Goal: Task Accomplishment & Management: Manage account settings

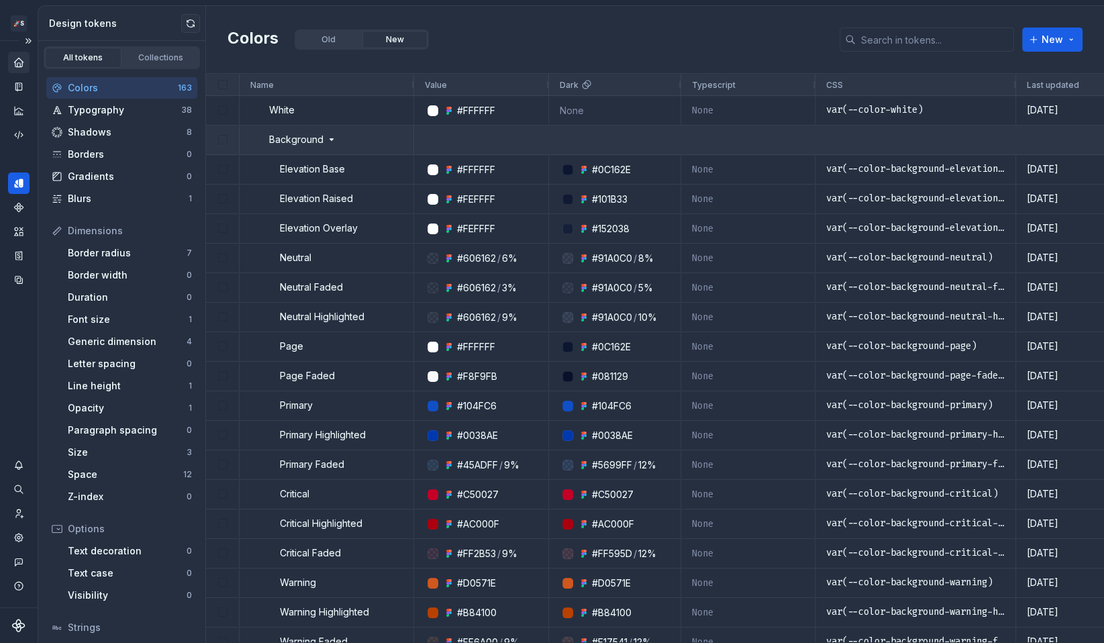
click at [15, 66] on icon "Home" at bounding box center [18, 62] width 9 height 9
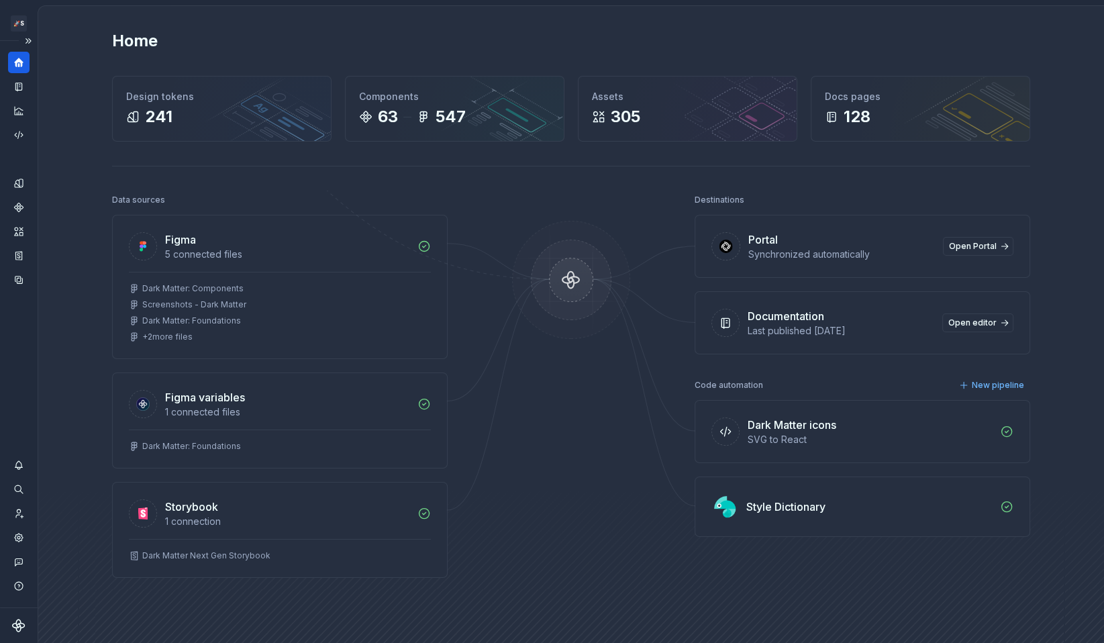
click at [874, 39] on div "Home" at bounding box center [571, 40] width 918 height 21
click at [1005, 381] on span "New pipeline" at bounding box center [998, 385] width 52 height 11
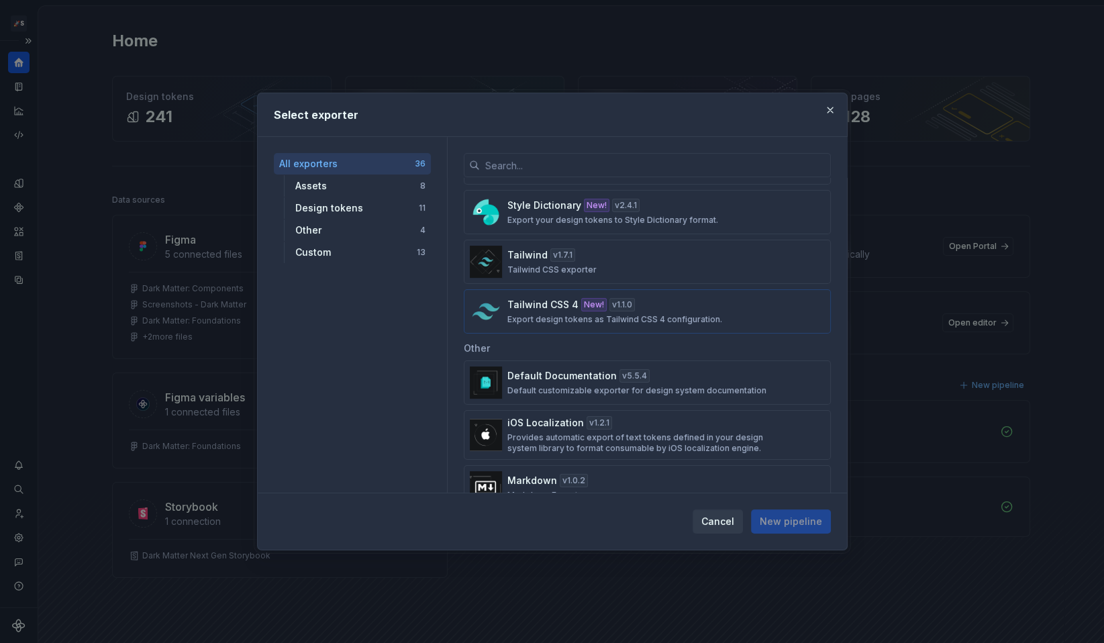
scroll to position [837, 0]
click at [655, 301] on div "Tailwind CSS 4 New! v 1.1.0 Export design tokens as Tailwind CSS 4 configuratio…" at bounding box center [644, 310] width 272 height 27
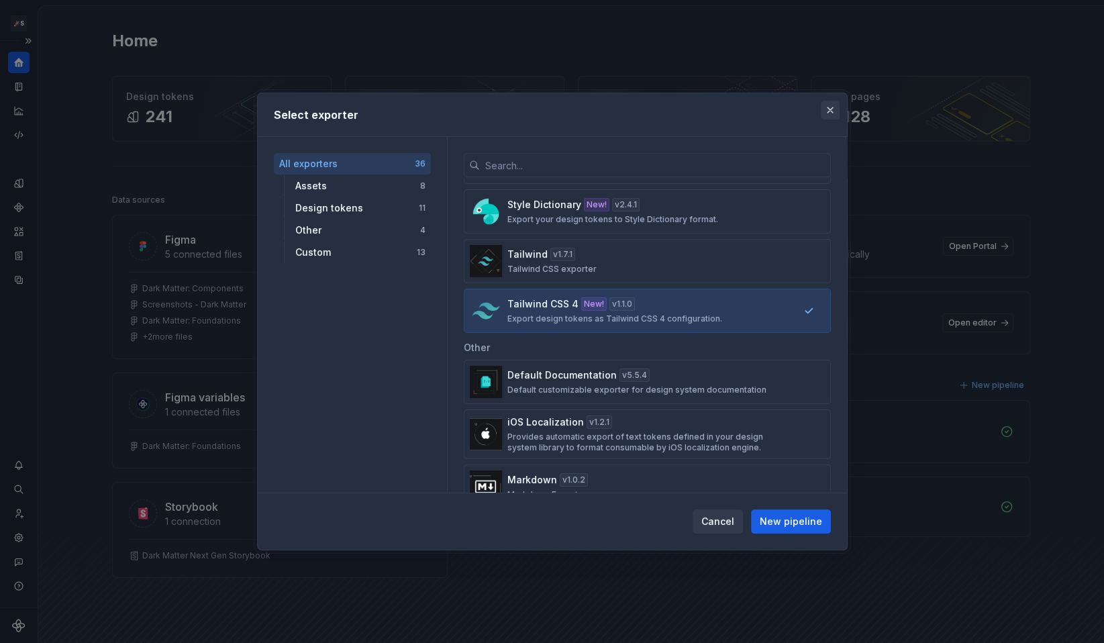
click at [828, 110] on button "button" at bounding box center [830, 110] width 19 height 19
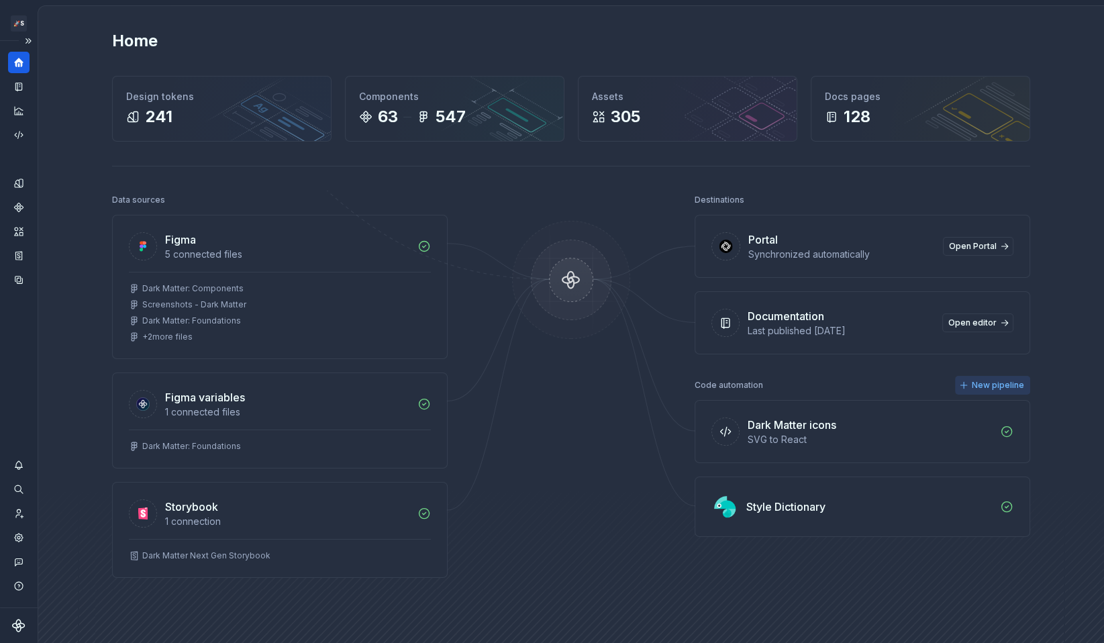
click at [1004, 386] on span "New pipeline" at bounding box center [998, 385] width 52 height 11
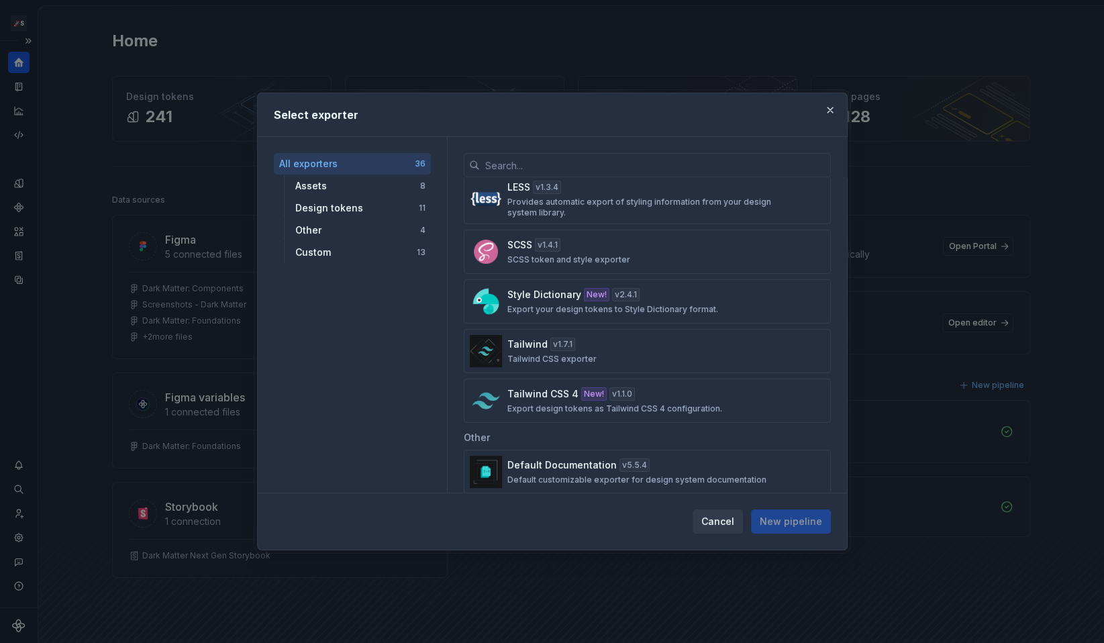
scroll to position [748, 0]
click at [705, 402] on p "Export design tokens as Tailwind CSS 4 configuration." at bounding box center [615, 407] width 215 height 11
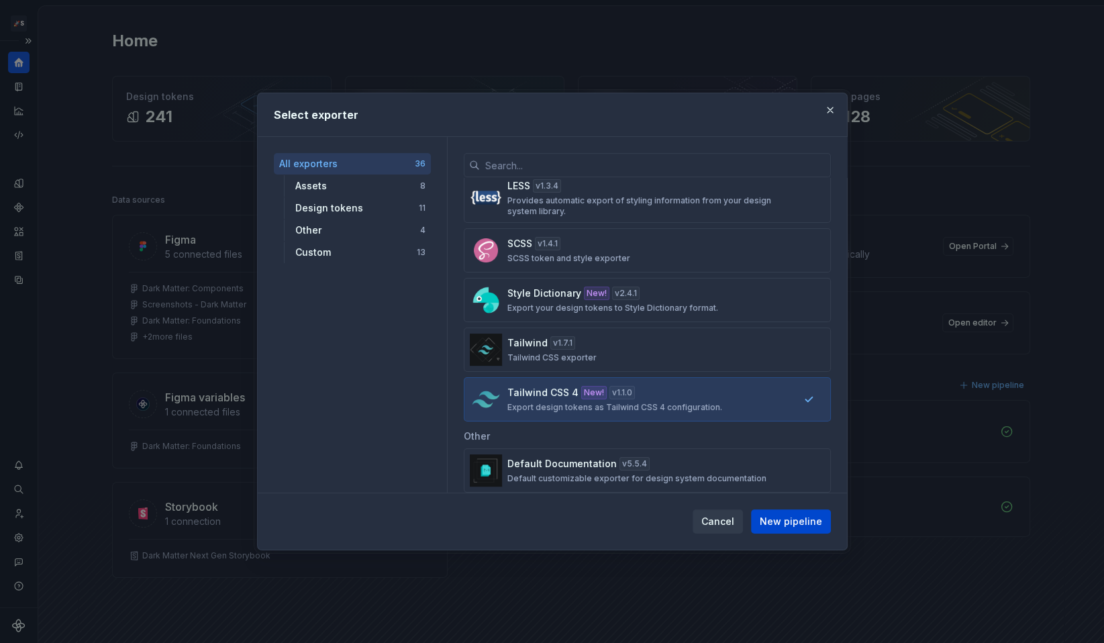
click at [803, 524] on span "New pipeline" at bounding box center [791, 521] width 62 height 13
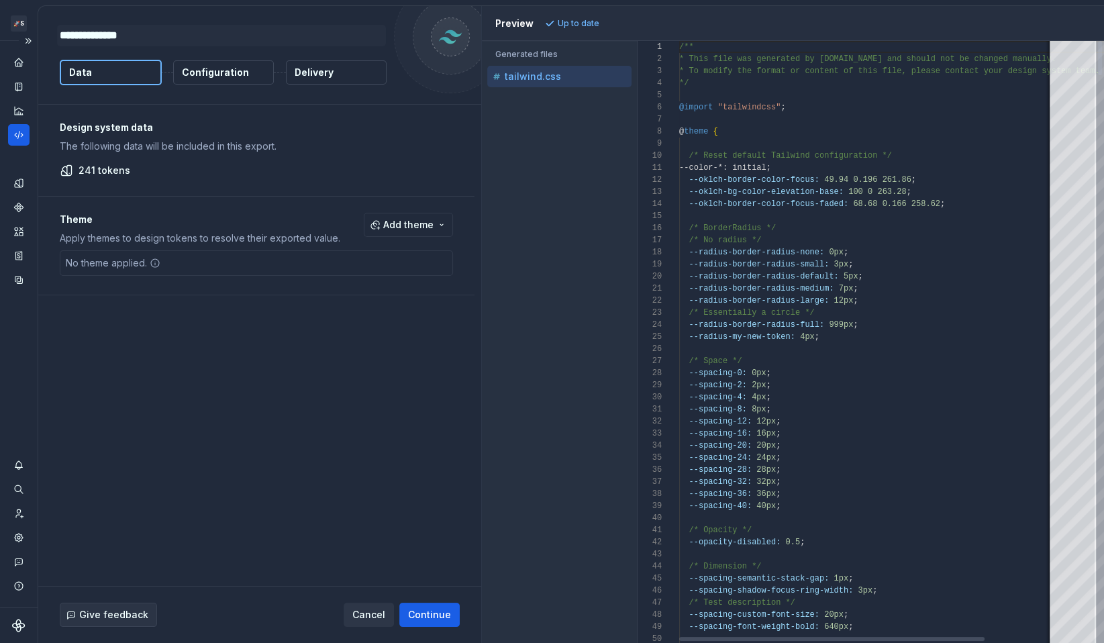
type textarea "*"
click at [269, 325] on div "Design system data The following data will be included in this export. 241 toke…" at bounding box center [259, 345] width 443 height 481
click at [482, 296] on div "Accessibility guide for tree . Navigate the tree with the arrow keys. Common tr…" at bounding box center [559, 352] width 155 height 581
click at [209, 72] on p "Configuration" at bounding box center [215, 72] width 67 height 13
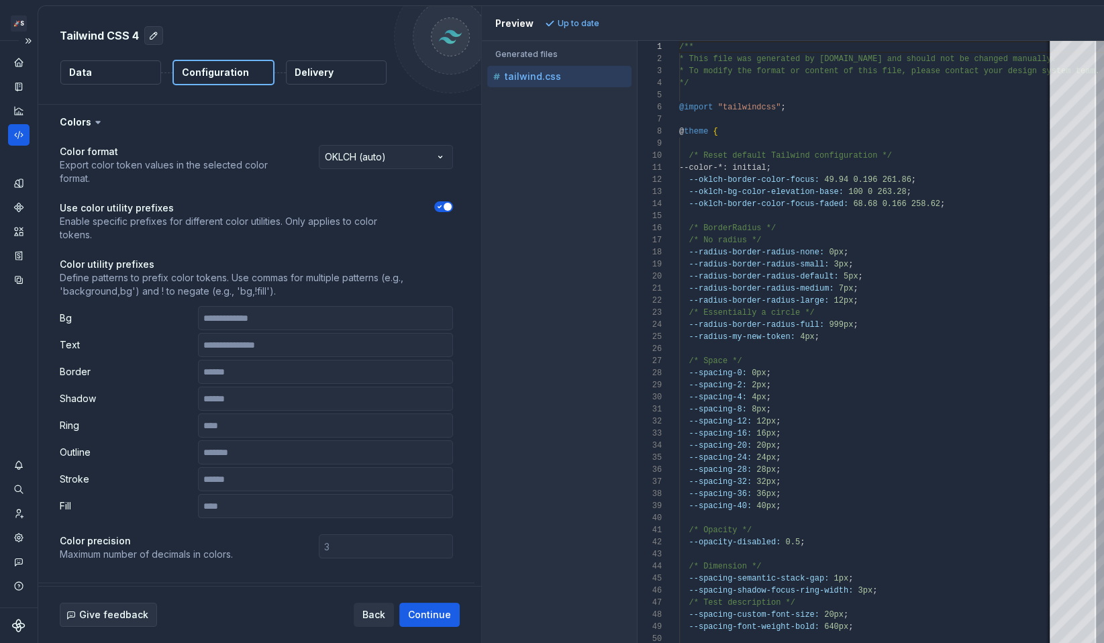
click at [324, 75] on p "Delivery" at bounding box center [314, 72] width 39 height 13
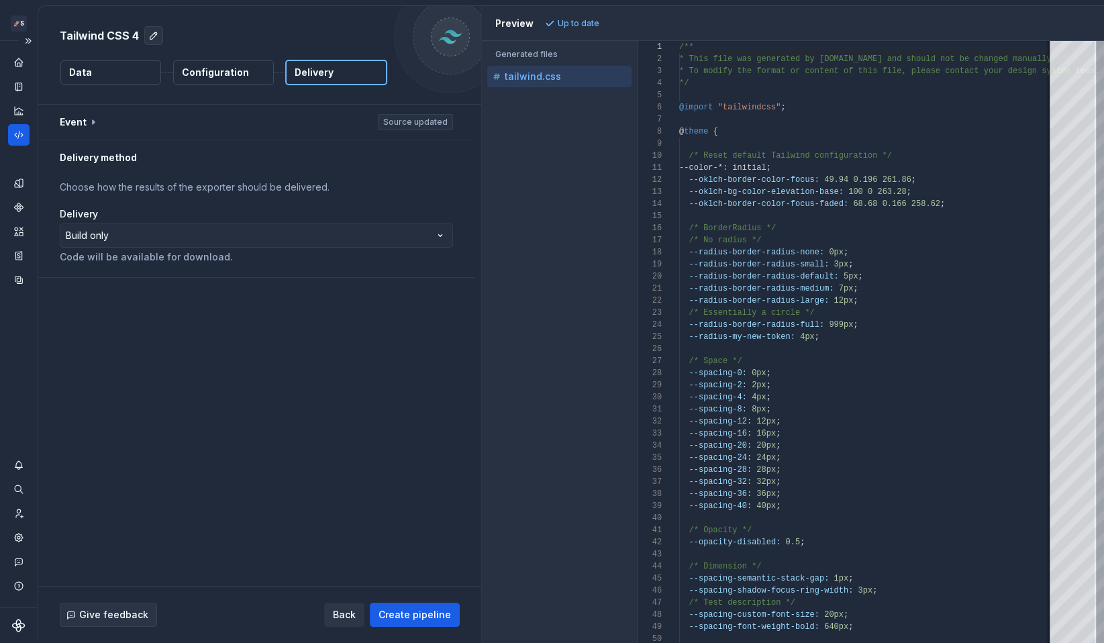
click at [217, 77] on p "Configuration" at bounding box center [215, 72] width 67 height 13
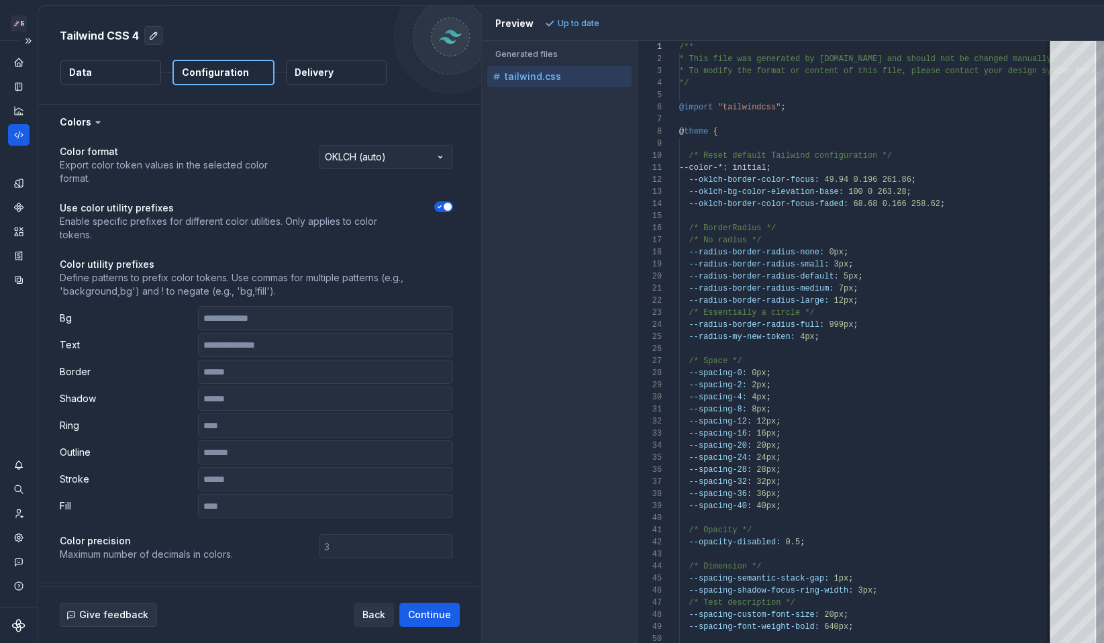
click at [122, 73] on button "Data" at bounding box center [110, 72] width 101 height 24
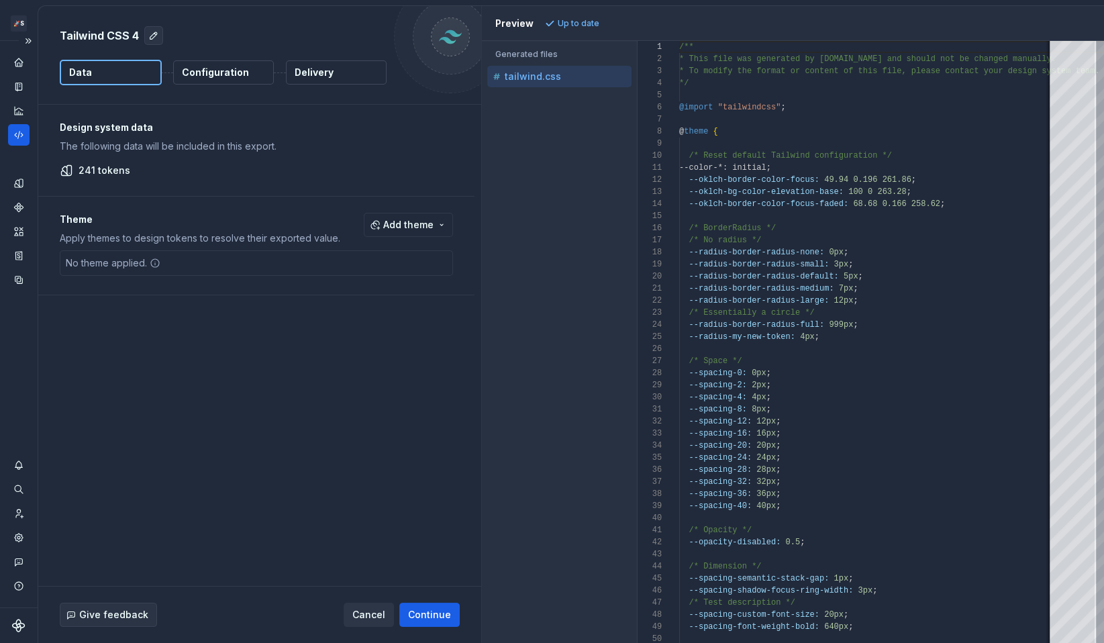
click at [213, 78] on p "Configuration" at bounding box center [215, 72] width 67 height 13
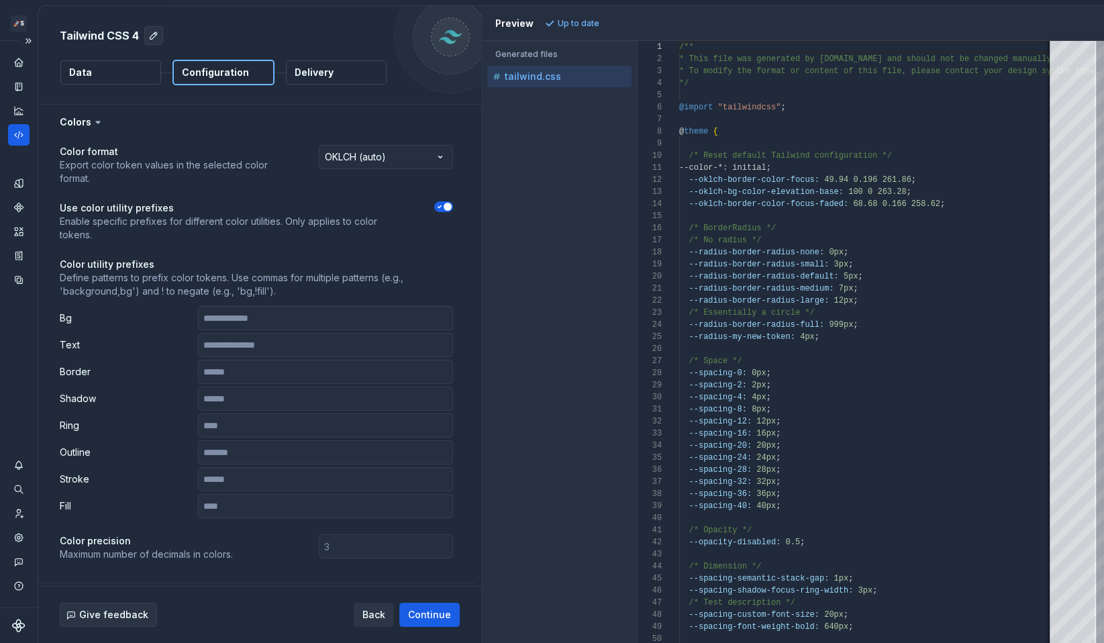
click at [306, 82] on button "Delivery" at bounding box center [336, 72] width 101 height 24
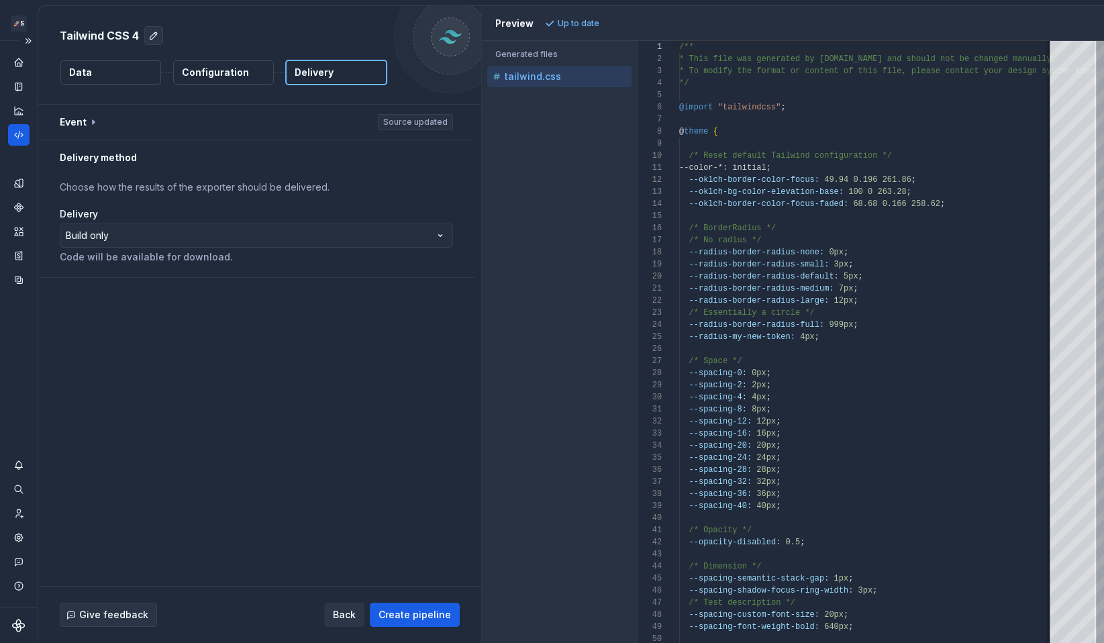
click at [227, 83] on button "Configuration" at bounding box center [223, 72] width 101 height 24
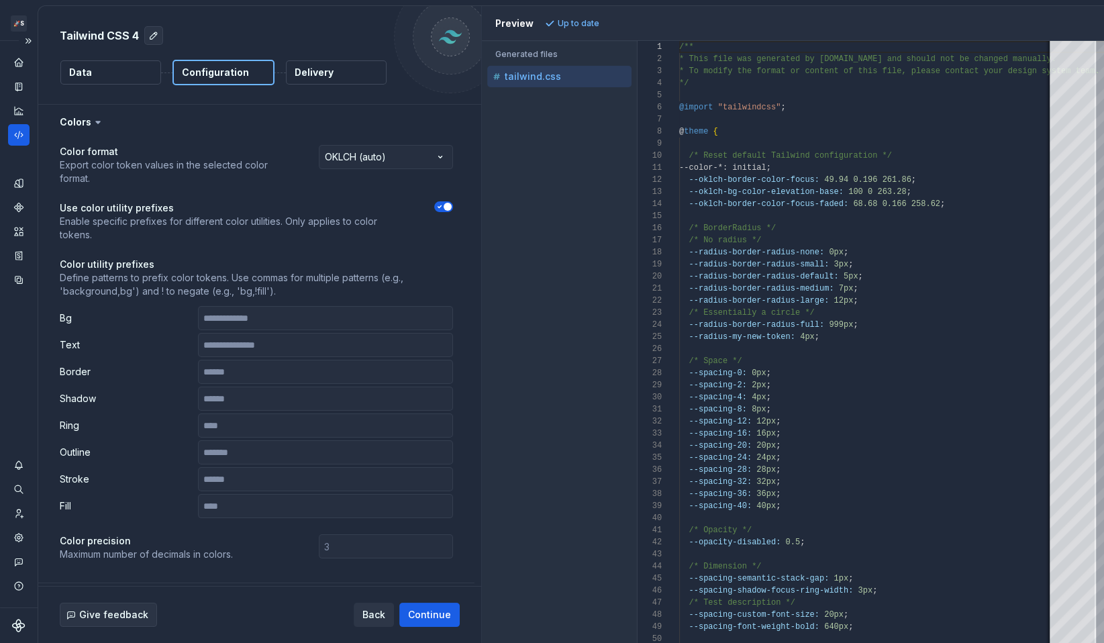
click at [299, 101] on div "Tailwind CSS 4 Data Configuration Delivery" at bounding box center [259, 55] width 443 height 98
click at [15, 93] on div "Documentation" at bounding box center [18, 86] width 21 height 21
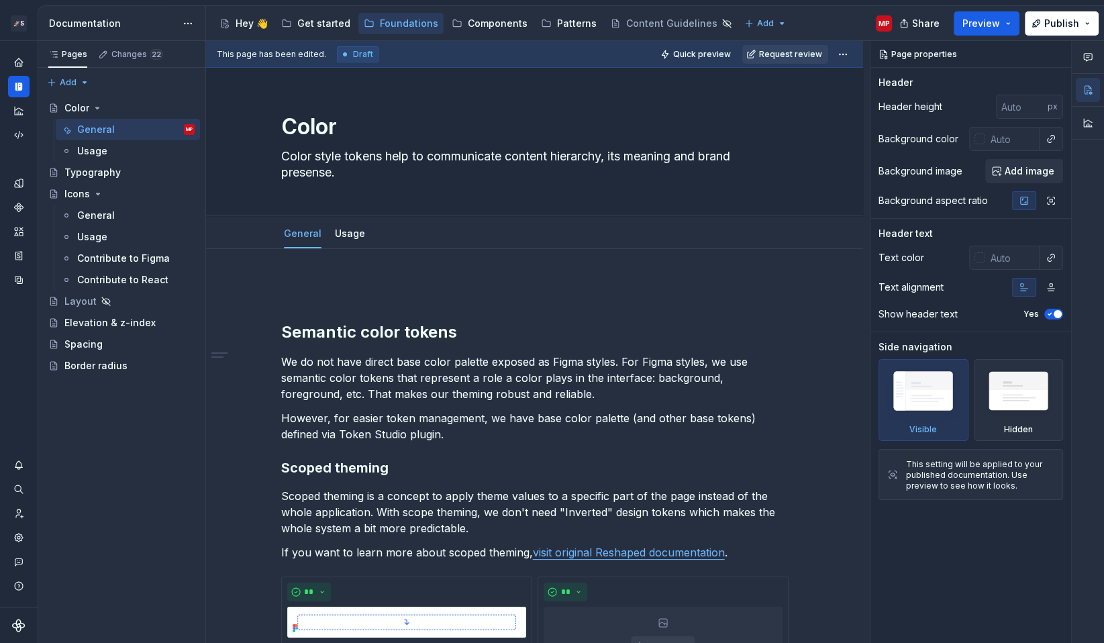
click at [181, 21] on html "🚀S Dark Matter Next Gen MP Design system data Documentation Accessibility guide…" at bounding box center [552, 321] width 1104 height 643
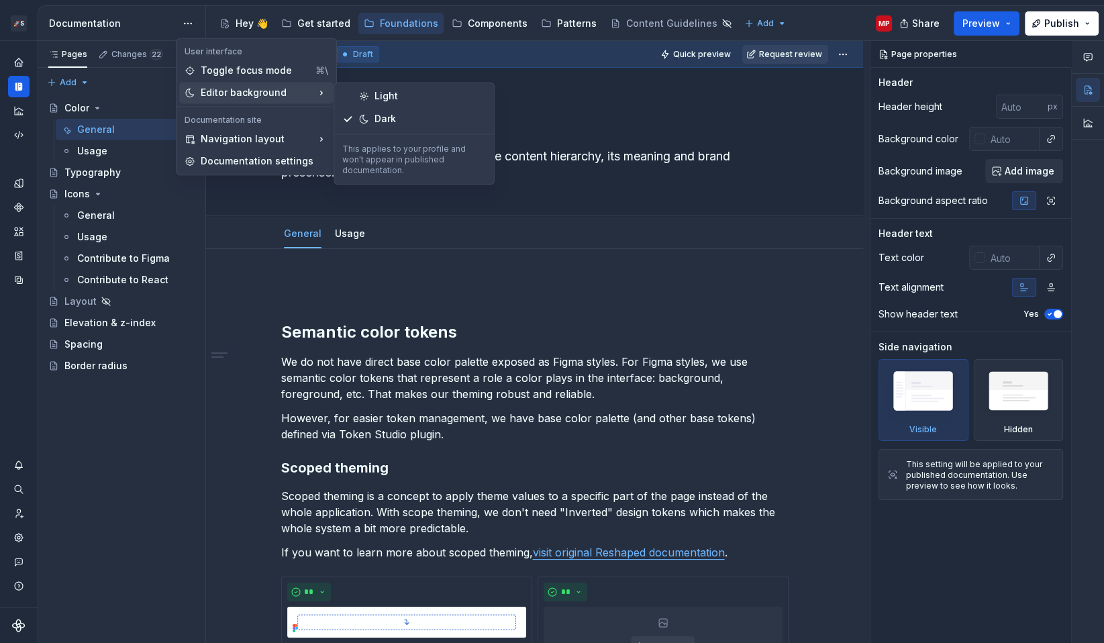
click at [315, 94] on icon at bounding box center [321, 92] width 13 height 13
click at [369, 95] on div "Light" at bounding box center [414, 95] width 154 height 21
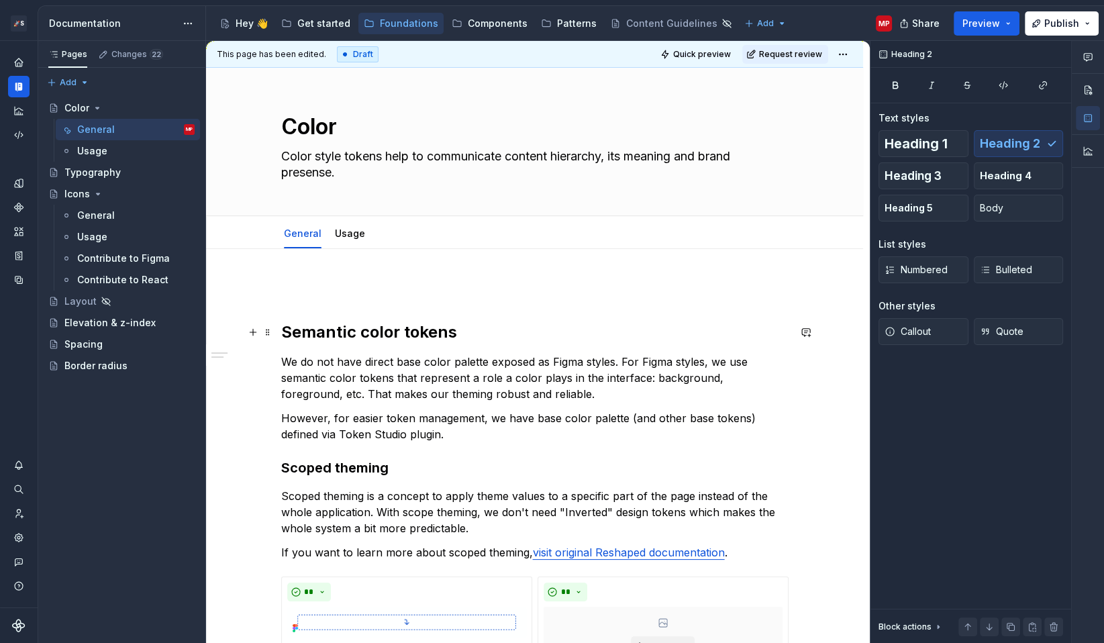
click at [289, 334] on h2 "Semantic color tokens" at bounding box center [535, 332] width 508 height 21
click at [647, 20] on div "Content Guidelines" at bounding box center [671, 23] width 91 height 13
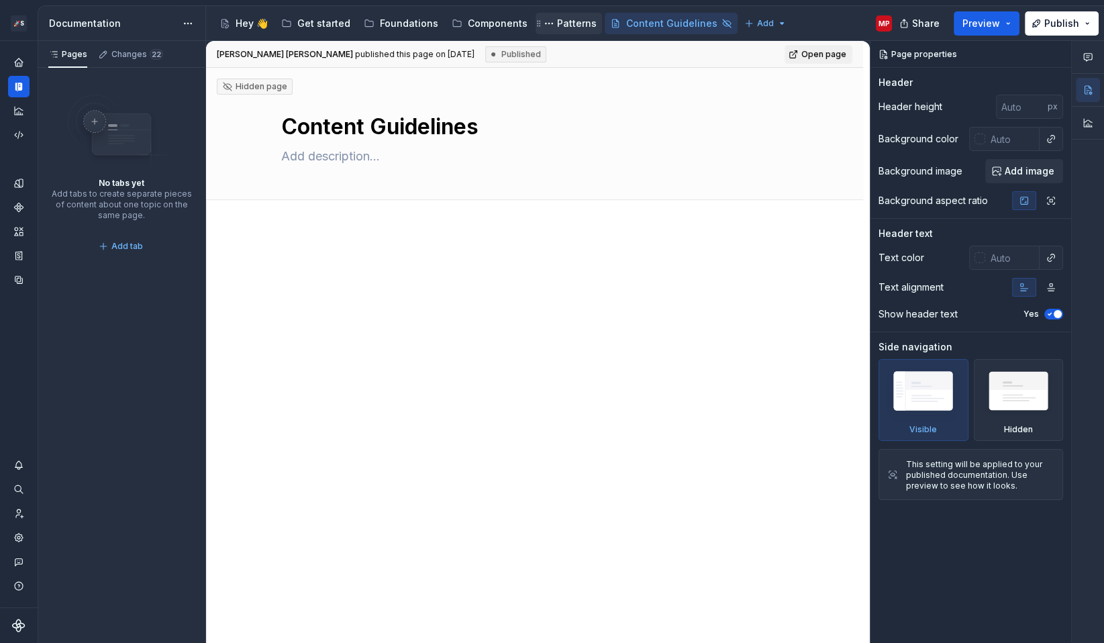
click at [569, 29] on div "Patterns" at bounding box center [577, 23] width 40 height 13
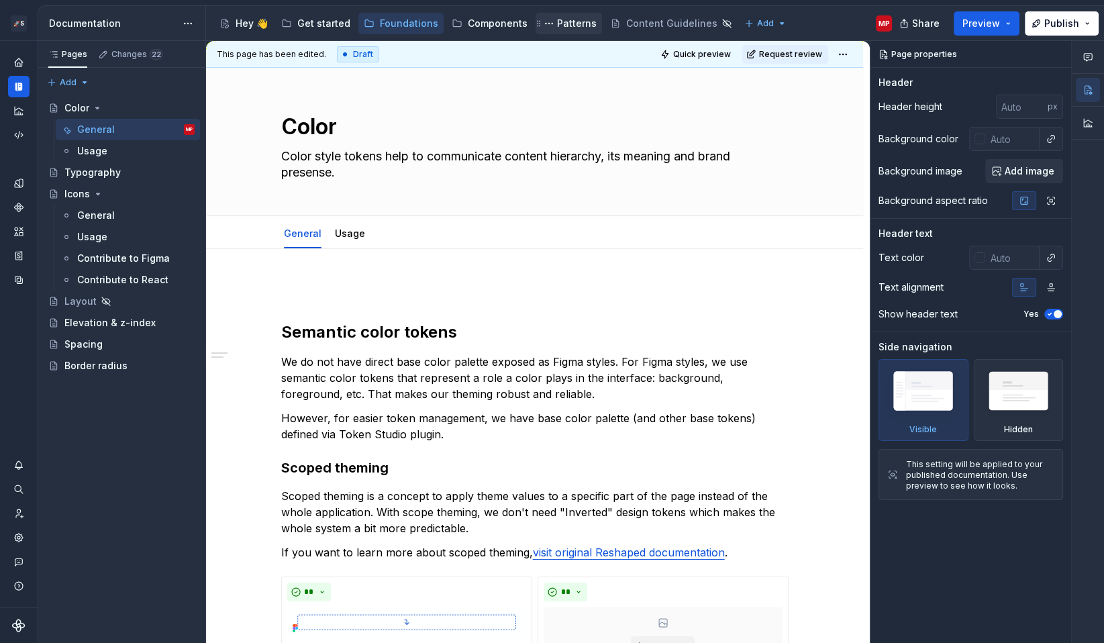
click at [562, 26] on div "Patterns" at bounding box center [577, 23] width 40 height 13
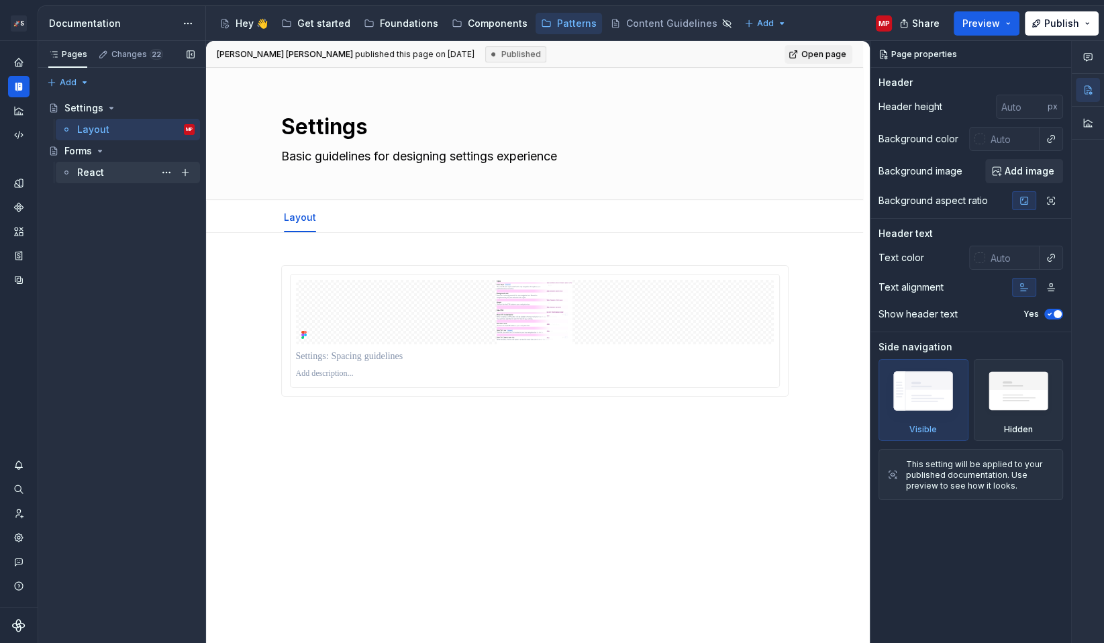
click at [111, 172] on div "React" at bounding box center [135, 172] width 117 height 19
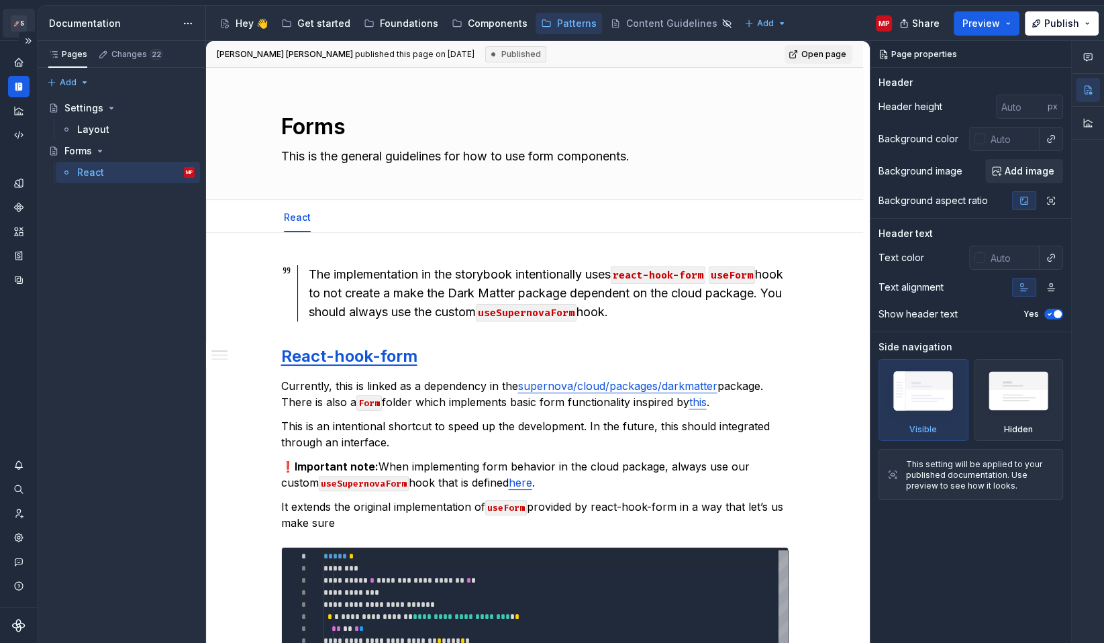
click at [15, 27] on html "🚀S Dark Matter Next Gen MP Design system data Documentation Accessibility guide…" at bounding box center [552, 321] width 1104 height 643
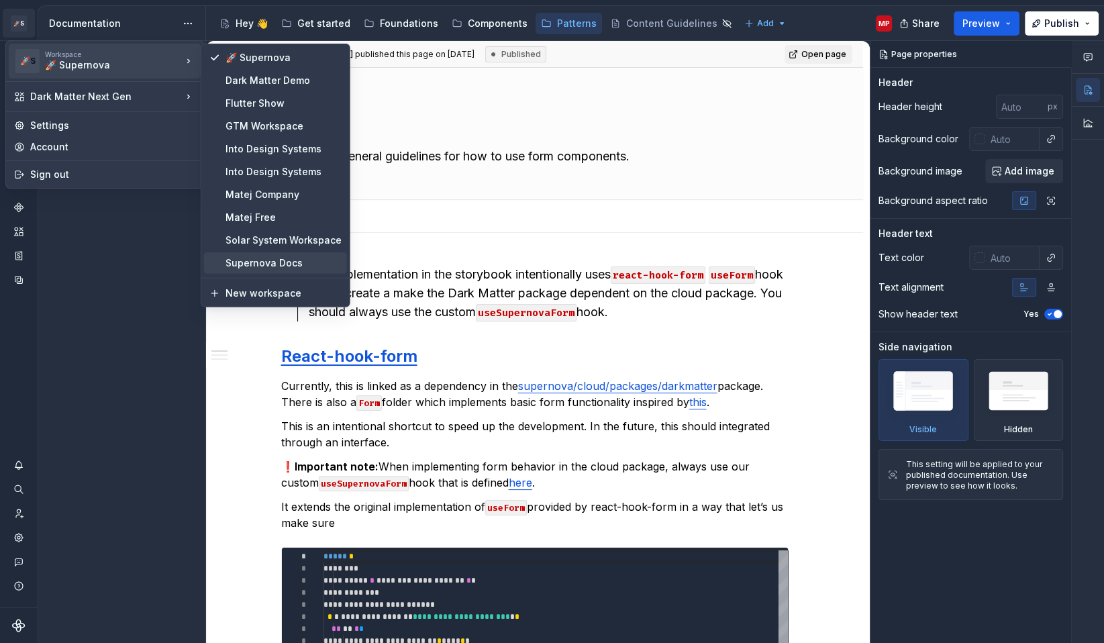
click at [289, 263] on div "Supernova Docs" at bounding box center [284, 262] width 116 height 13
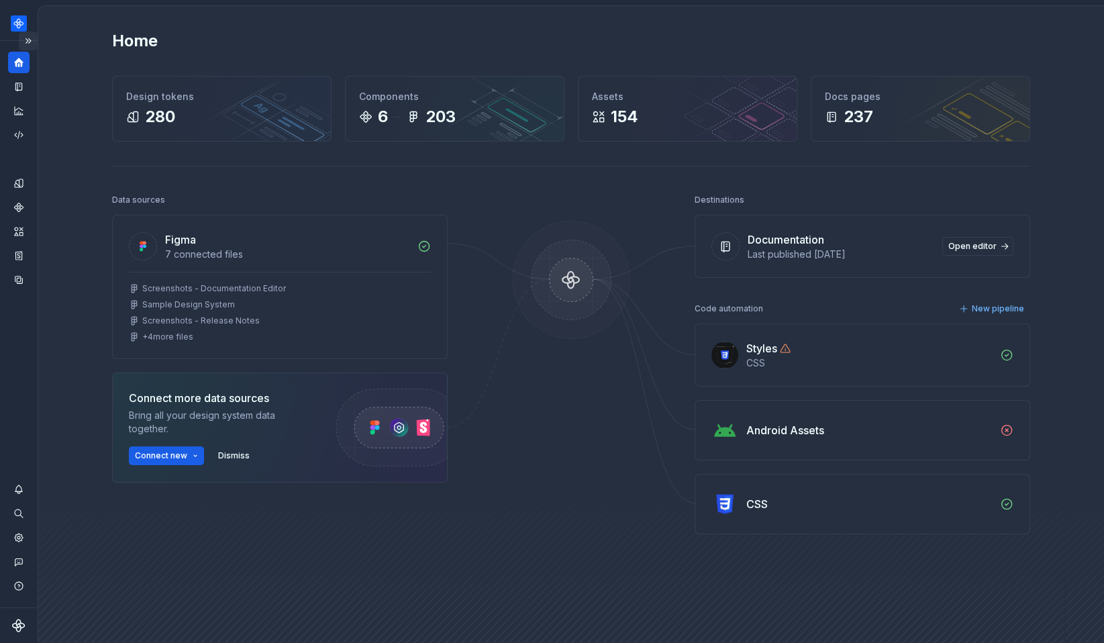
click at [23, 31] on div "Product documentation MP Dataset Default" at bounding box center [19, 324] width 38 height 638
click at [19, 20] on html "Product documentation MP Dataset Default Home Design tokens 280 Components 6 20…" at bounding box center [552, 321] width 1104 height 643
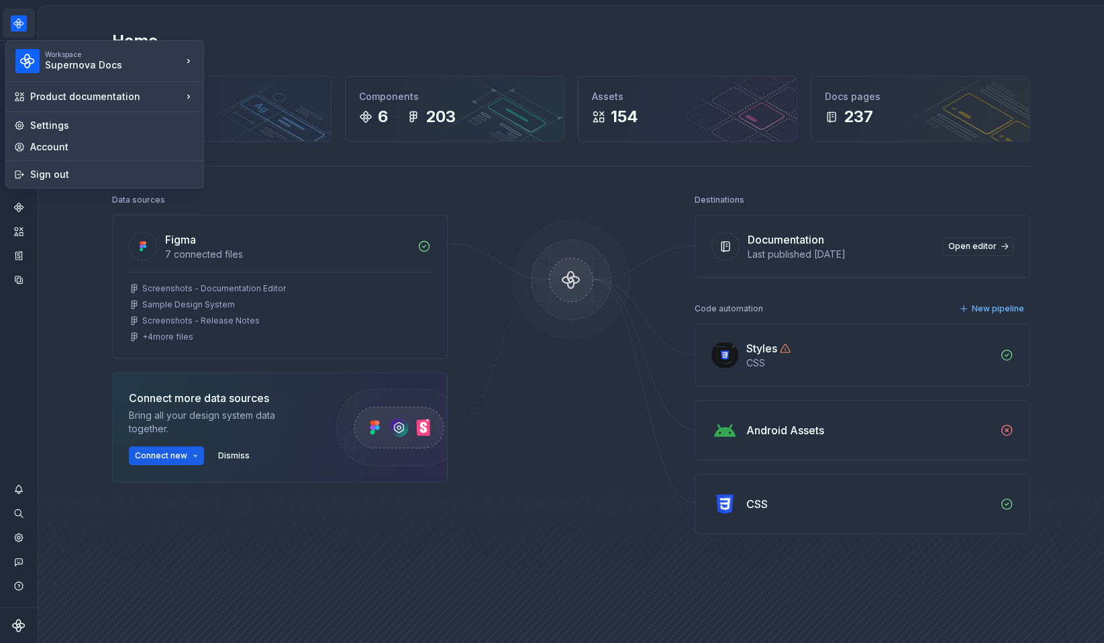
click at [230, 31] on html "Product documentation MP Dataset Default Home Design tokens 280 Components 6 20…" at bounding box center [552, 321] width 1104 height 643
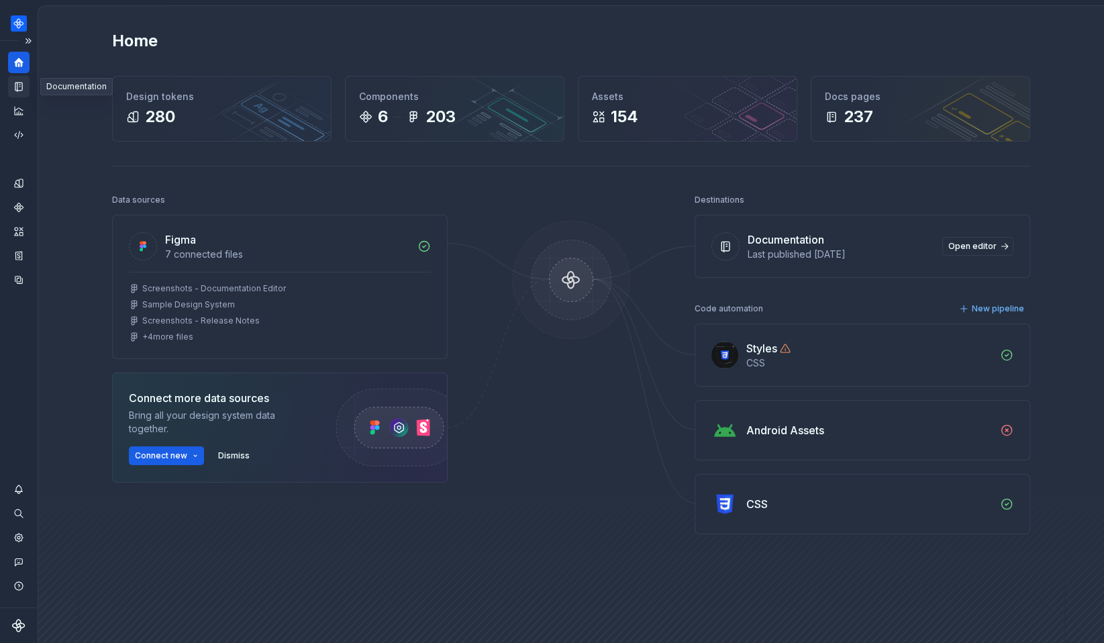
click at [21, 92] on icon "Documentation" at bounding box center [19, 87] width 12 height 12
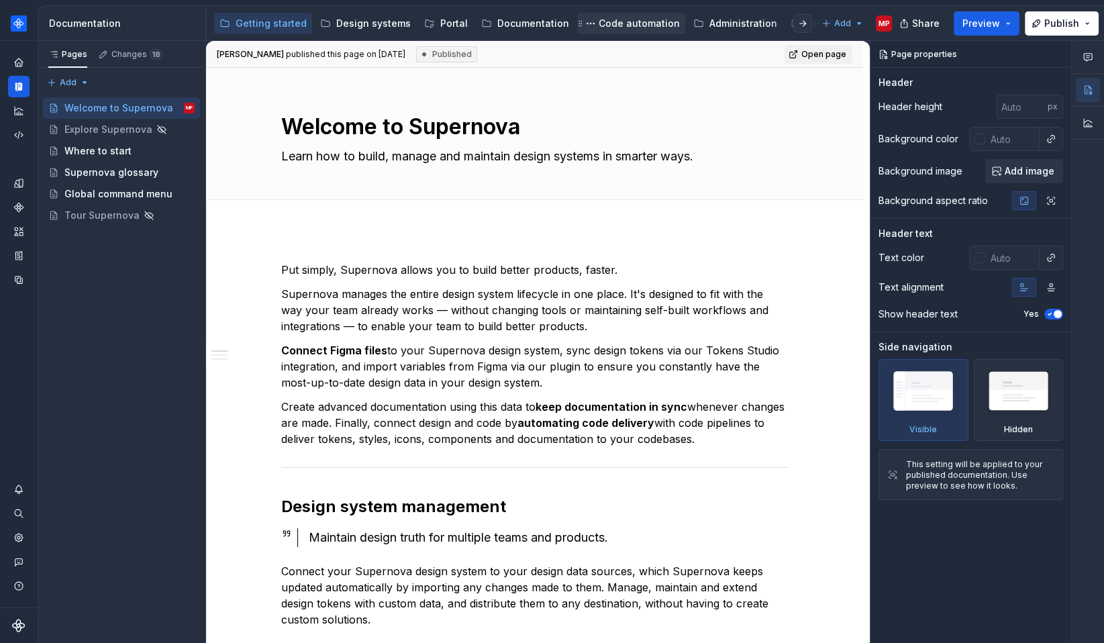
scroll to position [0, 17]
click at [790, 25] on div "Releases" at bounding box center [812, 23] width 44 height 13
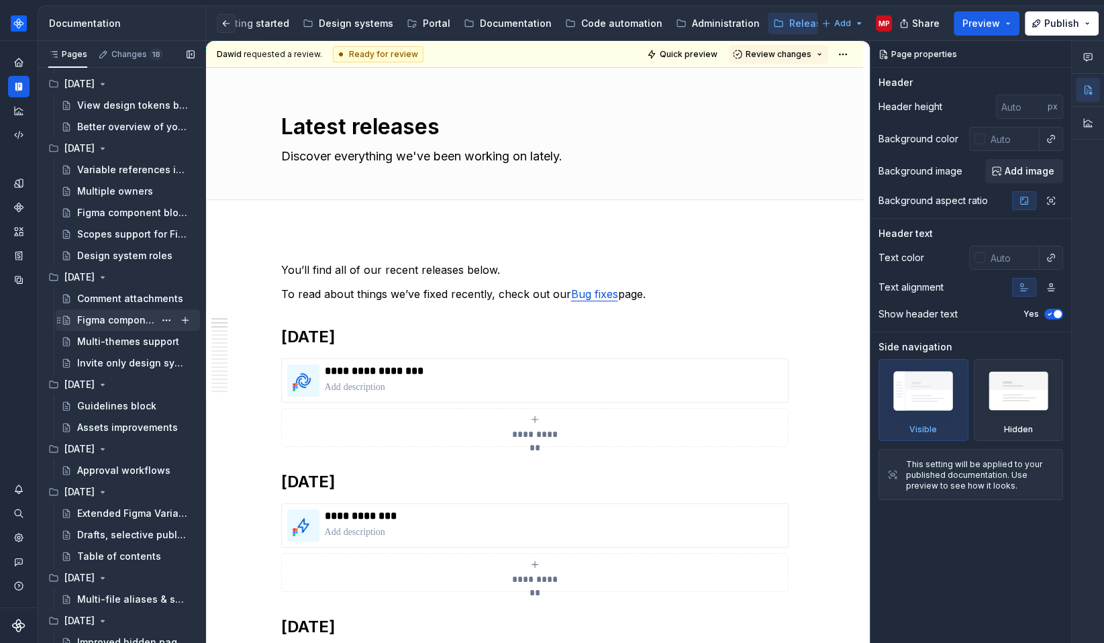
scroll to position [714, 0]
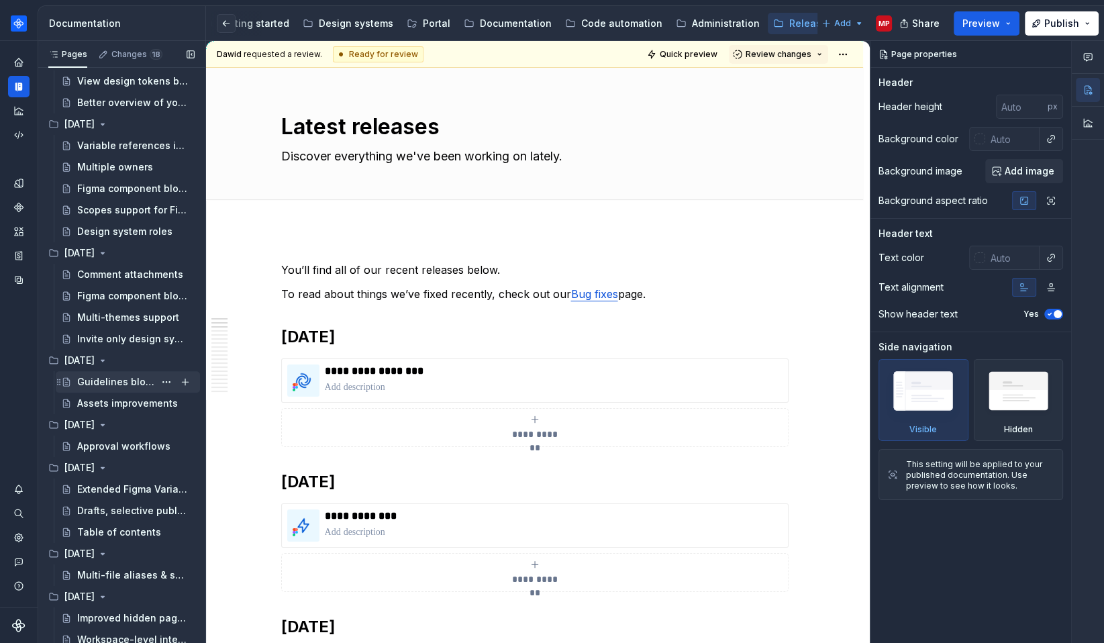
click at [114, 389] on div "Guidelines block" at bounding box center [135, 382] width 117 height 19
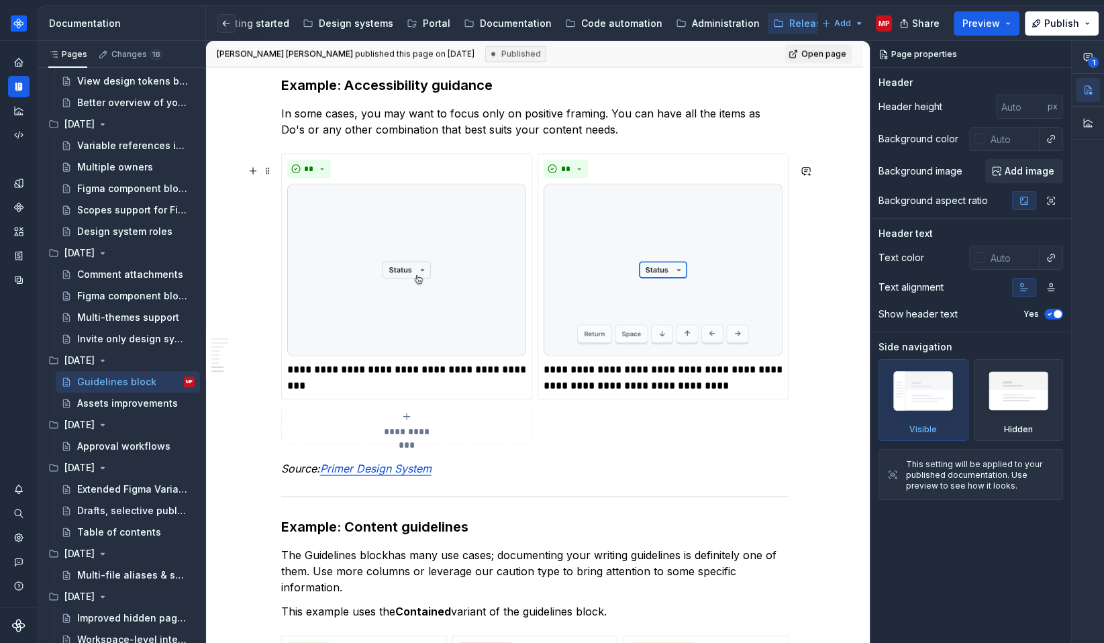
scroll to position [2959, 0]
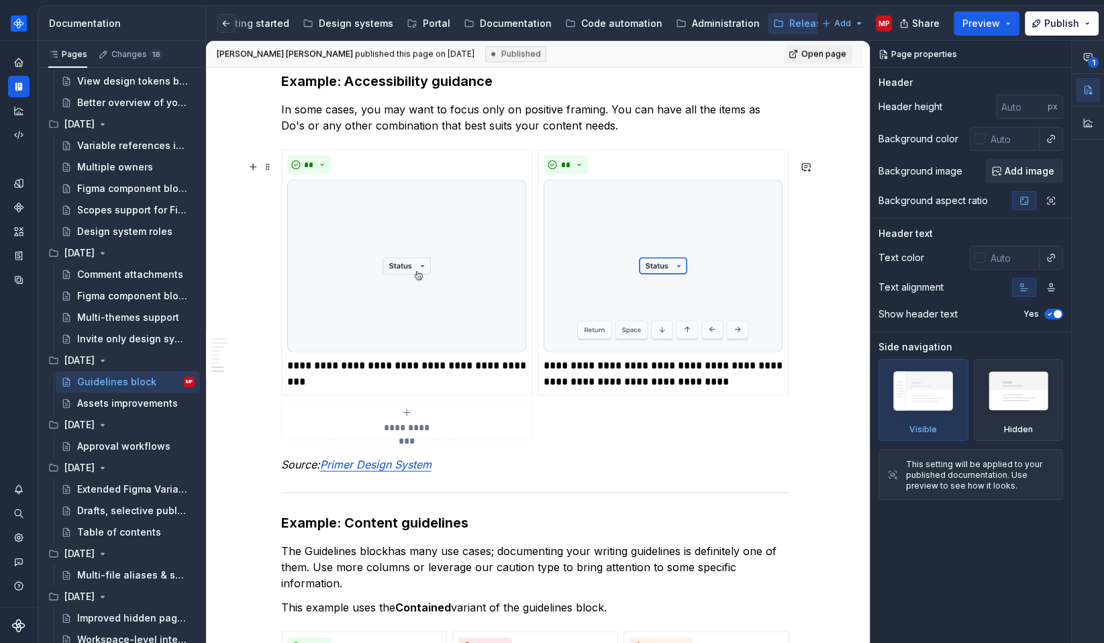
click at [538, 397] on div "**********" at bounding box center [535, 295] width 508 height 290
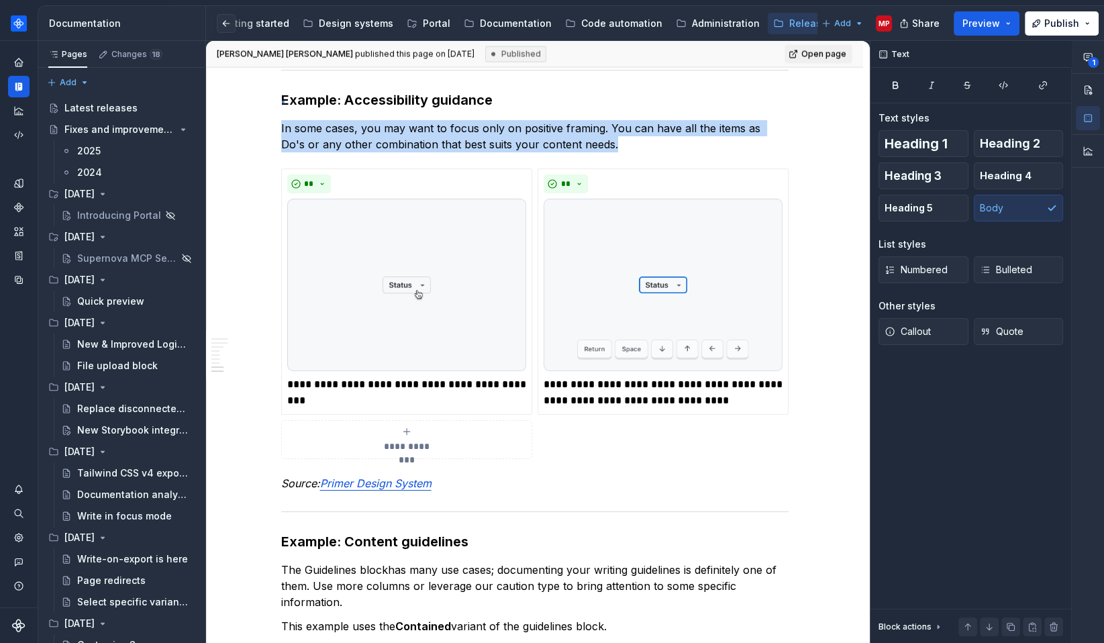
scroll to position [2939, 0]
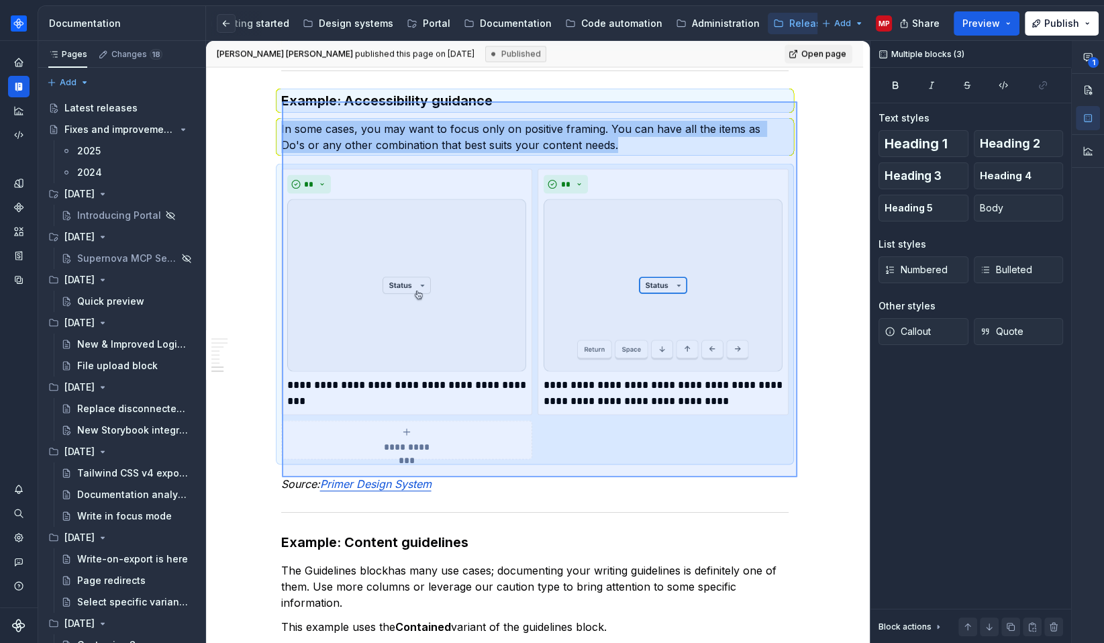
drag, startPoint x: 287, startPoint y: 105, endPoint x: 798, endPoint y: 477, distance: 632.0
click at [798, 477] on div "[PERSON_NAME] [PERSON_NAME] published this page on [DATE] Published Open page G…" at bounding box center [538, 342] width 664 height 603
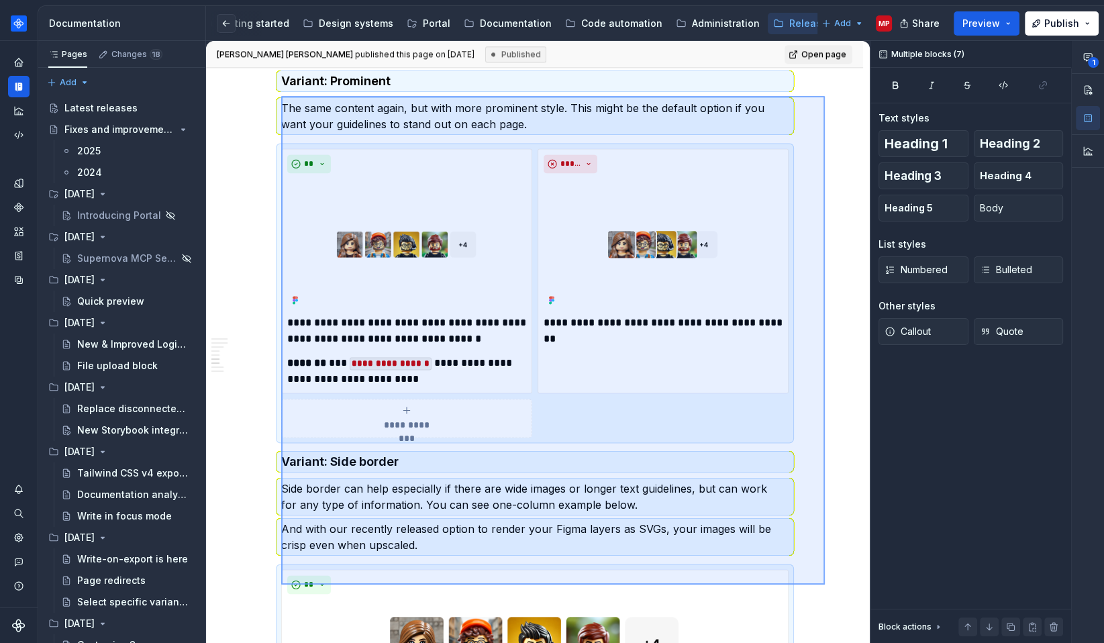
scroll to position [2009, 0]
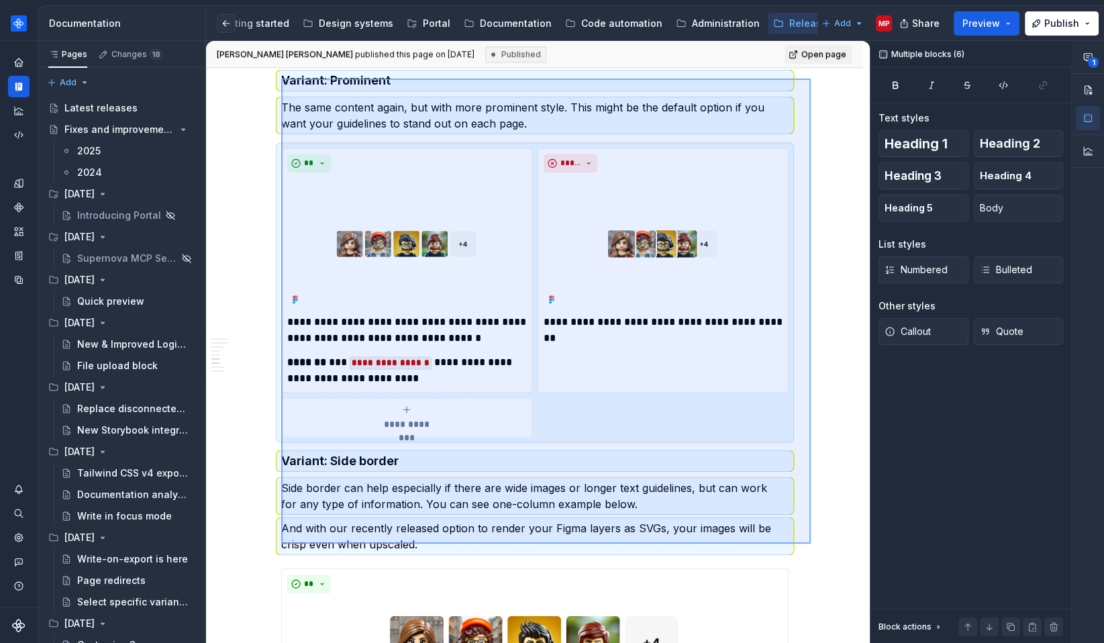
drag, startPoint x: 281, startPoint y: 120, endPoint x: 811, endPoint y: 544, distance: 678.3
click at [811, 544] on div "[PERSON_NAME] [PERSON_NAME] published this page on [DATE] Published Open page G…" at bounding box center [538, 342] width 664 height 603
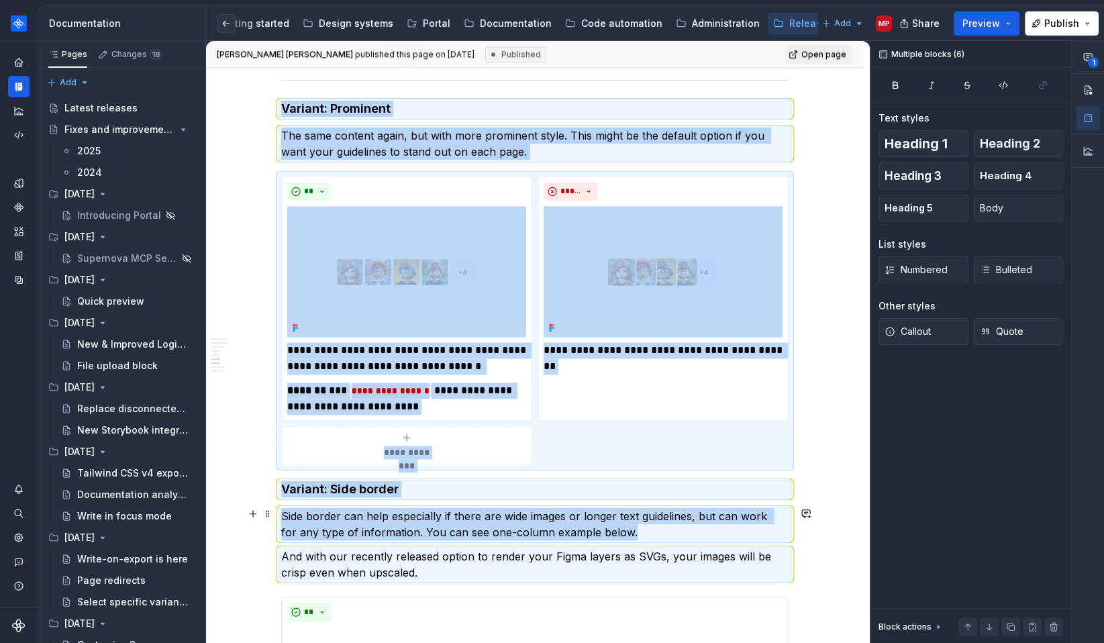
scroll to position [1978, 0]
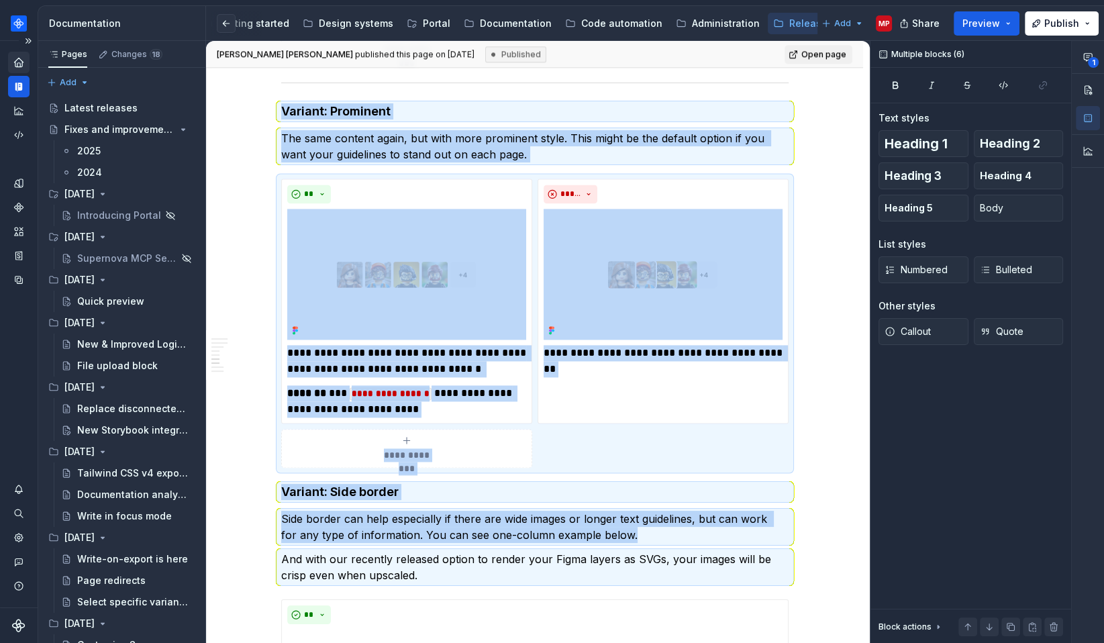
click at [22, 62] on icon "Home" at bounding box center [18, 62] width 9 height 9
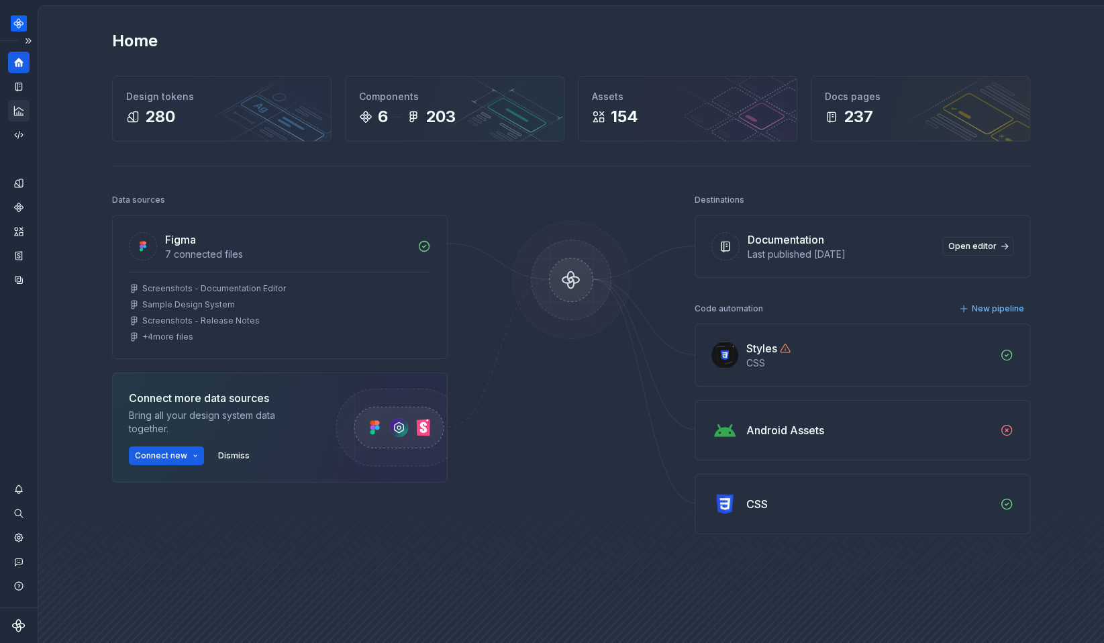
click at [19, 111] on icon "Analytics" at bounding box center [19, 111] width 12 height 12
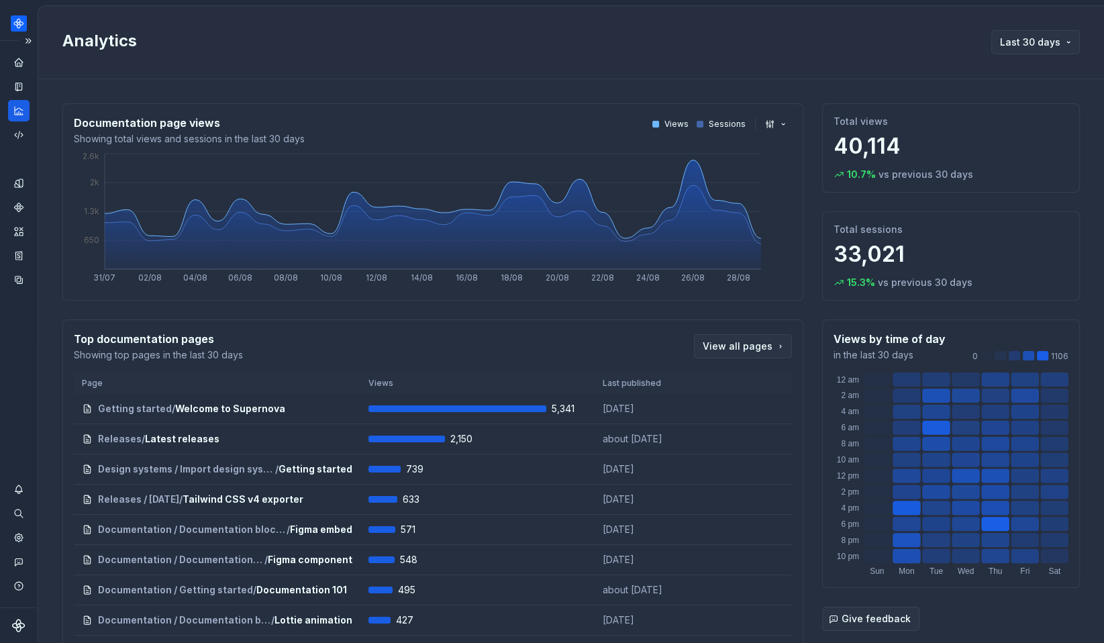
click at [23, 389] on div "Dataset Default" at bounding box center [19, 324] width 38 height 567
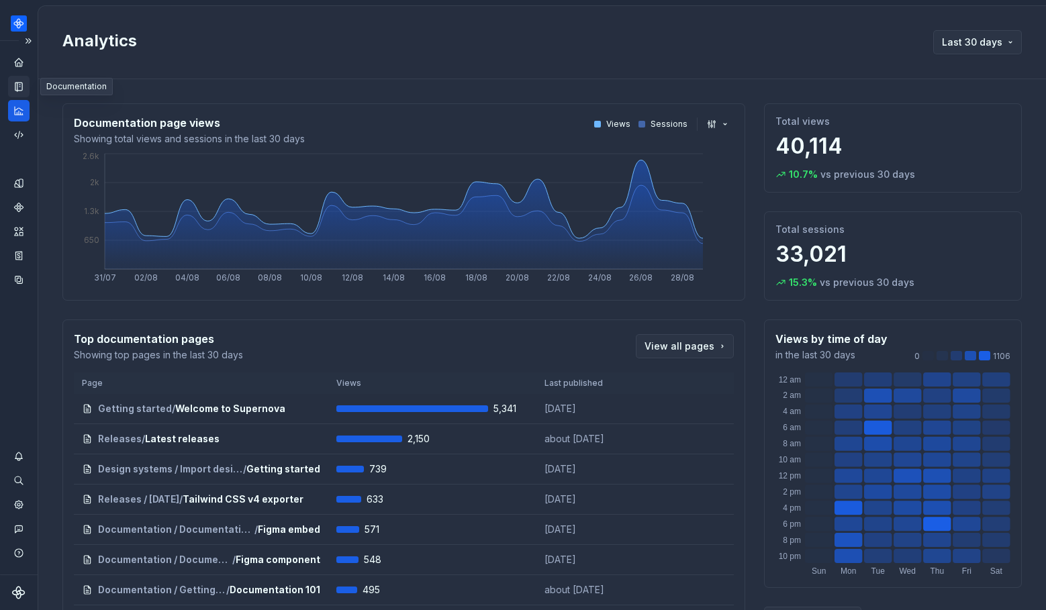
click at [19, 88] on icon "Documentation" at bounding box center [19, 86] width 5 height 7
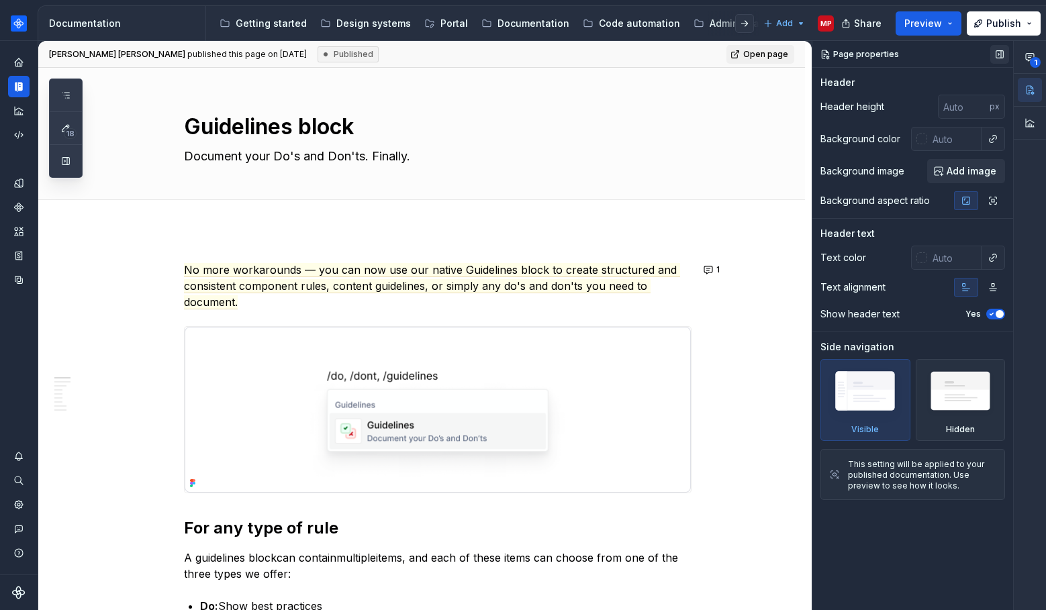
click at [1000, 54] on button "button" at bounding box center [999, 54] width 19 height 19
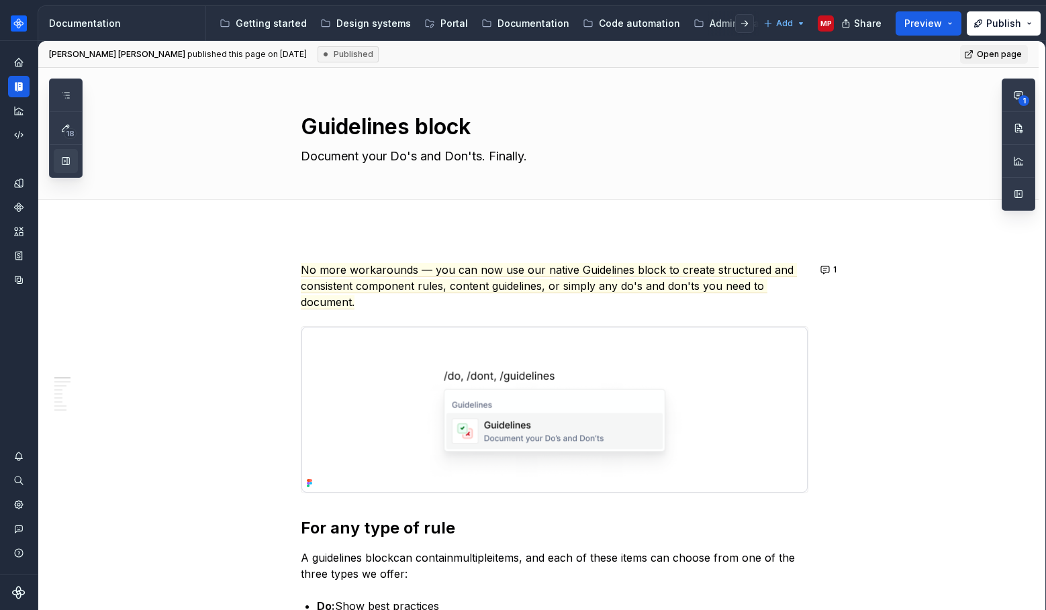
click at [58, 162] on button "button" at bounding box center [66, 161] width 24 height 24
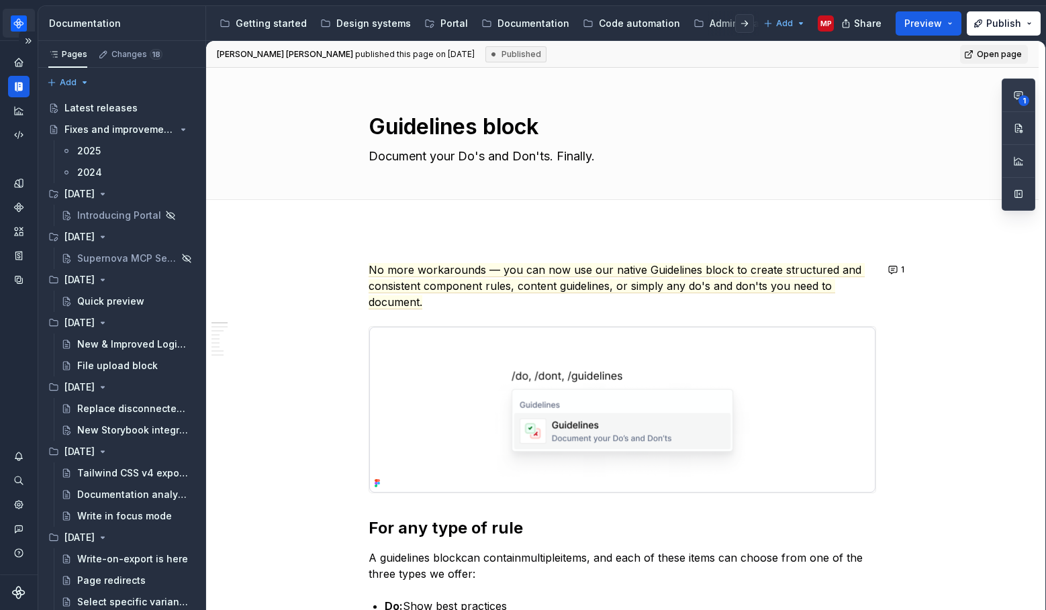
click at [19, 23] on html "Product documentation MP Dataset Default Documentation Accessibility guide for …" at bounding box center [523, 305] width 1046 height 610
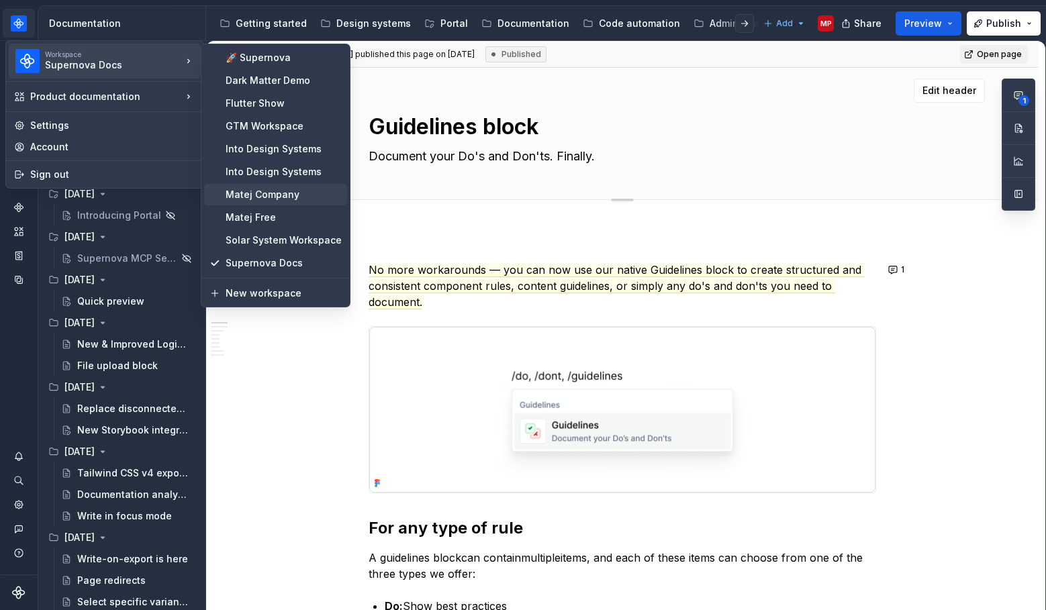
drag, startPoint x: 291, startPoint y: 192, endPoint x: 336, endPoint y: 195, distance: 45.1
click at [291, 192] on div "Matej Company" at bounding box center [284, 194] width 116 height 13
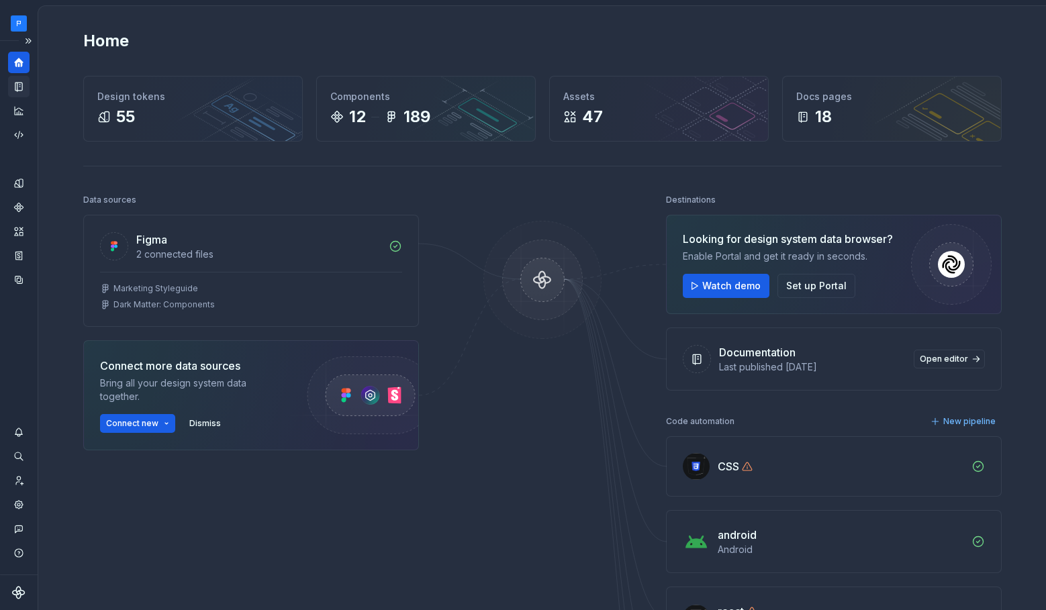
click at [19, 86] on icon "Documentation" at bounding box center [19, 86] width 5 height 7
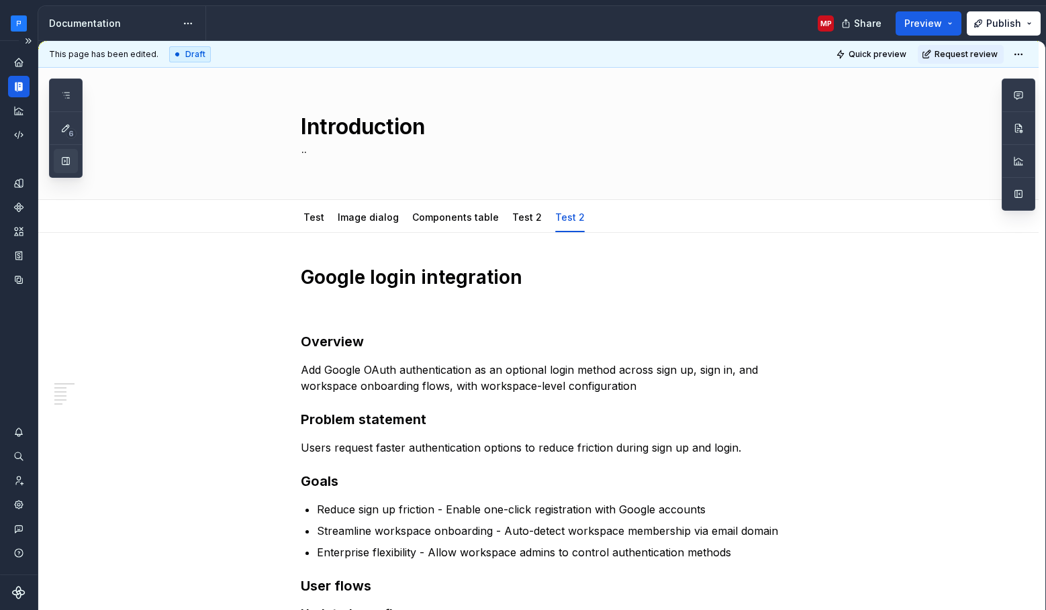
click at [66, 164] on button "button" at bounding box center [66, 161] width 24 height 24
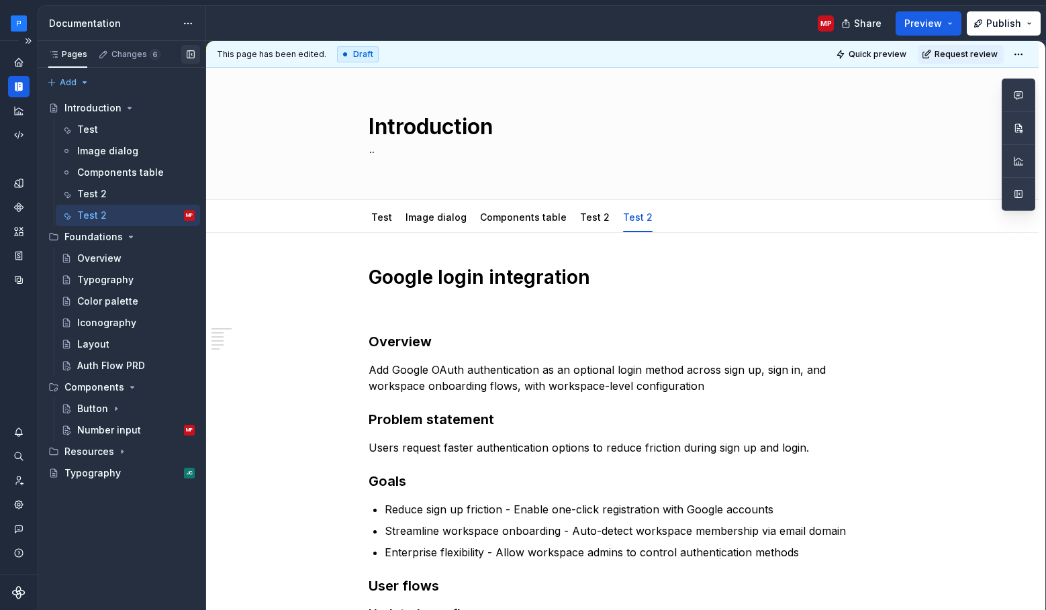
click at [190, 56] on button "button" at bounding box center [190, 54] width 19 height 19
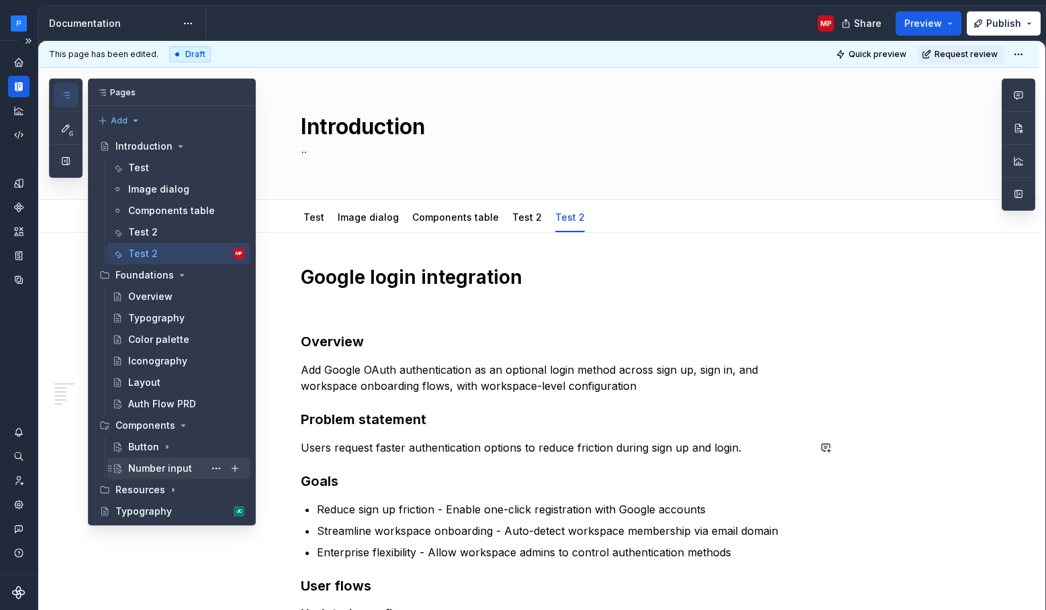
click at [151, 471] on div "Number input" at bounding box center [160, 468] width 64 height 13
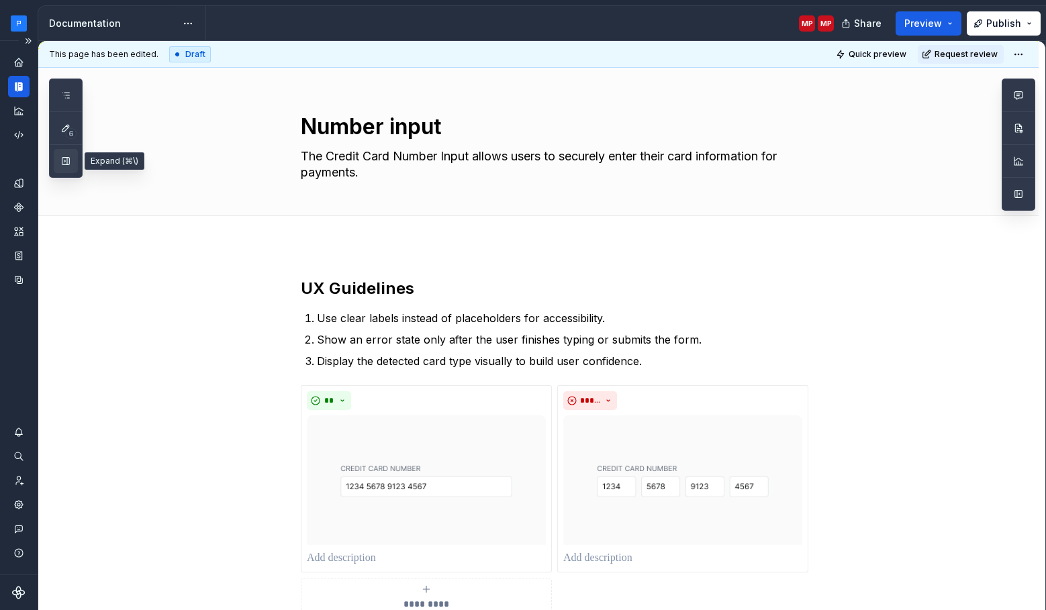
click at [70, 161] on button "button" at bounding box center [66, 161] width 24 height 24
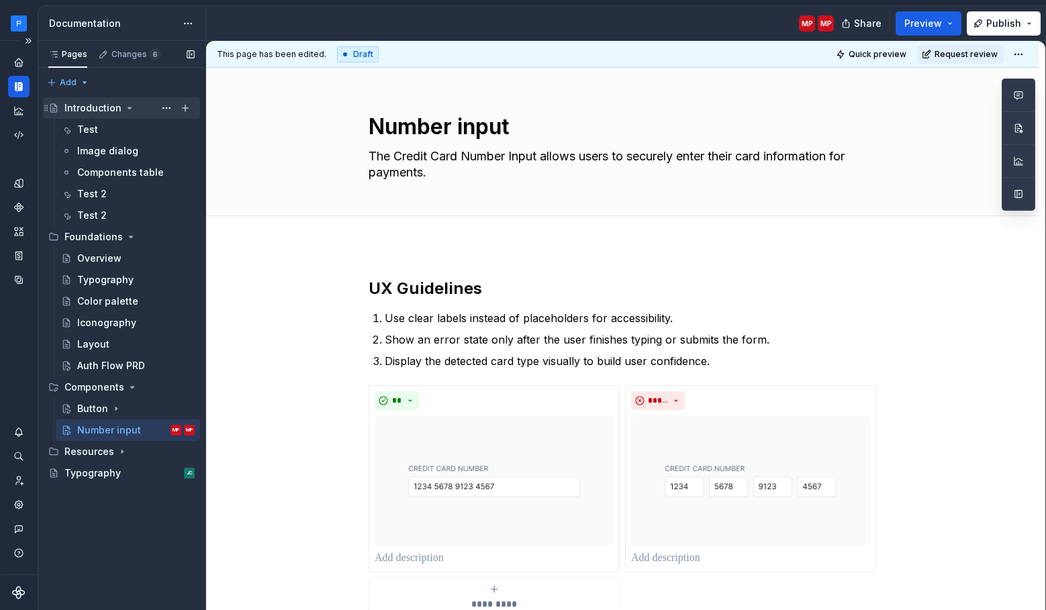
click at [129, 108] on icon "Page tree" at bounding box center [129, 108] width 11 height 11
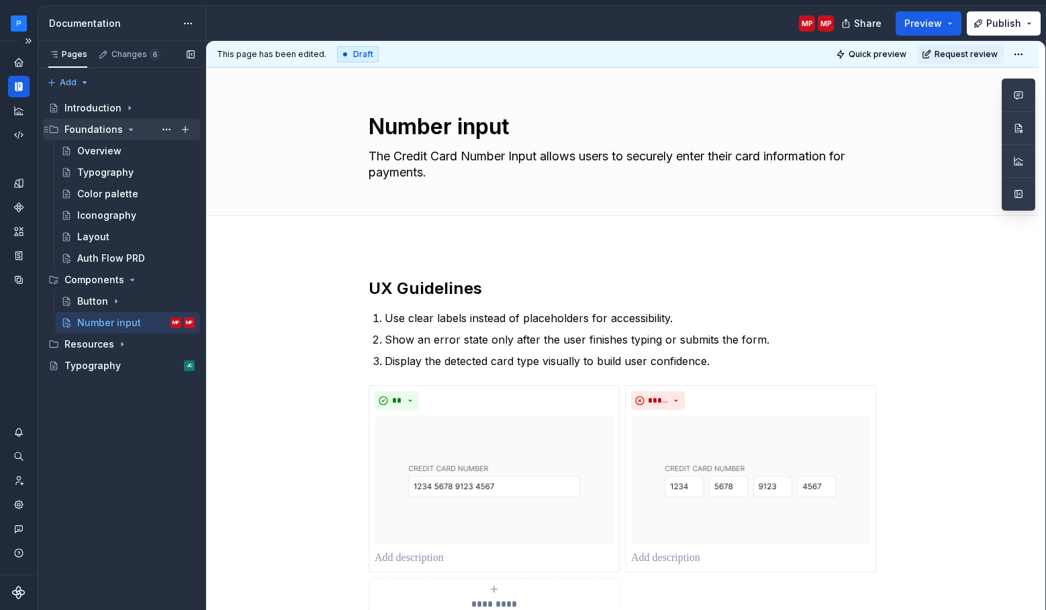
click at [130, 132] on icon "Page tree" at bounding box center [131, 129] width 11 height 11
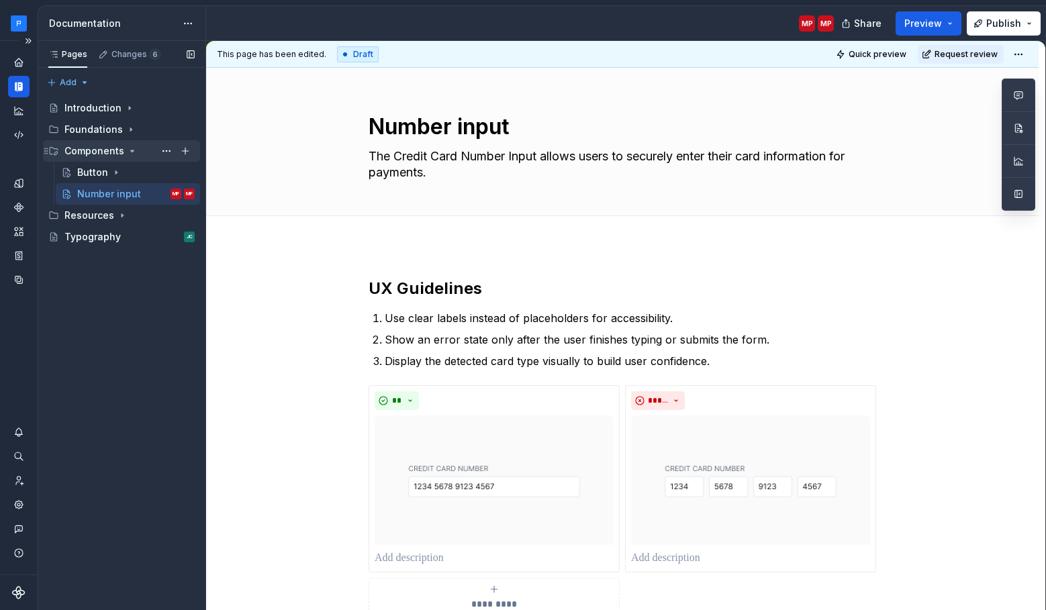
click at [131, 152] on icon "Page tree" at bounding box center [132, 151] width 11 height 11
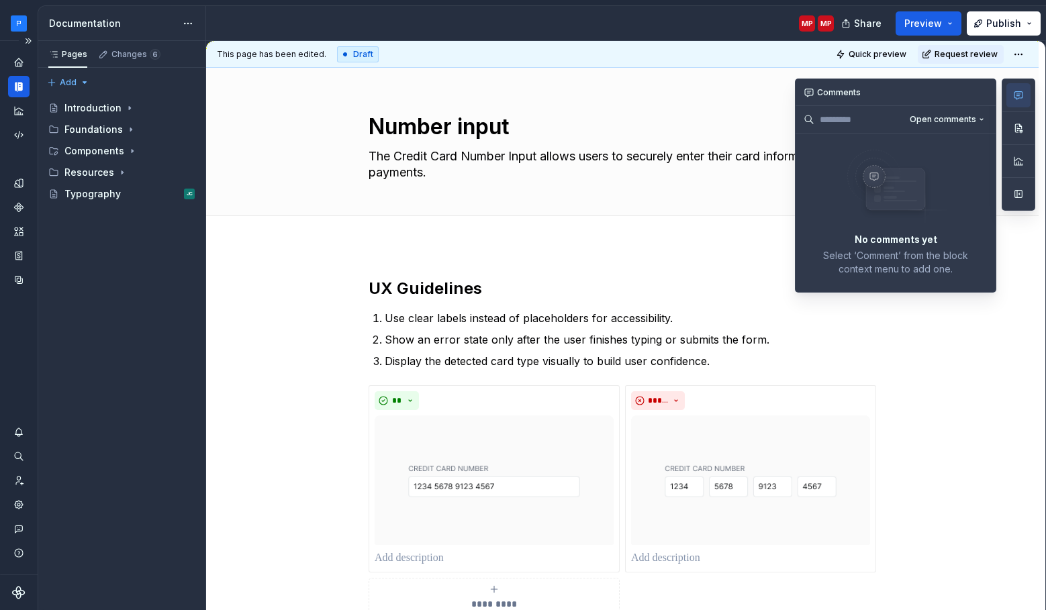
click at [1018, 97] on icon "button" at bounding box center [1018, 95] width 8 height 7
click at [1018, 99] on icon "button" at bounding box center [1018, 95] width 8 height 7
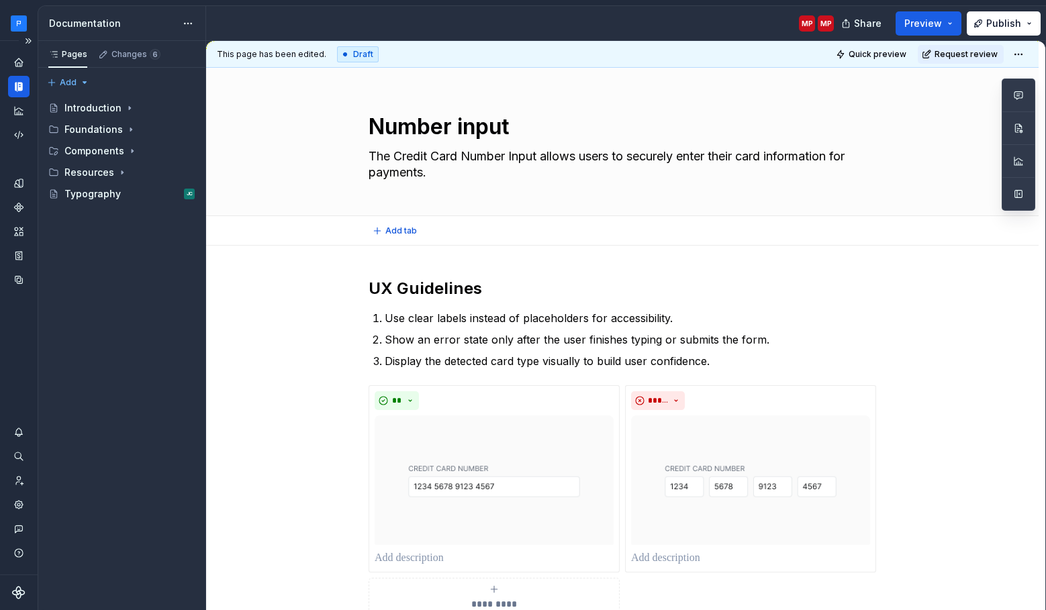
type textarea "*"
click at [895, 397] on button "button" at bounding box center [893, 392] width 19 height 19
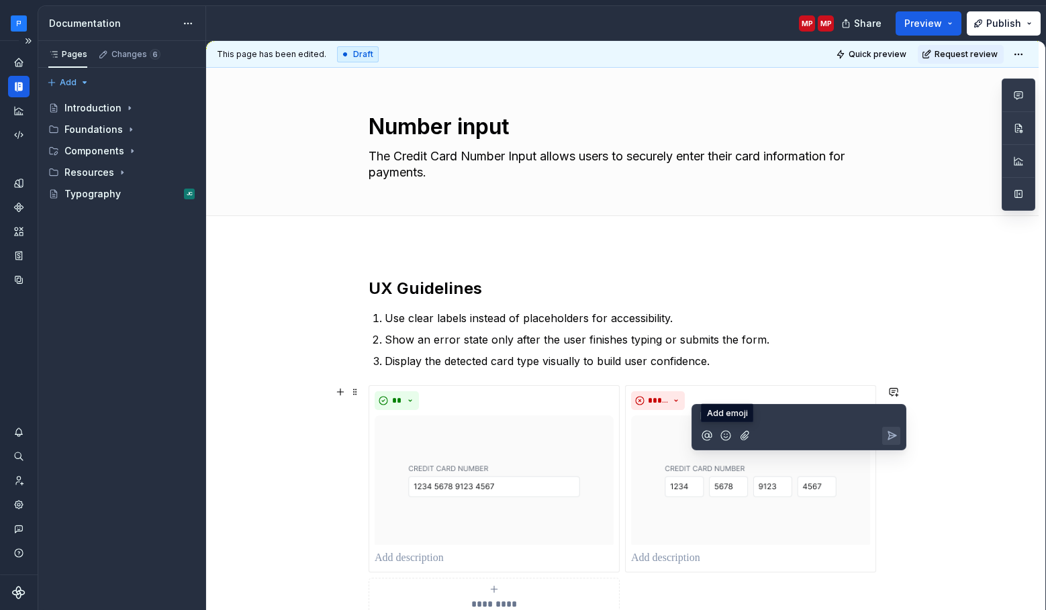
click at [728, 437] on icon "Add emoji" at bounding box center [725, 435] width 13 height 13
type textarea "*"
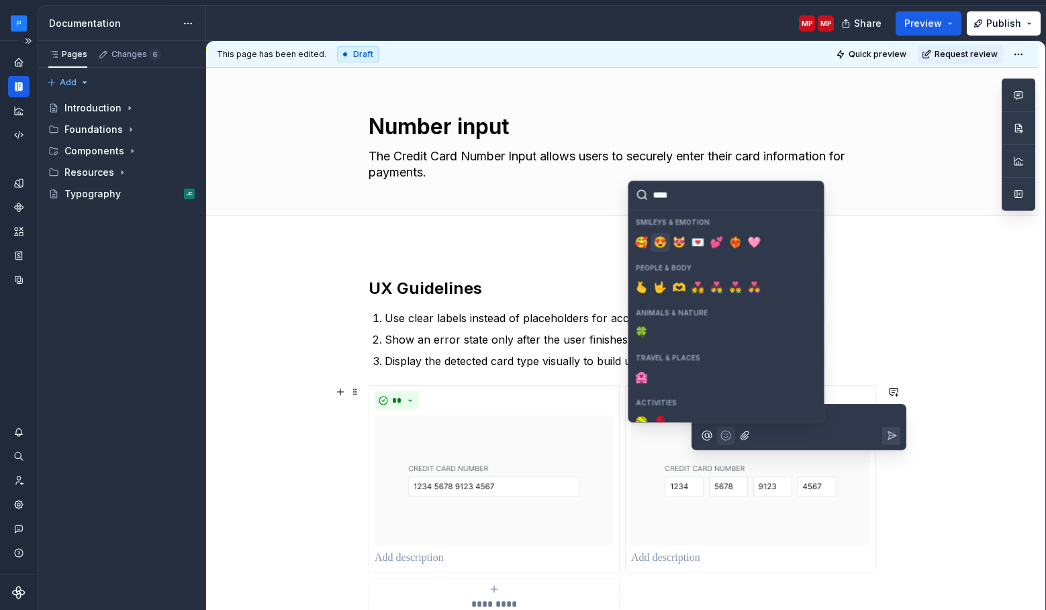
click at [663, 244] on span "😍" at bounding box center [660, 242] width 11 height 13
type input "****"
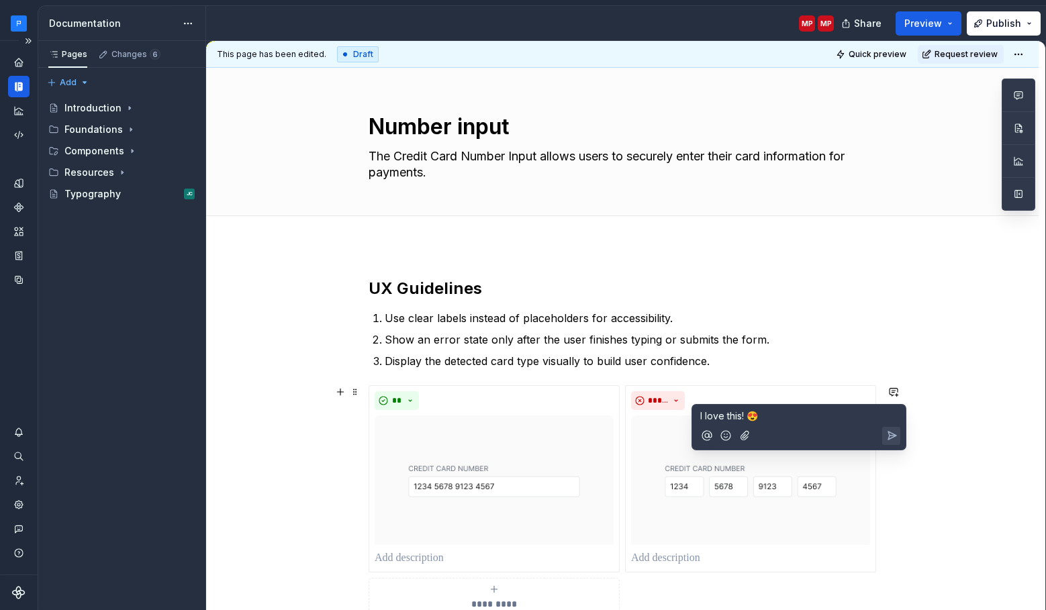
click at [896, 440] on icon "Send" at bounding box center [891, 435] width 13 height 13
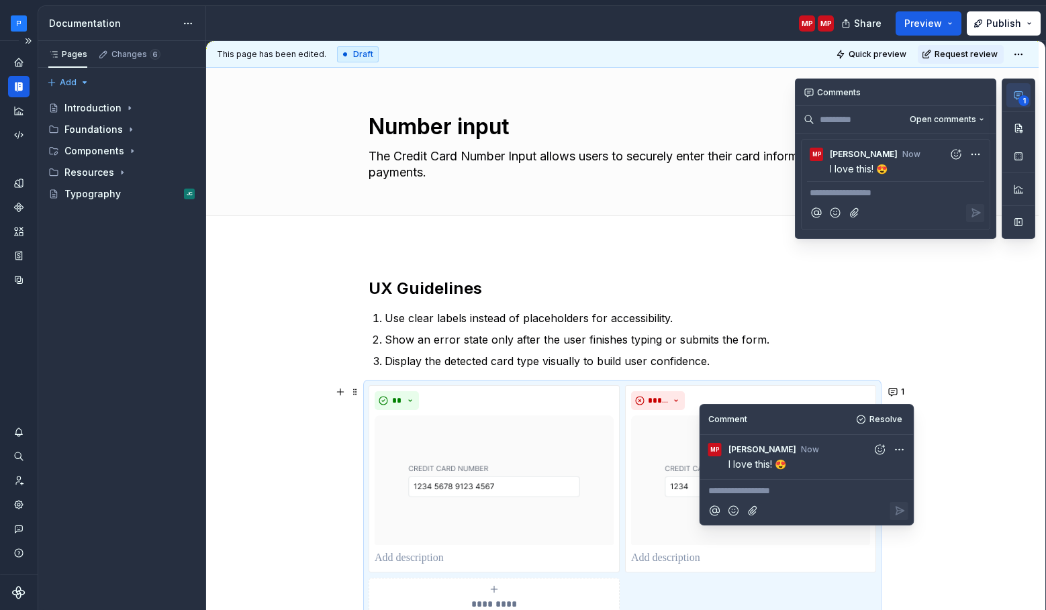
click at [1018, 96] on icon "button" at bounding box center [1018, 95] width 11 height 11
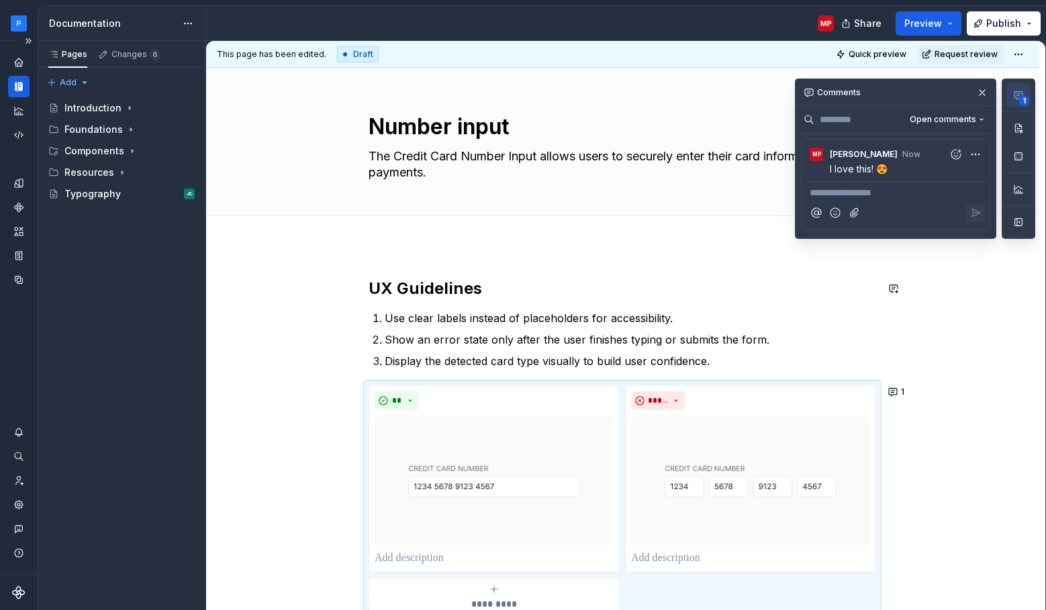
click at [388, 258] on div "**********" at bounding box center [622, 531] width 833 height 571
click at [192, 56] on button "button" at bounding box center [190, 54] width 19 height 19
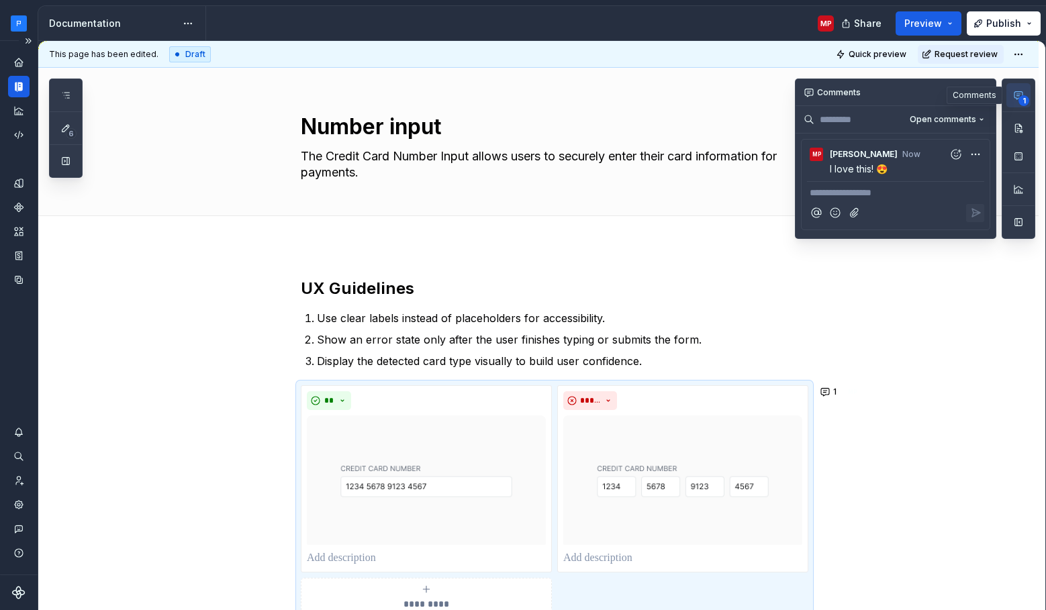
click at [1018, 95] on icon "button" at bounding box center [1018, 95] width 8 height 7
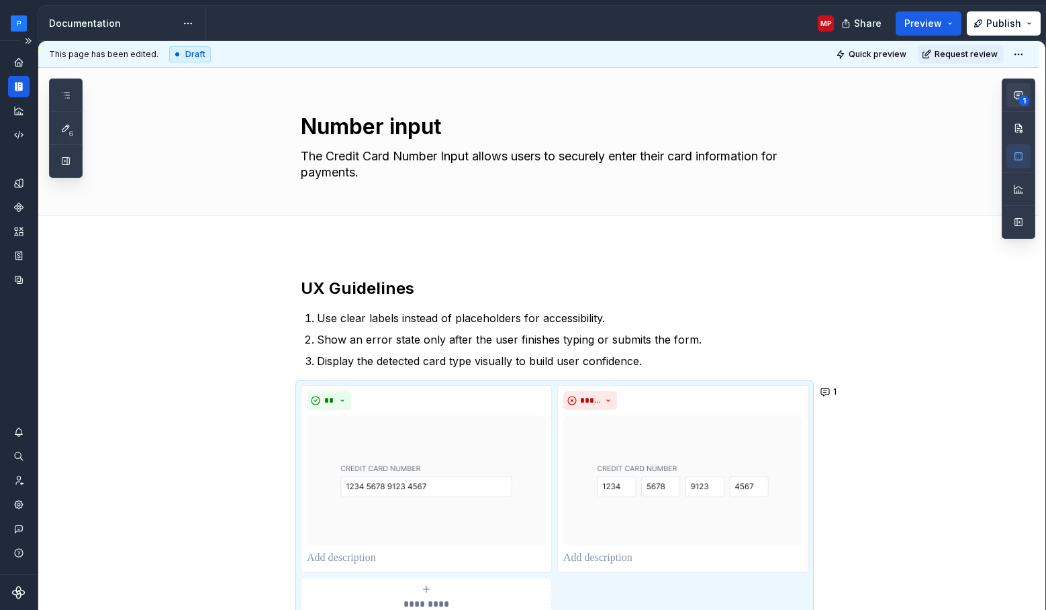
click at [1018, 95] on icon "button" at bounding box center [1018, 95] width 11 height 11
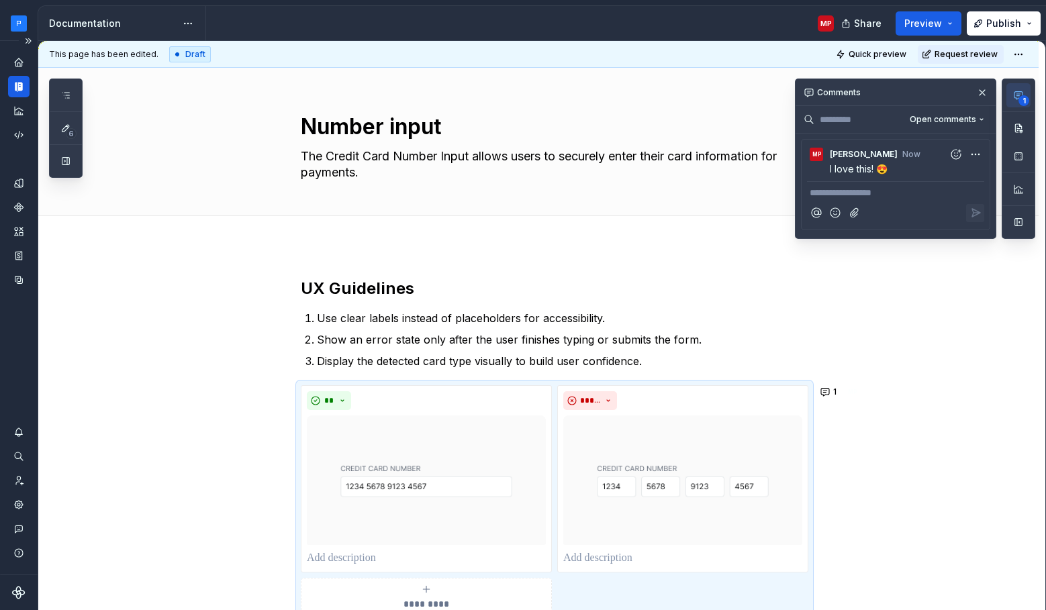
drag, startPoint x: 1017, startPoint y: 228, endPoint x: 1008, endPoint y: 237, distance: 12.3
click at [1017, 229] on button "button" at bounding box center [1018, 222] width 24 height 24
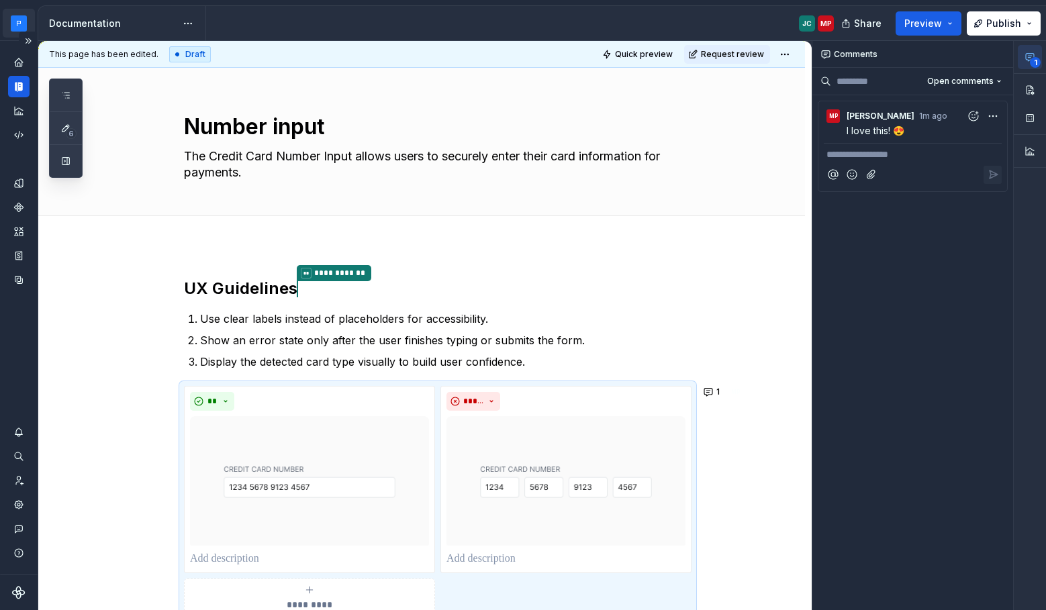
click at [22, 22] on html "**********" at bounding box center [523, 305] width 1046 height 610
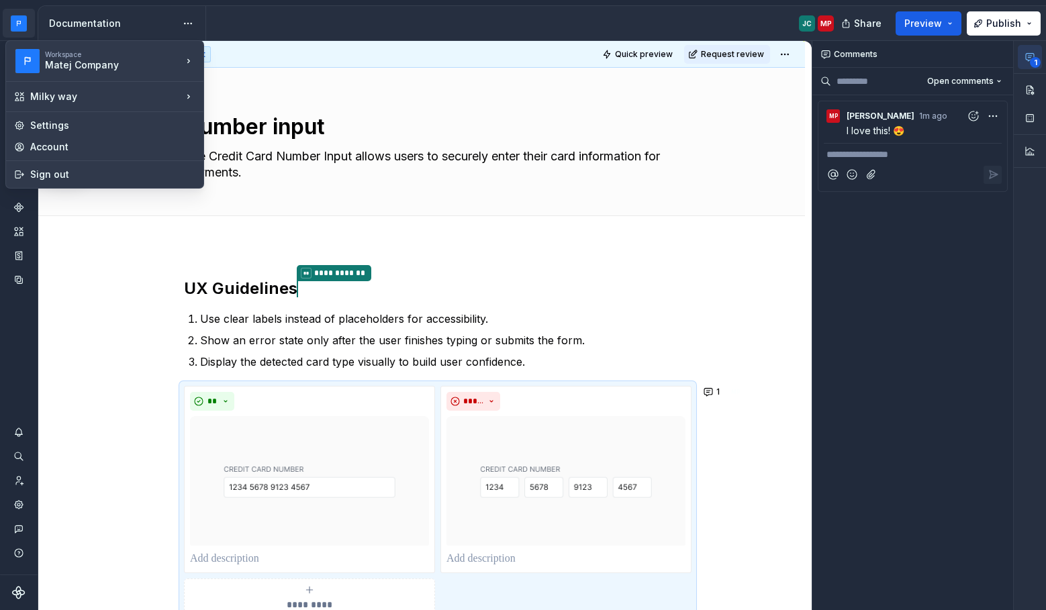
click at [105, 305] on html "**********" at bounding box center [523, 305] width 1046 height 610
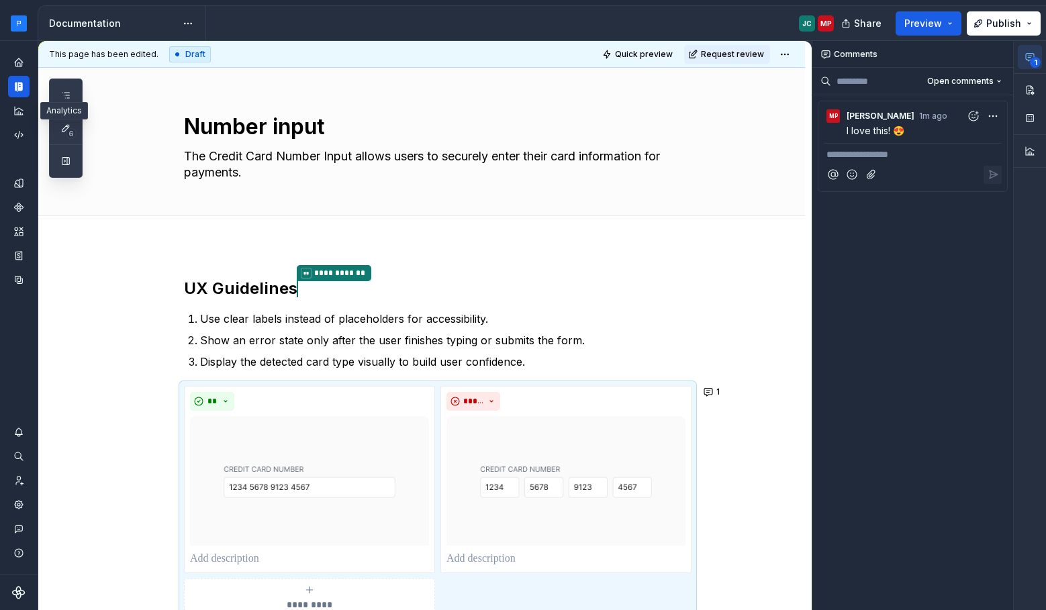
click at [21, 148] on div "Dataset Earth" at bounding box center [18, 171] width 21 height 239
click at [19, 140] on icon "Code automation" at bounding box center [19, 135] width 12 height 12
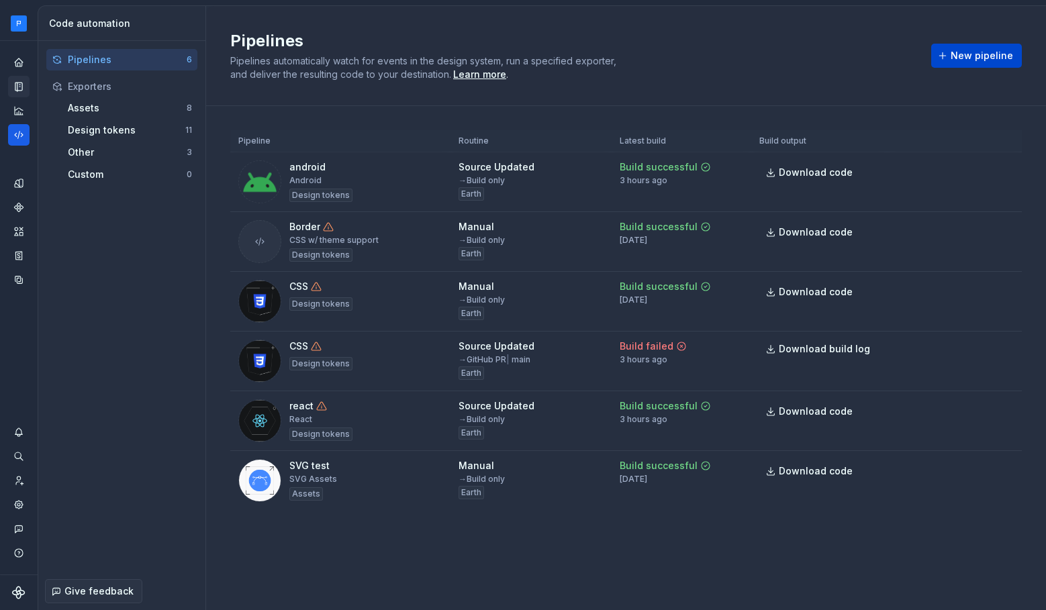
click at [976, 54] on span "New pipeline" at bounding box center [982, 55] width 62 height 13
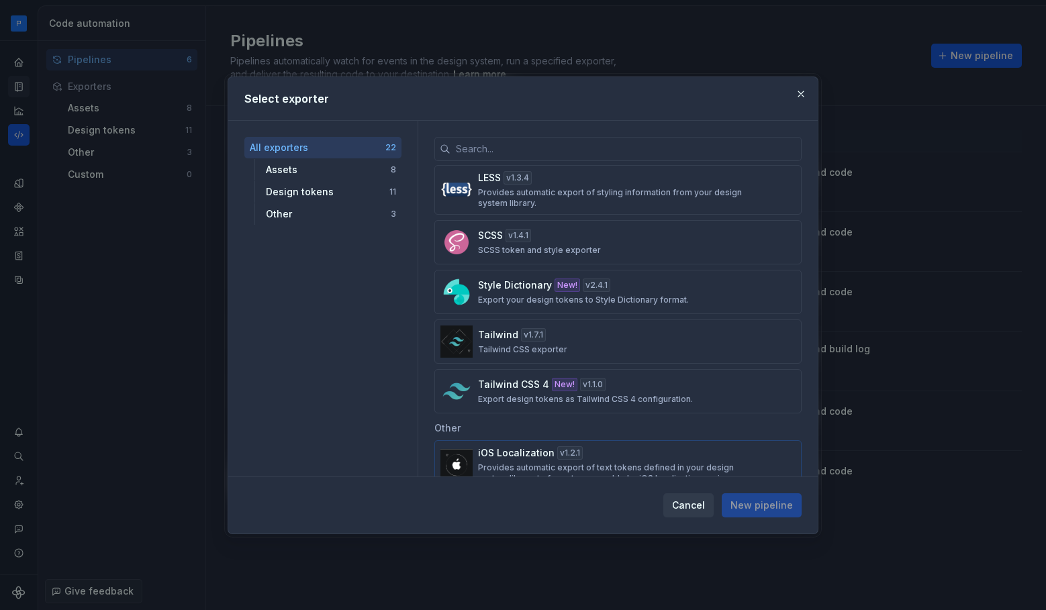
scroll to position [764, 0]
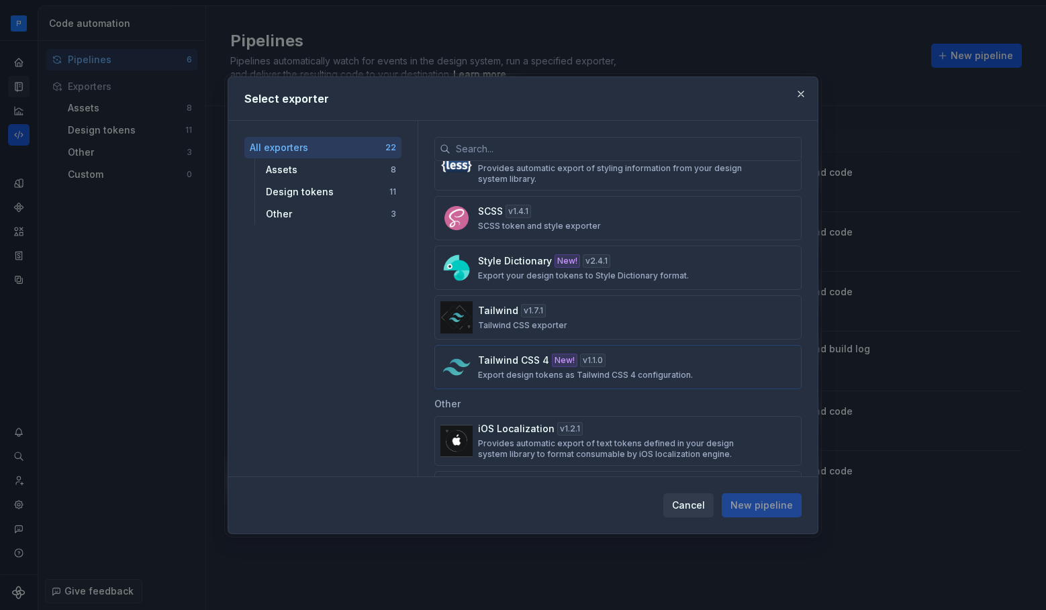
click at [645, 367] on div "Tailwind CSS 4 New! v 1.1.0 Export design tokens as Tailwind CSS 4 configuratio…" at bounding box center [614, 367] width 272 height 27
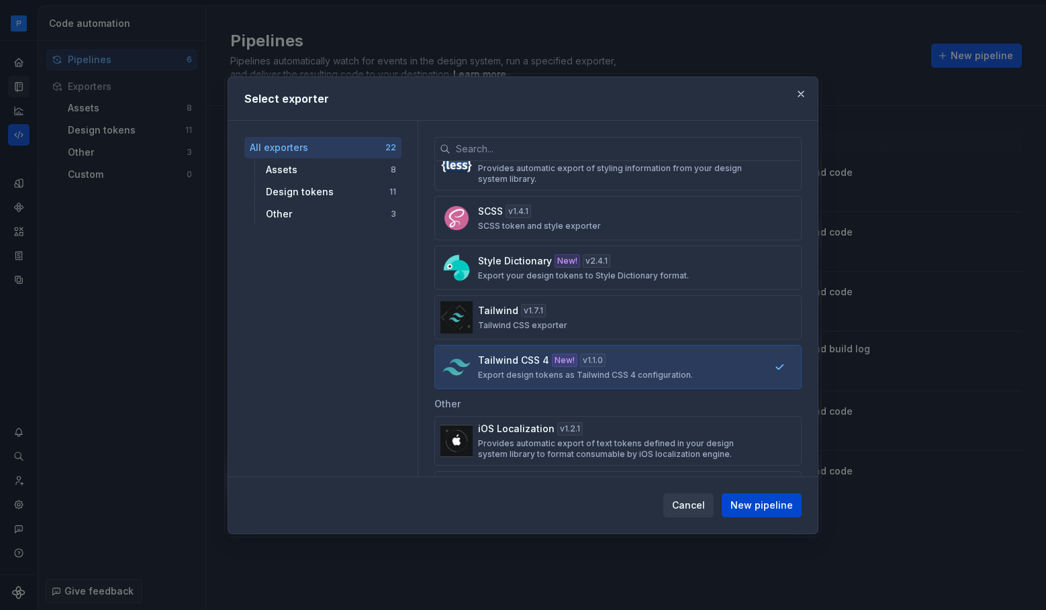
click at [771, 507] on span "New pipeline" at bounding box center [761, 505] width 62 height 13
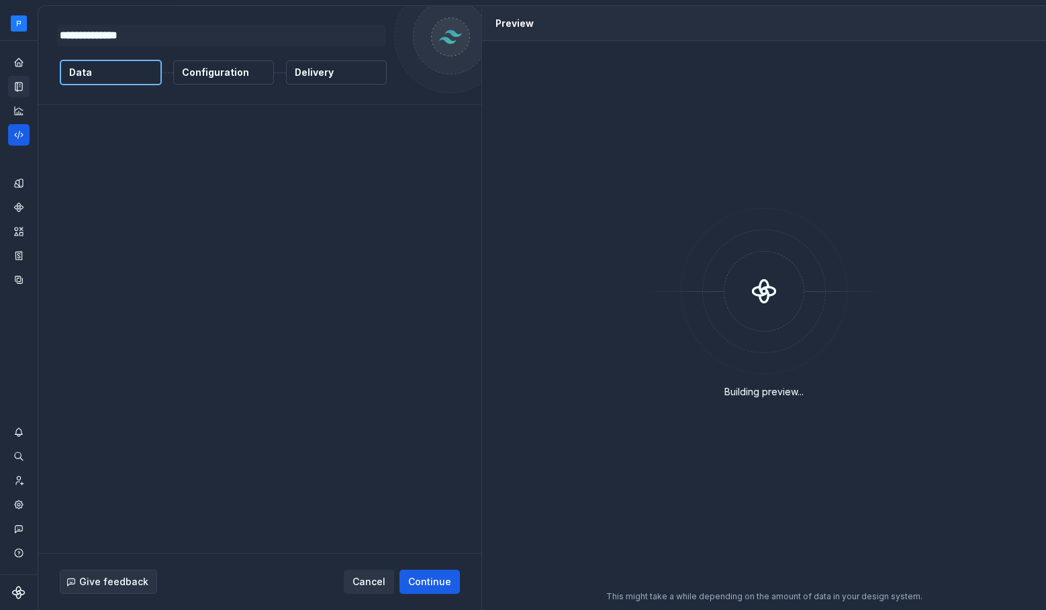
type textarea "*"
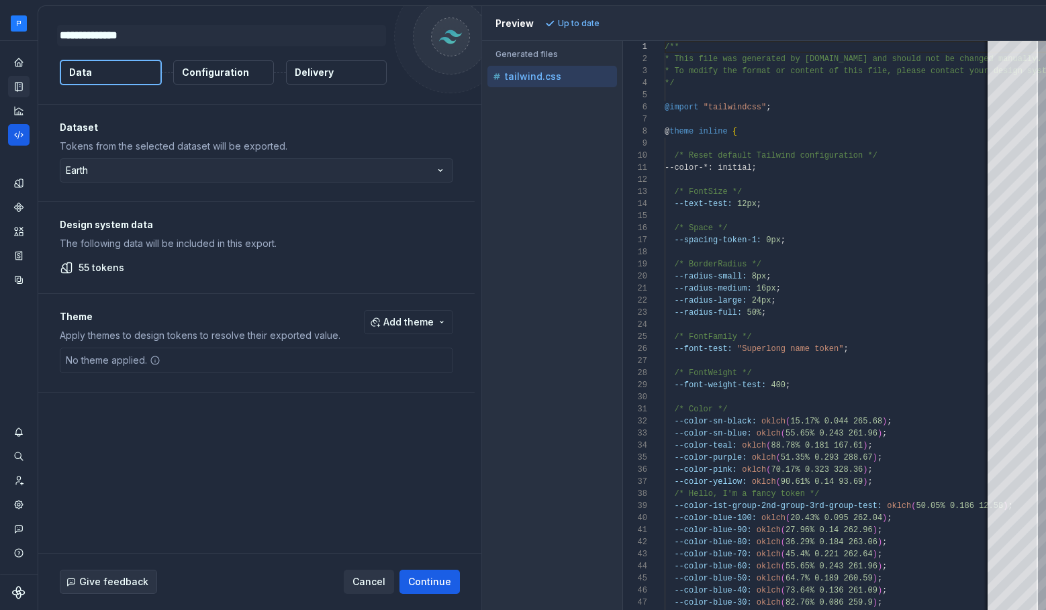
click at [227, 79] on p "Configuration" at bounding box center [215, 72] width 67 height 13
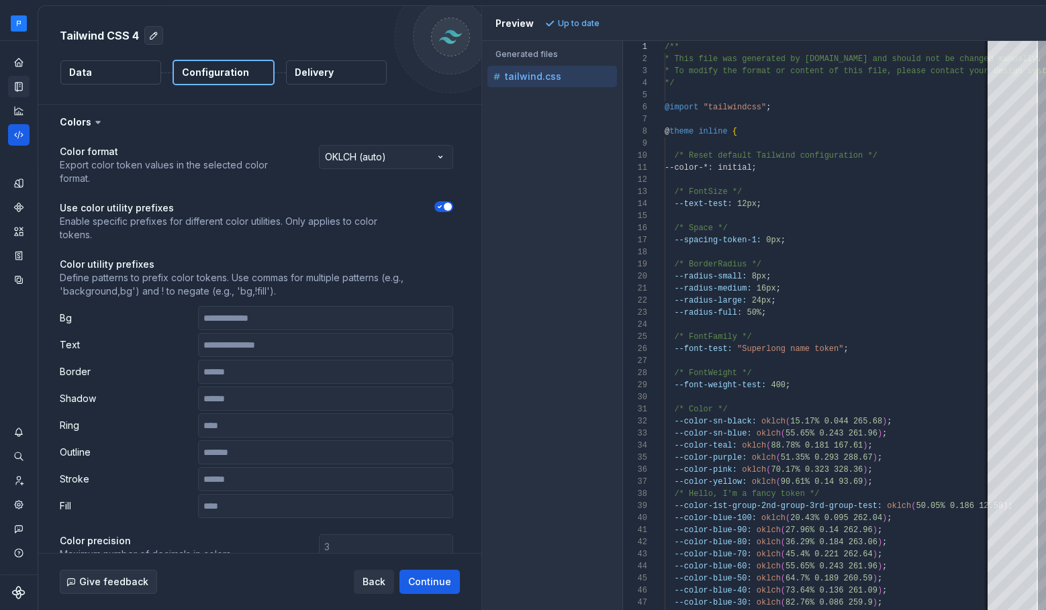
click at [513, 253] on div "Accessibility guide for tree . Navigate the tree with the arrow keys. Common tr…" at bounding box center [552, 336] width 140 height 548
click at [19, 60] on icon "Home" at bounding box center [18, 62] width 9 height 9
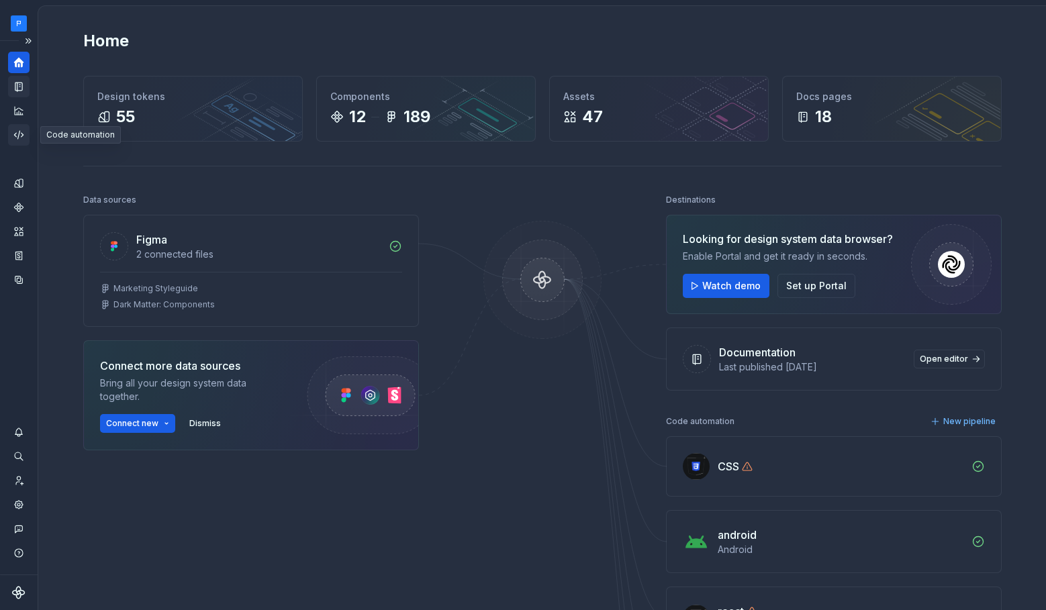
click at [19, 139] on icon "Code automation" at bounding box center [19, 135] width 12 height 12
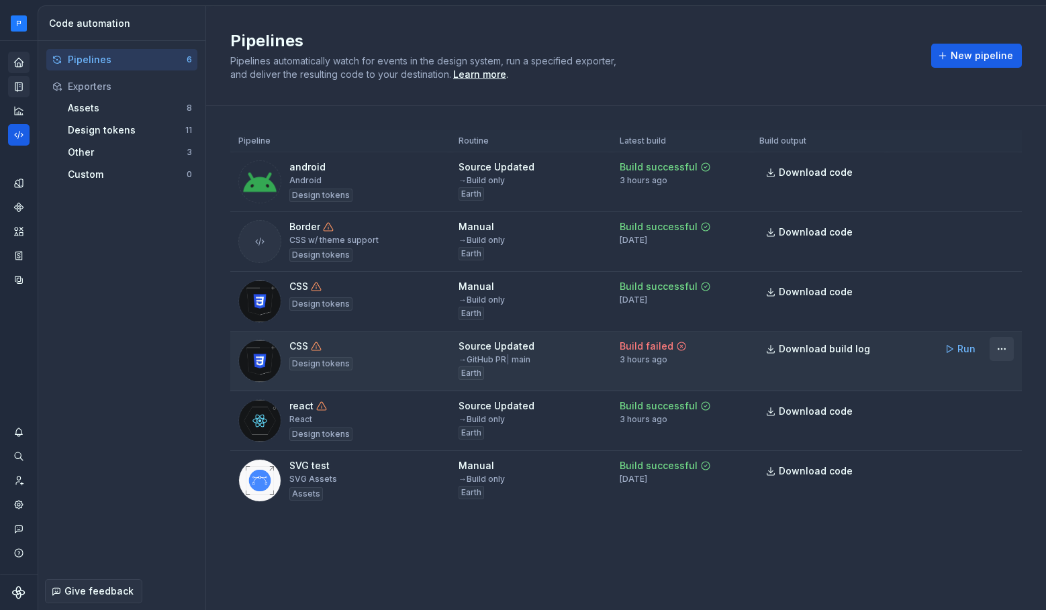
click at [996, 349] on html "Milky way MP Dataset Earth Code automation Pipelines 6 Exporters Assets 8 Desig…" at bounding box center [523, 305] width 1046 height 610
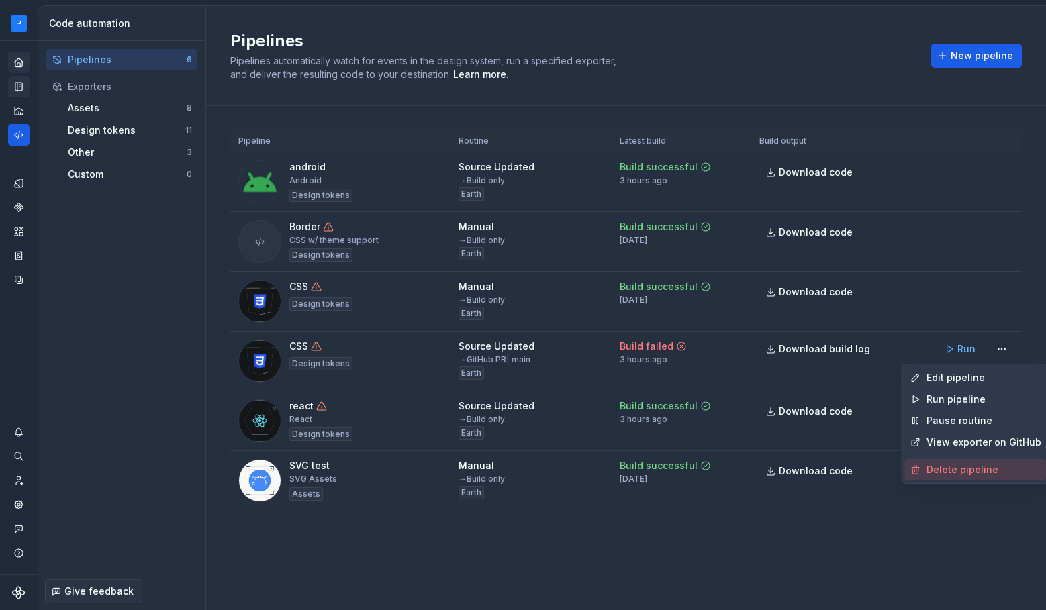
click at [974, 471] on div "Delete pipeline" at bounding box center [984, 469] width 115 height 13
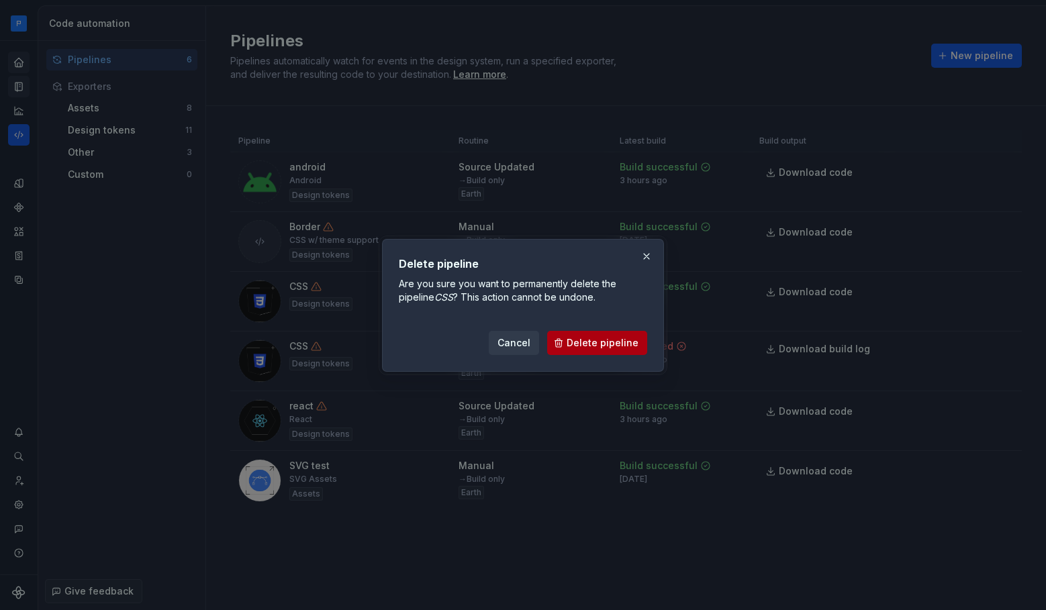
click at [596, 347] on span "Delete pipeline" at bounding box center [603, 342] width 72 height 13
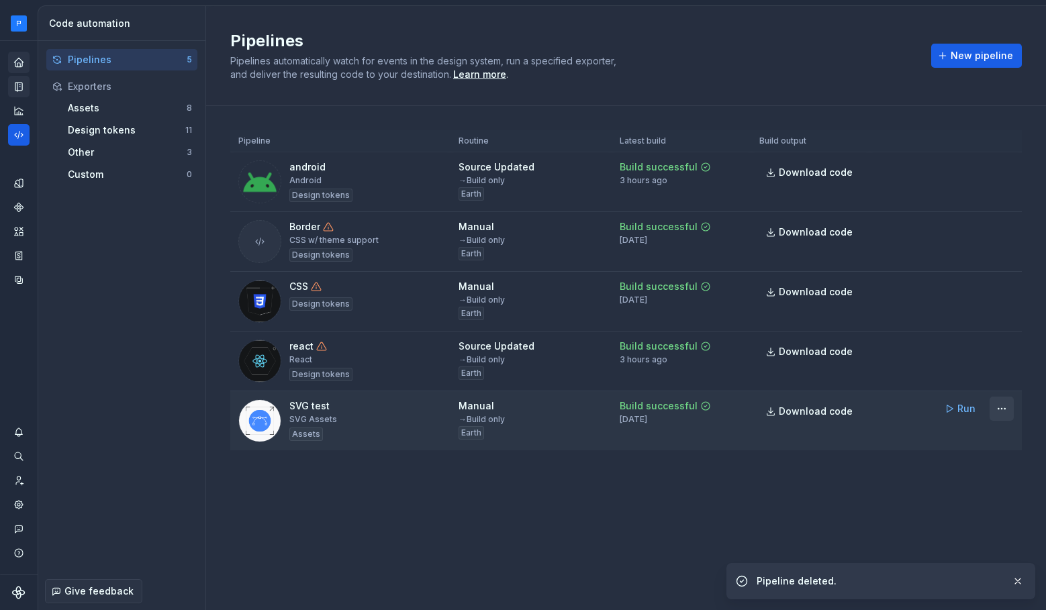
click at [1001, 410] on html "Milky way MP Dataset Earth Code automation Pipelines 5 Exporters Assets 8 Desig…" at bounding box center [523, 305] width 1046 height 610
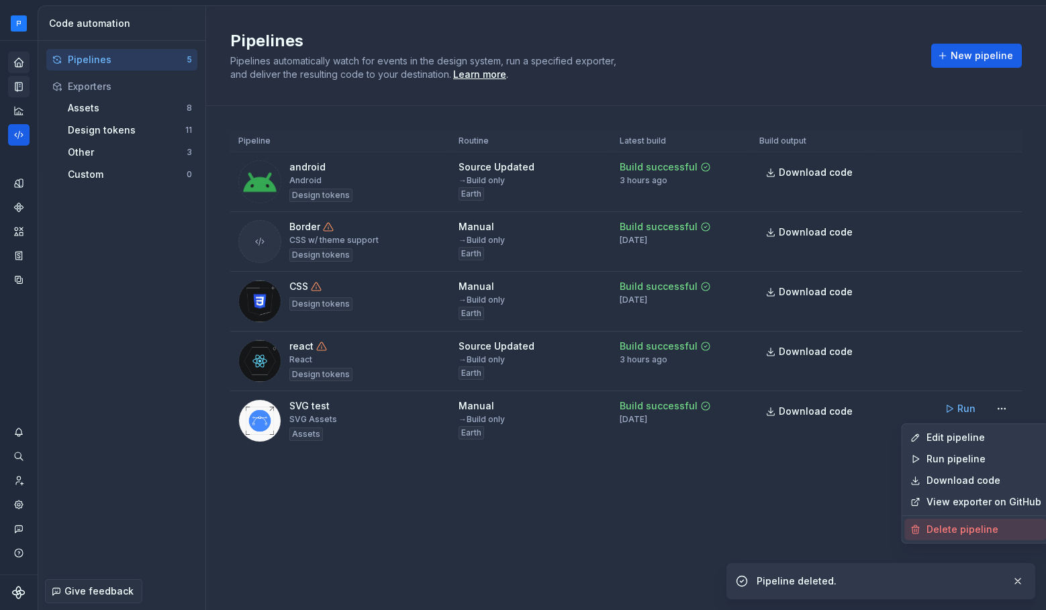
click at [935, 529] on div "Delete pipeline" at bounding box center [984, 529] width 115 height 13
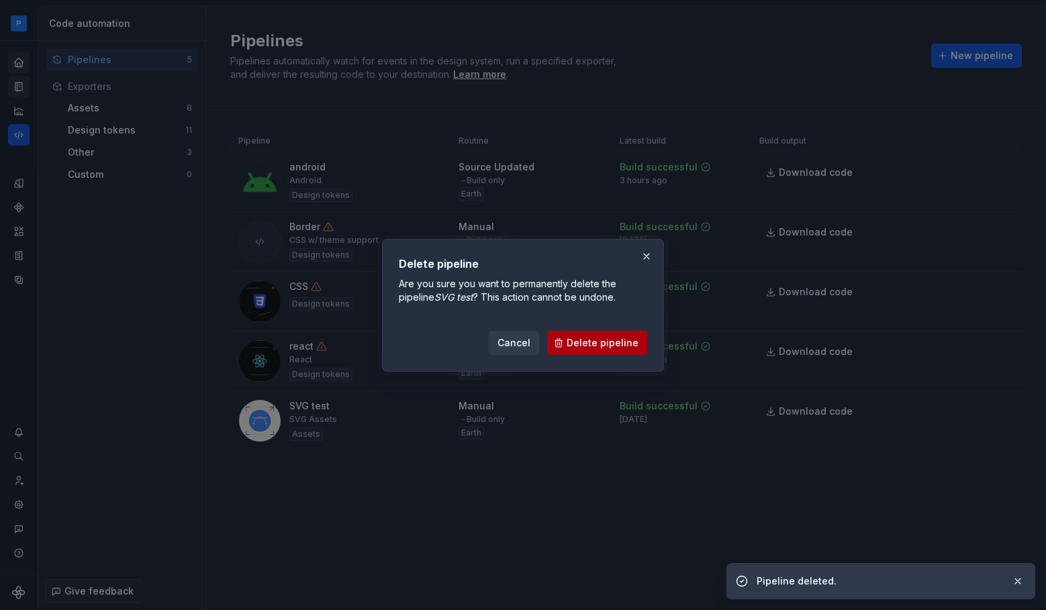
click at [632, 345] on span "Delete pipeline" at bounding box center [603, 342] width 72 height 13
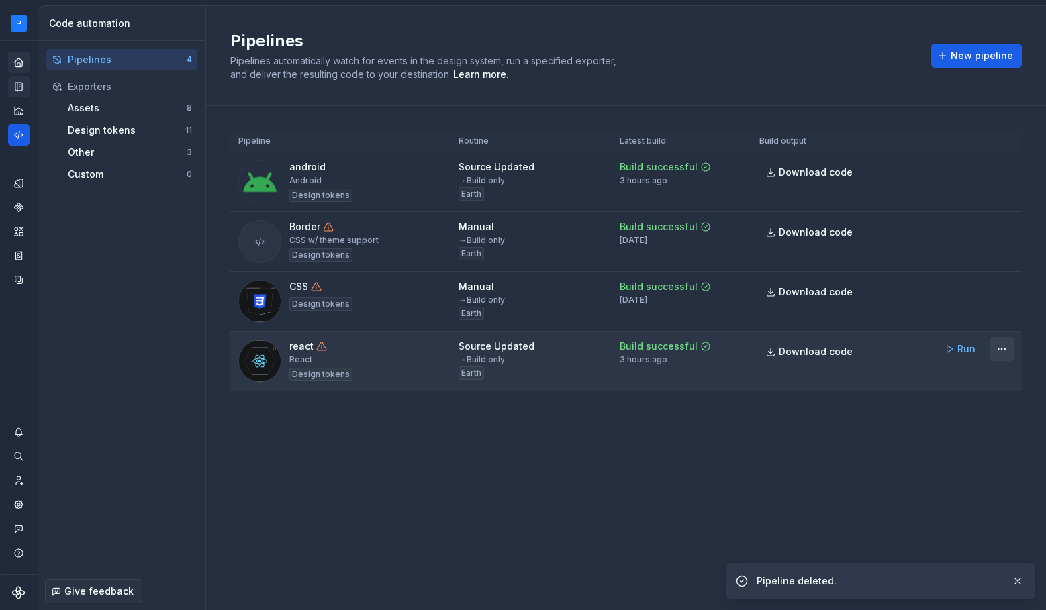
click at [996, 353] on html "Milky way MP Dataset Earth Code automation Pipelines 4 Exporters Assets 8 Desig…" at bounding box center [523, 305] width 1046 height 610
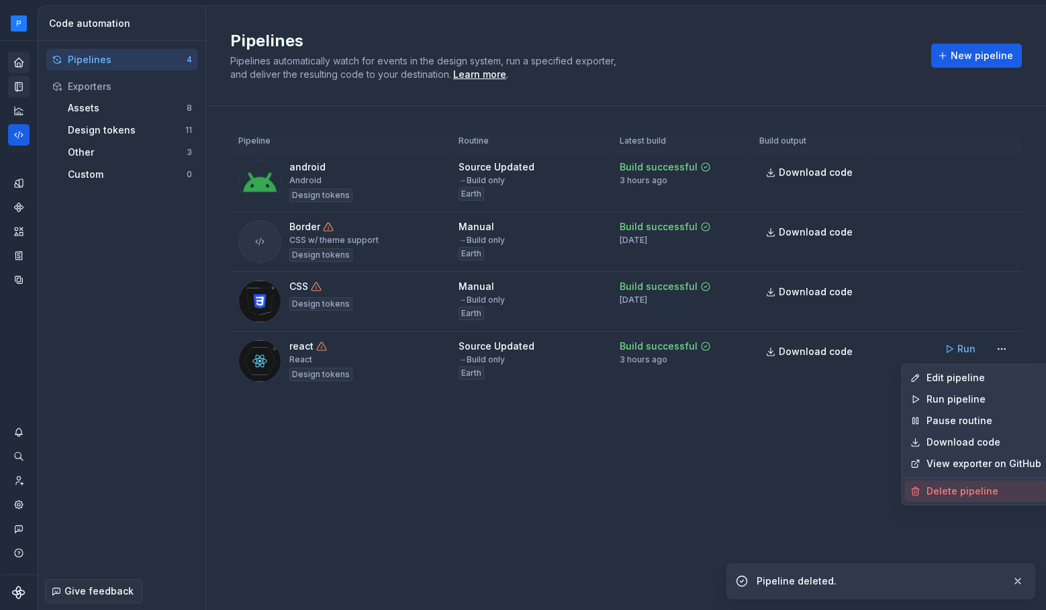
click at [969, 487] on div "Delete pipeline" at bounding box center [984, 491] width 115 height 13
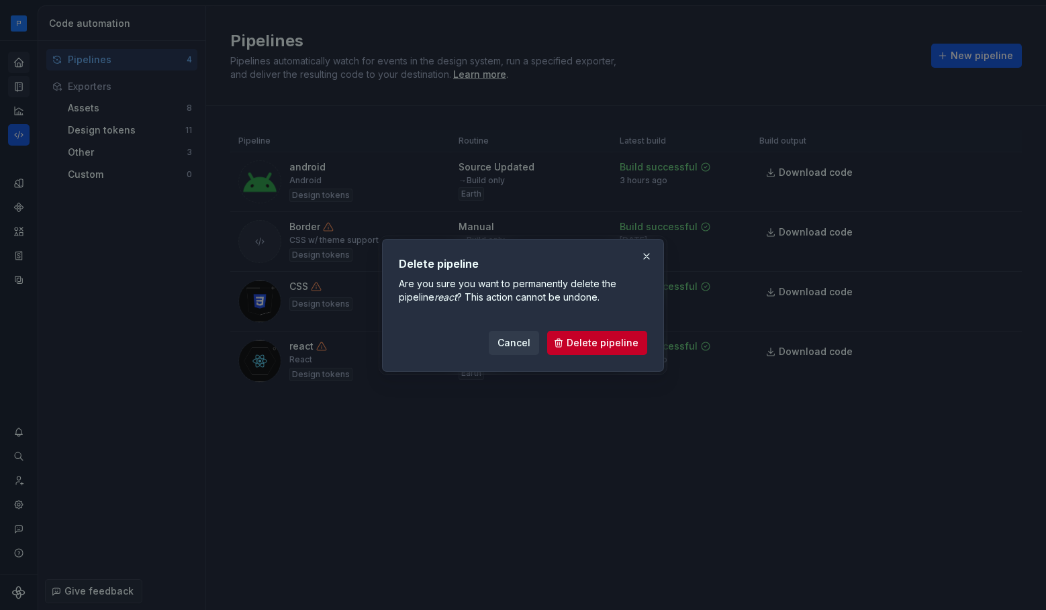
click at [630, 342] on span "Delete pipeline" at bounding box center [603, 342] width 72 height 13
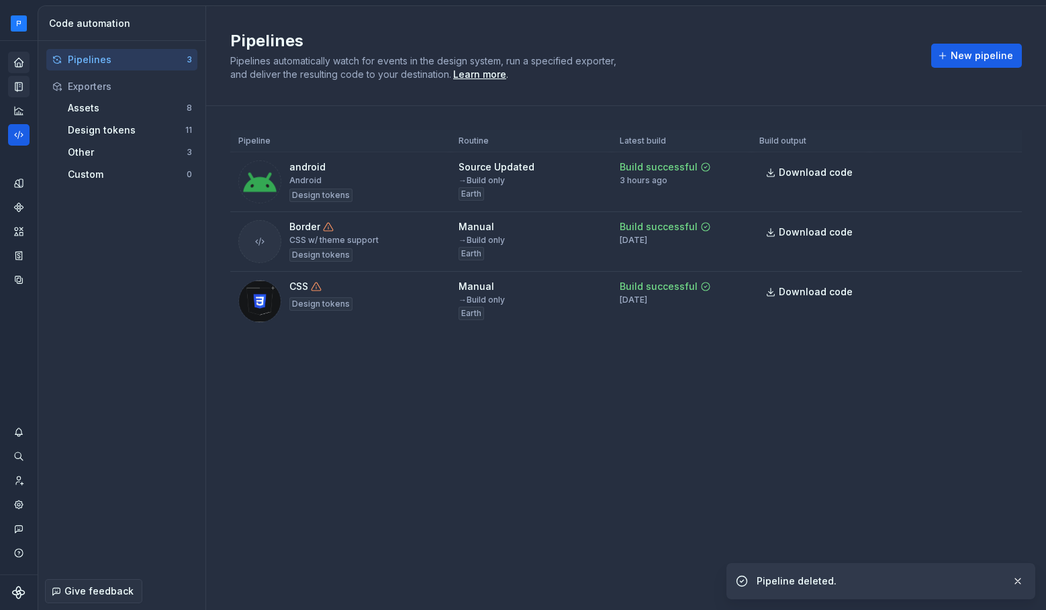
click at [17, 72] on div "Home" at bounding box center [18, 62] width 21 height 21
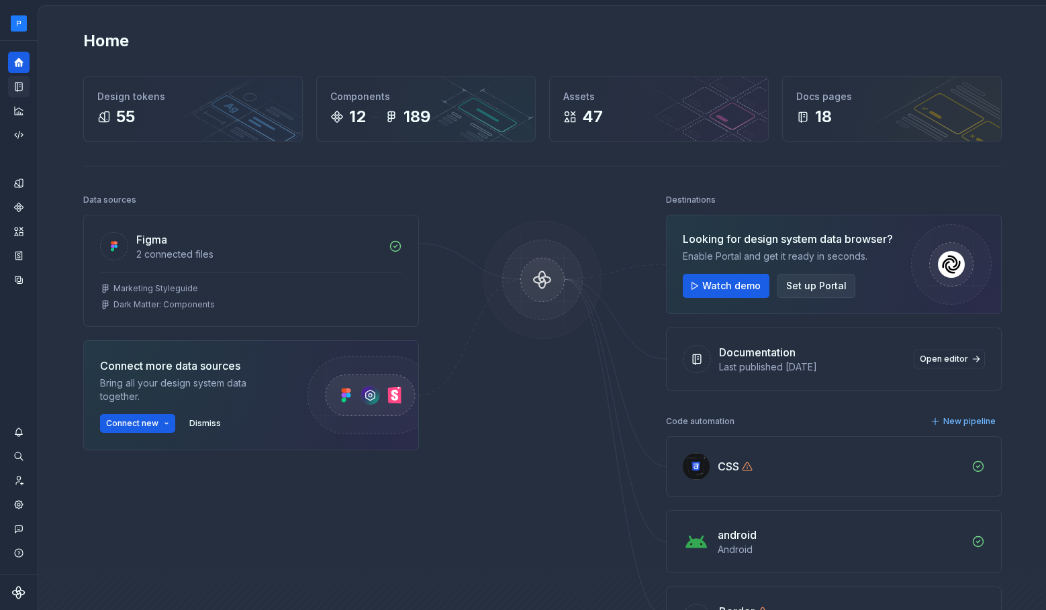
click at [826, 287] on span "Set up Portal" at bounding box center [816, 285] width 60 height 13
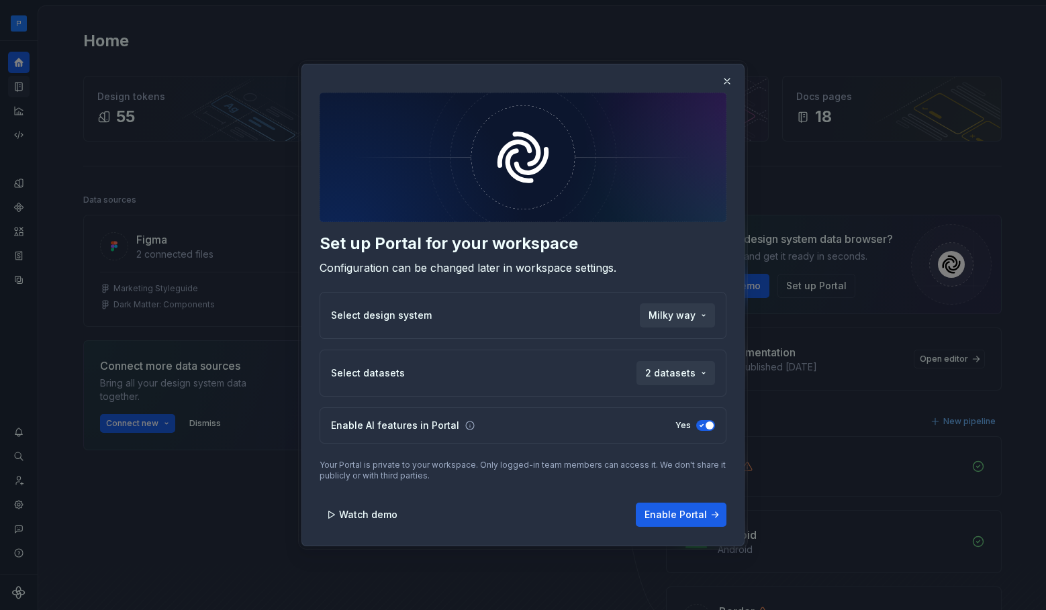
drag, startPoint x: 671, startPoint y: 368, endPoint x: 683, endPoint y: 368, distance: 11.4
click at [671, 368] on span "2 datasets" at bounding box center [670, 373] width 50 height 13
click at [693, 372] on div "Set up Portal for your workspace Configuration can be changed later in workspac…" at bounding box center [523, 305] width 1046 height 610
click at [686, 373] on span "2 datasets" at bounding box center [670, 373] width 50 height 13
click at [611, 422] on div "Jupiter" at bounding box center [616, 423] width 34 height 13
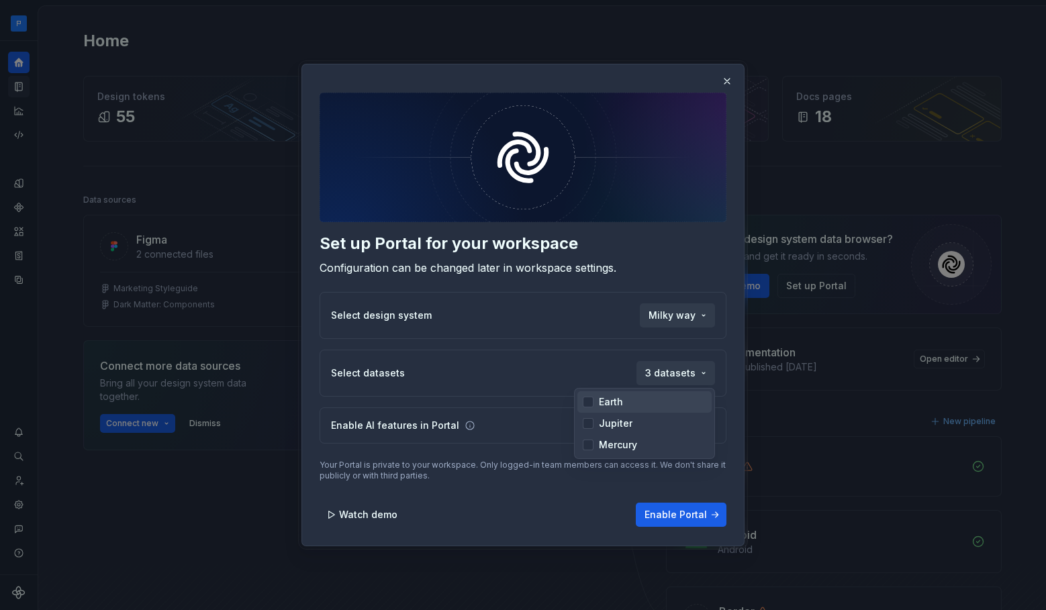
drag, startPoint x: 574, startPoint y: 350, endPoint x: 583, endPoint y: 351, distance: 8.8
click at [574, 350] on div "Set up Portal for your workspace Configuration can be changed later in workspac…" at bounding box center [523, 305] width 1046 height 610
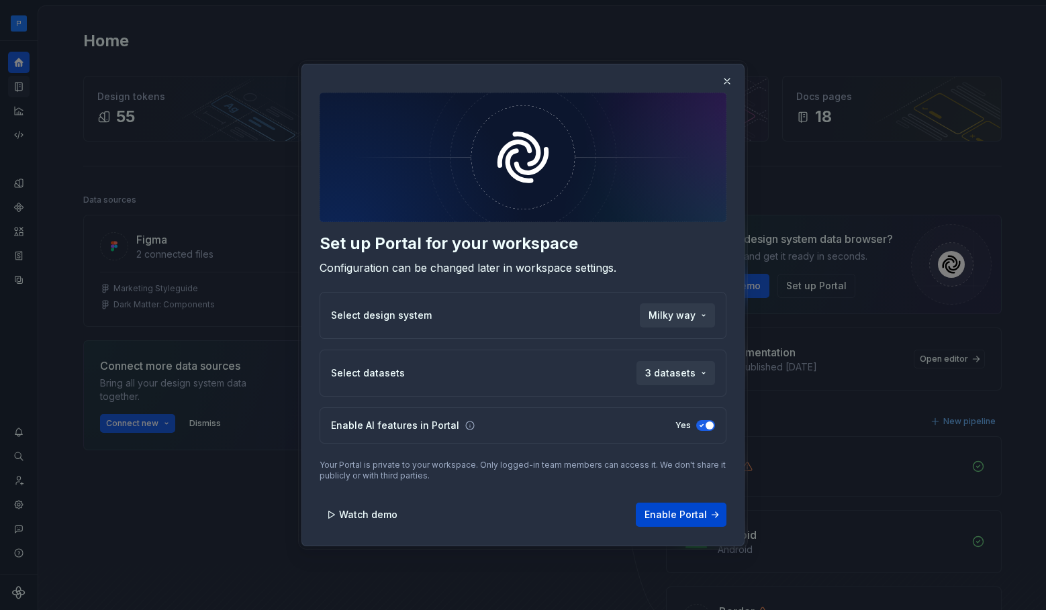
click at [658, 513] on span "Enable Portal" at bounding box center [676, 514] width 62 height 13
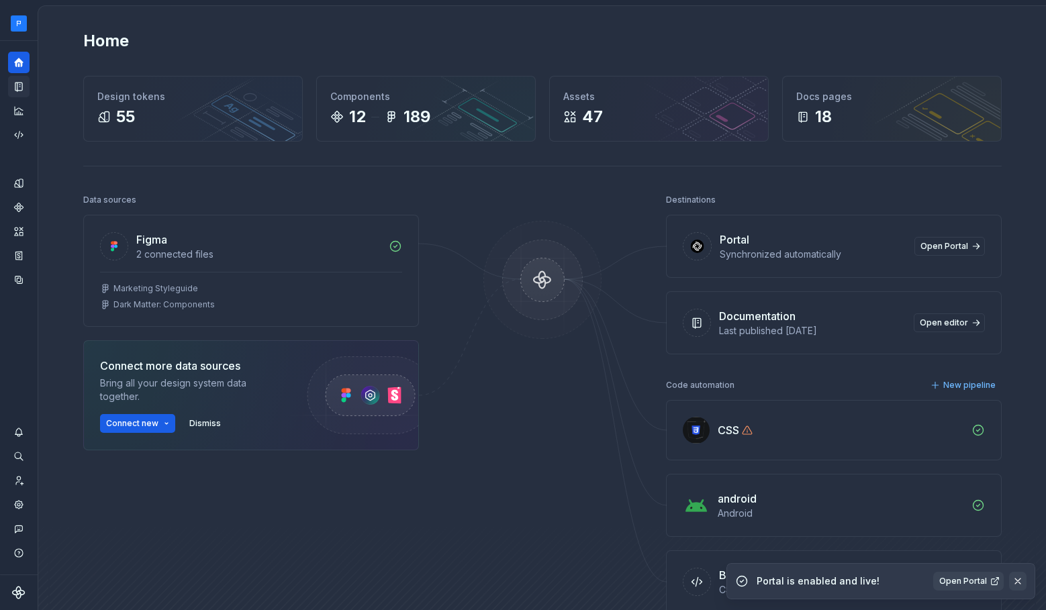
click at [1018, 581] on button "button" at bounding box center [1017, 581] width 17 height 19
click at [16, 120] on div "Analytics" at bounding box center [18, 110] width 21 height 21
click at [17, 135] on icon "Code automation" at bounding box center [19, 135] width 12 height 12
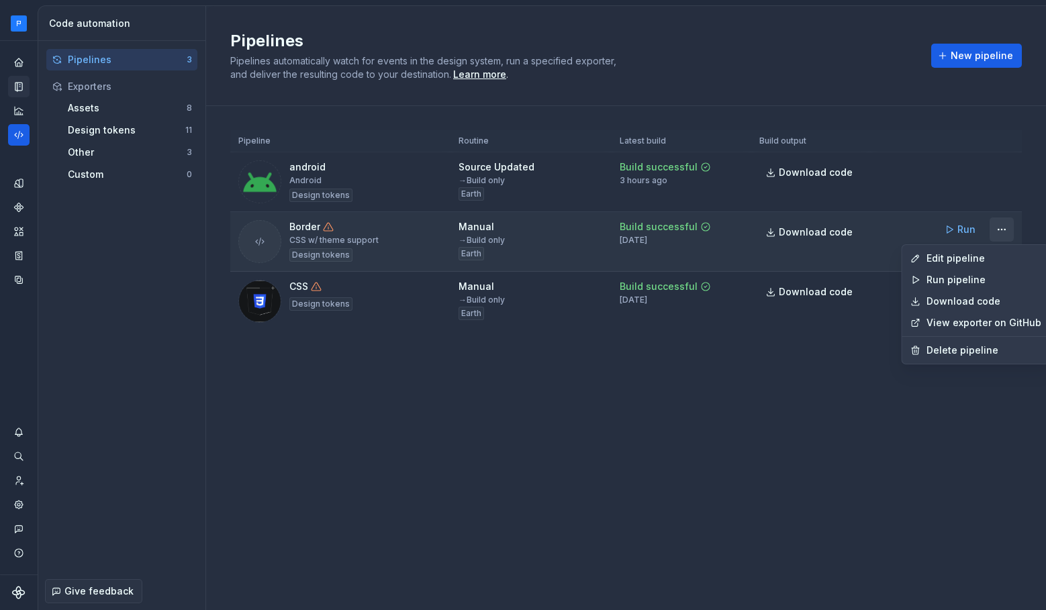
click at [1002, 238] on html "Milky way MP Dataset Earth Code automation Pipelines 3 Exporters Assets 8 Desig…" at bounding box center [523, 305] width 1046 height 610
click at [945, 352] on div "Delete pipeline" at bounding box center [984, 350] width 115 height 13
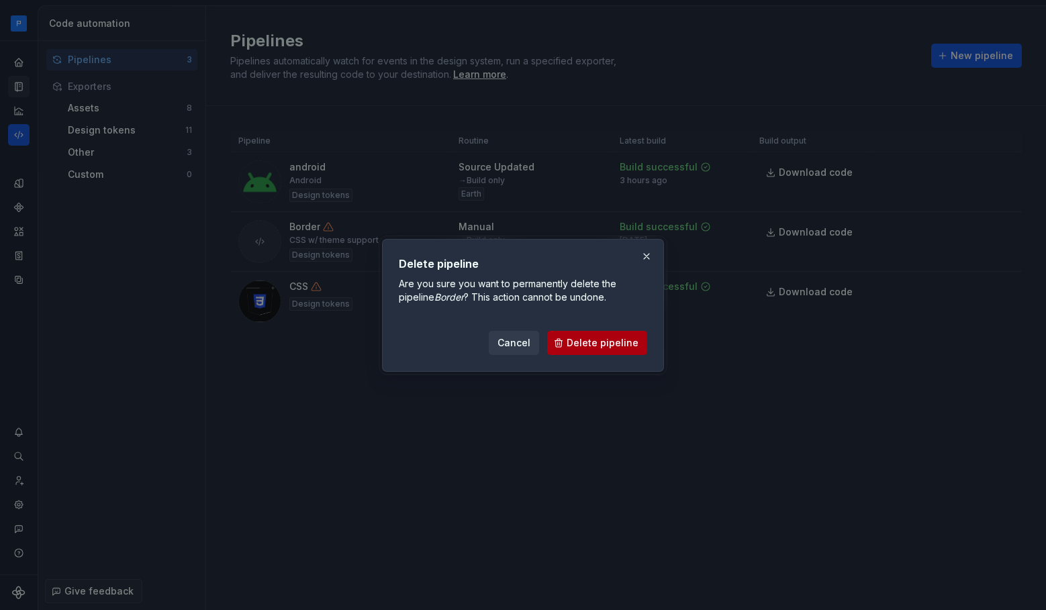
click at [619, 339] on span "Delete pipeline" at bounding box center [603, 342] width 72 height 13
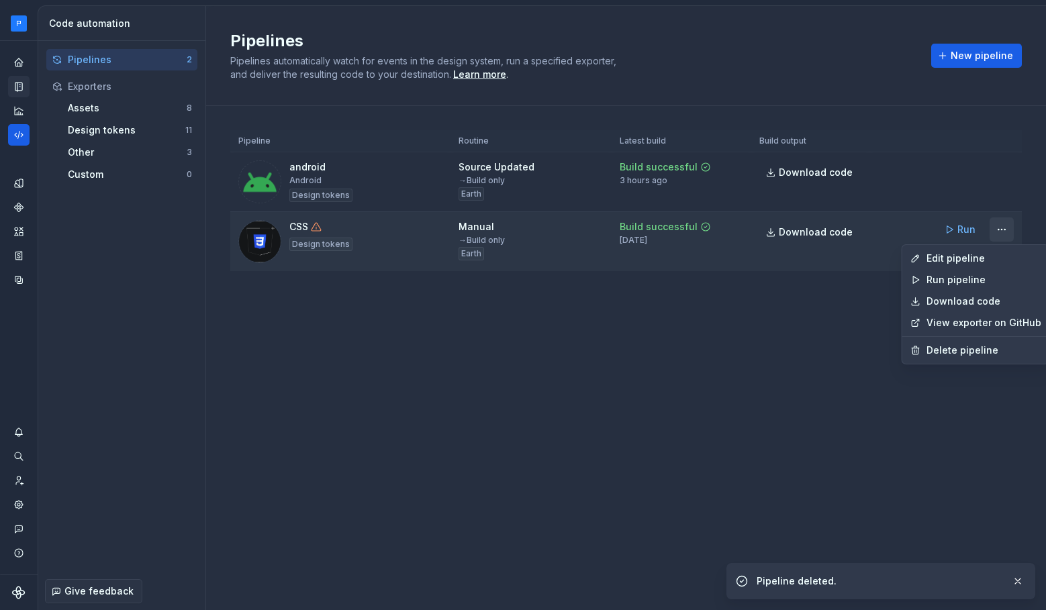
click at [1003, 230] on html "Milky way MP Dataset Earth Code automation Pipelines 2 Exporters Assets 8 Desig…" at bounding box center [523, 305] width 1046 height 610
click at [960, 352] on div "Delete pipeline" at bounding box center [984, 350] width 115 height 13
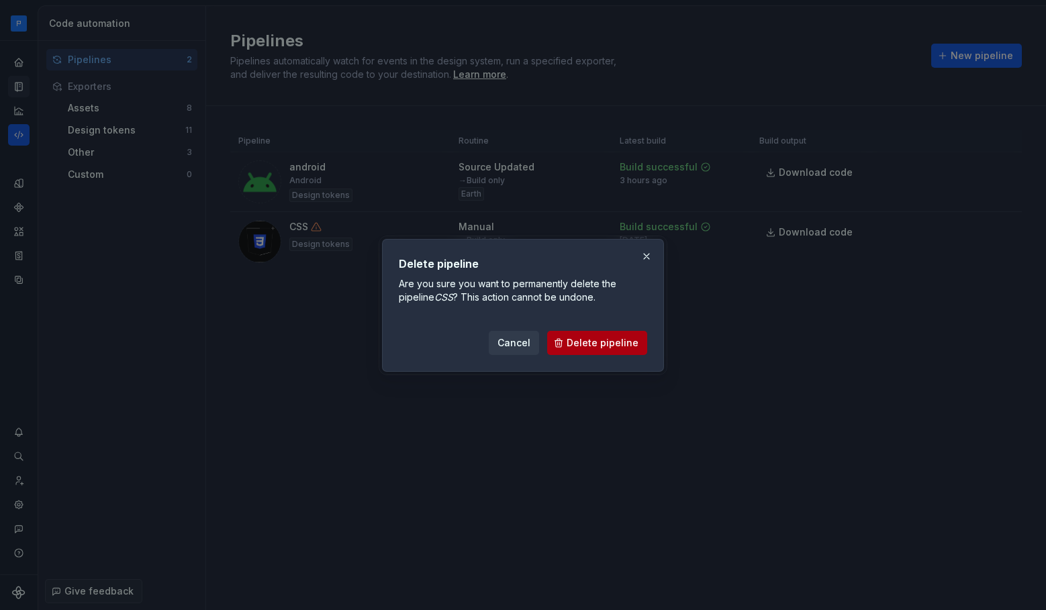
click at [604, 348] on span "Delete pipeline" at bounding box center [603, 342] width 72 height 13
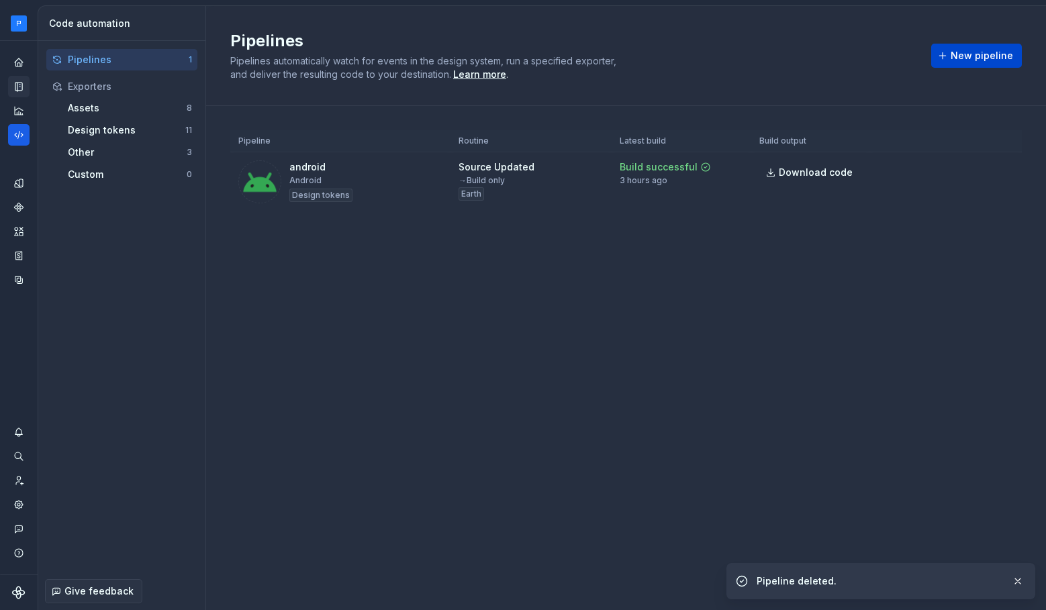
click at [977, 53] on span "New pipeline" at bounding box center [982, 55] width 62 height 13
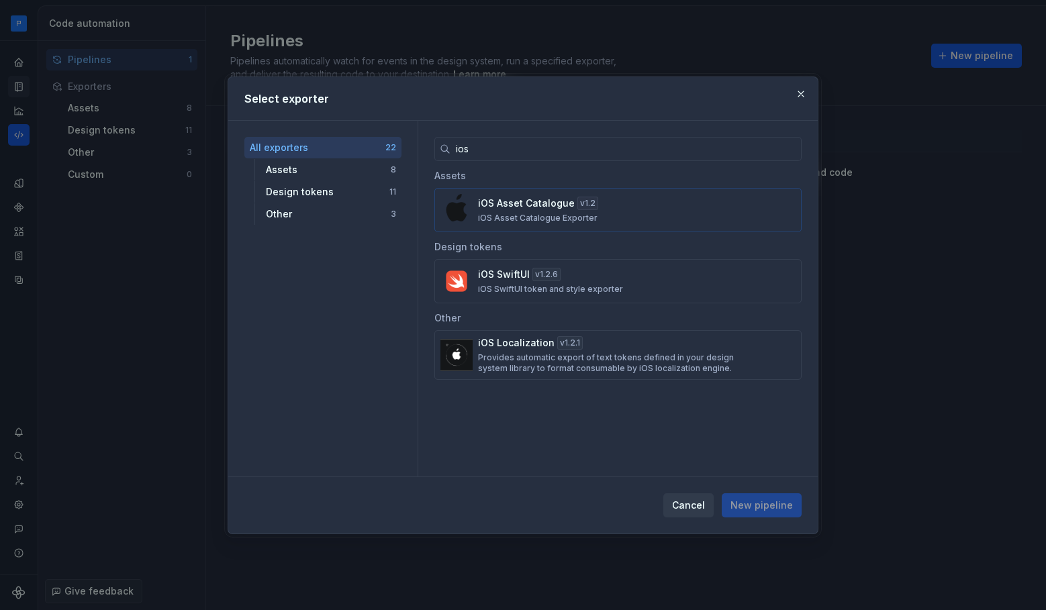
type input "ios"
click at [642, 206] on div "iOS Asset Catalogue v 1.2 iOS Asset Catalogue Exporter" at bounding box center [614, 210] width 272 height 27
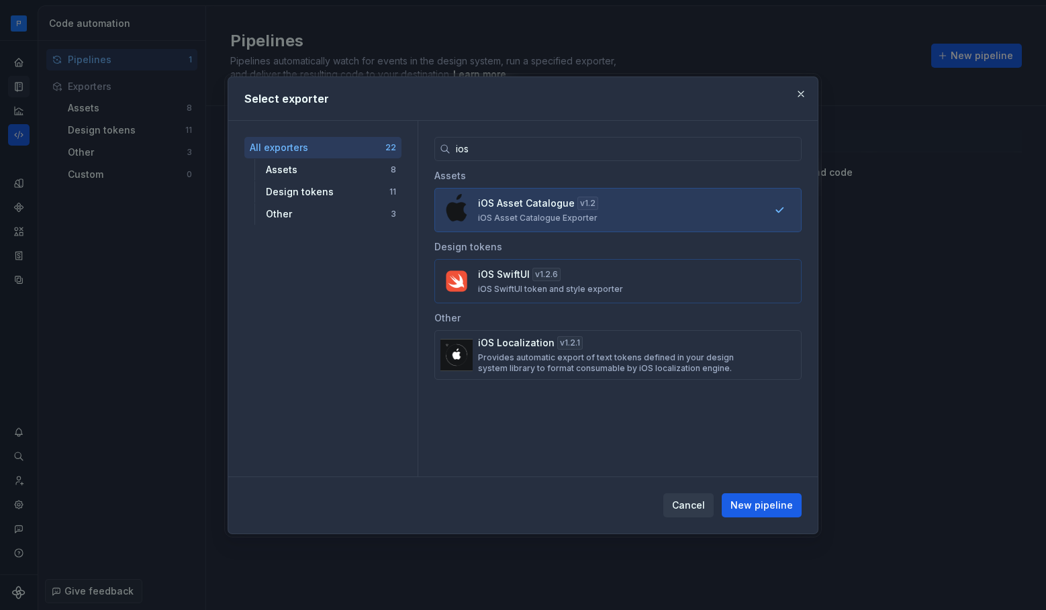
click at [582, 294] on button "iOS SwiftUI v 1.2.6 iOS SwiftUI token and style exporter" at bounding box center [617, 281] width 367 height 44
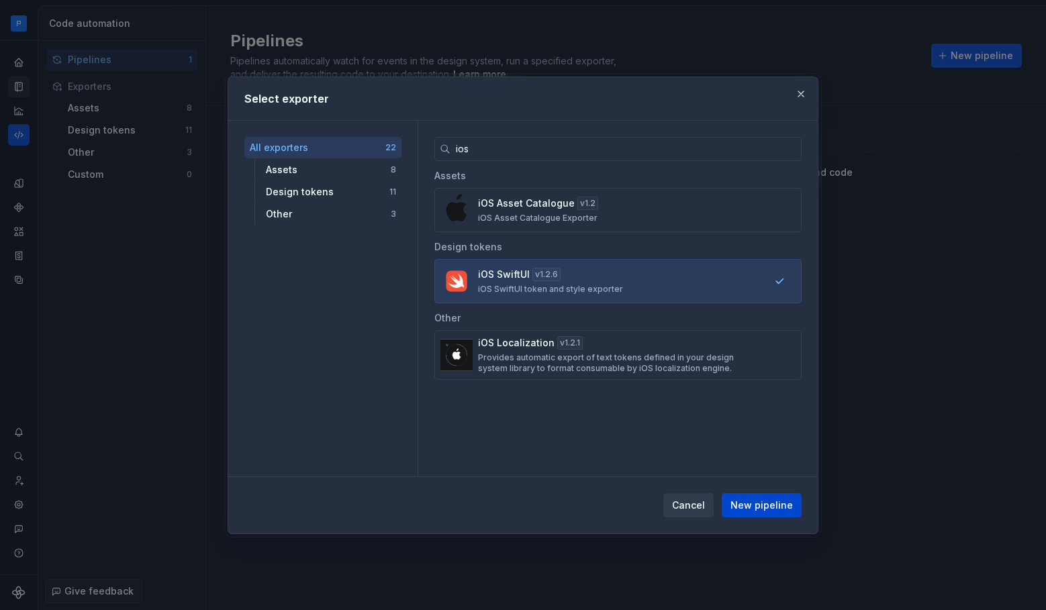
click at [765, 511] on span "New pipeline" at bounding box center [761, 505] width 62 height 13
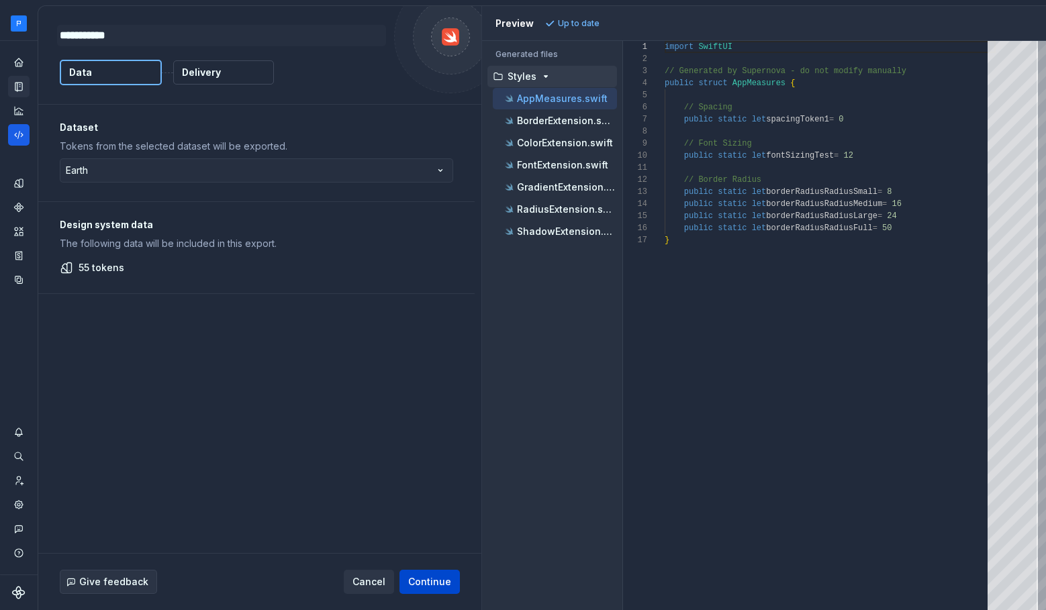
click at [428, 583] on span "Continue" at bounding box center [429, 581] width 43 height 13
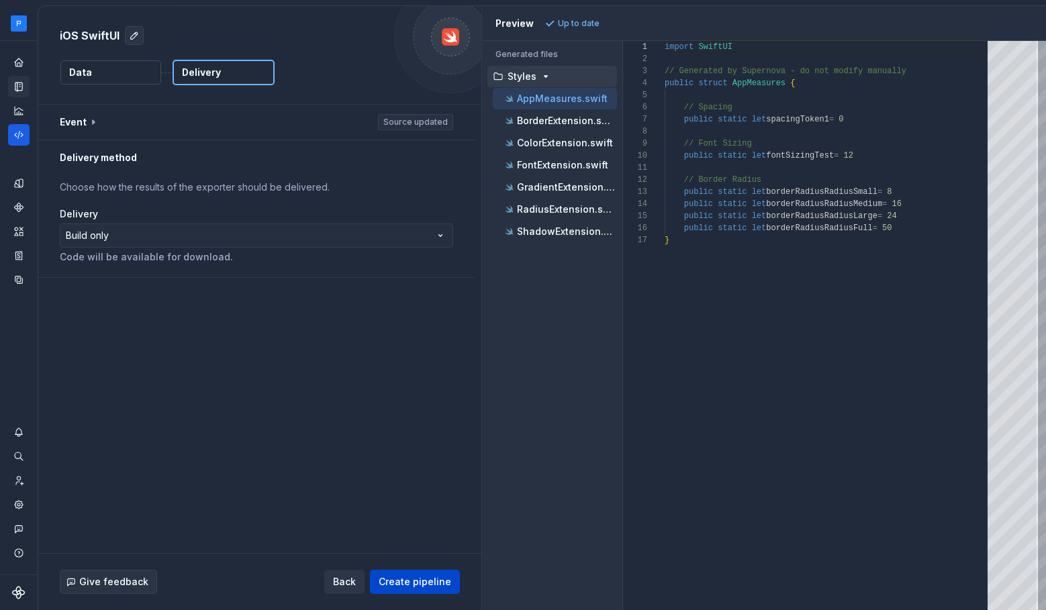
click at [425, 577] on span "Create pipeline" at bounding box center [415, 581] width 73 height 13
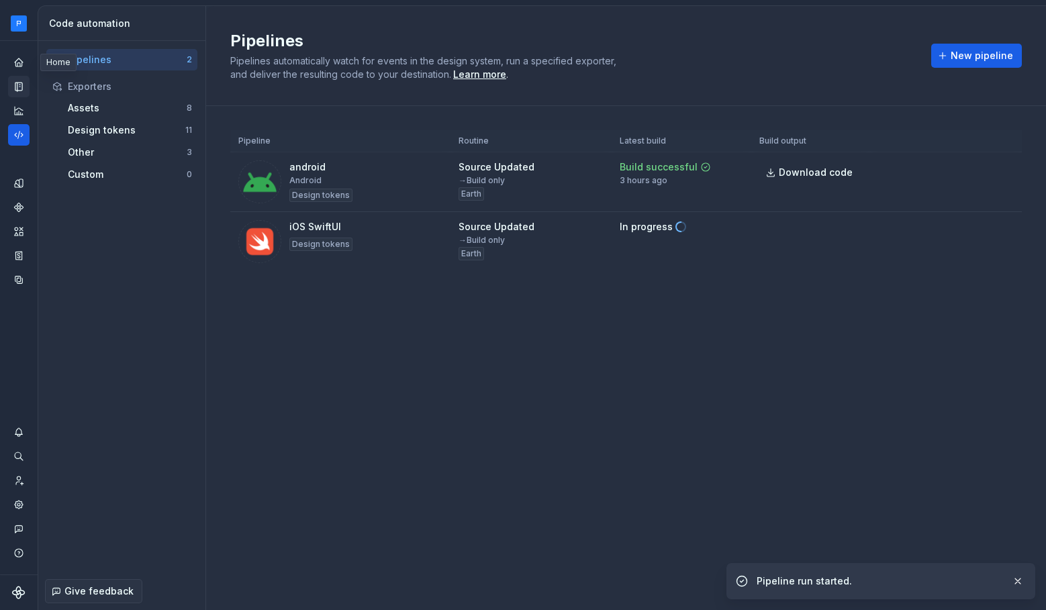
click at [18, 68] on icon "Home" at bounding box center [18, 62] width 11 height 11
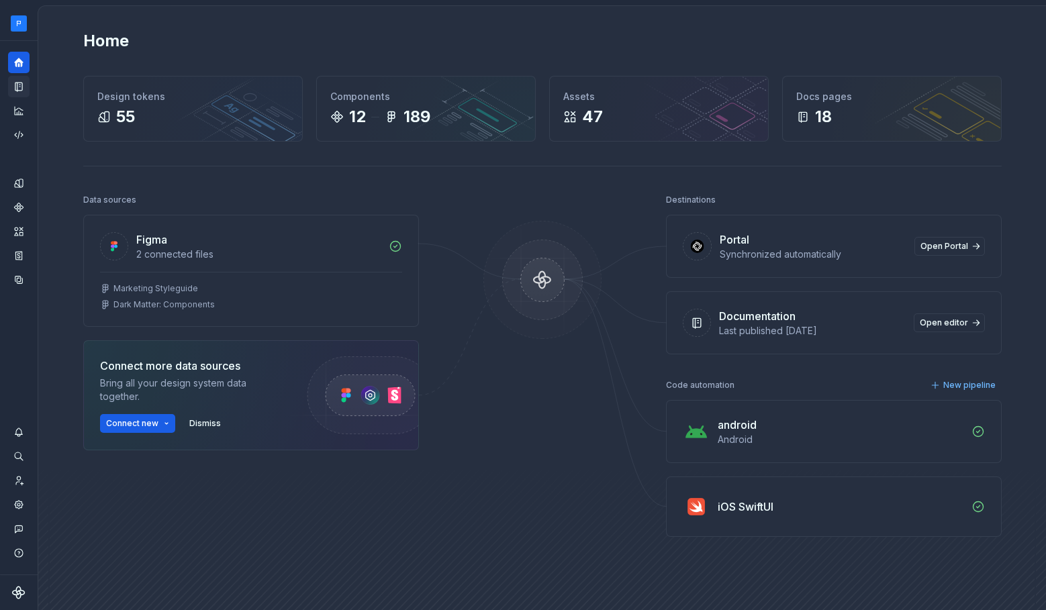
click at [19, 96] on div "Documentation" at bounding box center [18, 86] width 21 height 21
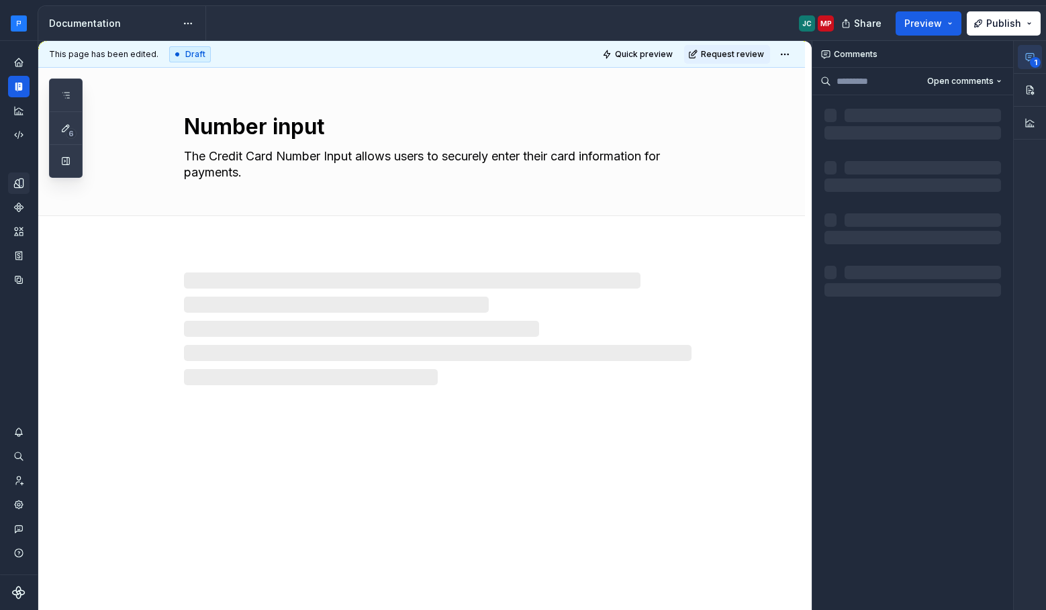
type textarea "*"
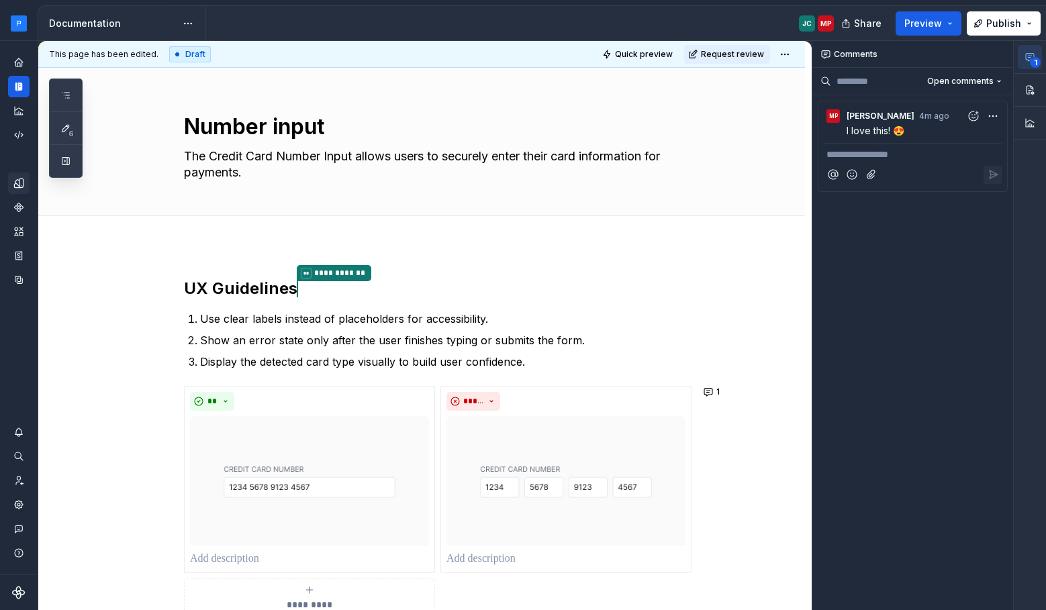
click at [19, 186] on icon "Design tokens" at bounding box center [18, 183] width 9 height 9
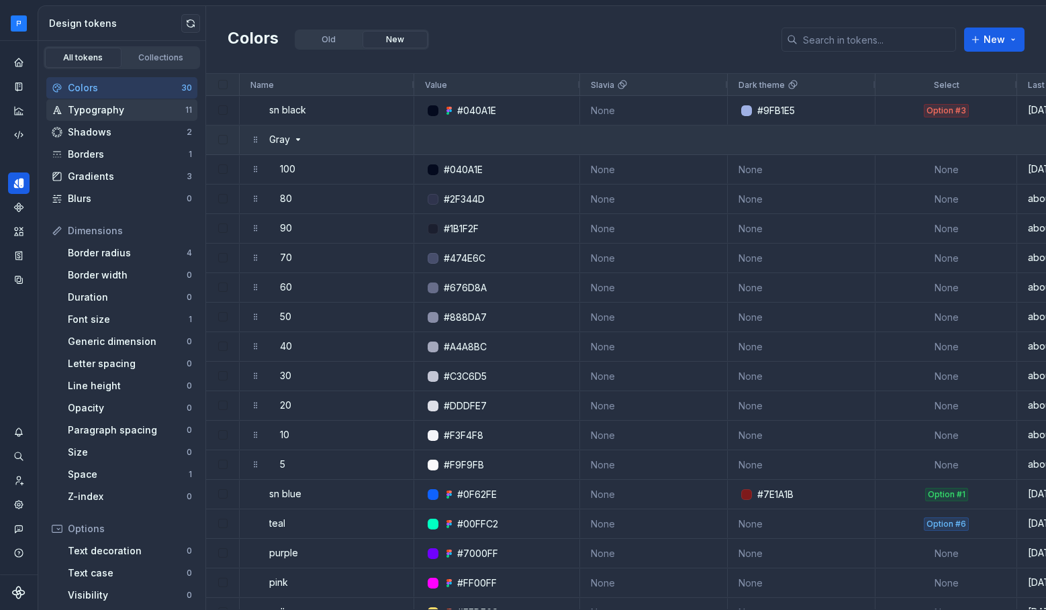
click at [132, 110] on div "Typography" at bounding box center [126, 109] width 117 height 13
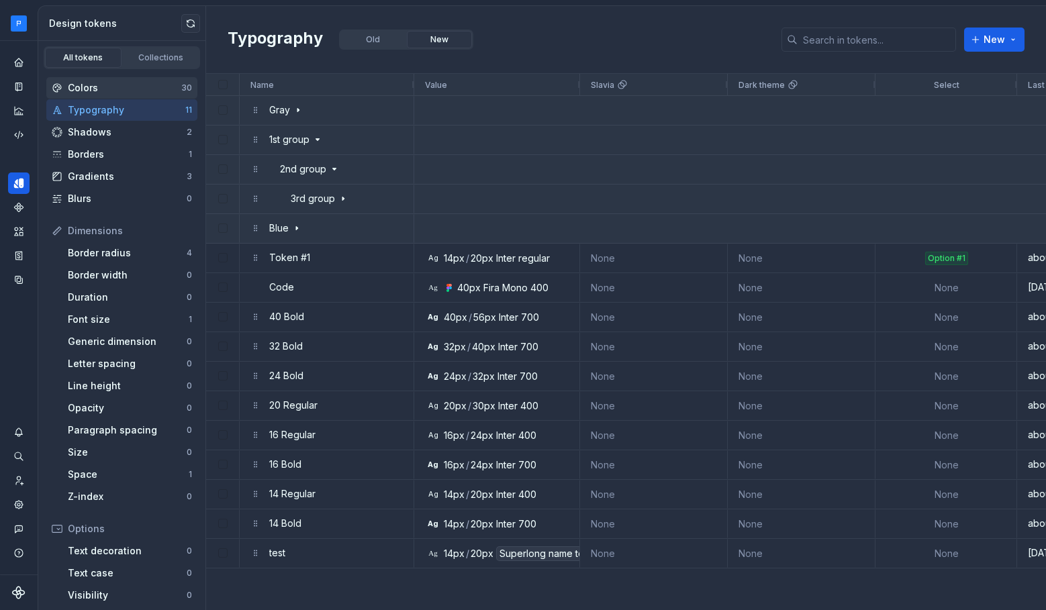
click at [118, 83] on div "Colors" at bounding box center [124, 87] width 113 height 13
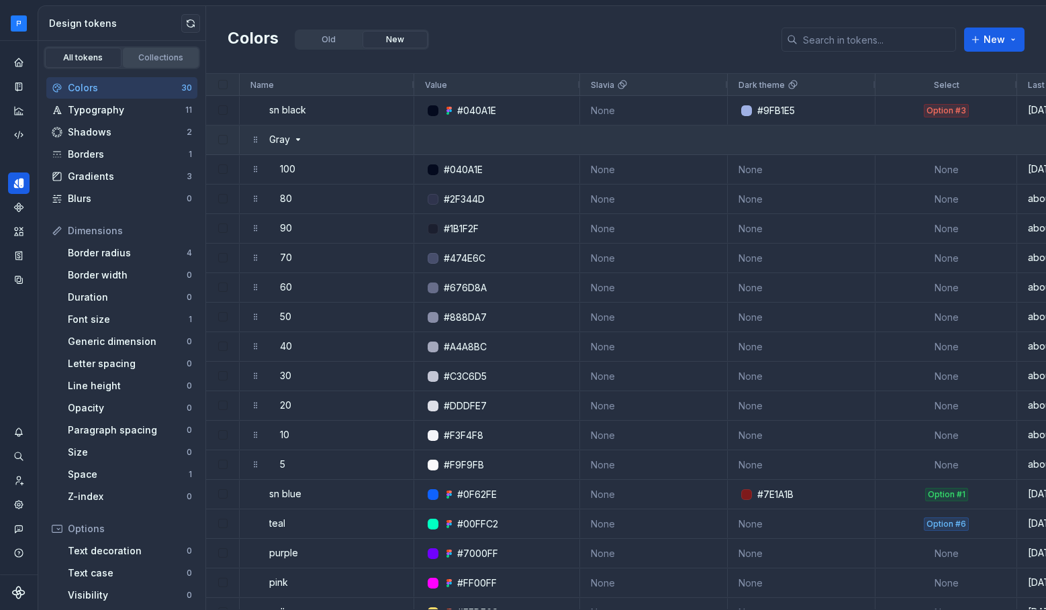
click at [167, 50] on link "Collections" at bounding box center [161, 58] width 77 height 20
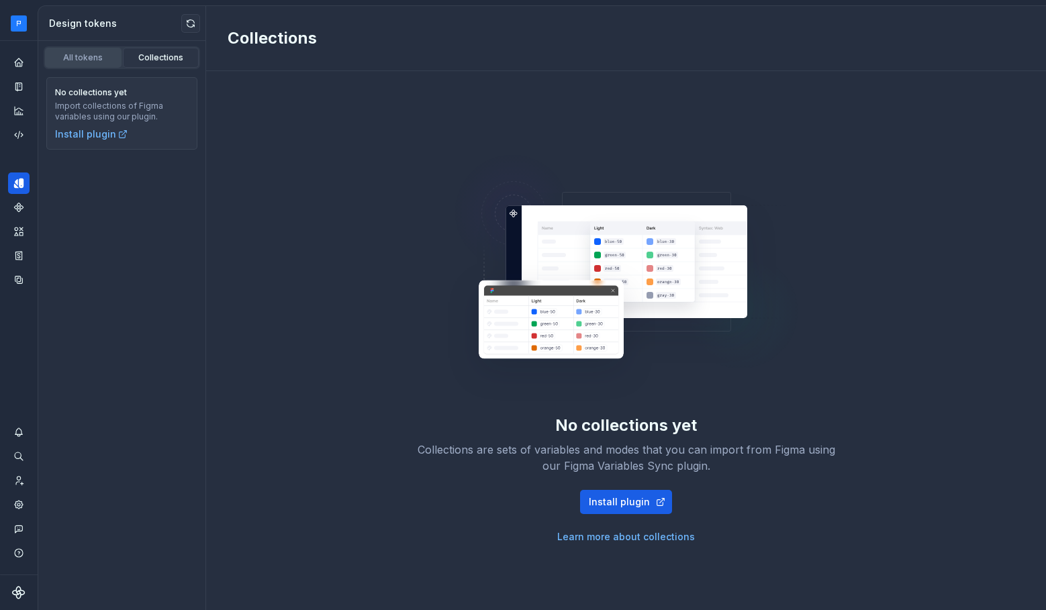
click at [83, 58] on div "All tokens" at bounding box center [83, 57] width 67 height 11
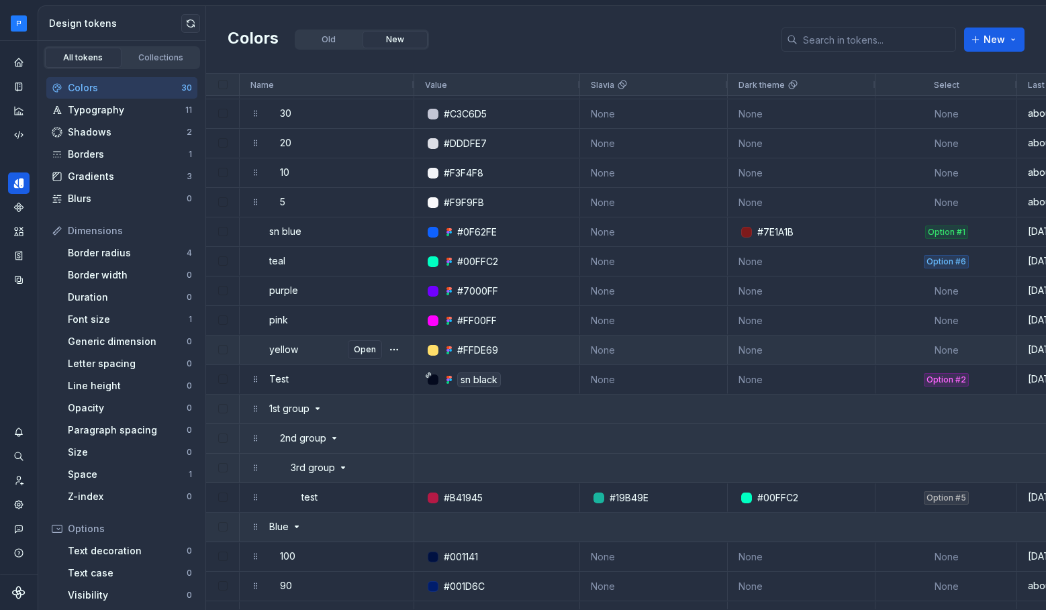
scroll to position [271, 0]
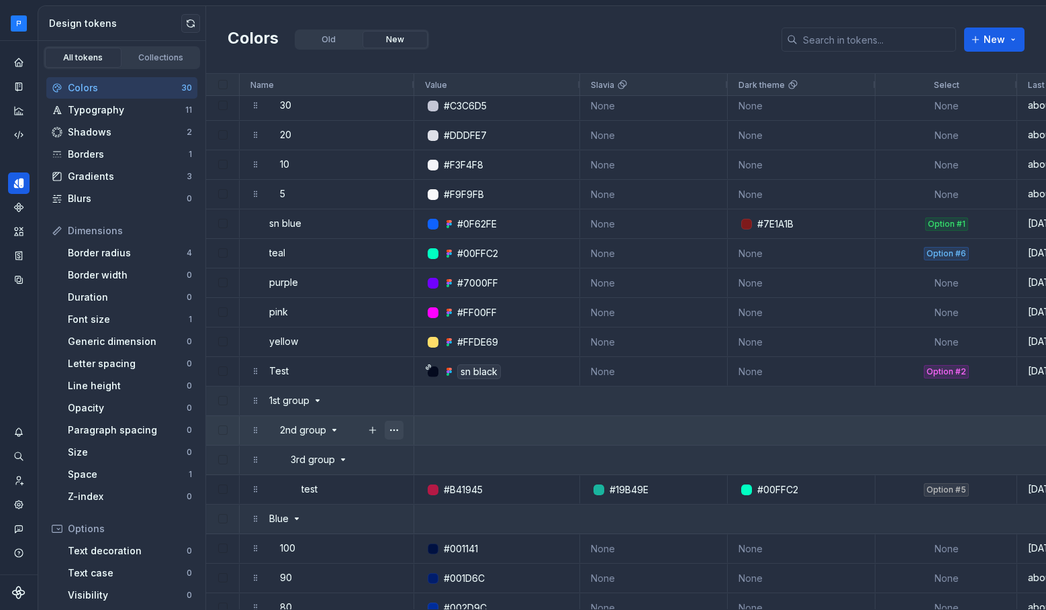
click at [395, 432] on button "button" at bounding box center [394, 430] width 19 height 19
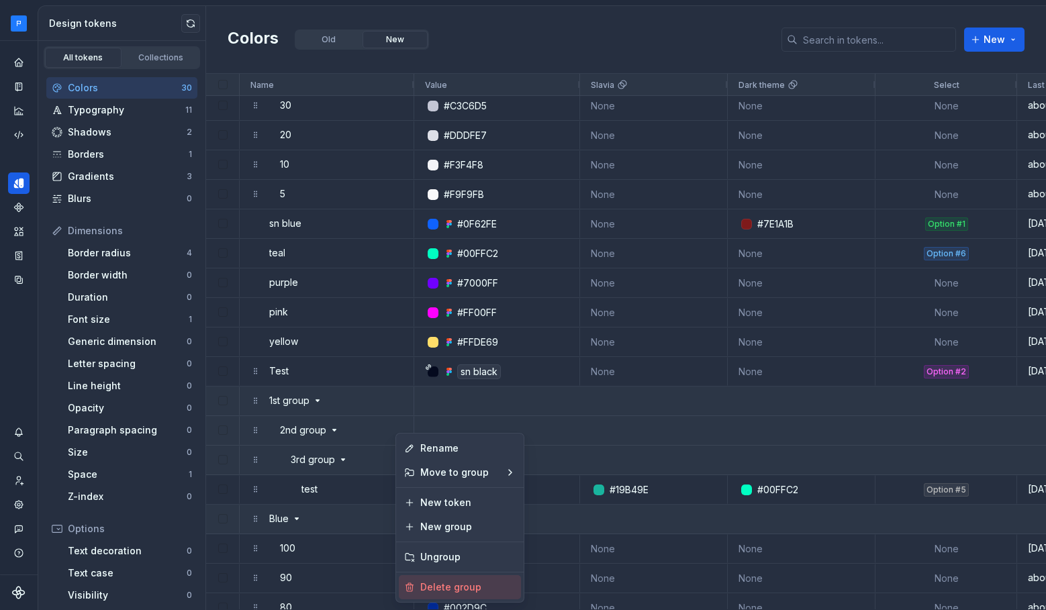
click at [465, 590] on span "Delete group" at bounding box center [453, 587] width 77 height 24
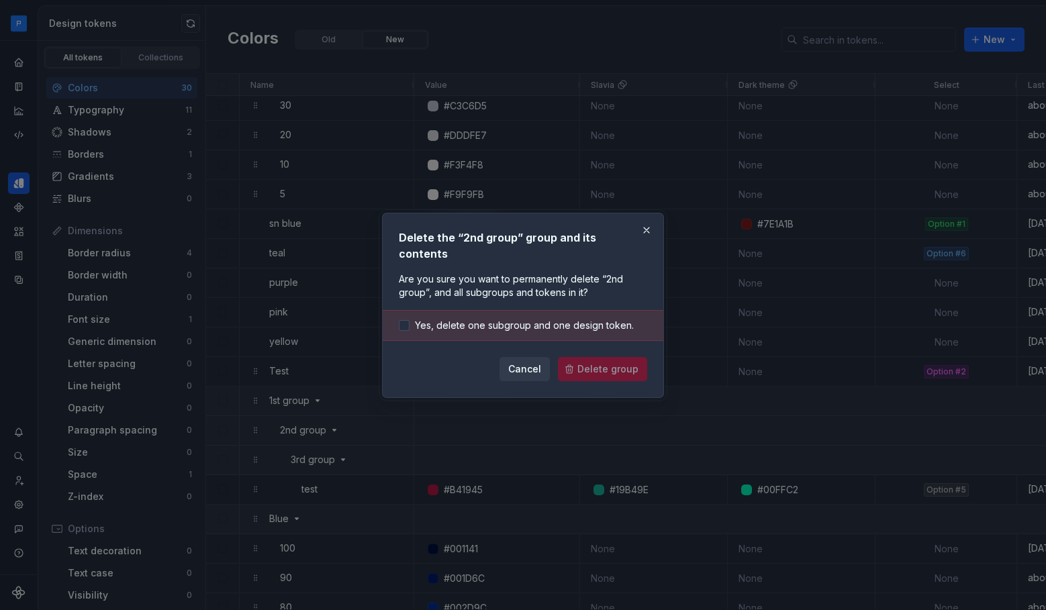
click at [581, 361] on div "Cancel Delete group" at bounding box center [523, 369] width 248 height 24
click at [428, 322] on span "Yes, delete one subgroup and one design token." at bounding box center [524, 325] width 219 height 13
drag, startPoint x: 632, startPoint y: 357, endPoint x: 563, endPoint y: 367, distance: 70.0
click at [632, 363] on span "Delete group" at bounding box center [607, 369] width 61 height 13
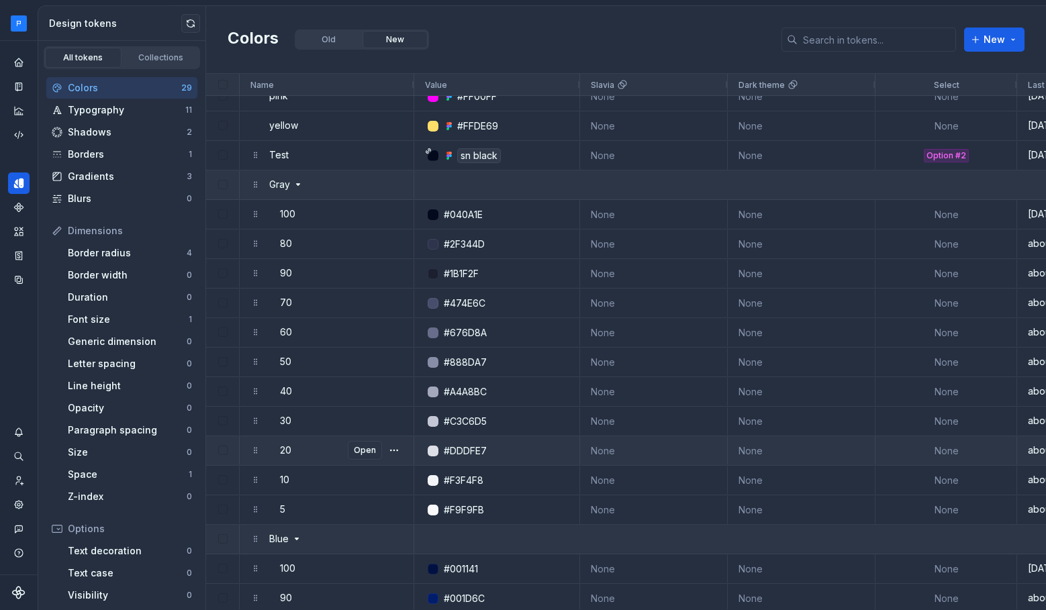
scroll to position [122, 0]
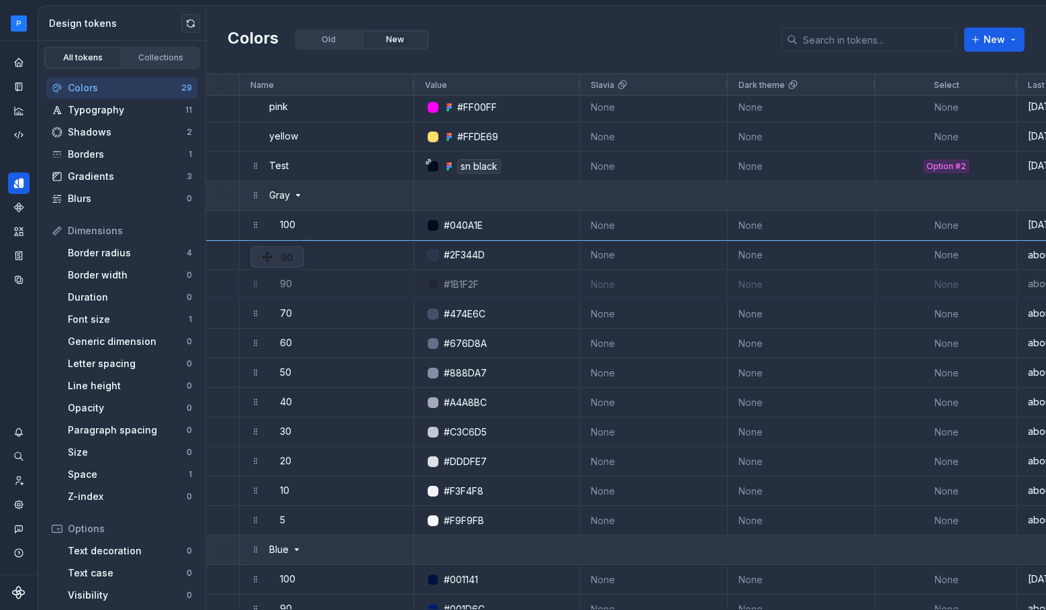
drag, startPoint x: 255, startPoint y: 281, endPoint x: 257, endPoint y: 244, distance: 37.0
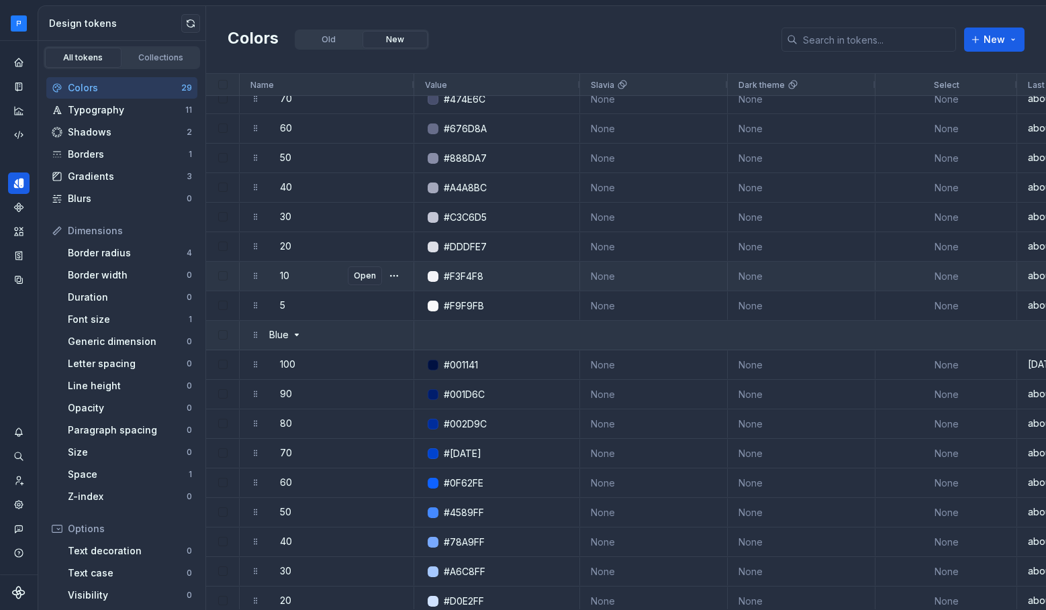
scroll to position [0, 0]
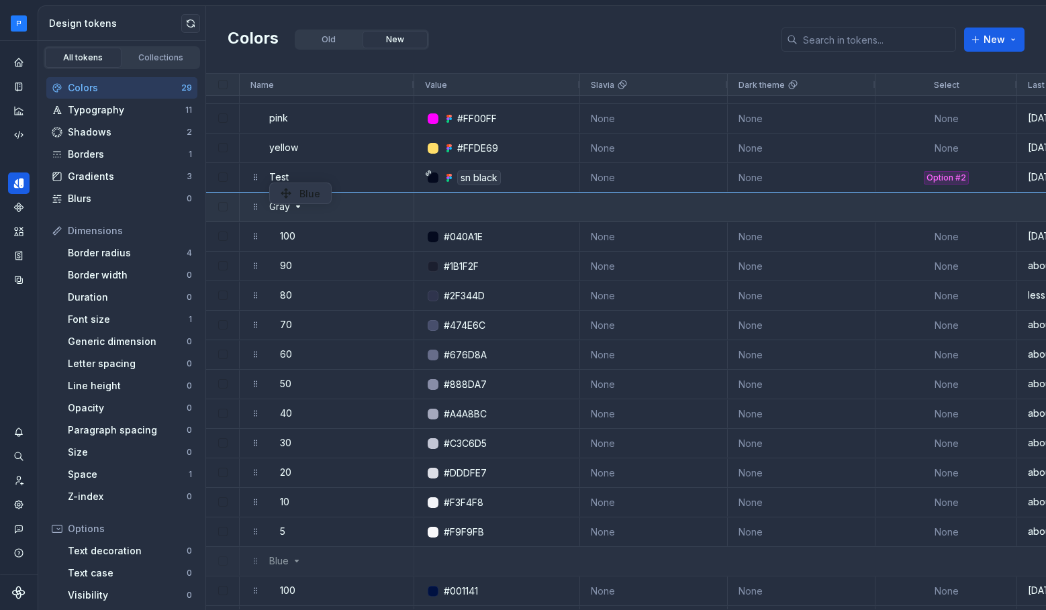
drag, startPoint x: 265, startPoint y: 428, endPoint x: 276, endPoint y: 183, distance: 245.3
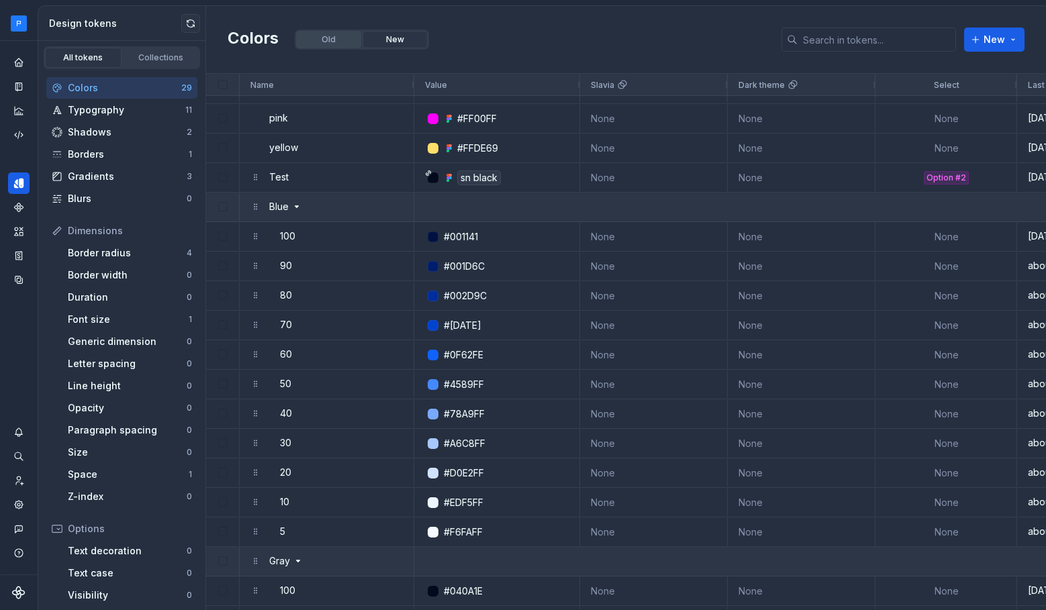
click at [336, 42] on button "Old" at bounding box center [328, 39] width 65 height 17
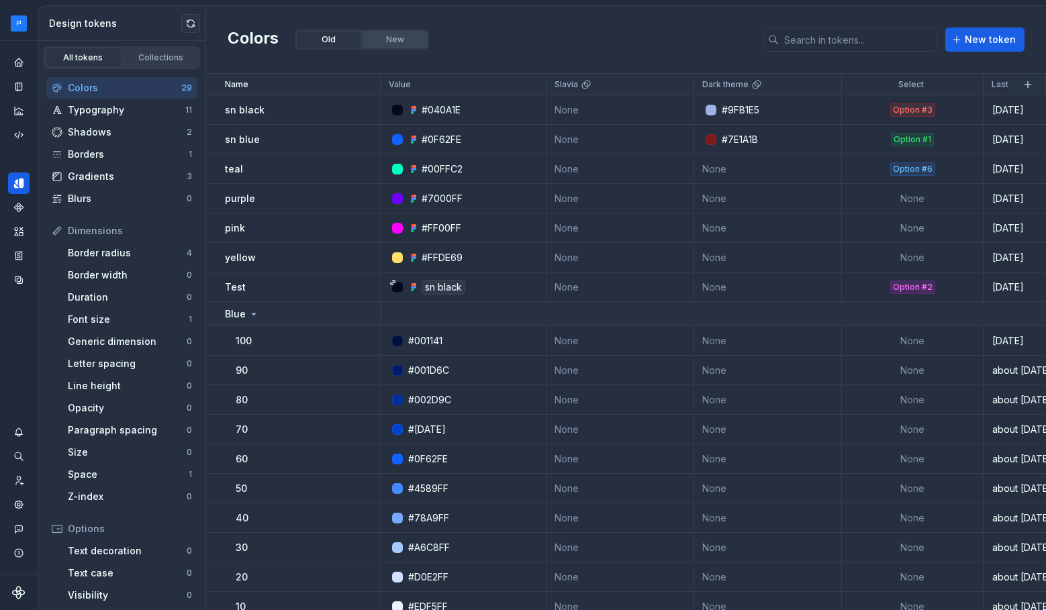
click at [410, 40] on button "New" at bounding box center [395, 39] width 65 height 17
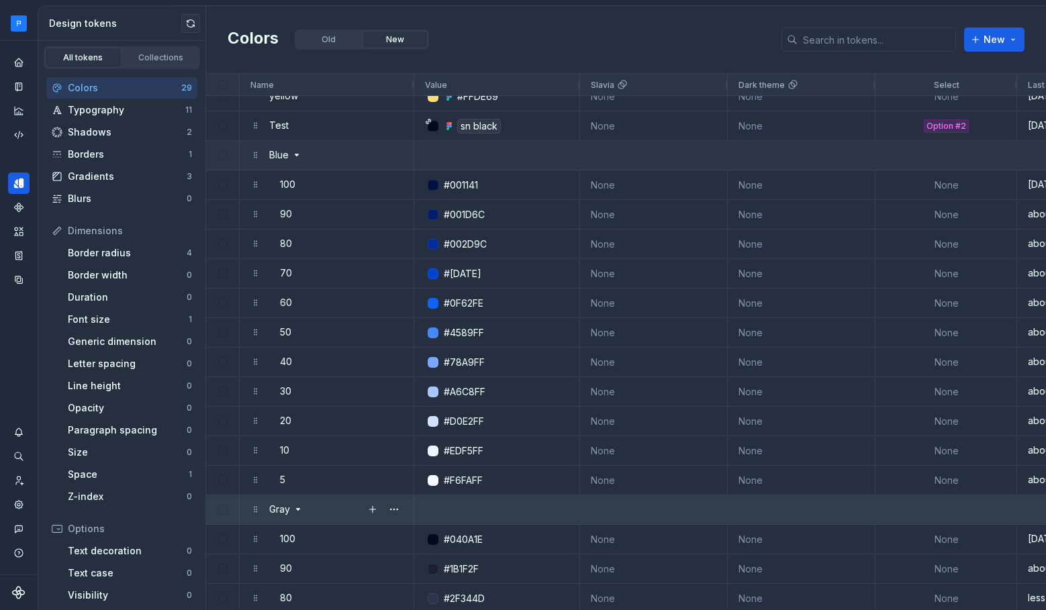
click at [298, 511] on icon at bounding box center [298, 509] width 11 height 11
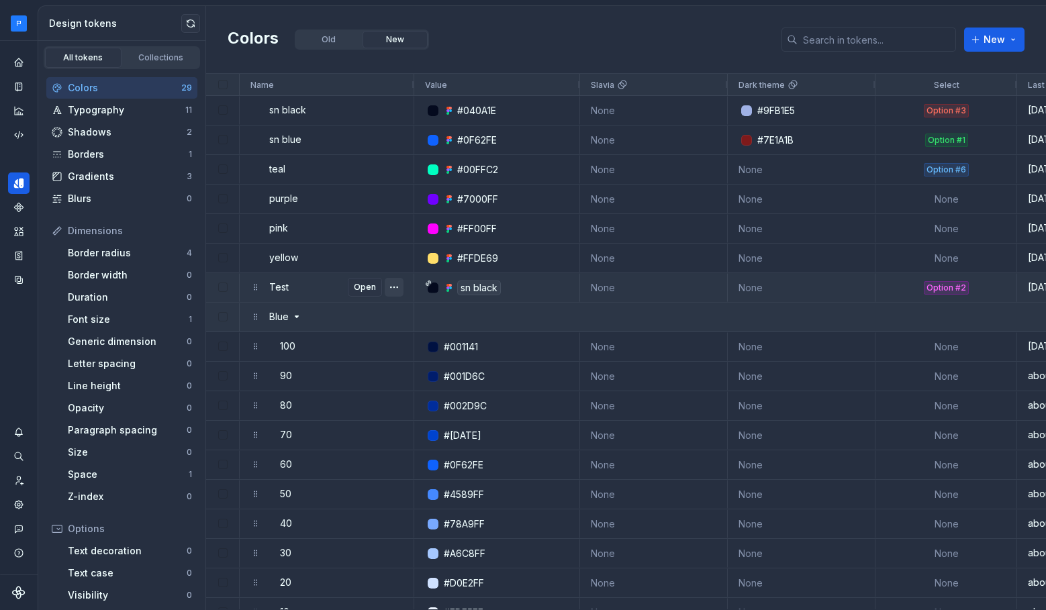
click at [400, 287] on button "button" at bounding box center [394, 287] width 19 height 19
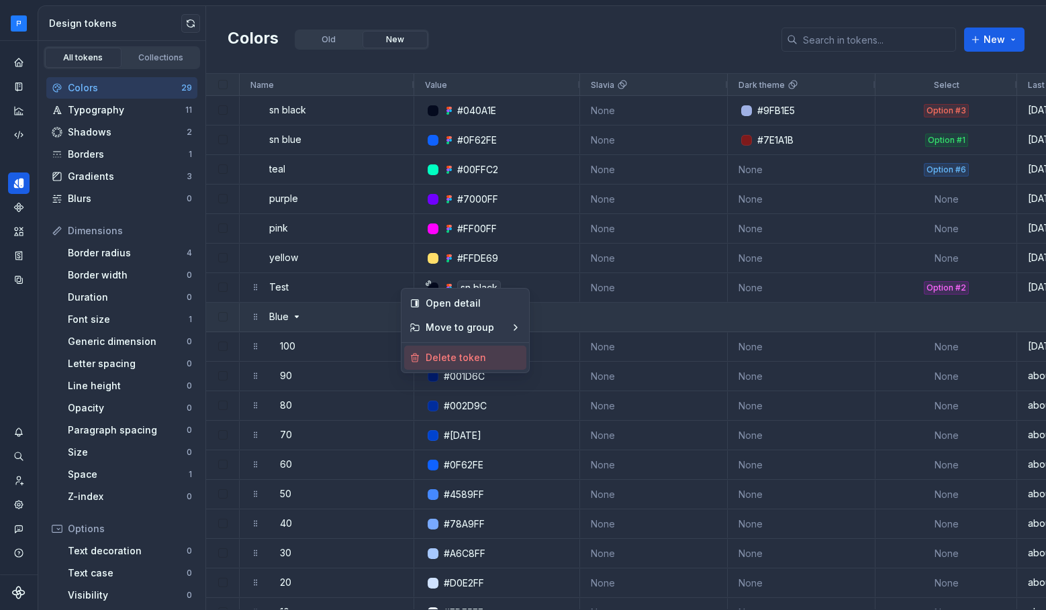
click at [453, 360] on span "Delete token" at bounding box center [458, 358] width 77 height 24
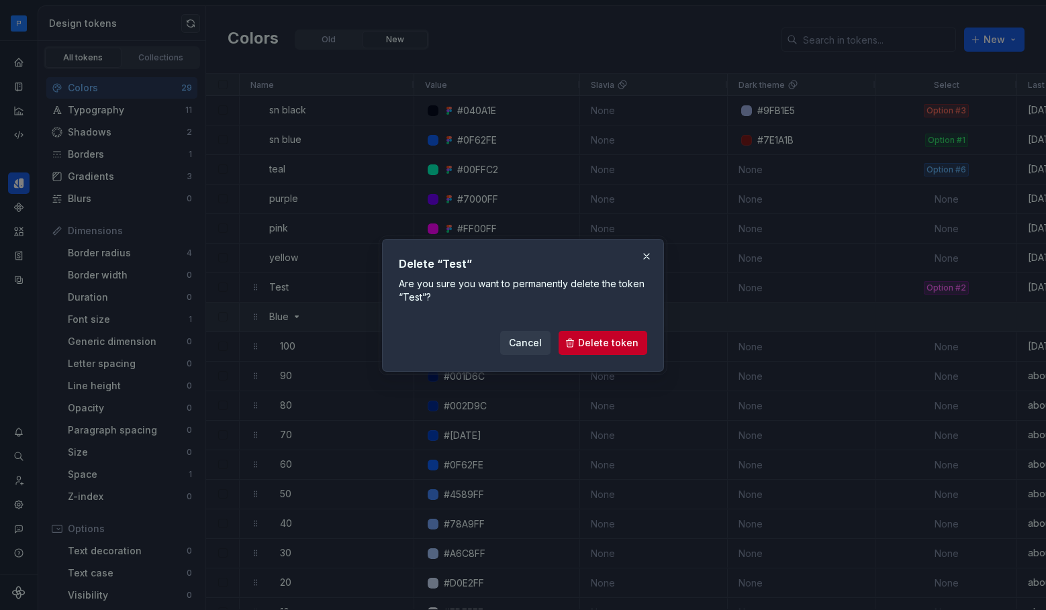
drag, startPoint x: 584, startPoint y: 344, endPoint x: 406, endPoint y: 424, distance: 195.0
click at [583, 344] on span "Delete token" at bounding box center [608, 342] width 60 height 13
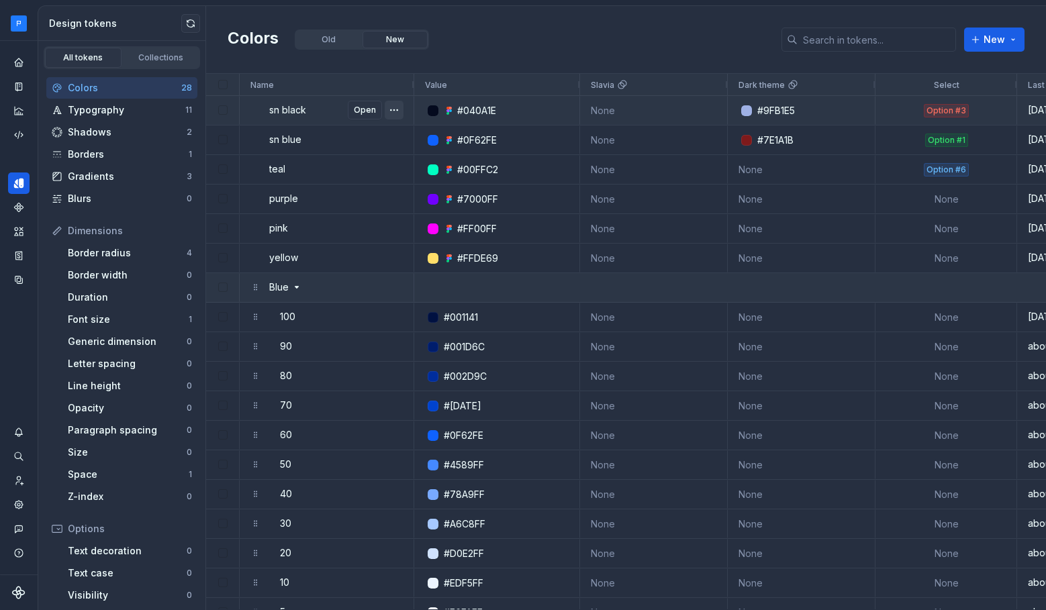
click at [395, 111] on button "button" at bounding box center [394, 110] width 19 height 19
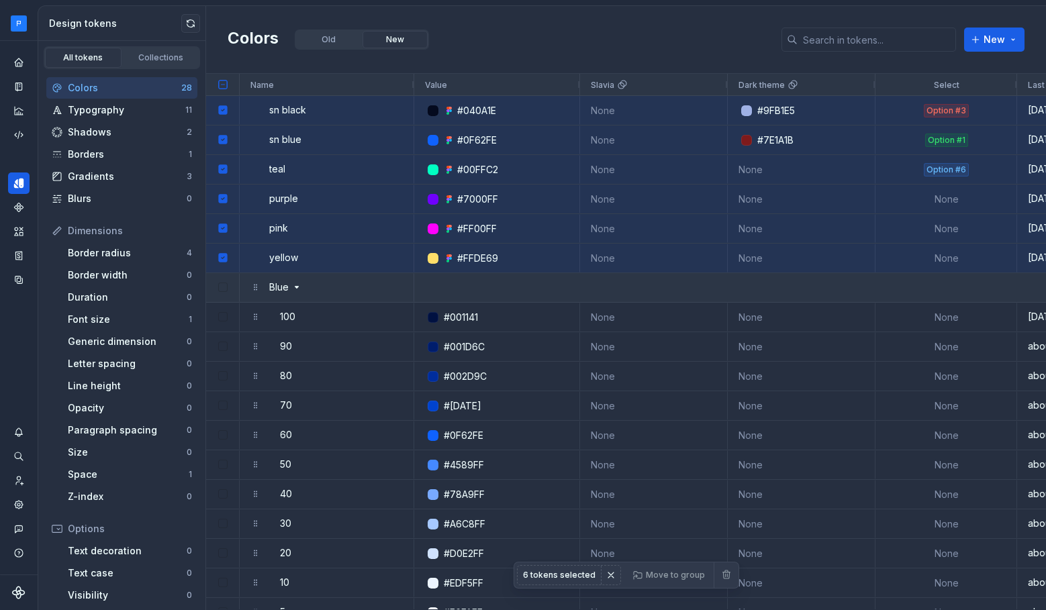
click at [675, 575] on span "Move to group" at bounding box center [670, 575] width 82 height 19
click at [656, 536] on div "None" at bounding box center [654, 524] width 126 height 28
click at [611, 577] on button "button" at bounding box center [611, 575] width 19 height 19
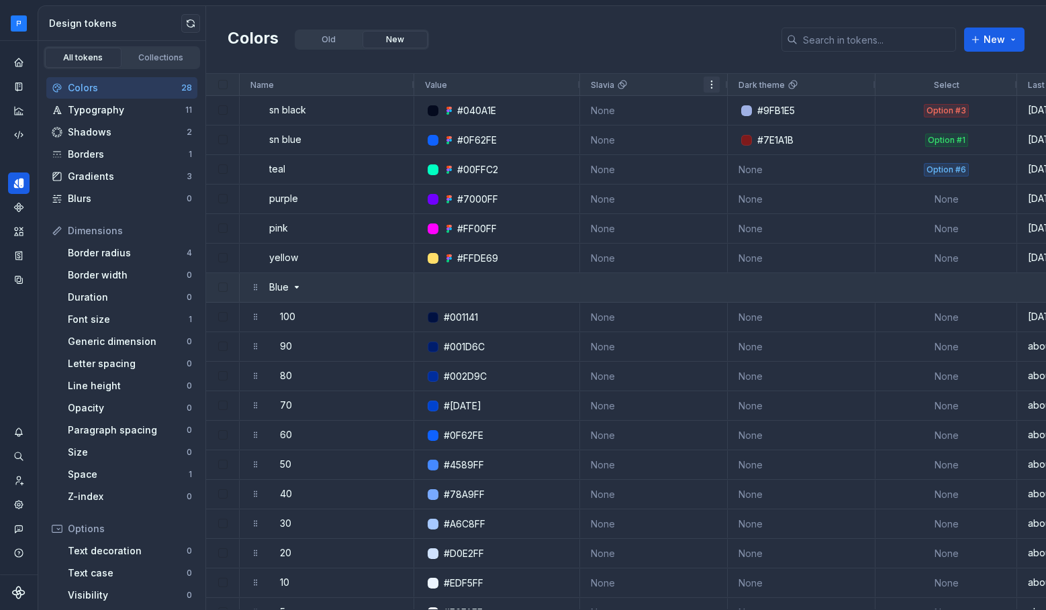
click at [718, 85] on span at bounding box center [712, 85] width 16 height 16
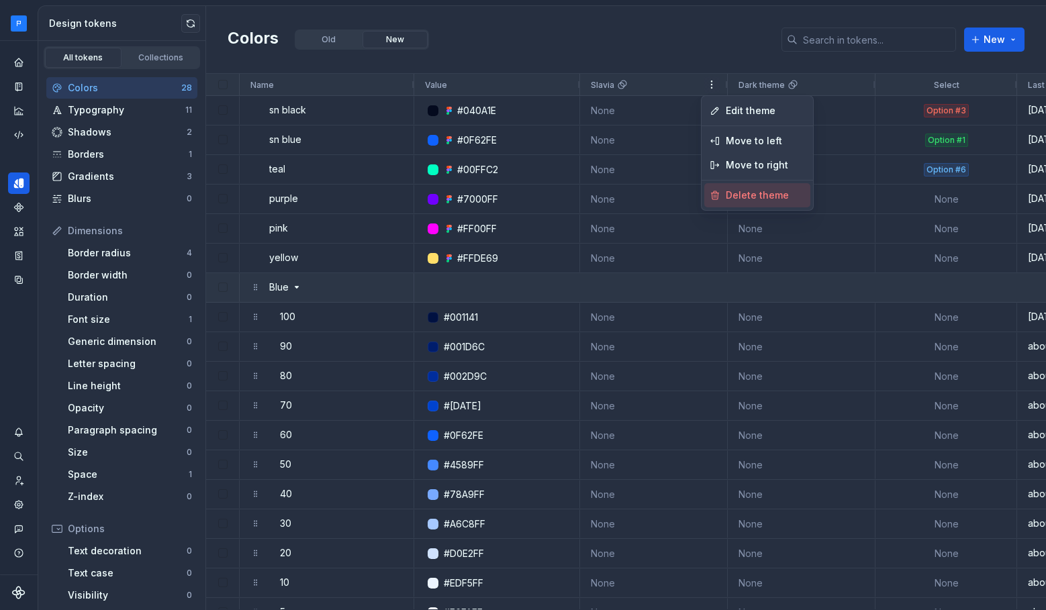
click at [764, 193] on span "Delete theme" at bounding box center [759, 195] width 79 height 24
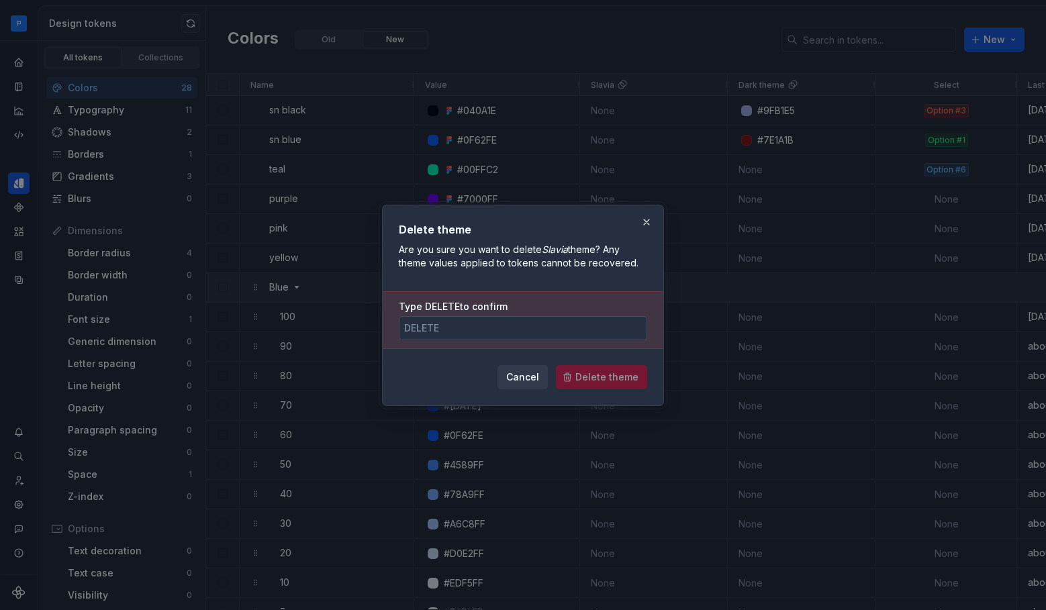
click at [463, 330] on input "Type DELETE to confirm" at bounding box center [523, 328] width 248 height 24
type input "DELETE"
click at [594, 378] on span "Delete theme" at bounding box center [606, 377] width 63 height 13
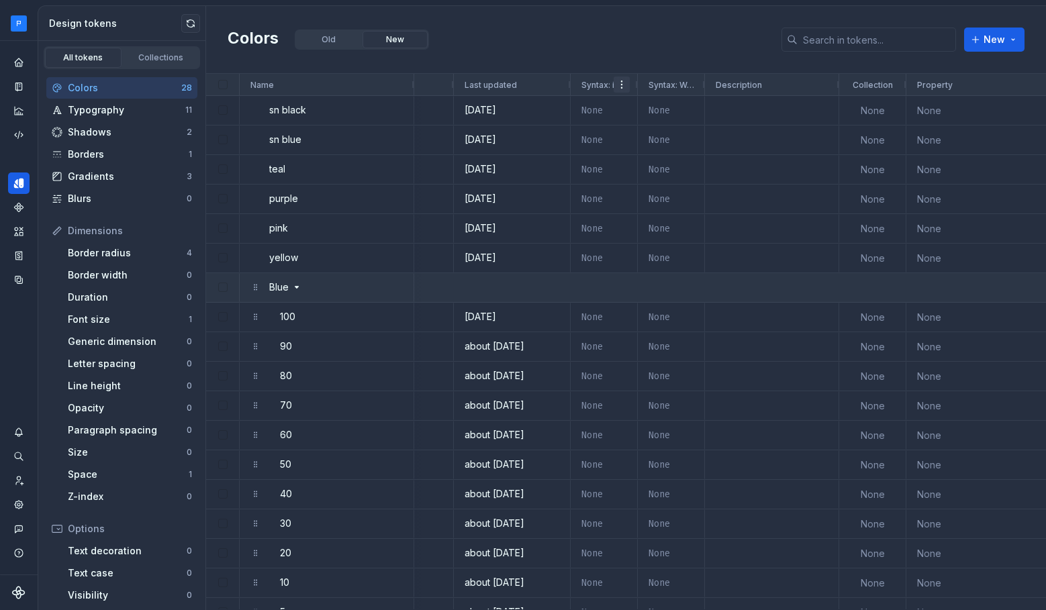
click at [623, 87] on span at bounding box center [621, 84] width 11 height 11
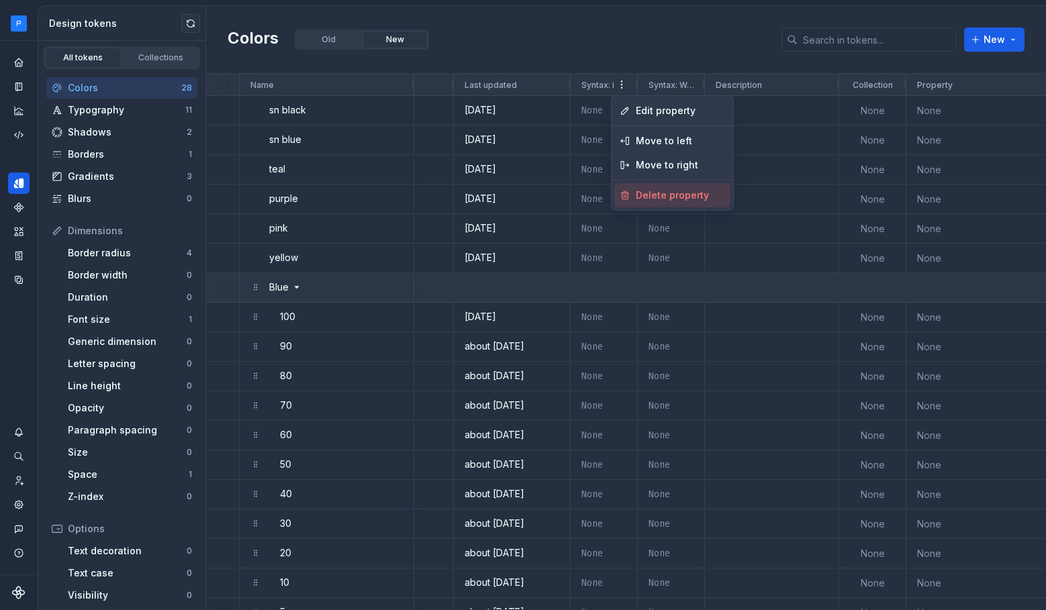
click at [661, 194] on span "Delete property" at bounding box center [674, 195] width 89 height 24
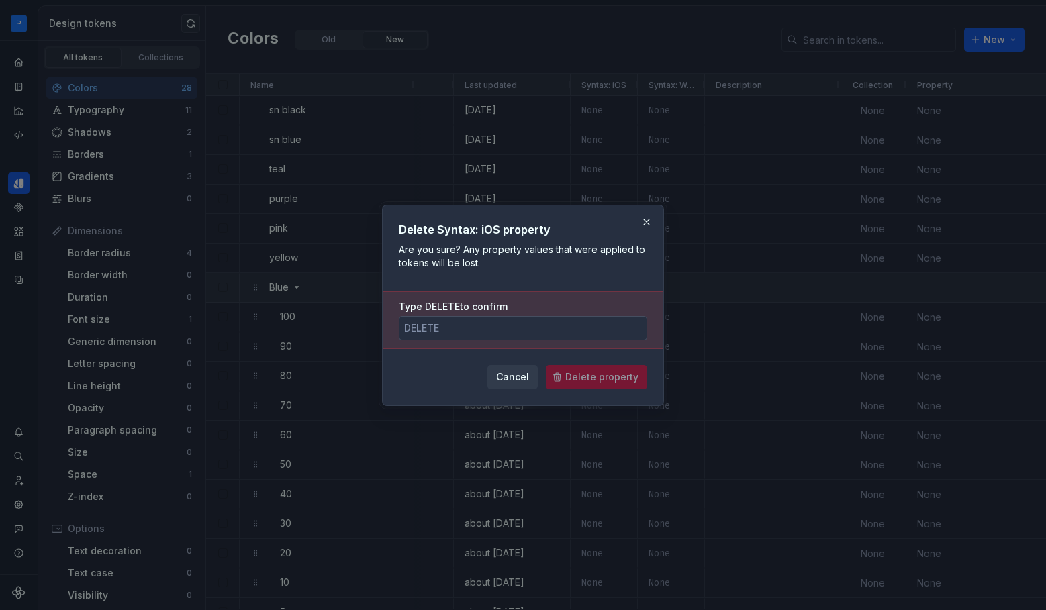
click at [495, 331] on input "Type DELETE to confirm" at bounding box center [523, 328] width 248 height 24
type input "DELETE"
click at [625, 381] on span "Delete property" at bounding box center [601, 377] width 73 height 13
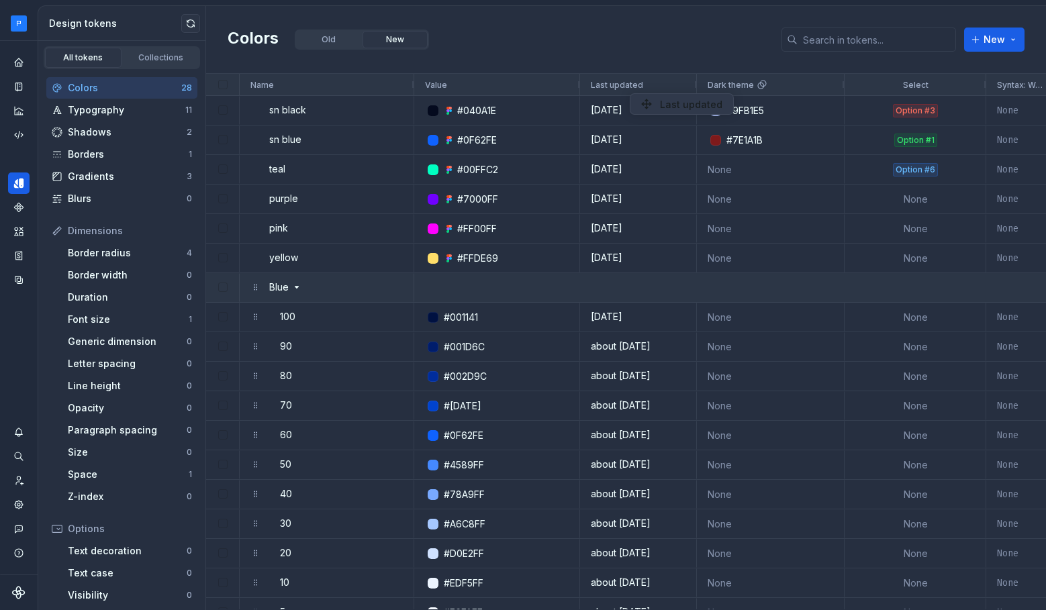
drag, startPoint x: 912, startPoint y: 87, endPoint x: 636, endPoint y: 93, distance: 276.0
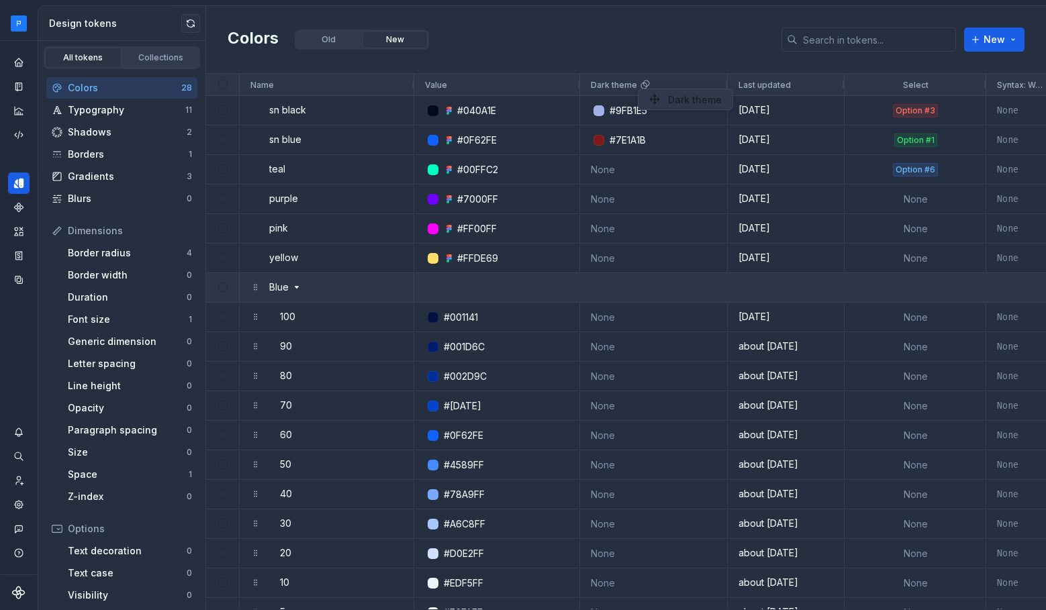
drag, startPoint x: 728, startPoint y: 85, endPoint x: 644, endPoint y: 89, distance: 84.7
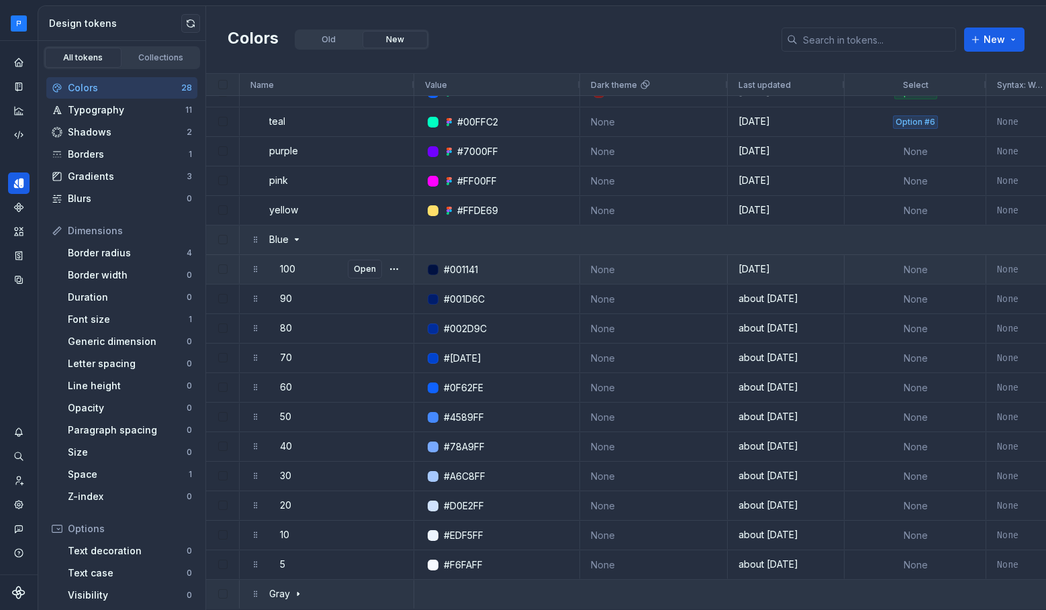
click at [607, 272] on div "None" at bounding box center [654, 270] width 126 height 28
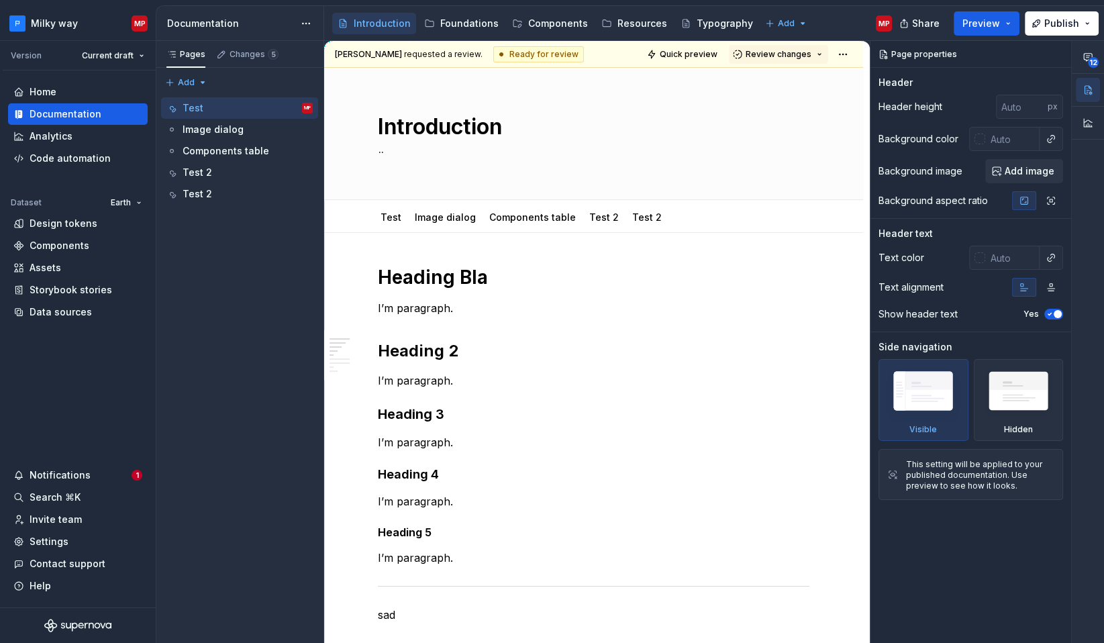
click at [310, 26] on html "Milky way MP Version Current draft Home Documentation Analytics Code automation…" at bounding box center [552, 321] width 1104 height 643
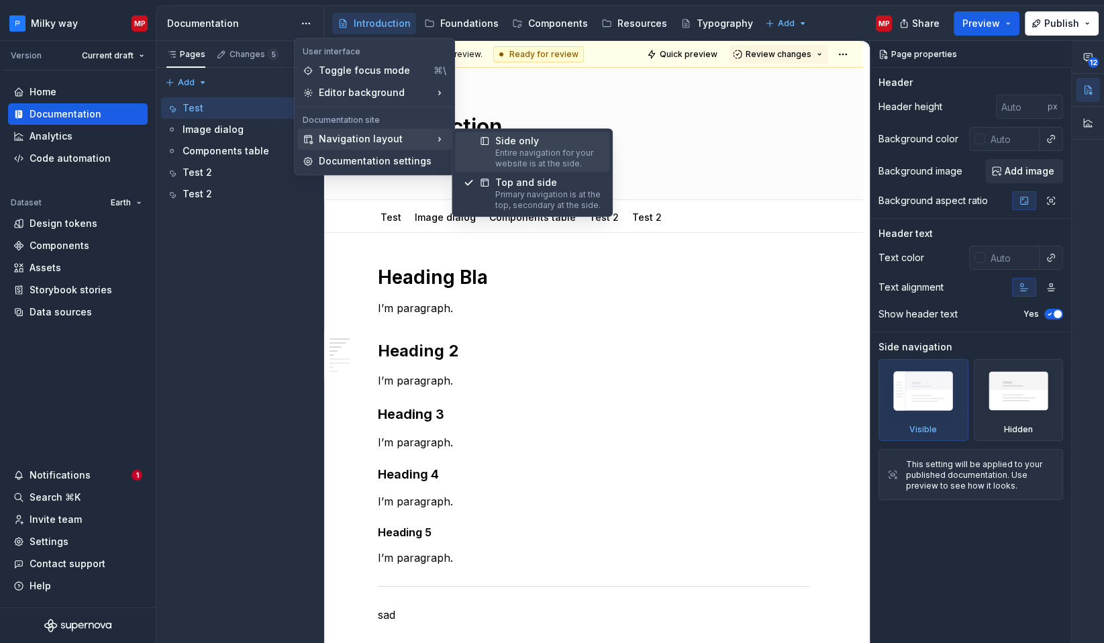
click at [489, 144] on icon at bounding box center [484, 141] width 11 height 11
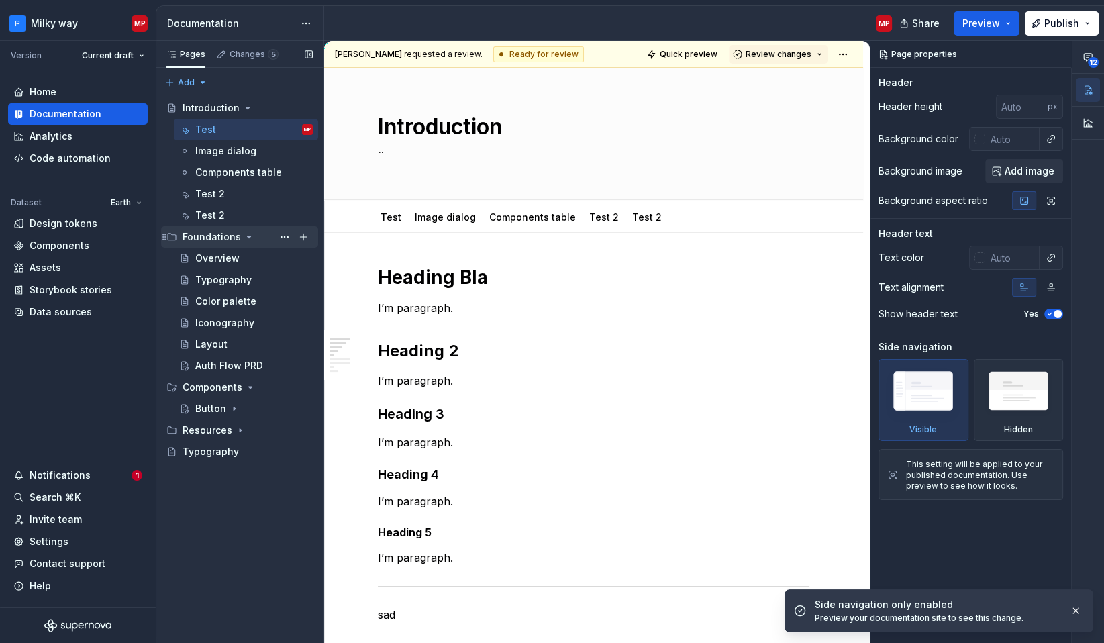
click at [244, 240] on icon "Page tree" at bounding box center [249, 237] width 11 height 11
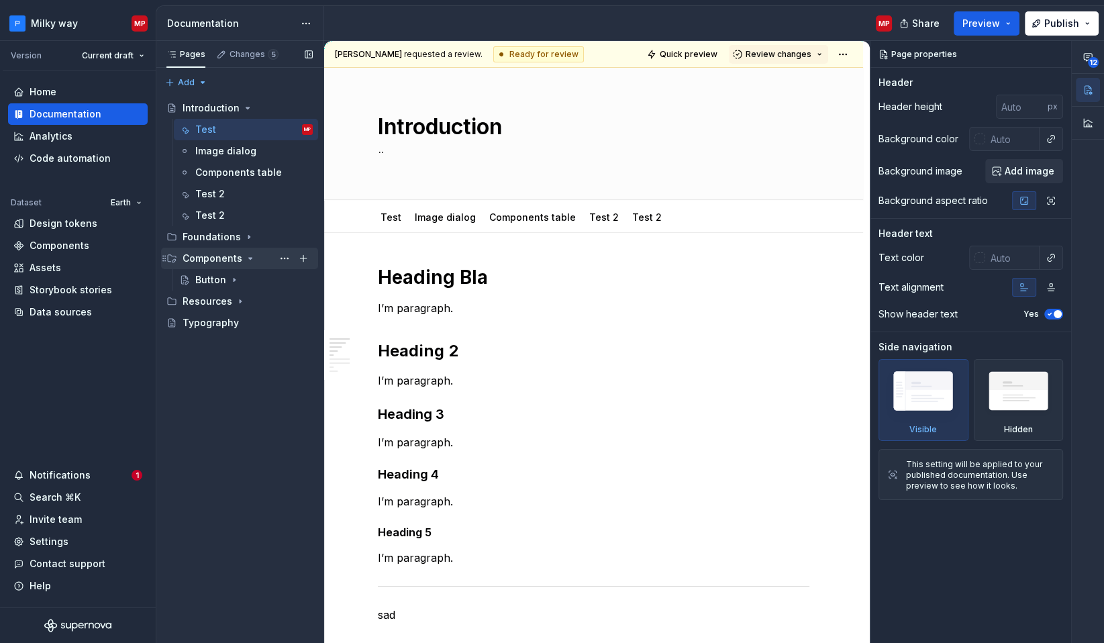
click at [248, 260] on icon "Page tree" at bounding box center [250, 258] width 11 height 11
click at [250, 110] on div "Introduction" at bounding box center [248, 108] width 130 height 19
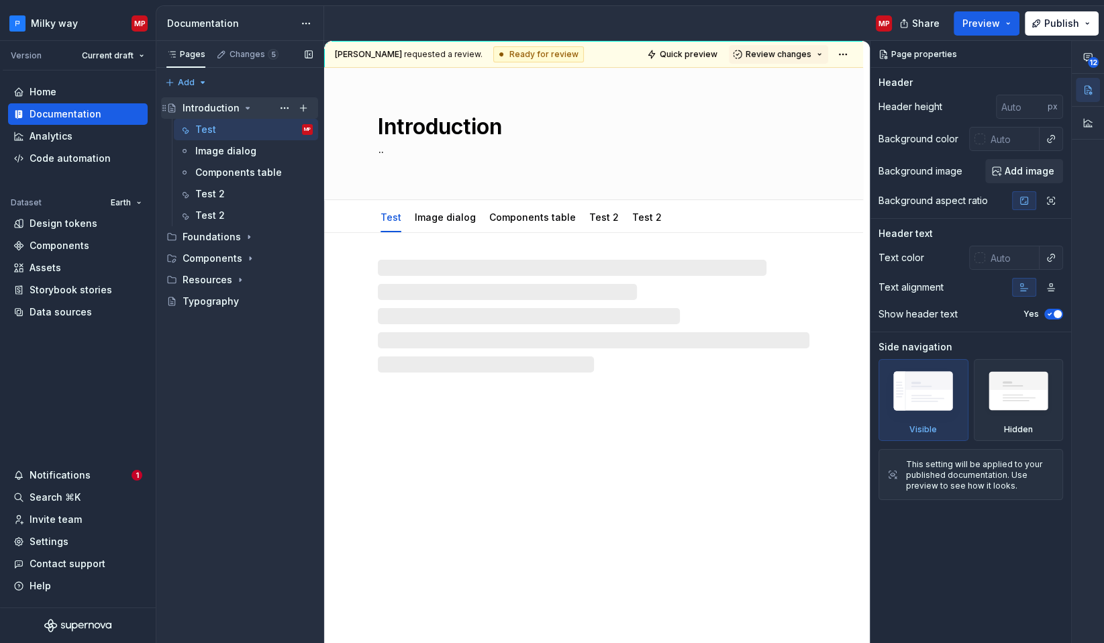
click at [242, 107] on icon "Page tree" at bounding box center [247, 108] width 11 height 11
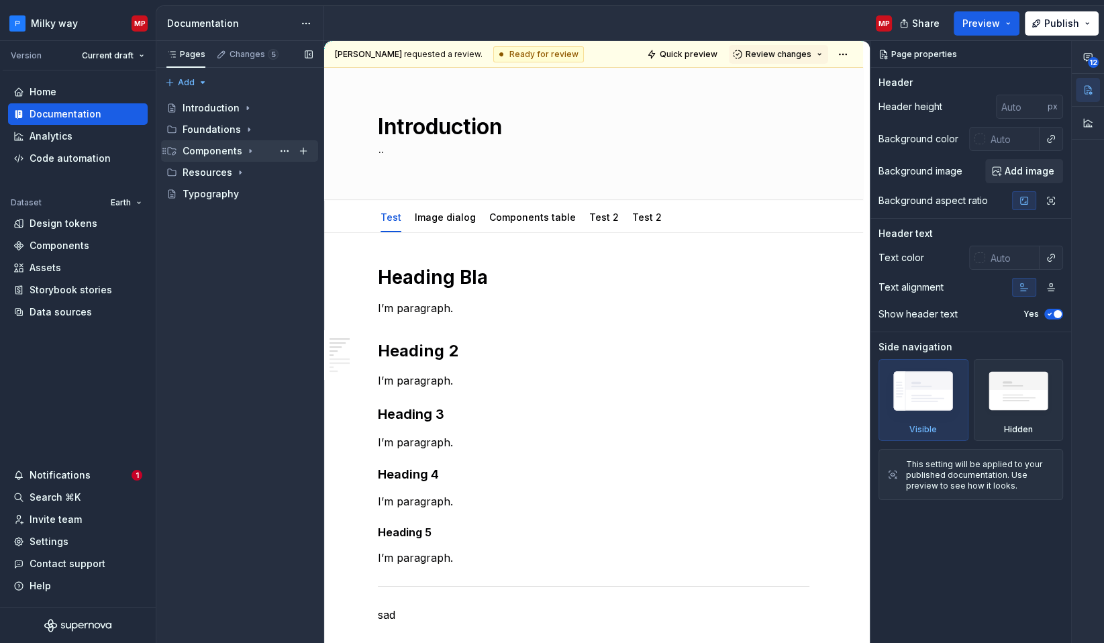
click at [250, 150] on icon "Page tree" at bounding box center [250, 151] width 1 height 3
click at [299, 152] on button "Page tree" at bounding box center [303, 151] width 19 height 19
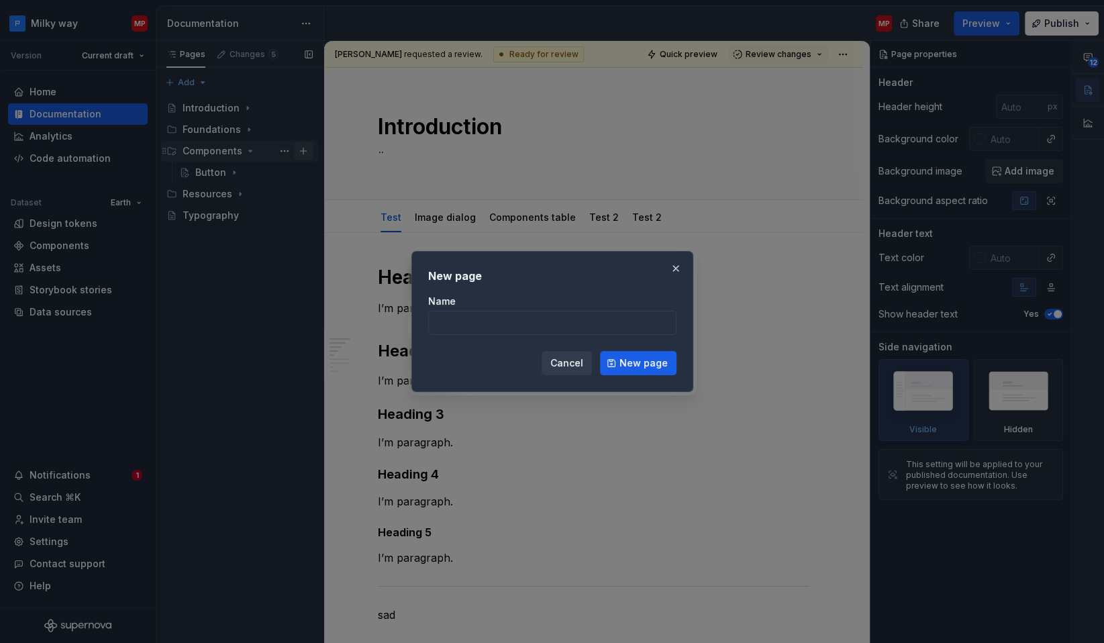
type textarea "*"
type input "Patterns"
click button "New page" at bounding box center [638, 363] width 77 height 24
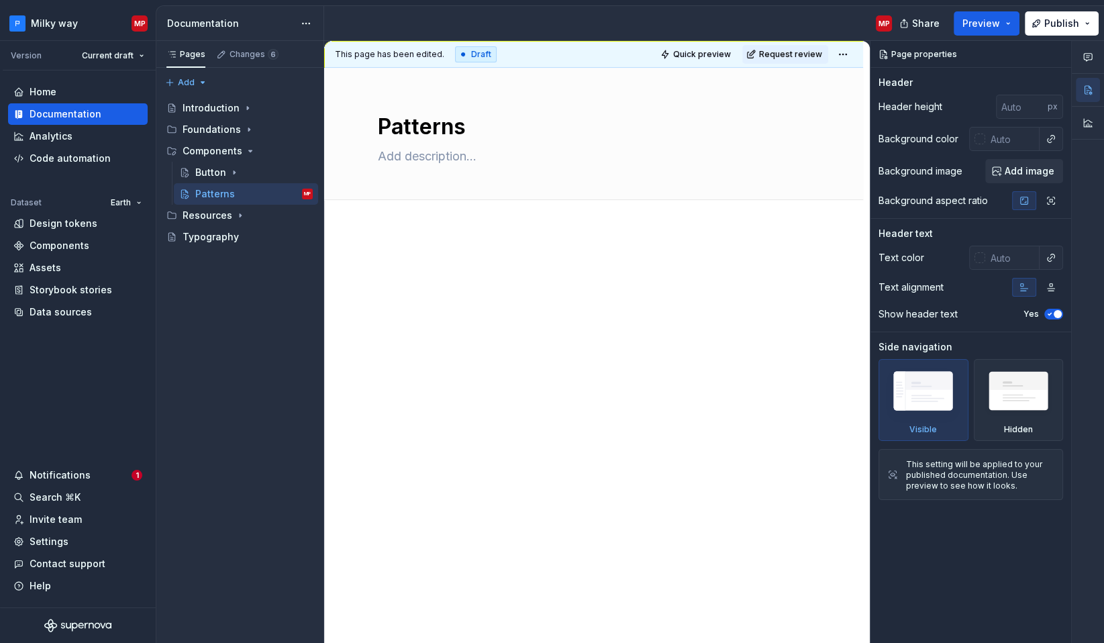
click at [563, 267] on p at bounding box center [594, 270] width 432 height 16
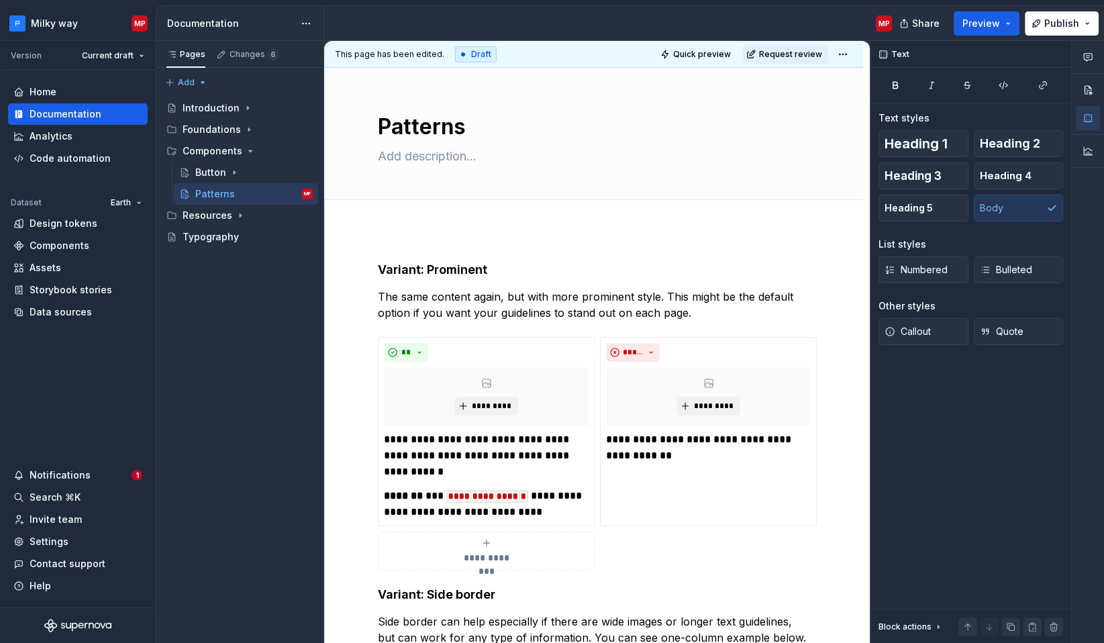
click at [457, 232] on div "**********" at bounding box center [593, 562] width 539 height 665
click at [448, 132] on textarea "Patterns" at bounding box center [591, 127] width 432 height 32
type textarea "*"
type textarea "N"
type textarea "*"
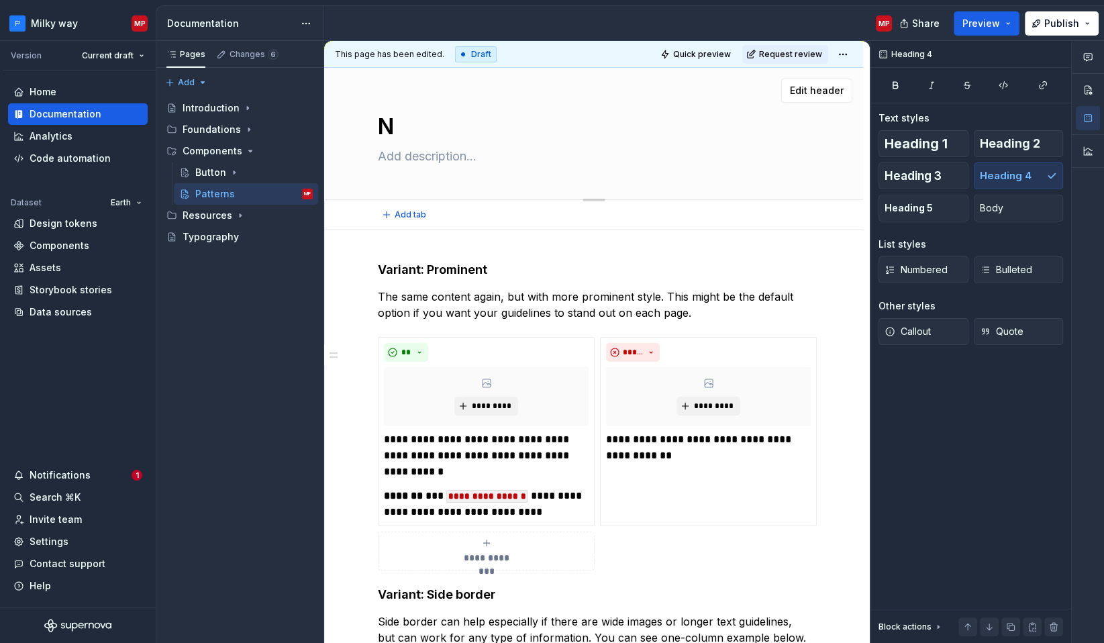
type textarea "Nu"
type textarea "*"
type textarea "Num"
type textarea "*"
type textarea "Numb"
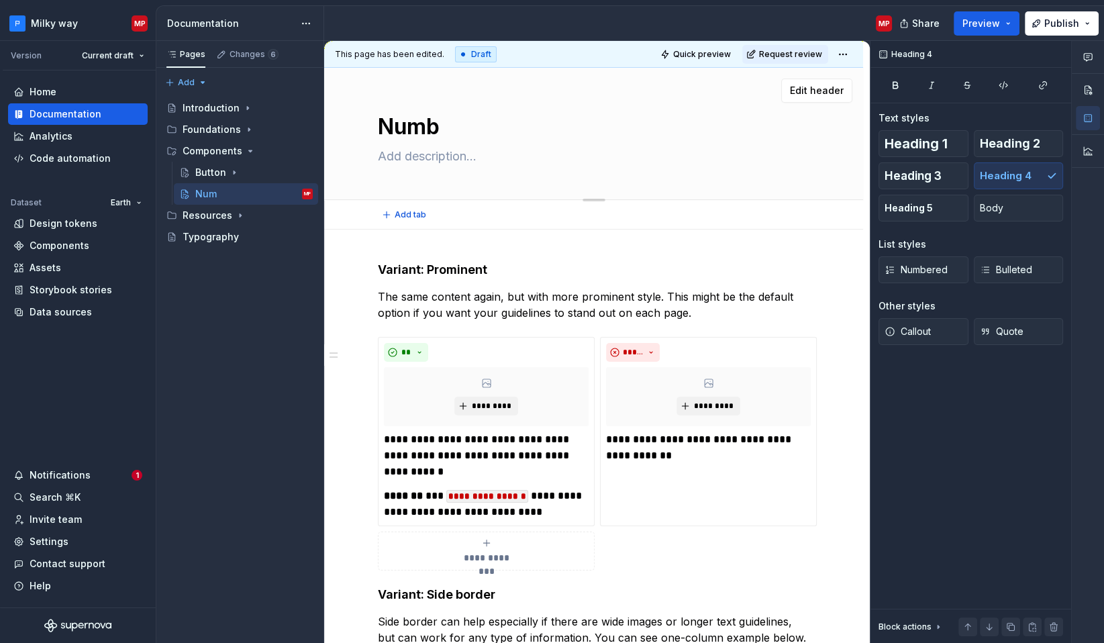
type textarea "*"
type textarea "Numbe"
type textarea "*"
type textarea "Number"
type textarea "*"
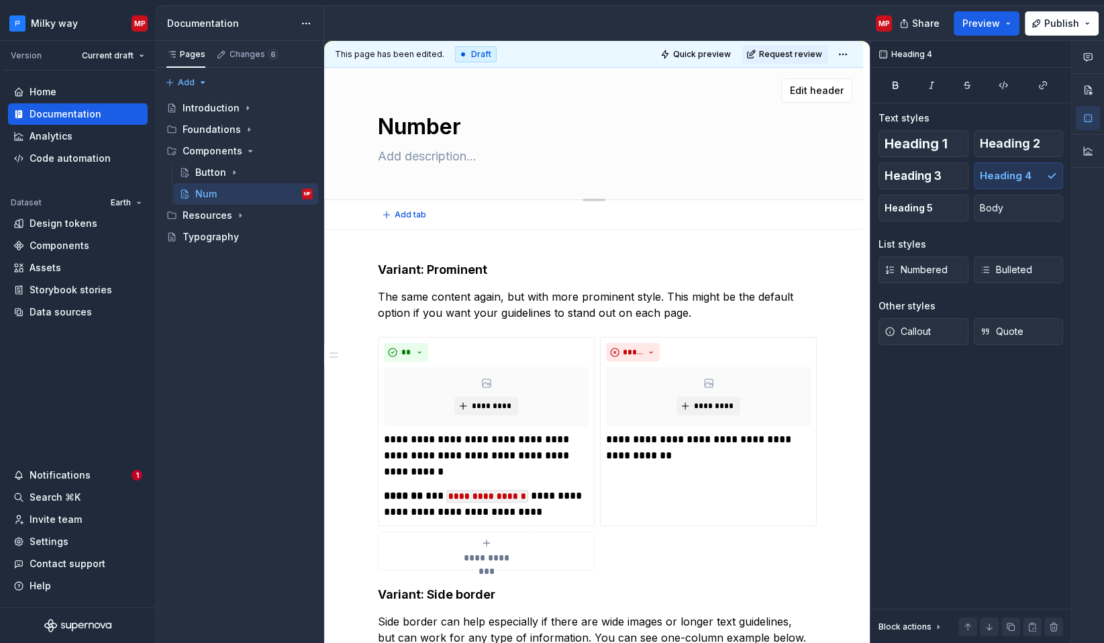
type textarea "Number"
type textarea "*"
type textarea "Number i"
type textarea "*"
type textarea "Number in"
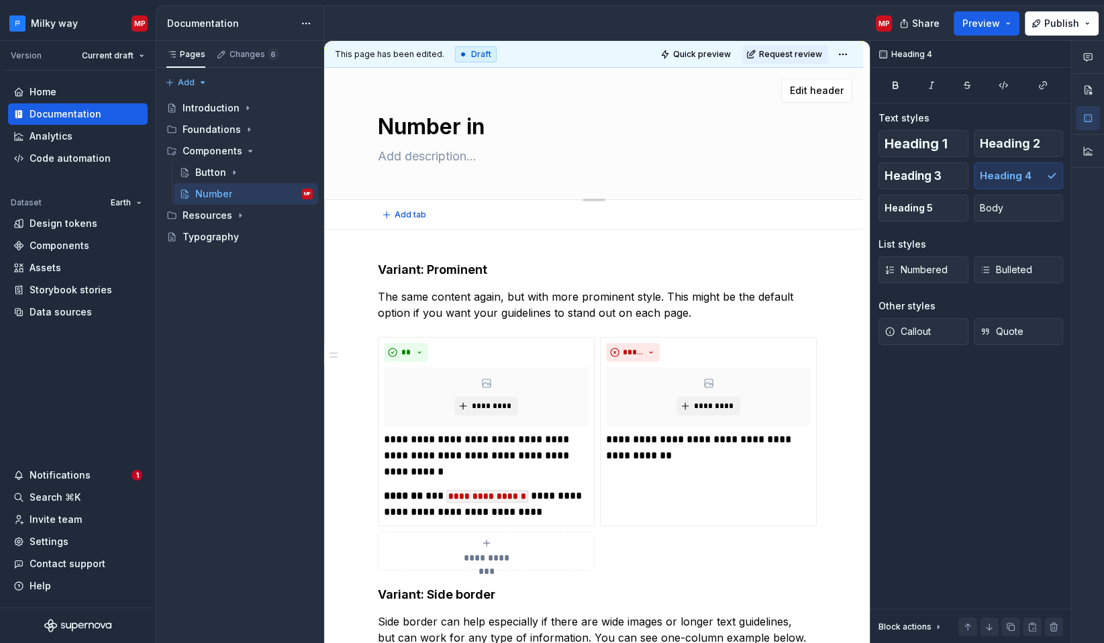
type textarea "*"
type textarea "Number inp"
type textarea "*"
type textarea "Number inpu"
type textarea "*"
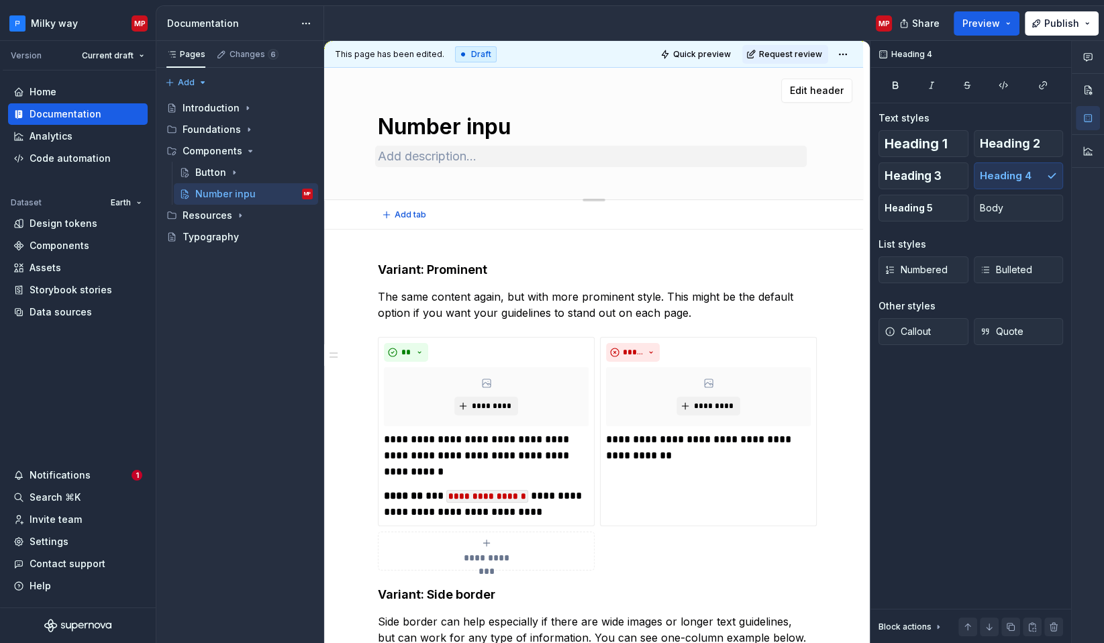
type textarea "Number input"
type textarea "*"
type textarea "Number input"
click at [430, 156] on textarea at bounding box center [591, 156] width 432 height 21
paste textarea "The Credit Card Number Input allows users to securely enter their card informat…"
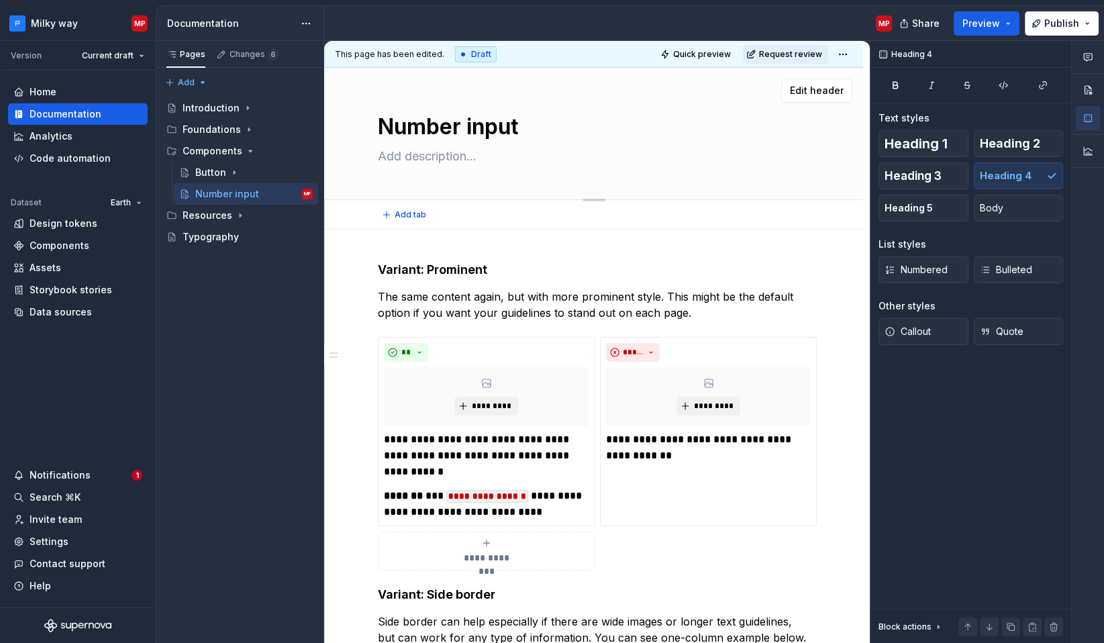
type textarea "*"
type textarea "The Credit Card Number Input allows users to securely enter their card informat…"
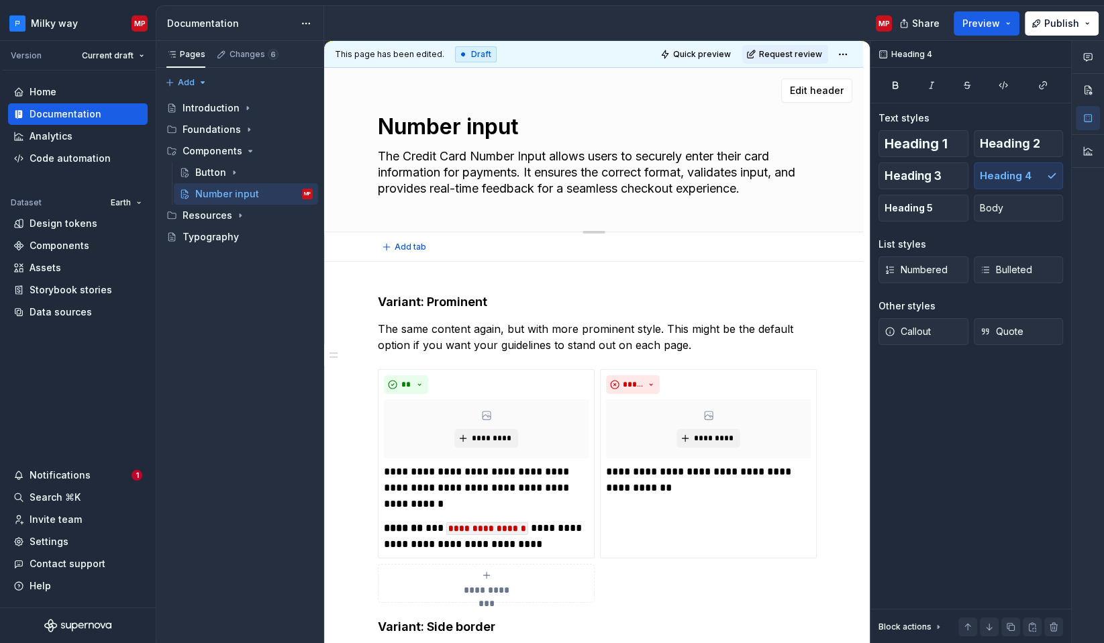
type textarea "*"
type textarea "The Credit Card Number Input allows users to securely enter their card informat…"
click at [480, 282] on div "**********" at bounding box center [593, 594] width 539 height 665
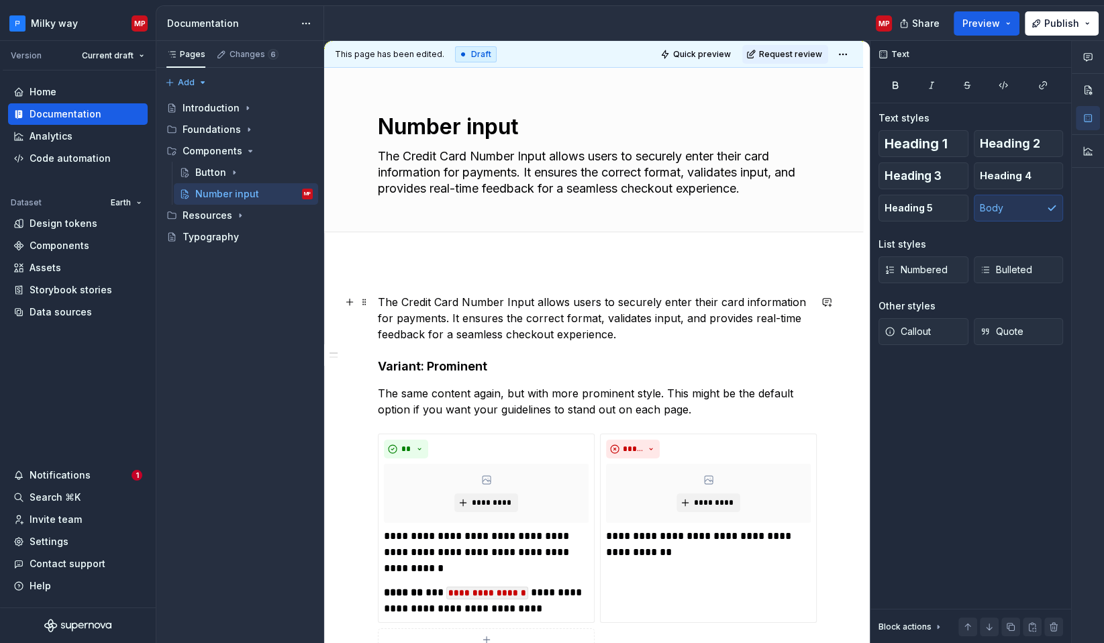
click at [378, 300] on p "The Credit Card Number Input allows users to securely enter their card informat…" at bounding box center [594, 318] width 432 height 48
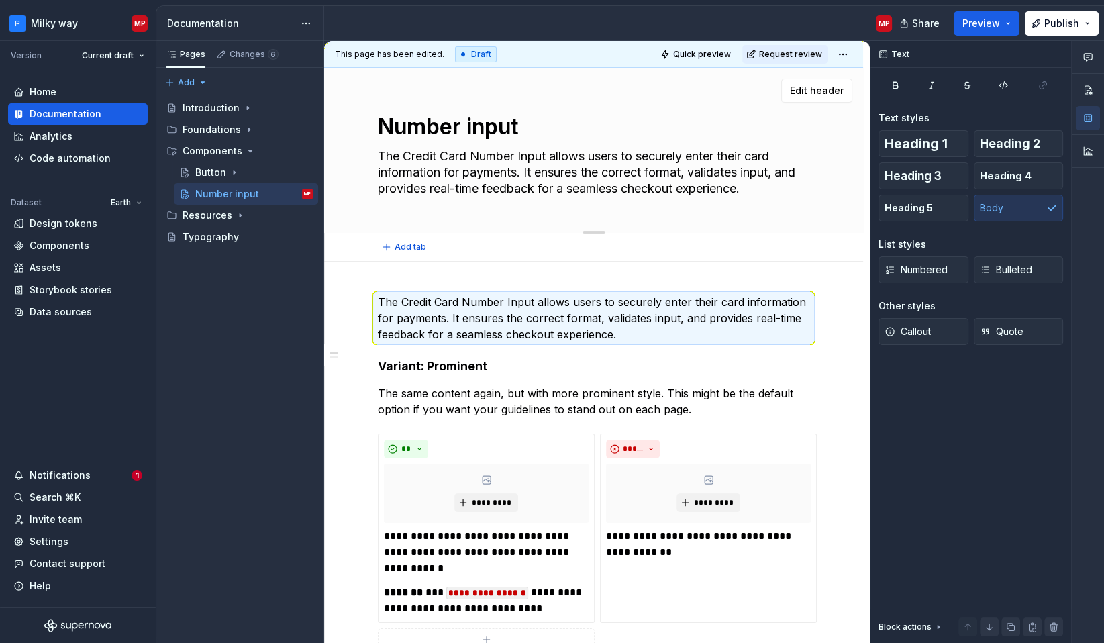
click at [469, 179] on textarea "The Credit Card Number Input allows users to securely enter their card informat…" at bounding box center [591, 173] width 432 height 54
type textarea "*"
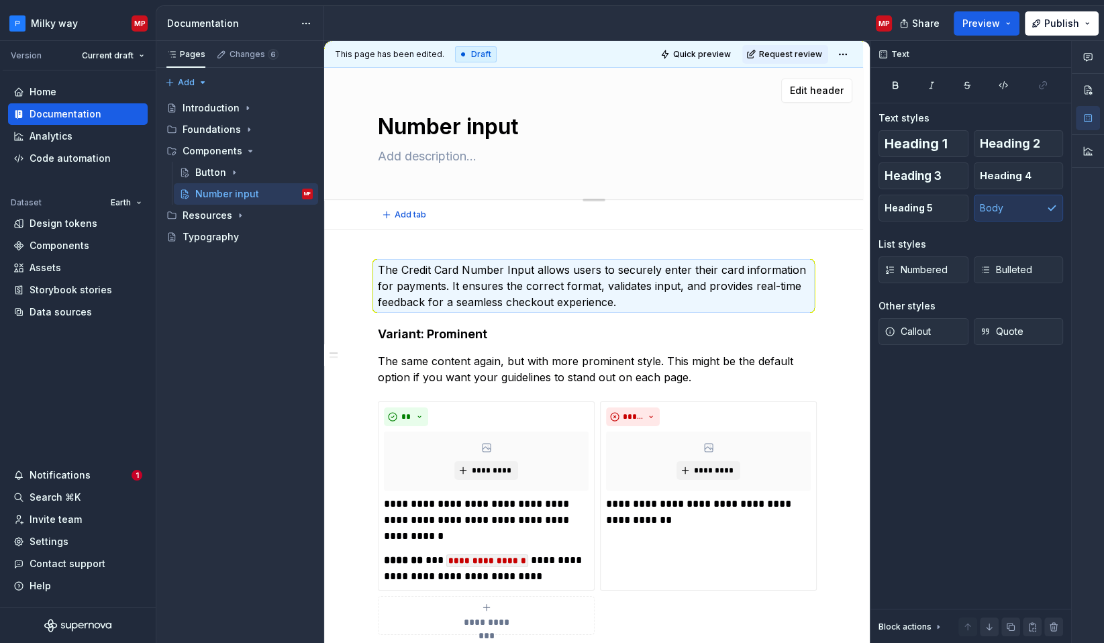
type textarea "*"
paste textarea "Use clear labels instead of placeholders for accessibility. Show an error state…"
type textarea "*"
type textarea "Use clear labels instead of placeholders for accessibility. Show an error state…"
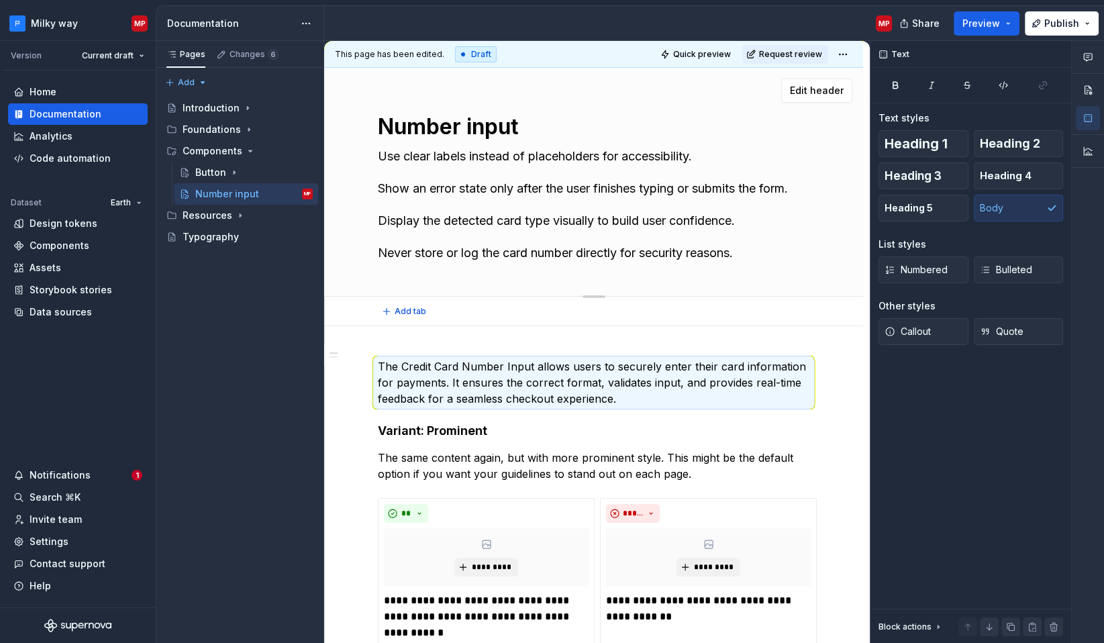
type textarea "*"
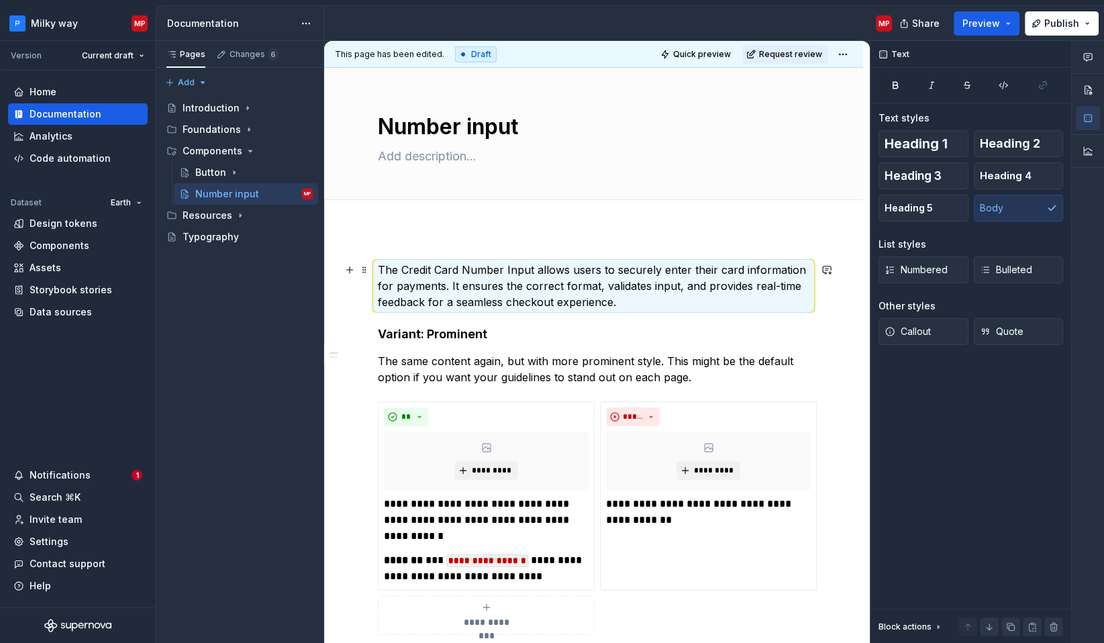
drag, startPoint x: 470, startPoint y: 295, endPoint x: 481, endPoint y: 293, distance: 11.5
click at [471, 295] on p "The Credit Card Number Input allows users to securely enter their card informat…" at bounding box center [594, 286] width 432 height 48
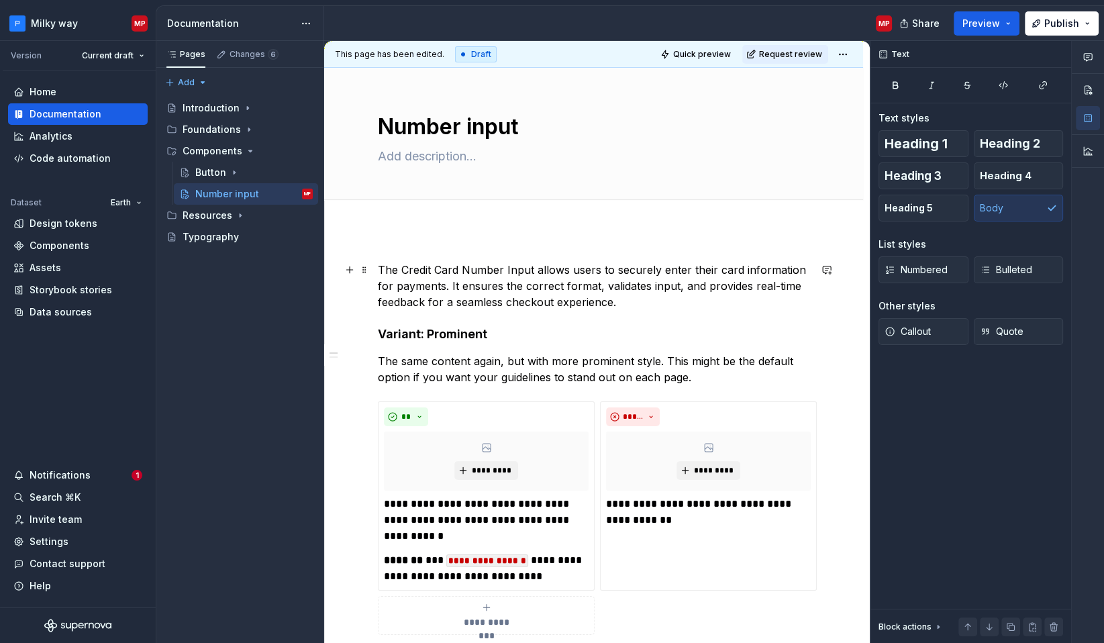
click at [621, 299] on p "The Credit Card Number Input allows users to securely enter their card informat…" at bounding box center [594, 286] width 432 height 48
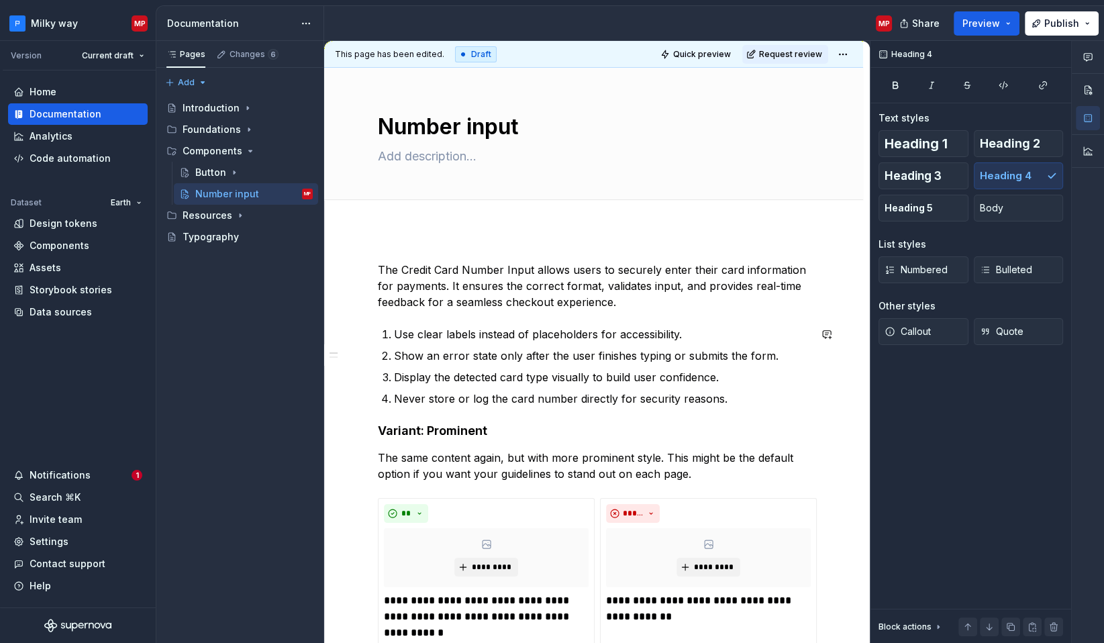
click at [375, 322] on div "**********" at bounding box center [593, 643] width 539 height 826
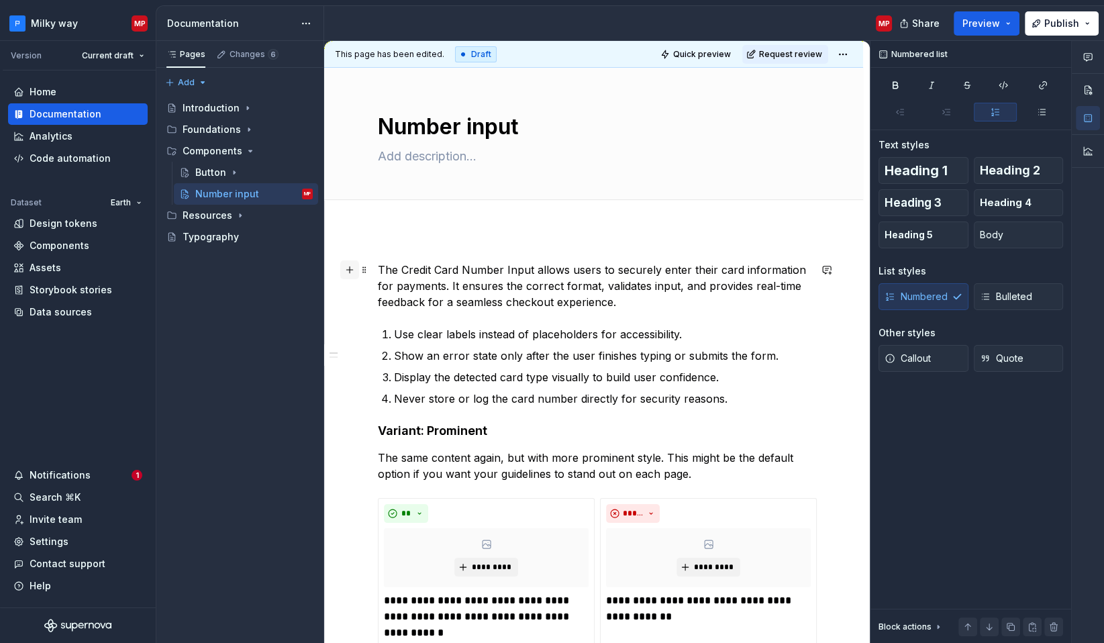
click at [351, 269] on button "button" at bounding box center [349, 269] width 19 height 19
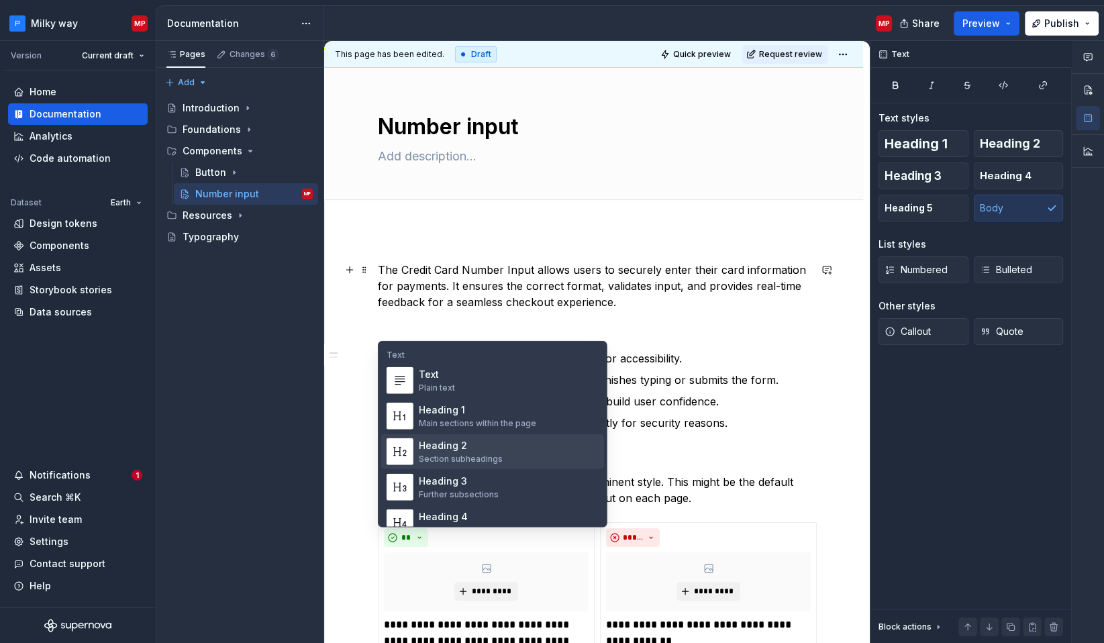
click at [476, 440] on div "Heading 2" at bounding box center [461, 445] width 84 height 13
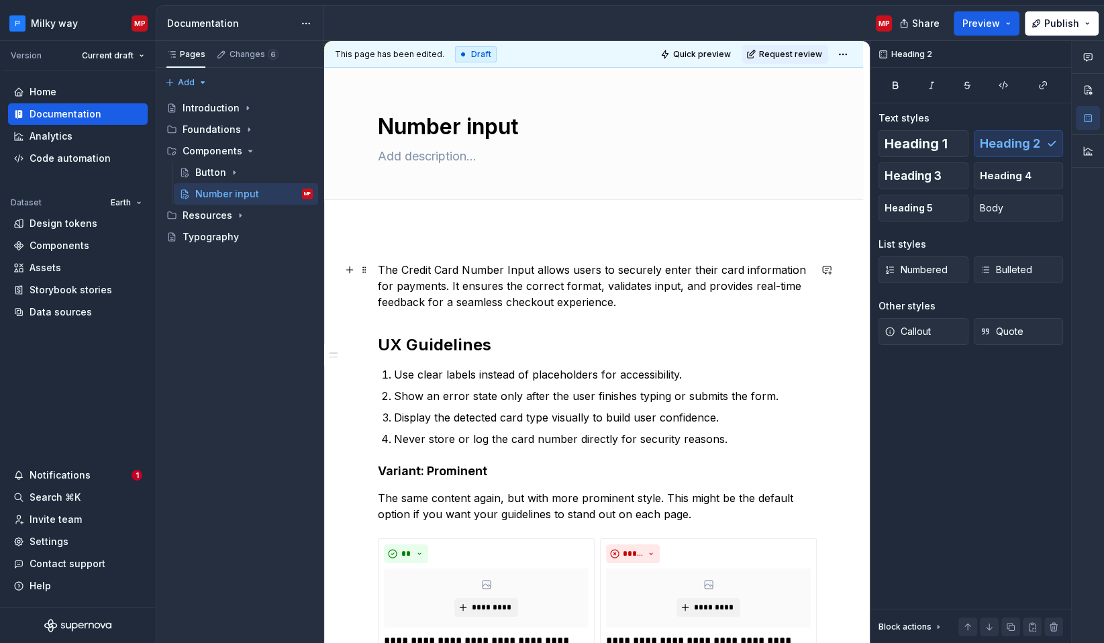
click at [600, 303] on p "The Credit Card Number Input allows users to securely enter their card informat…" at bounding box center [594, 286] width 432 height 48
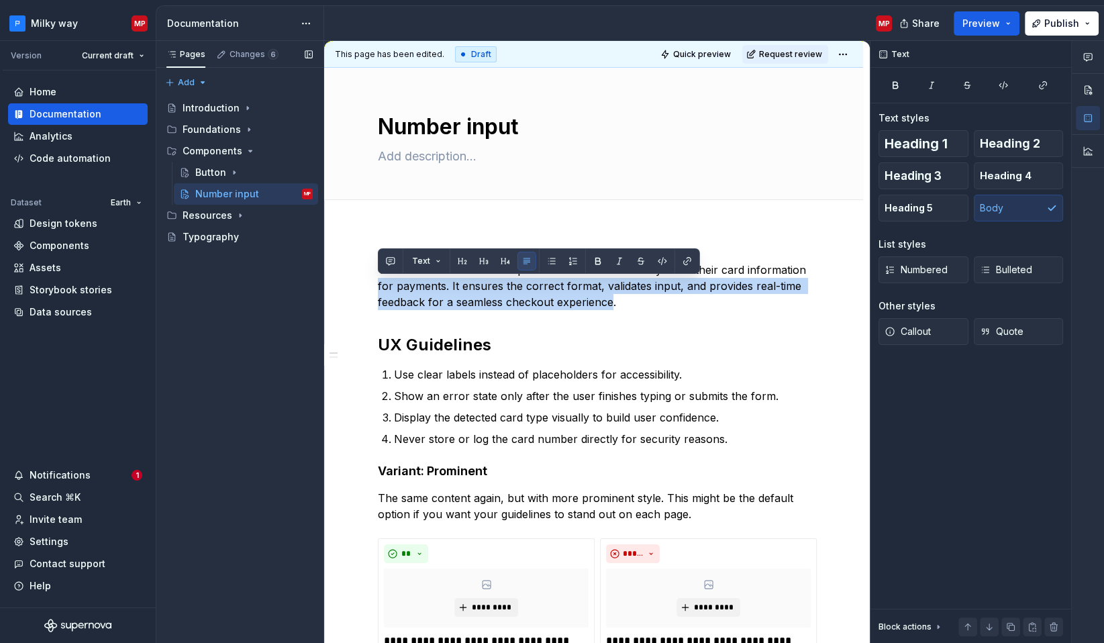
drag, startPoint x: 589, startPoint y: 304, endPoint x: 231, endPoint y: 278, distance: 359.5
click at [231, 278] on div "Pages Changes 6 Add Accessibility guide for tree Page tree. Navigate the tree w…" at bounding box center [630, 342] width 948 height 603
click at [508, 289] on p "The Credit Card Number Input allows users to securely enter their card informat…" at bounding box center [594, 286] width 432 height 48
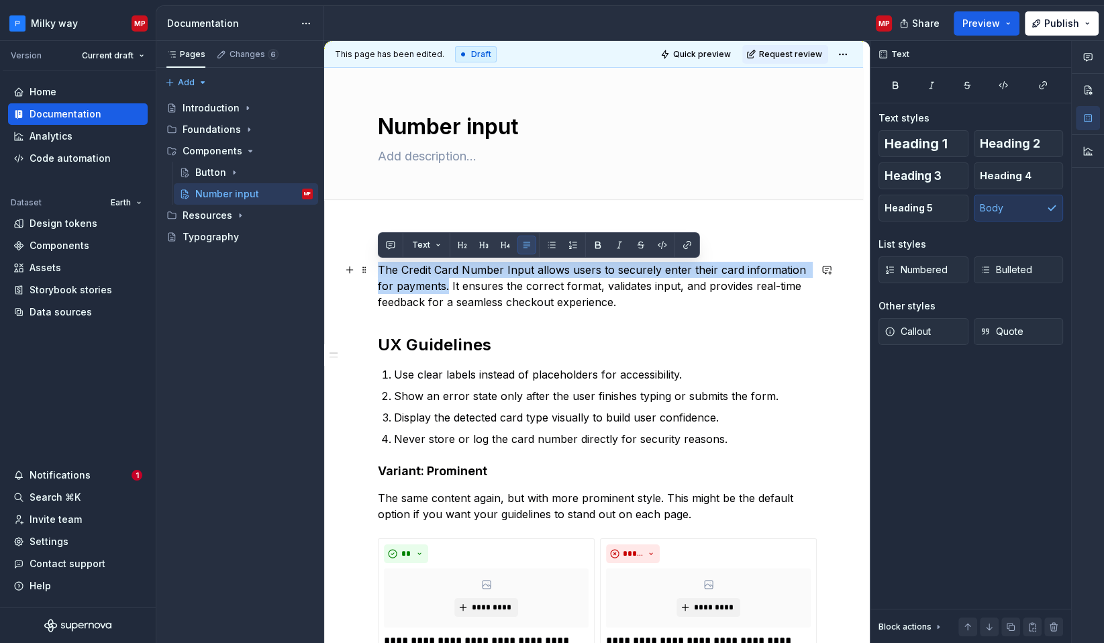
drag, startPoint x: 379, startPoint y: 269, endPoint x: 448, endPoint y: 281, distance: 70.1
click at [448, 281] on p "The Credit Card Number Input allows users to securely enter their card informat…" at bounding box center [594, 286] width 432 height 48
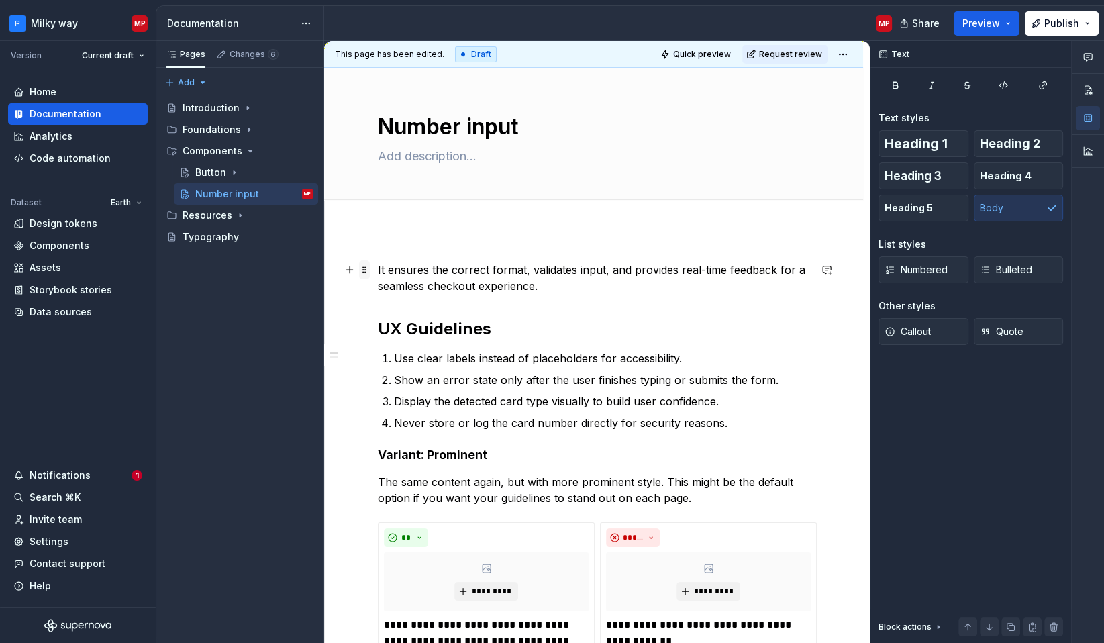
click at [363, 270] on span at bounding box center [364, 269] width 11 height 19
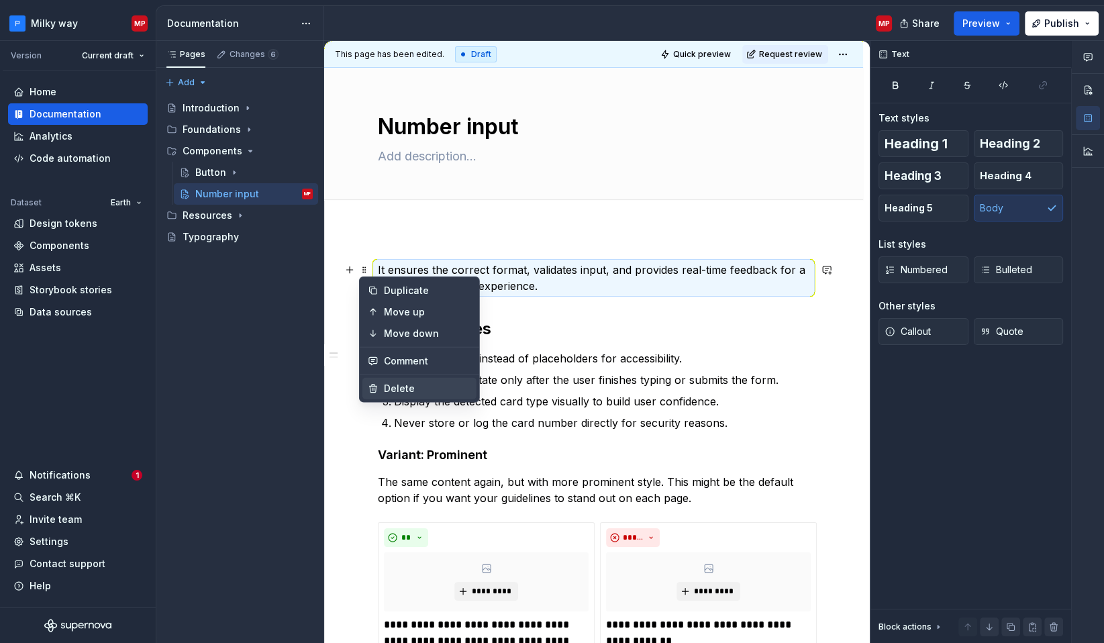
click at [425, 380] on div "Delete" at bounding box center [420, 388] width 114 height 21
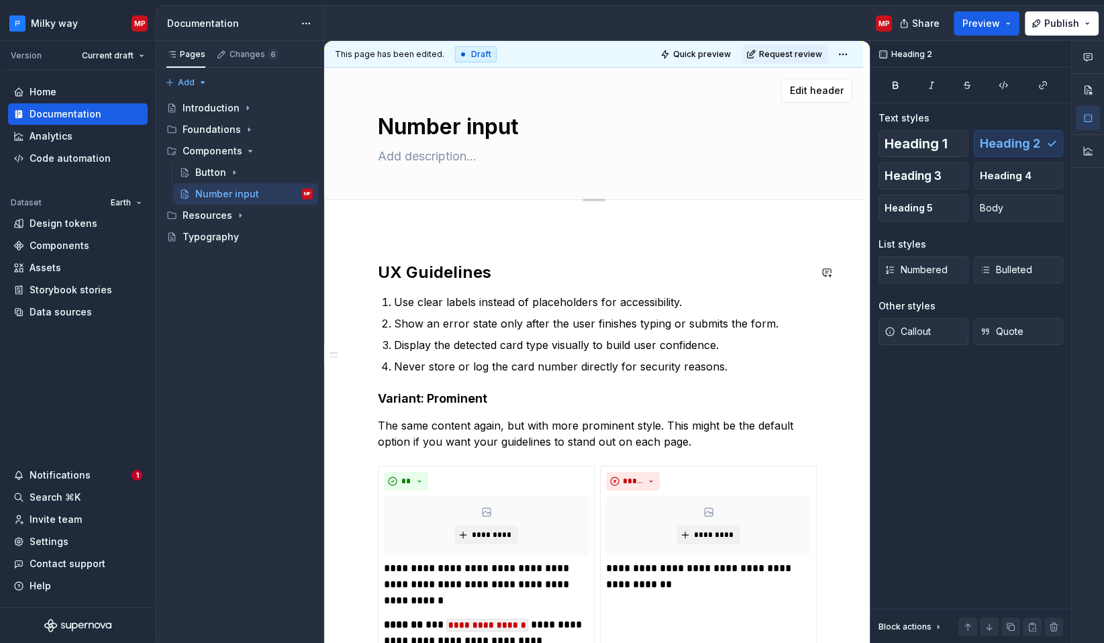
scroll to position [1, 0]
click at [440, 158] on textarea at bounding box center [591, 154] width 432 height 21
paste textarea "The Credit Card Number Input allows users to securely enter their card informat…"
type textarea "*"
type textarea "The Credit Card Number Input allows users to securely enter their card informat…"
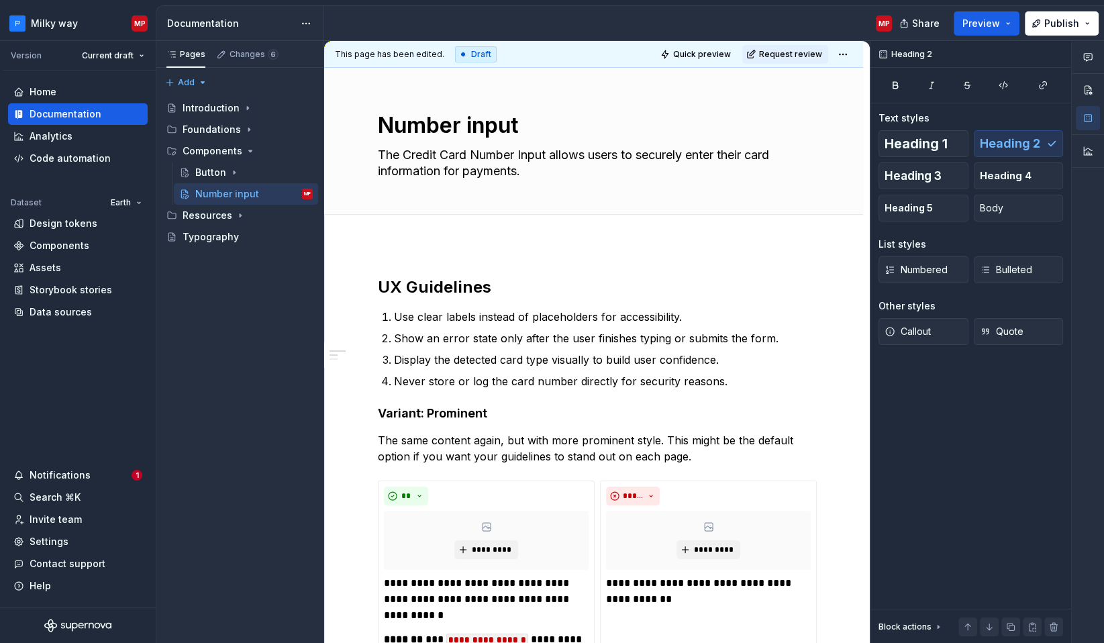
type textarea "*"
type textarea "The Credit Card Number Input allows users to securely enter their card informat…"
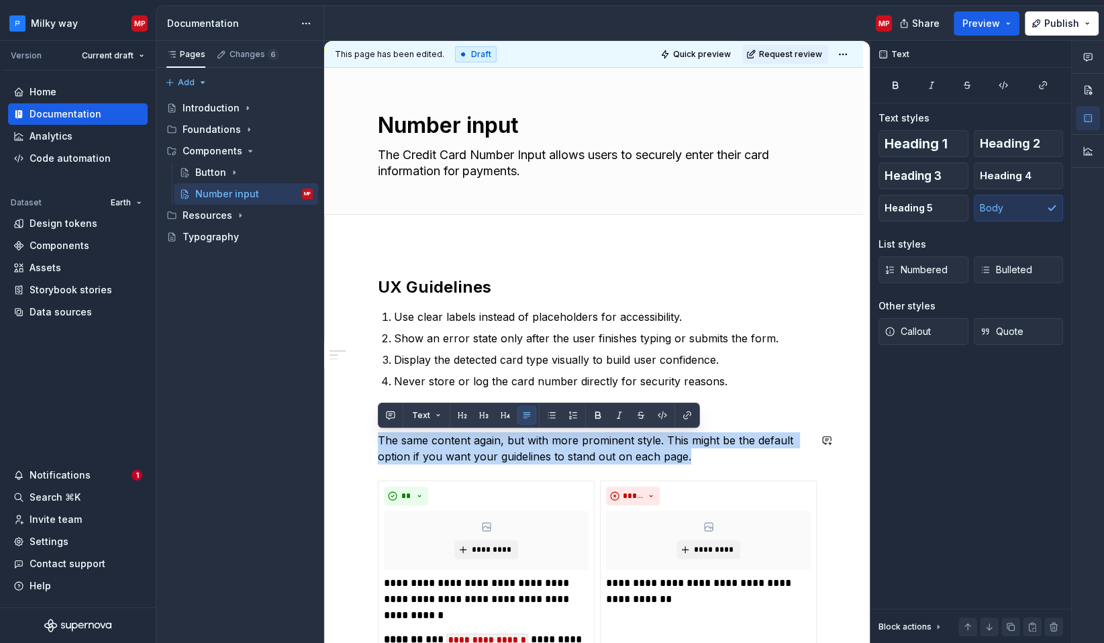
drag, startPoint x: 666, startPoint y: 455, endPoint x: 360, endPoint y: 422, distance: 307.8
click at [360, 422] on div "**********" at bounding box center [593, 641] width 539 height 794
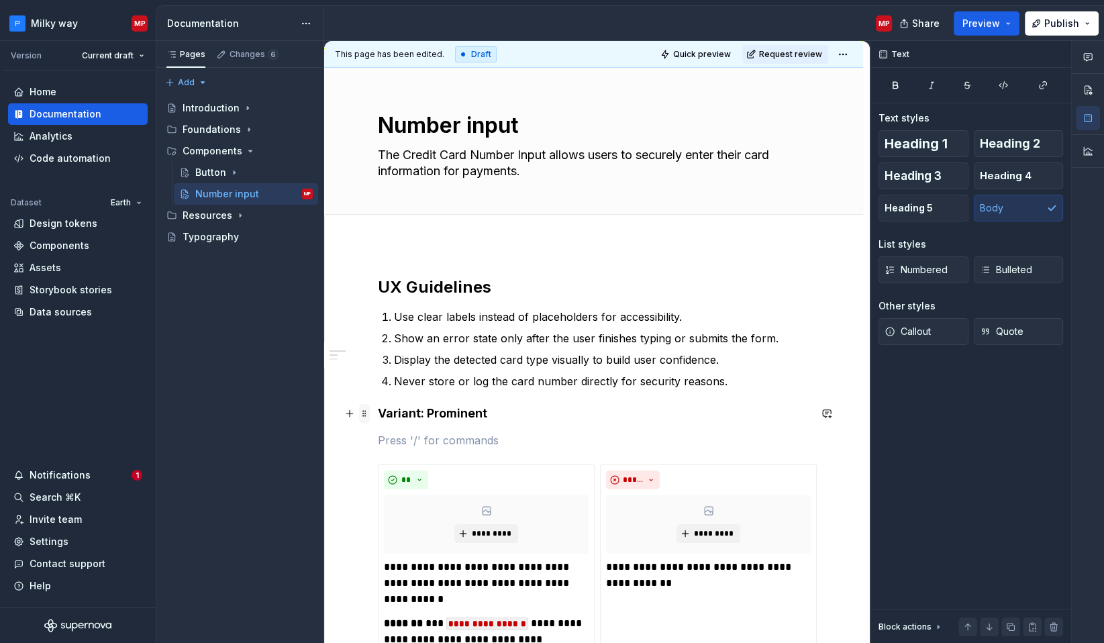
click at [361, 417] on span at bounding box center [364, 413] width 11 height 19
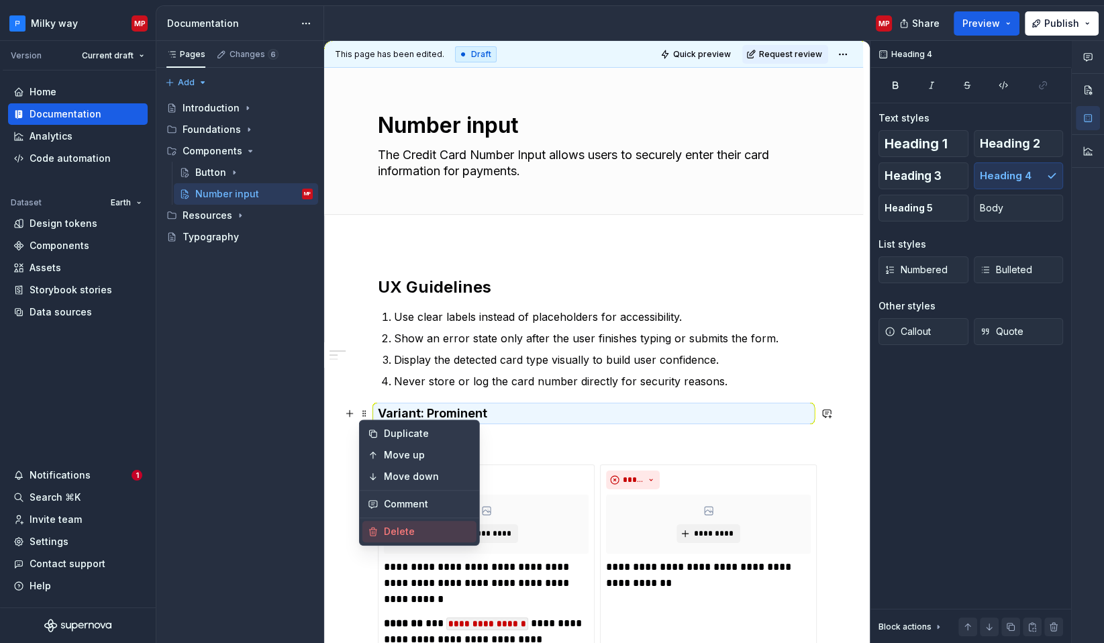
click at [415, 527] on div "Delete" at bounding box center [427, 531] width 87 height 13
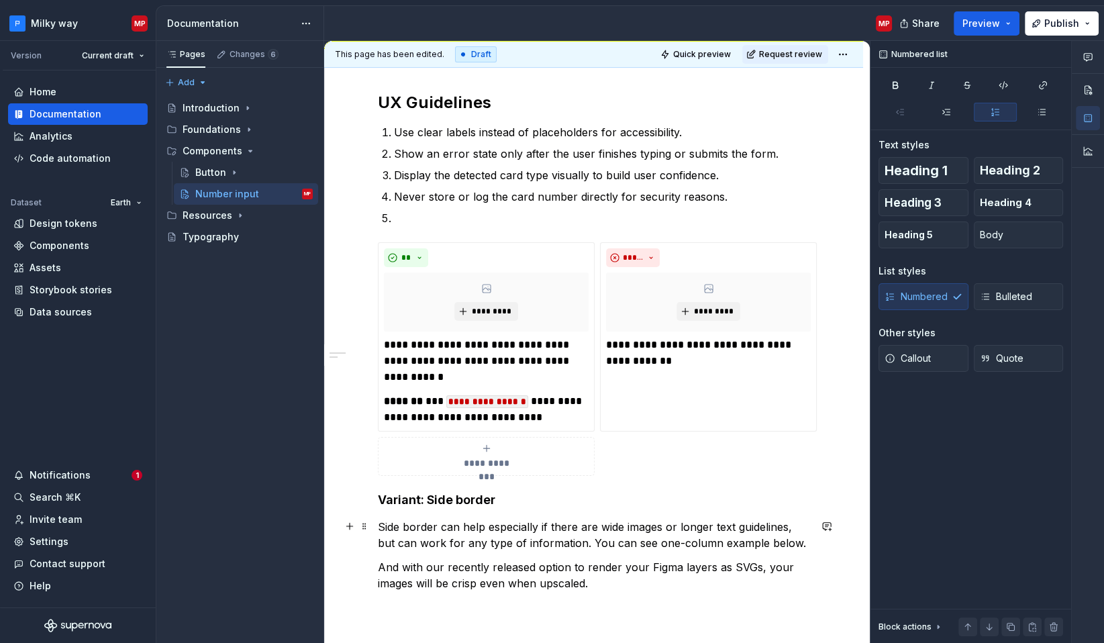
scroll to position [342, 0]
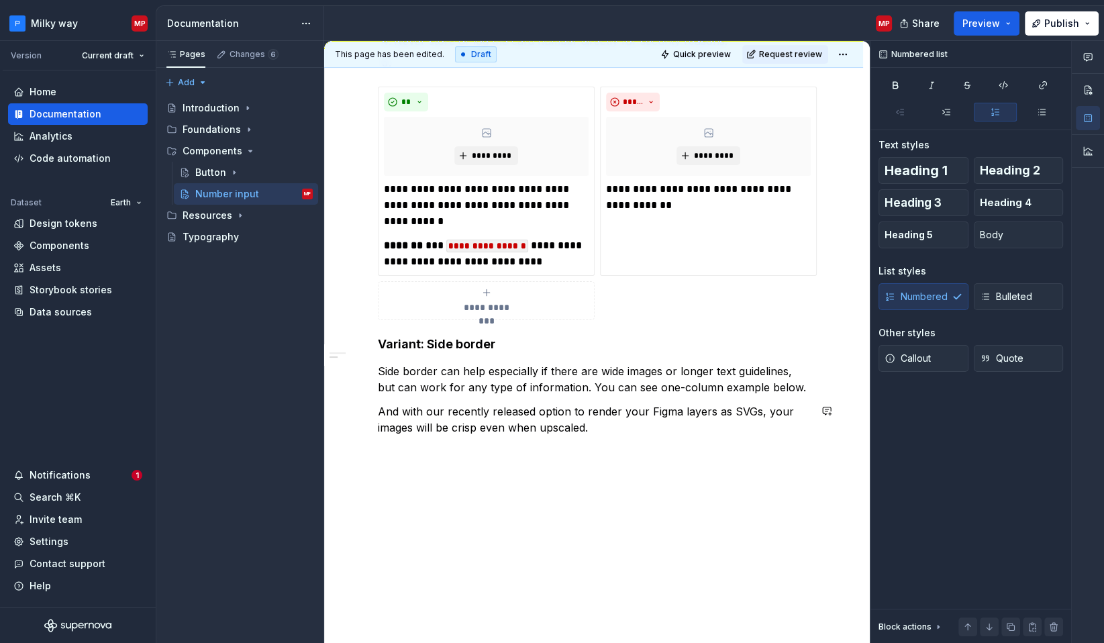
drag, startPoint x: 572, startPoint y: 602, endPoint x: 417, endPoint y: 578, distance: 156.9
click at [416, 579] on div "**********" at bounding box center [593, 274] width 539 height 741
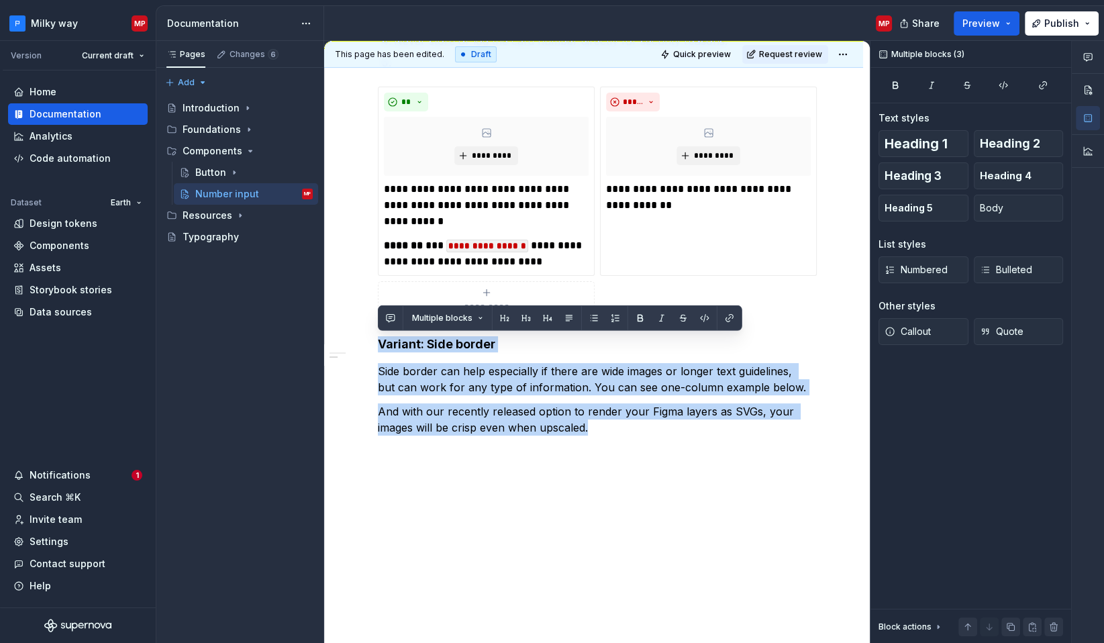
drag, startPoint x: 602, startPoint y: 433, endPoint x: 324, endPoint y: 321, distance: 300.3
click at [324, 321] on div "**********" at bounding box center [630, 342] width 948 height 603
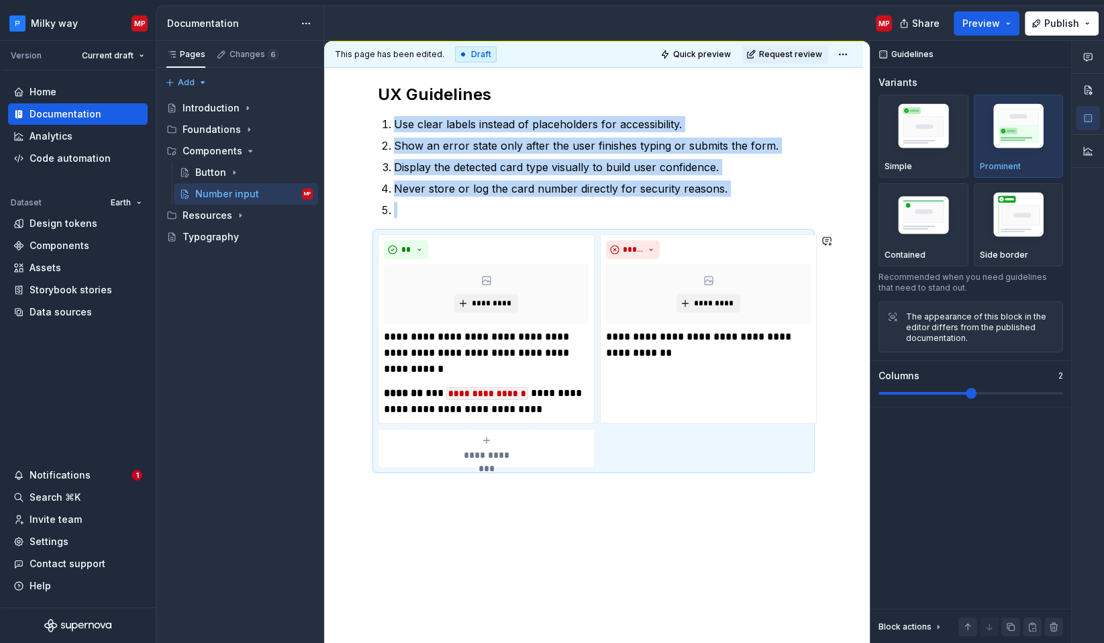
scroll to position [226, 0]
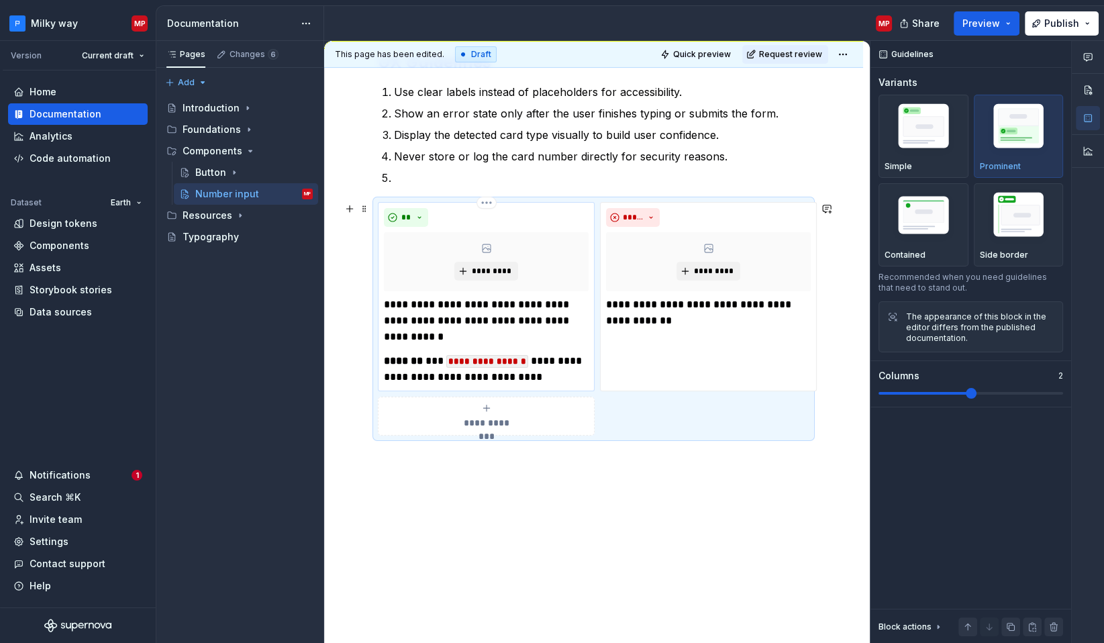
click at [562, 365] on p "**********" at bounding box center [486, 369] width 205 height 32
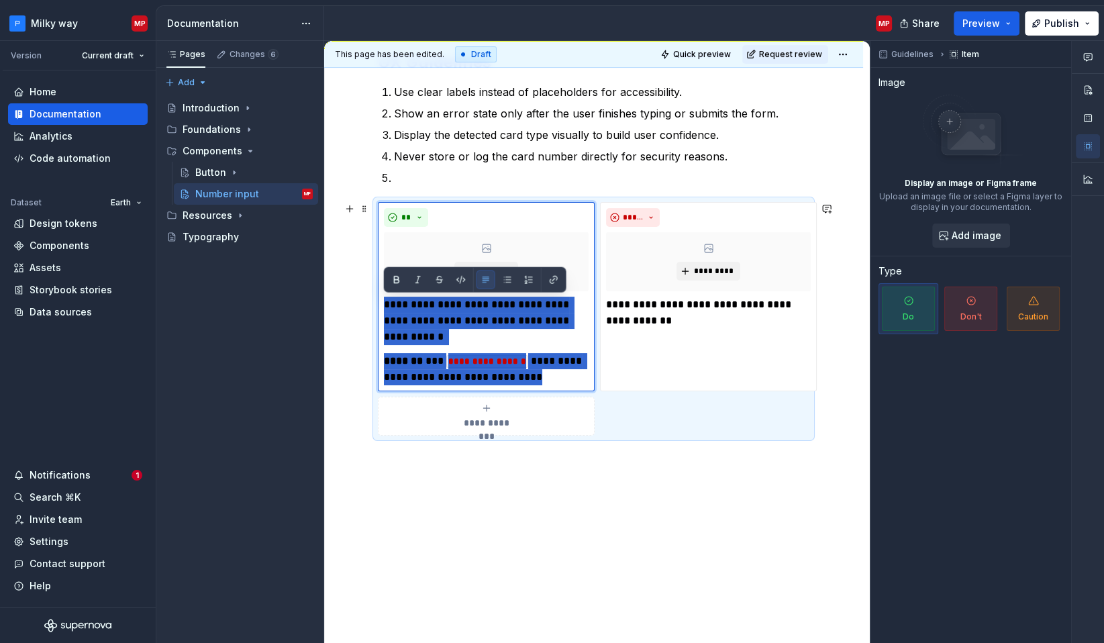
drag, startPoint x: 573, startPoint y: 379, endPoint x: 373, endPoint y: 301, distance: 215.1
click at [378, 301] on div "**********" at bounding box center [594, 319] width 432 height 234
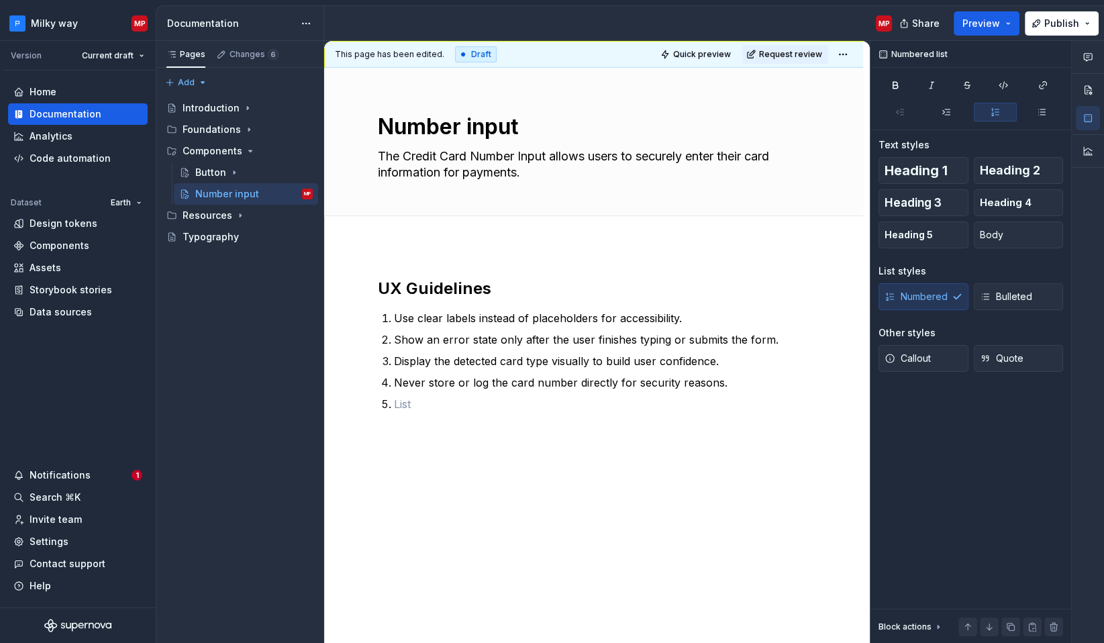
scroll to position [0, 0]
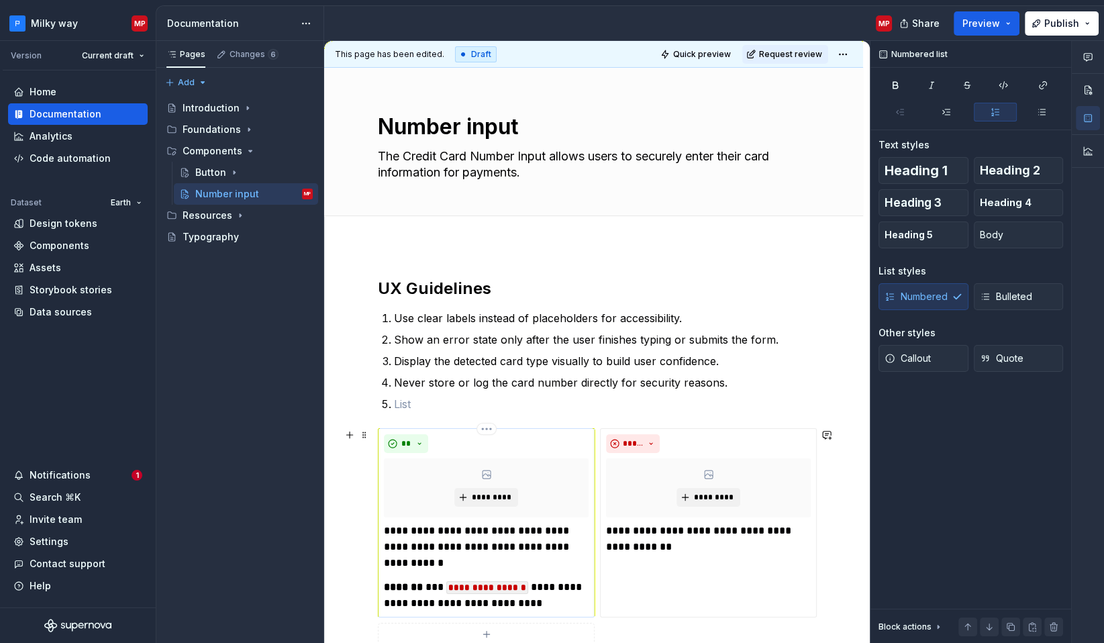
click at [443, 532] on p "**********" at bounding box center [486, 547] width 205 height 48
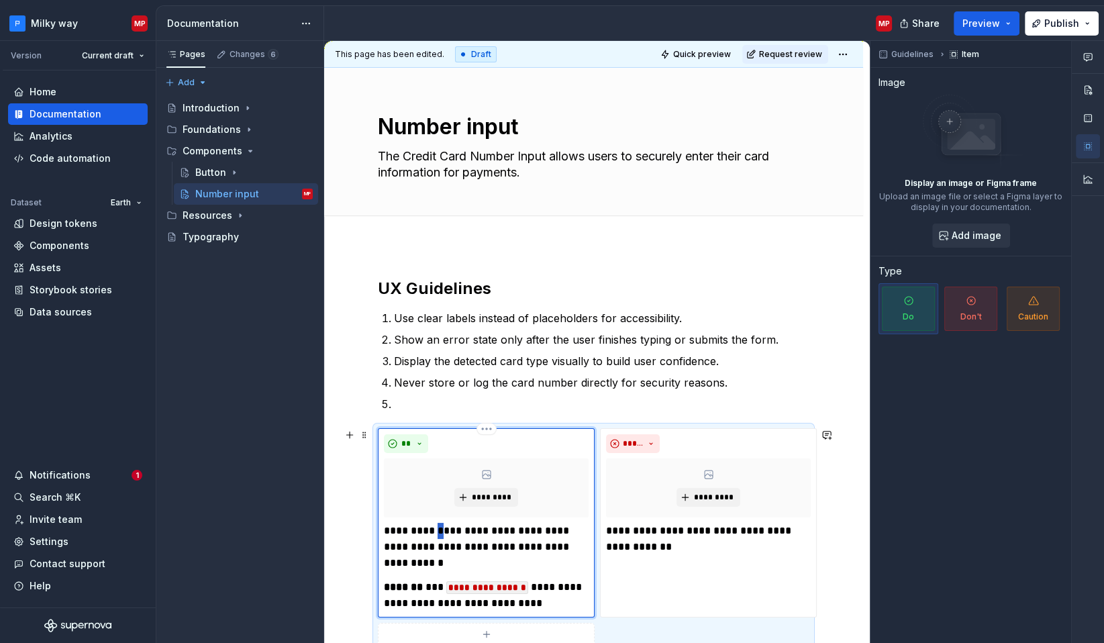
click at [443, 532] on p "**********" at bounding box center [486, 547] width 205 height 48
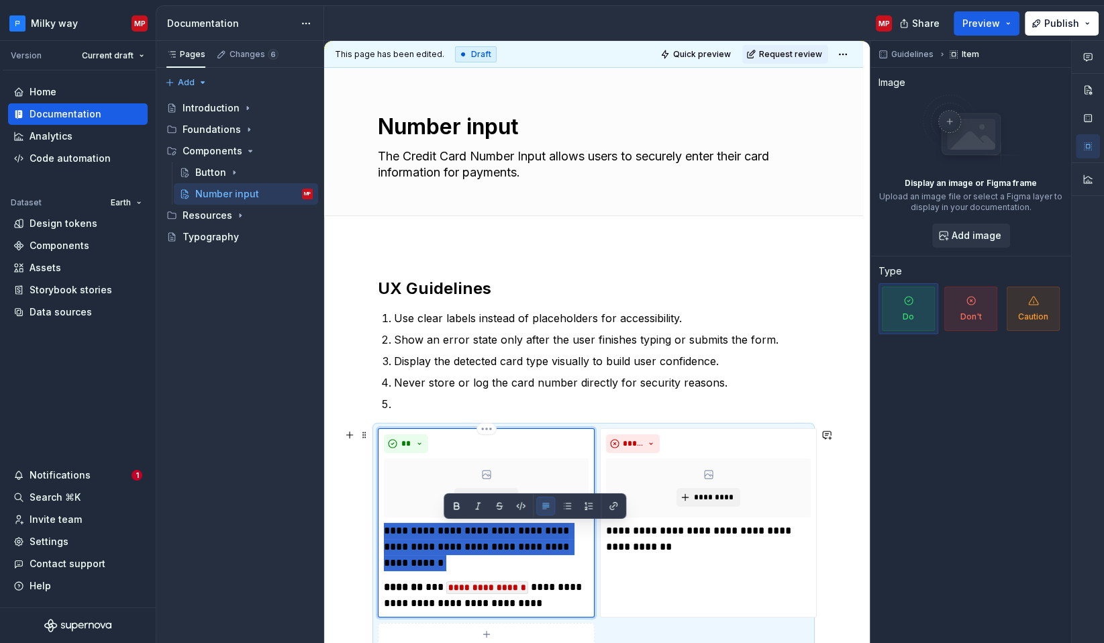
click at [443, 532] on p "**********" at bounding box center [486, 547] width 205 height 48
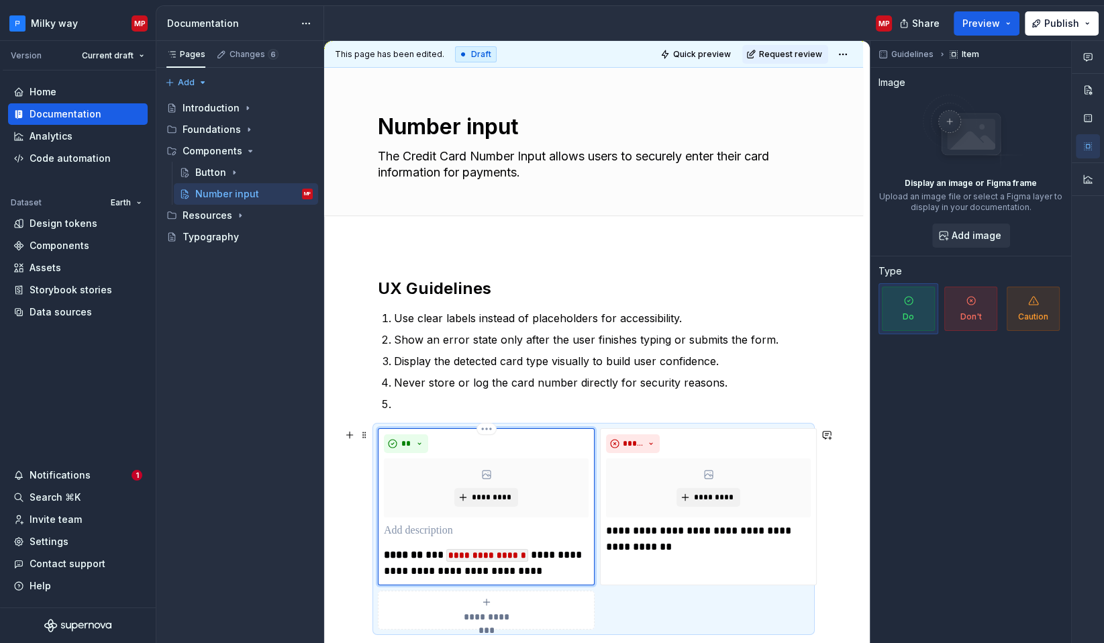
click at [420, 558] on p "**********" at bounding box center [486, 563] width 205 height 32
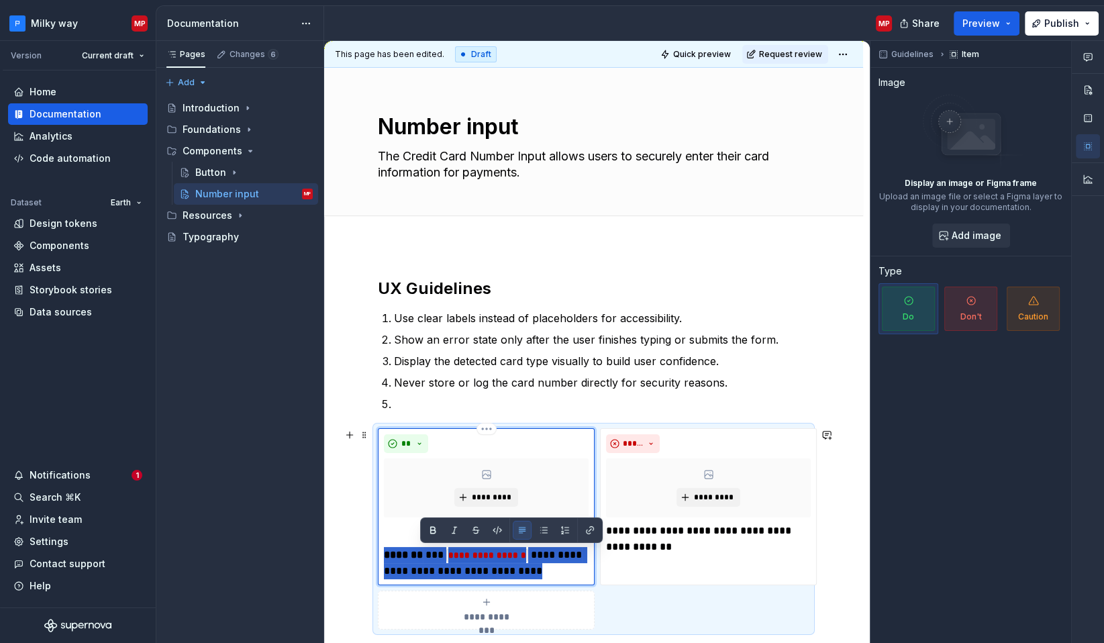
click at [420, 558] on p "**********" at bounding box center [486, 563] width 205 height 32
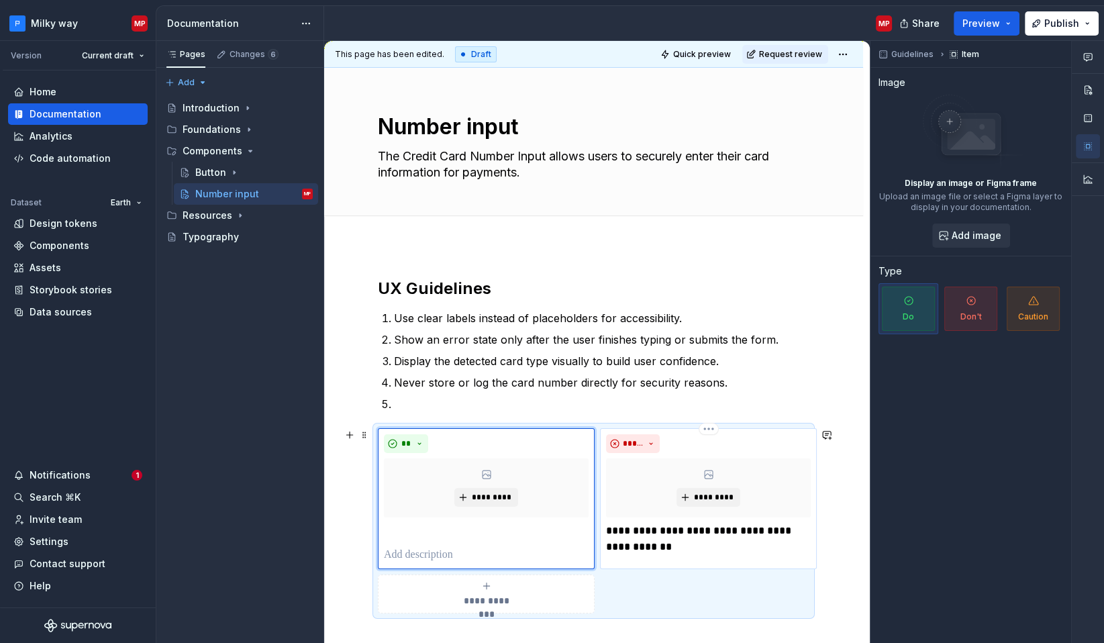
click at [629, 538] on p "**********" at bounding box center [708, 539] width 205 height 32
click at [628, 538] on p "**********" at bounding box center [708, 539] width 205 height 32
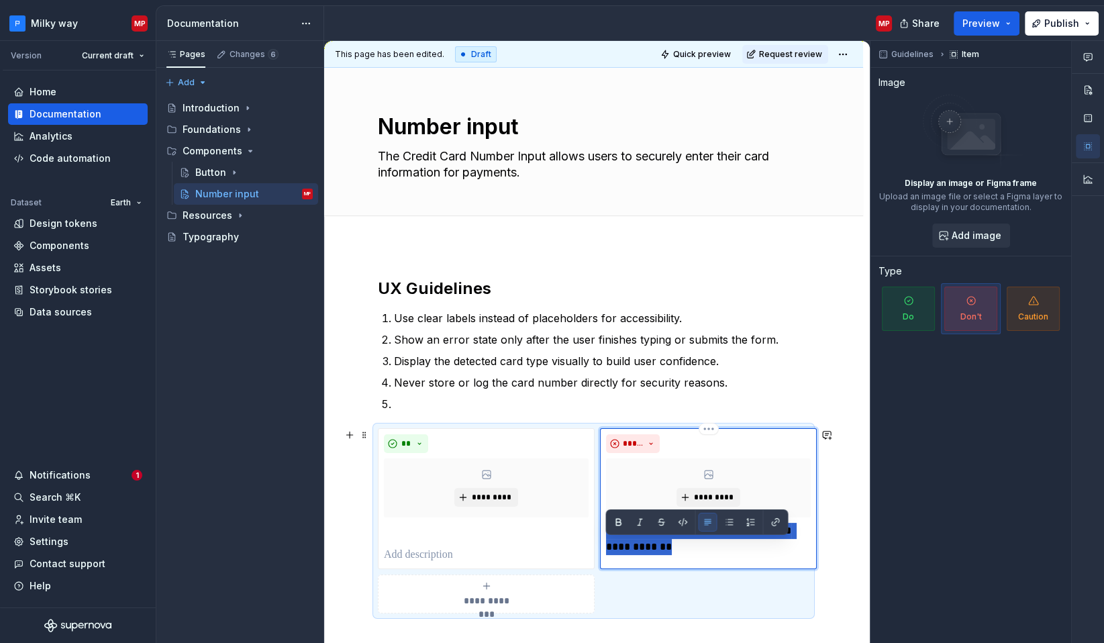
click at [628, 538] on p "**********" at bounding box center [708, 539] width 205 height 32
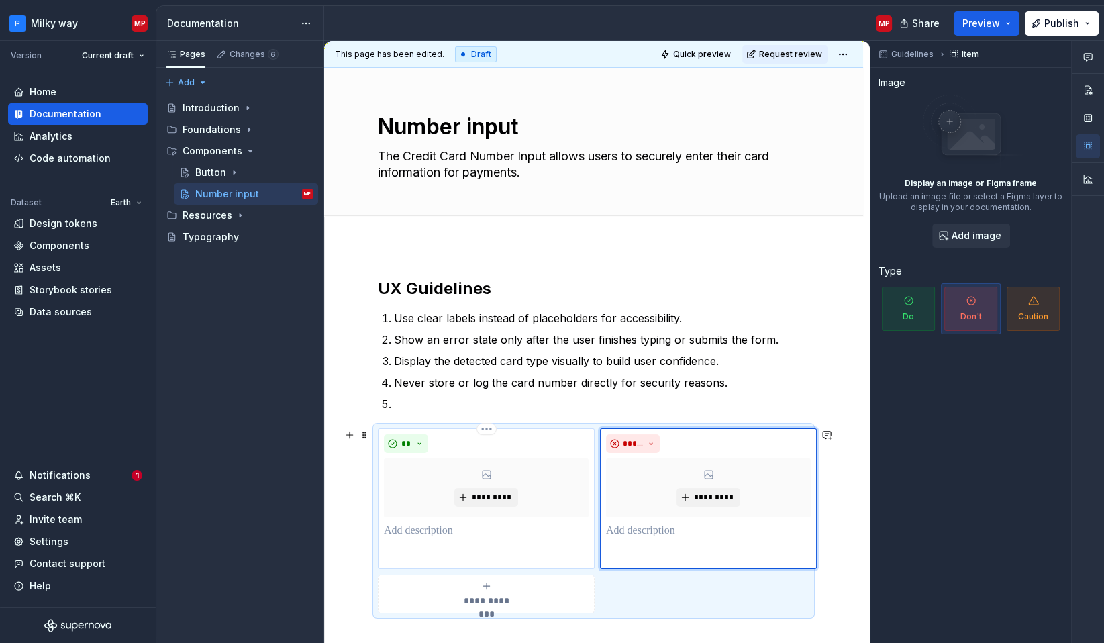
click at [461, 532] on p at bounding box center [486, 531] width 205 height 16
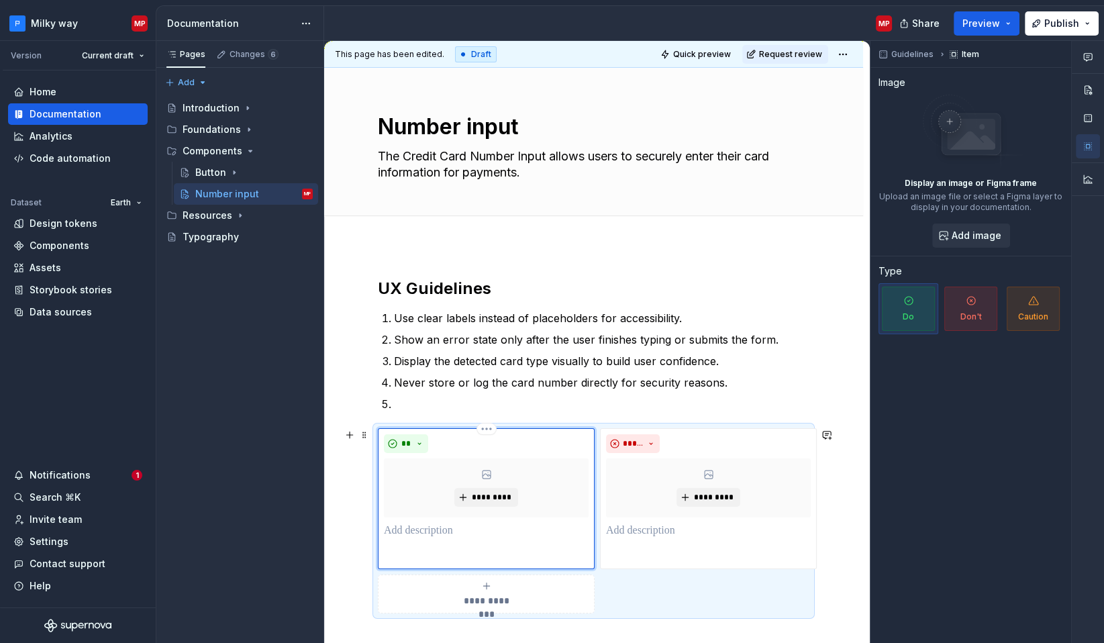
click at [455, 551] on p at bounding box center [486, 555] width 205 height 16
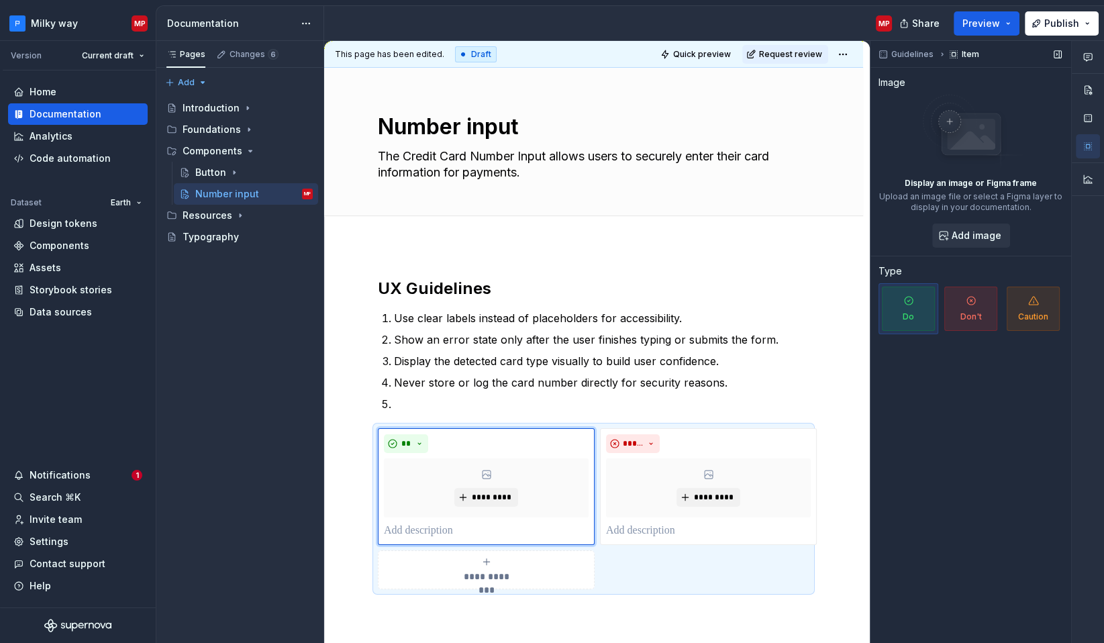
click at [891, 565] on div "Guidelines Item Image Display an image or Figma frame Upload an image file or s…" at bounding box center [971, 342] width 201 height 603
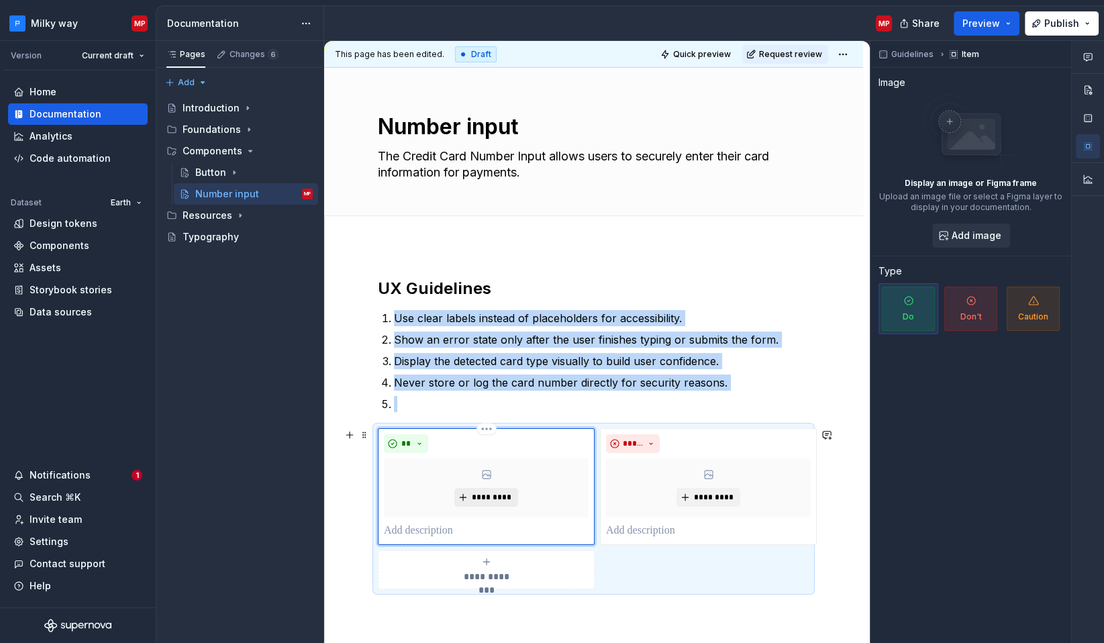
click at [487, 495] on span "*********" at bounding box center [491, 497] width 41 height 11
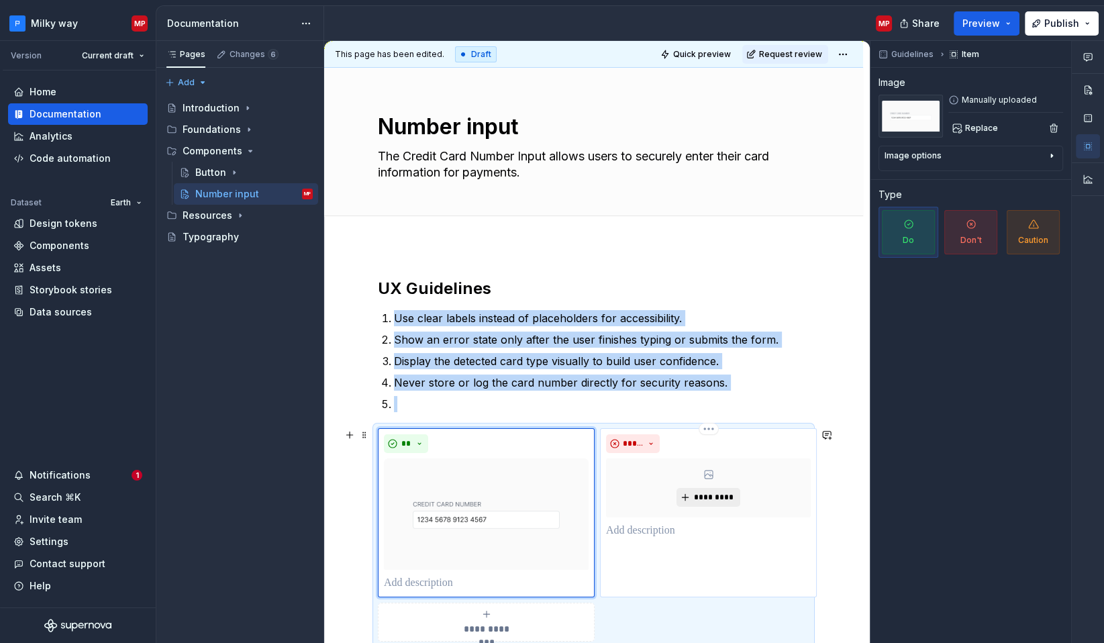
click at [688, 500] on button "*********" at bounding box center [709, 497] width 64 height 19
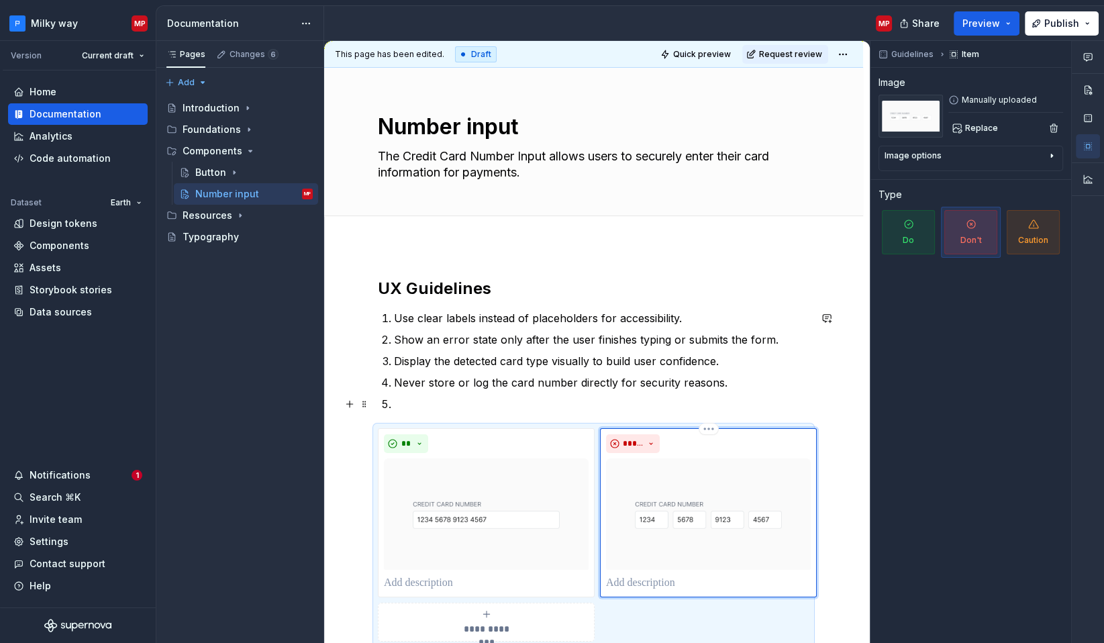
click at [414, 406] on p at bounding box center [602, 404] width 416 height 16
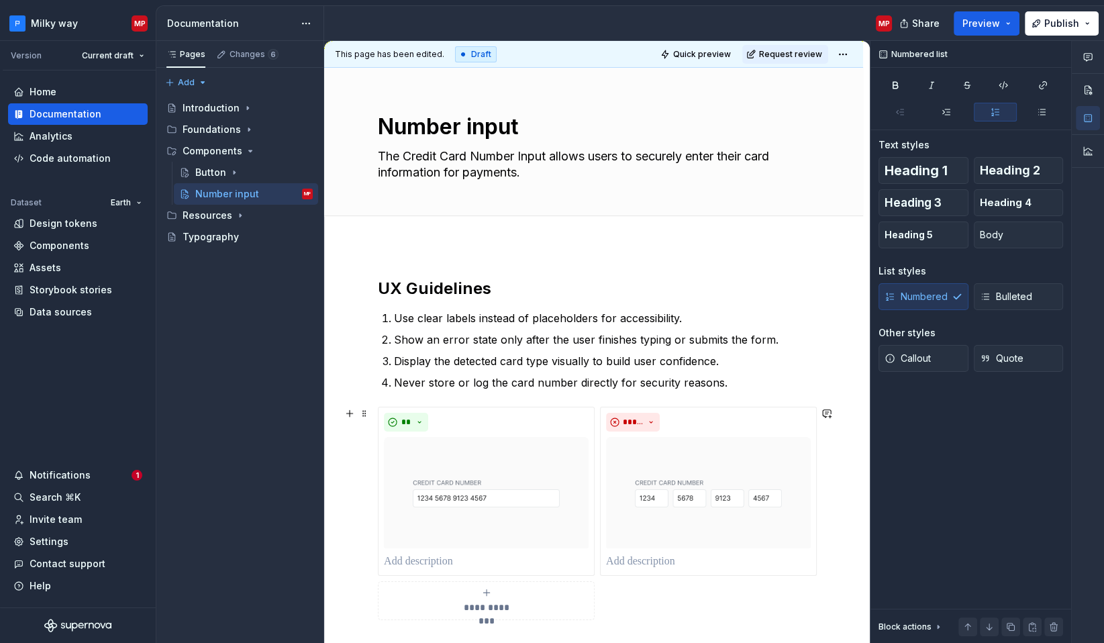
click at [621, 614] on div "**********" at bounding box center [594, 514] width 432 height 214
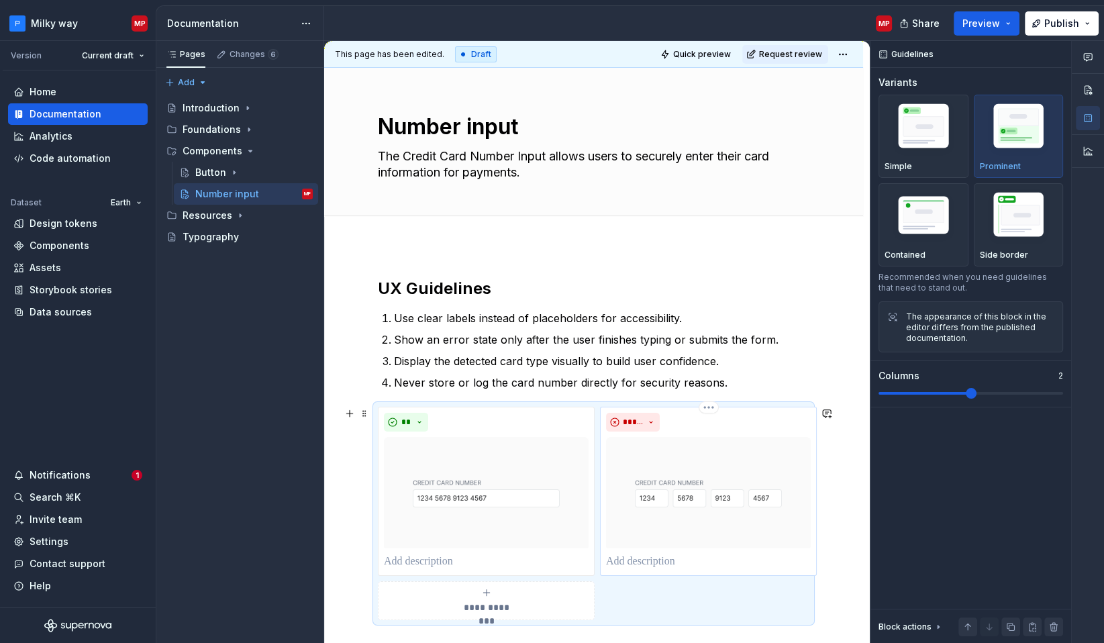
click at [721, 561] on p at bounding box center [708, 562] width 205 height 16
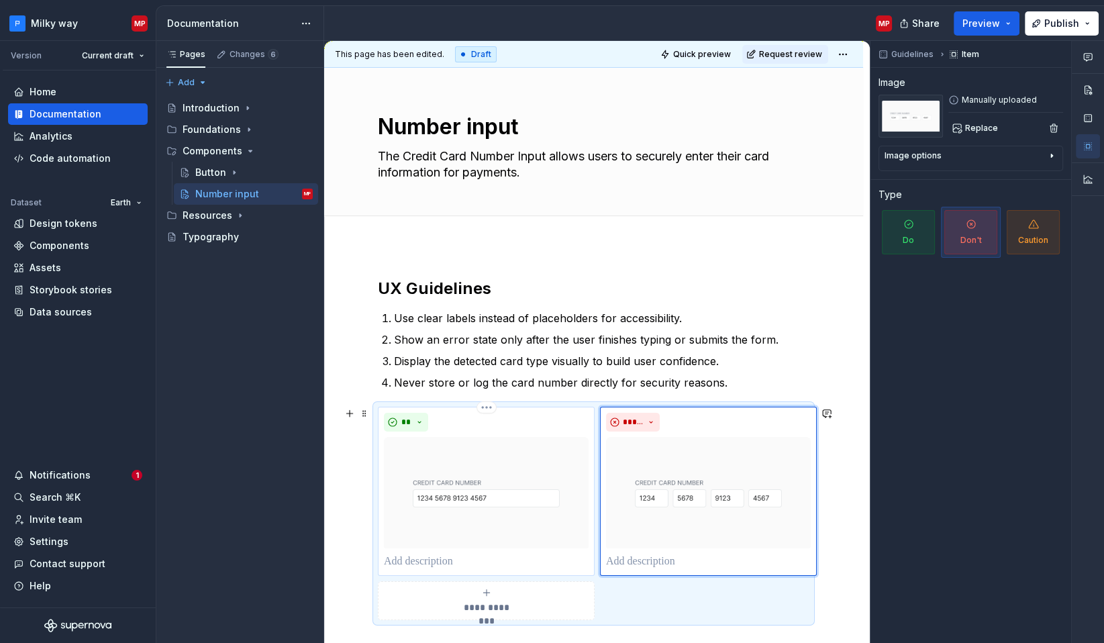
click at [568, 563] on p at bounding box center [486, 562] width 205 height 16
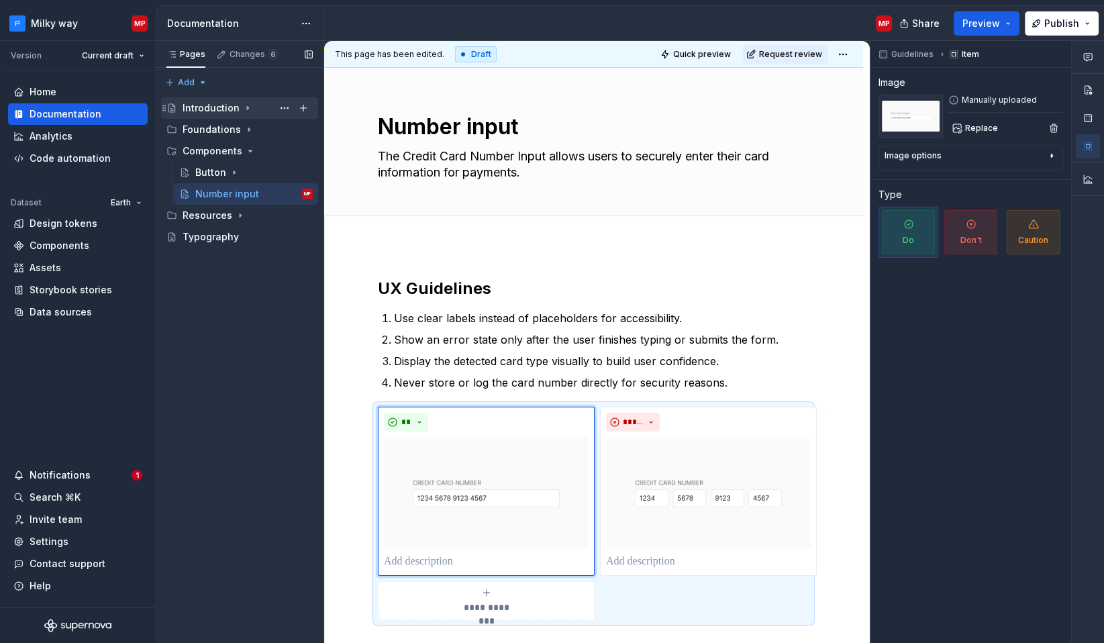
click at [247, 109] on icon "Page tree" at bounding box center [247, 108] width 1 height 3
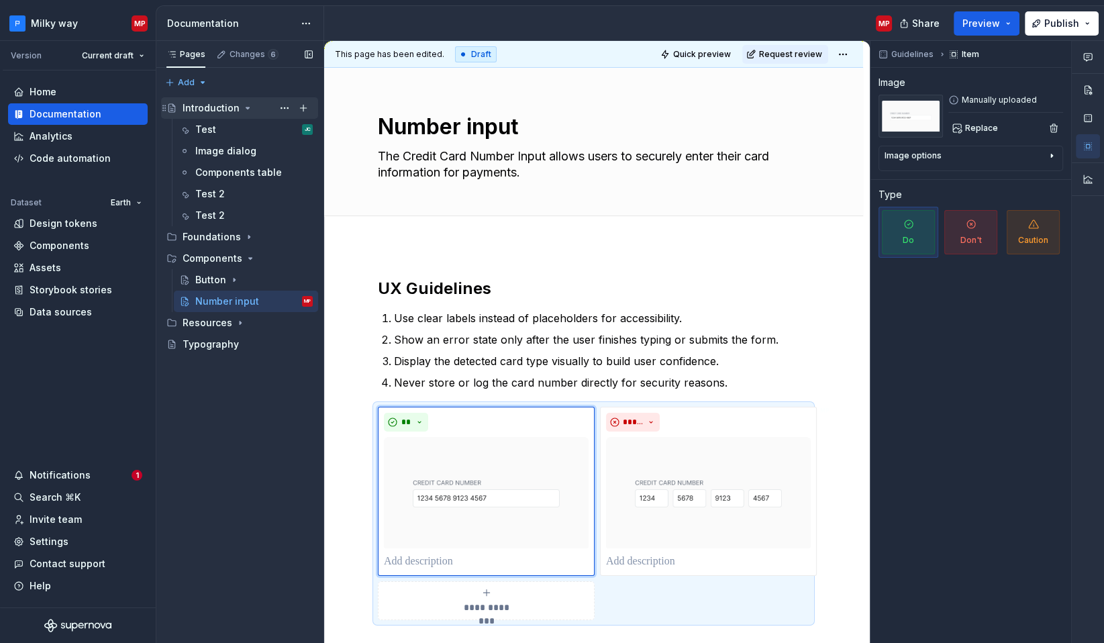
click at [246, 107] on icon "Page tree" at bounding box center [247, 107] width 3 height 1
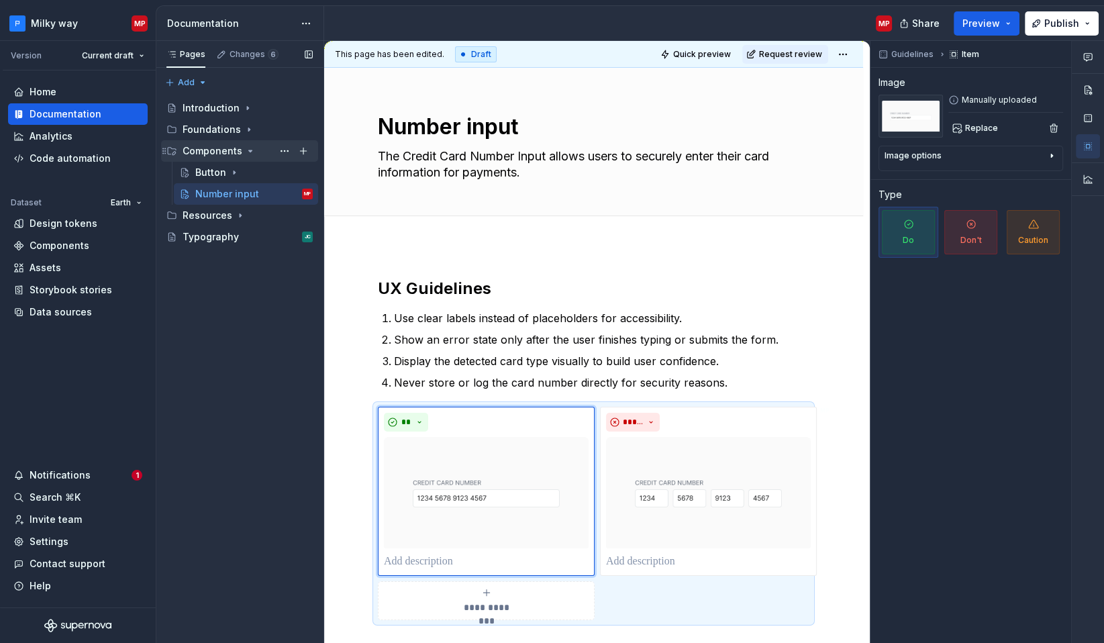
click at [248, 153] on icon "Page tree" at bounding box center [250, 151] width 11 height 11
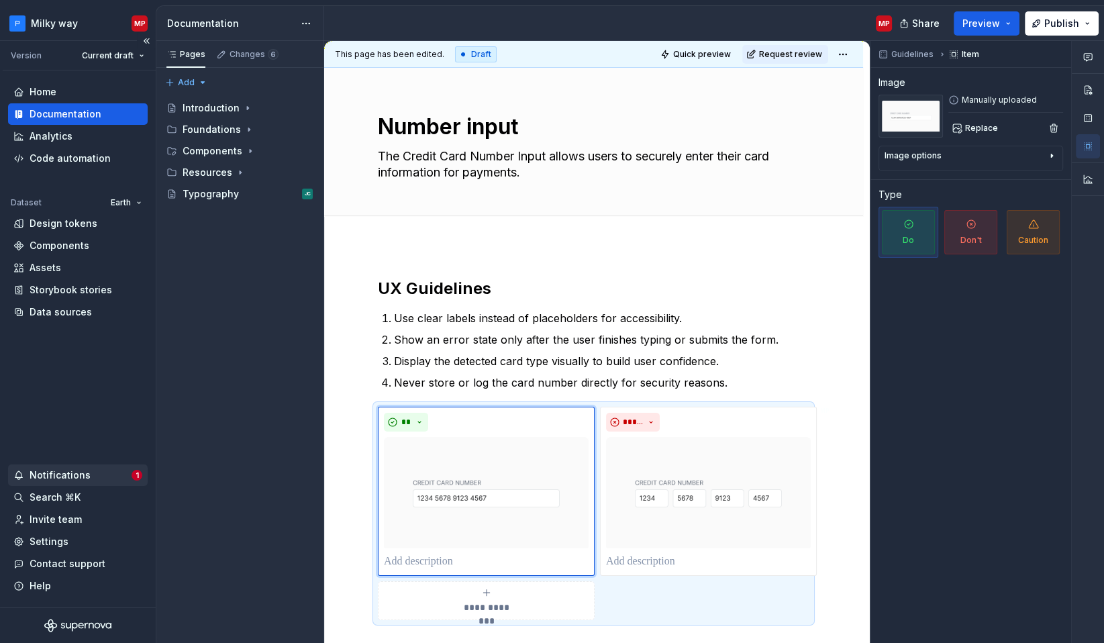
click at [138, 477] on span "1" at bounding box center [137, 475] width 11 height 11
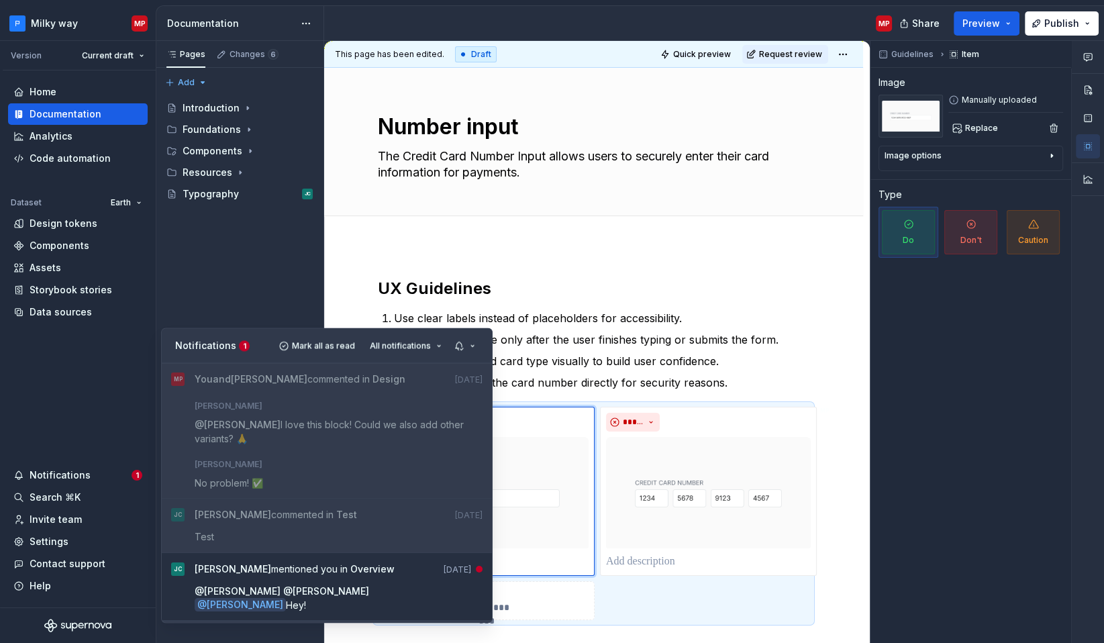
click at [341, 346] on span "Mark all as read" at bounding box center [323, 345] width 63 height 11
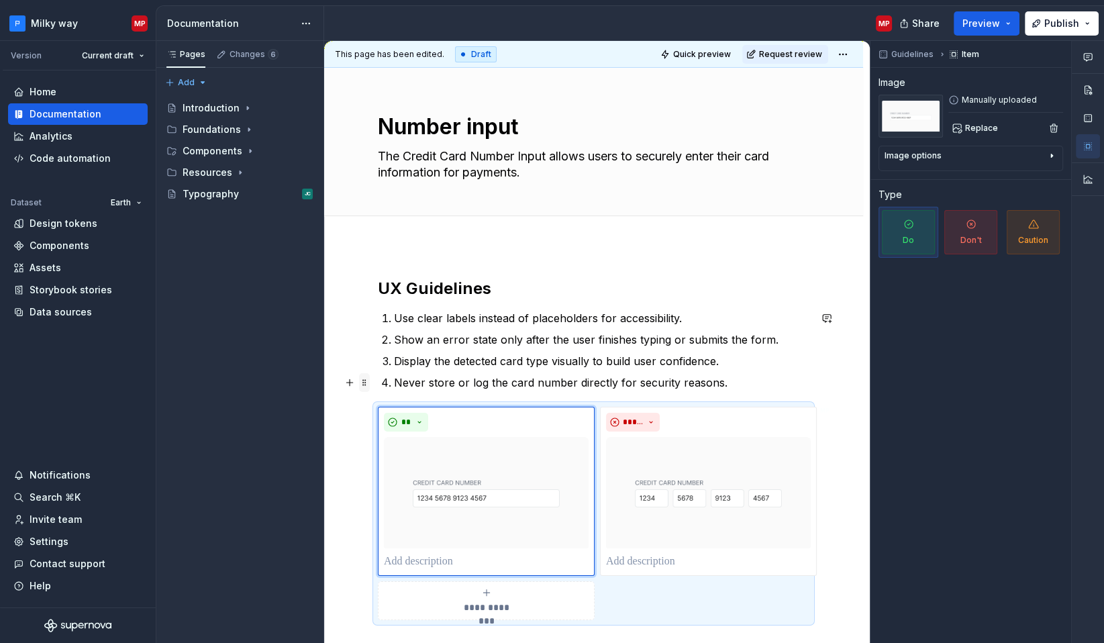
click at [363, 380] on span at bounding box center [364, 382] width 11 height 19
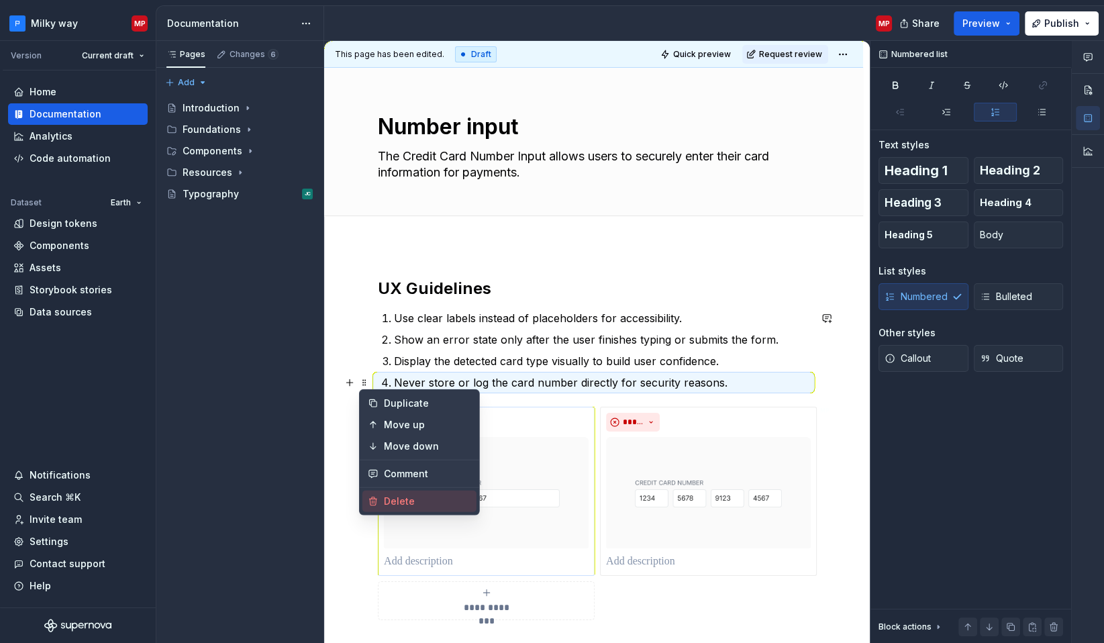
click at [422, 505] on div "Delete" at bounding box center [427, 501] width 87 height 13
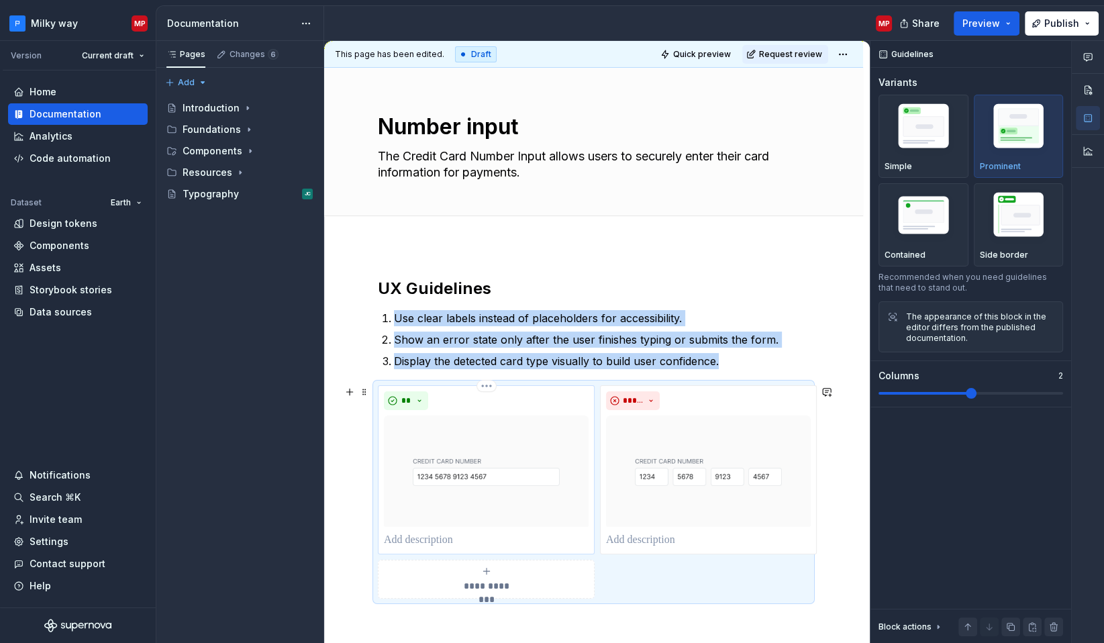
drag, startPoint x: 566, startPoint y: 414, endPoint x: 577, endPoint y: 426, distance: 16.1
click at [567, 414] on div "**" at bounding box center [486, 469] width 205 height 157
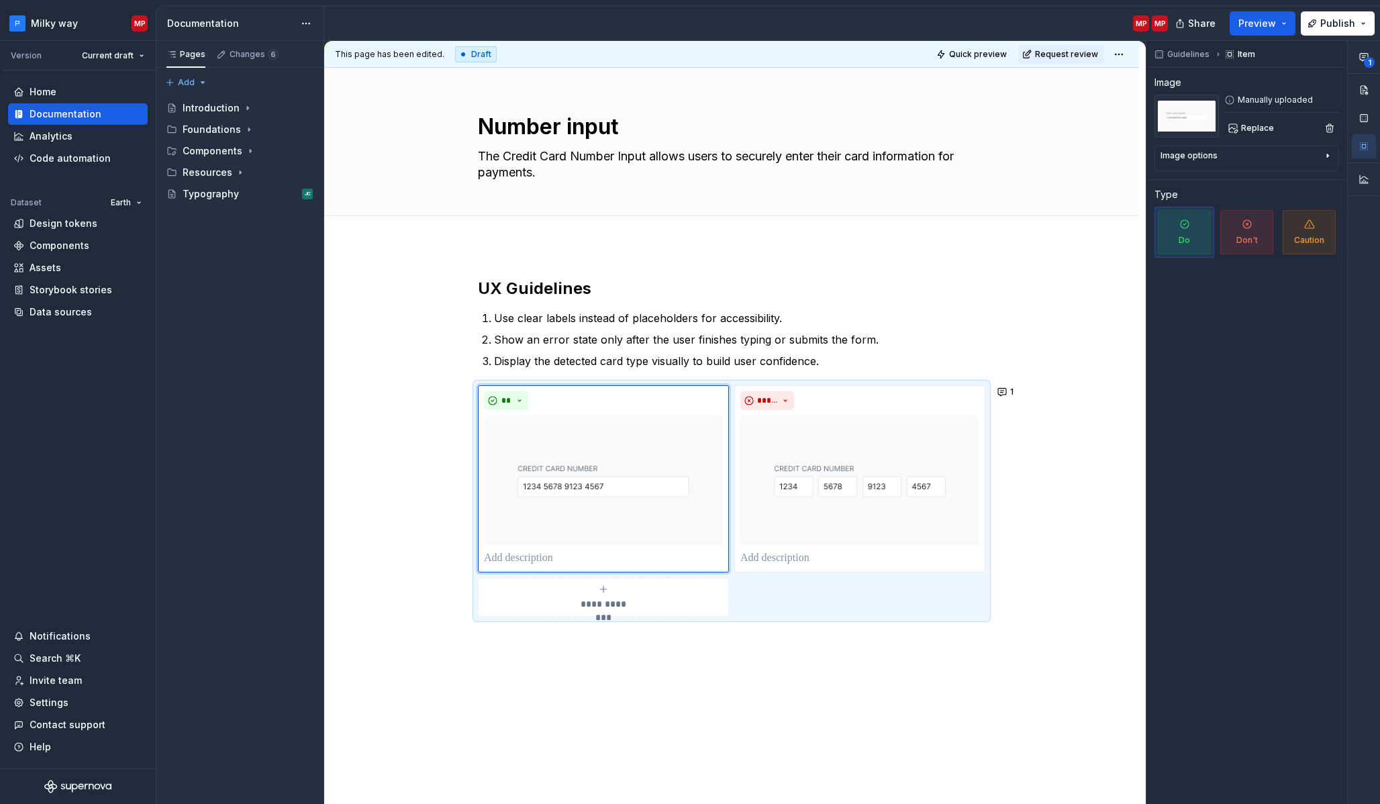
type textarea "*"
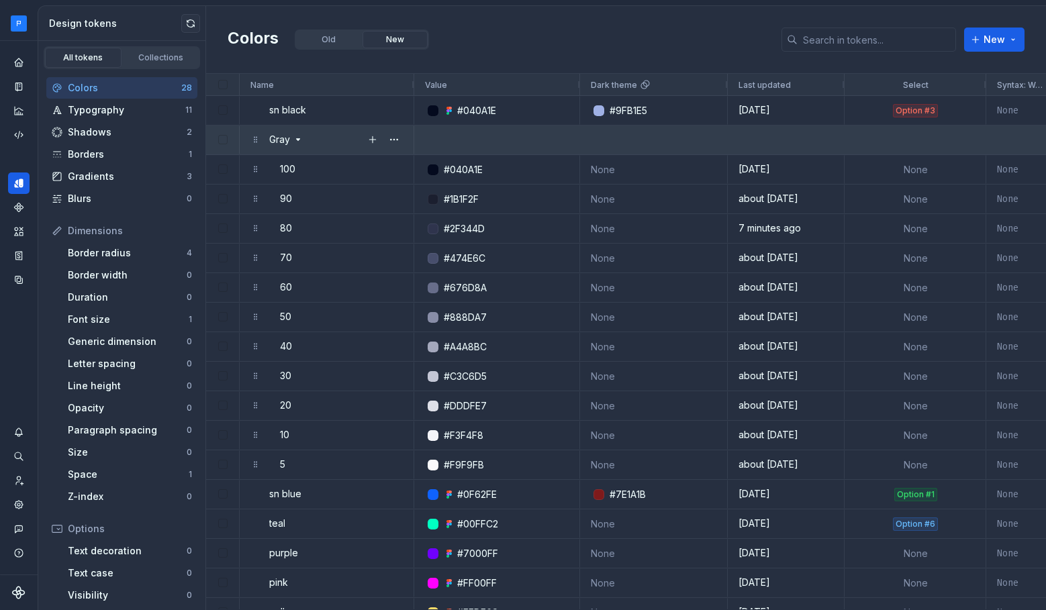
click at [293, 143] on icon at bounding box center [298, 139] width 11 height 11
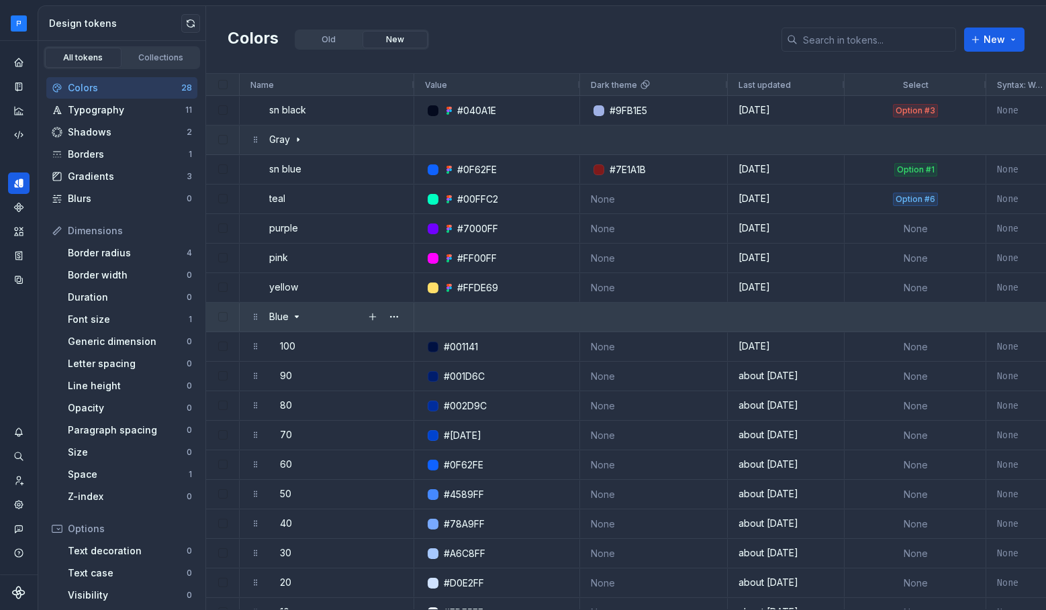
click at [291, 314] on icon at bounding box center [296, 317] width 11 height 11
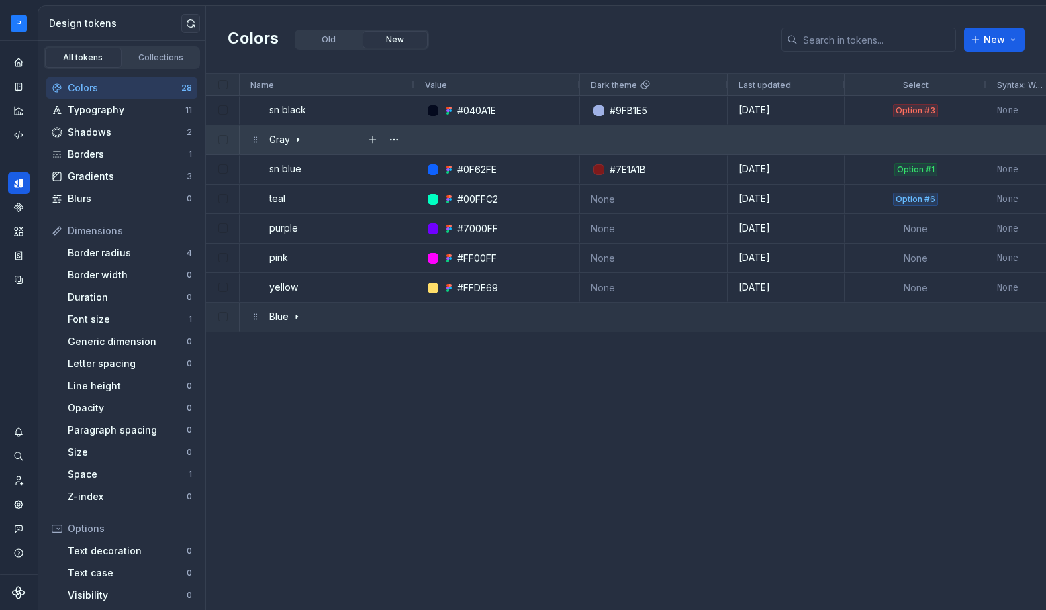
click at [299, 141] on icon at bounding box center [298, 139] width 11 height 11
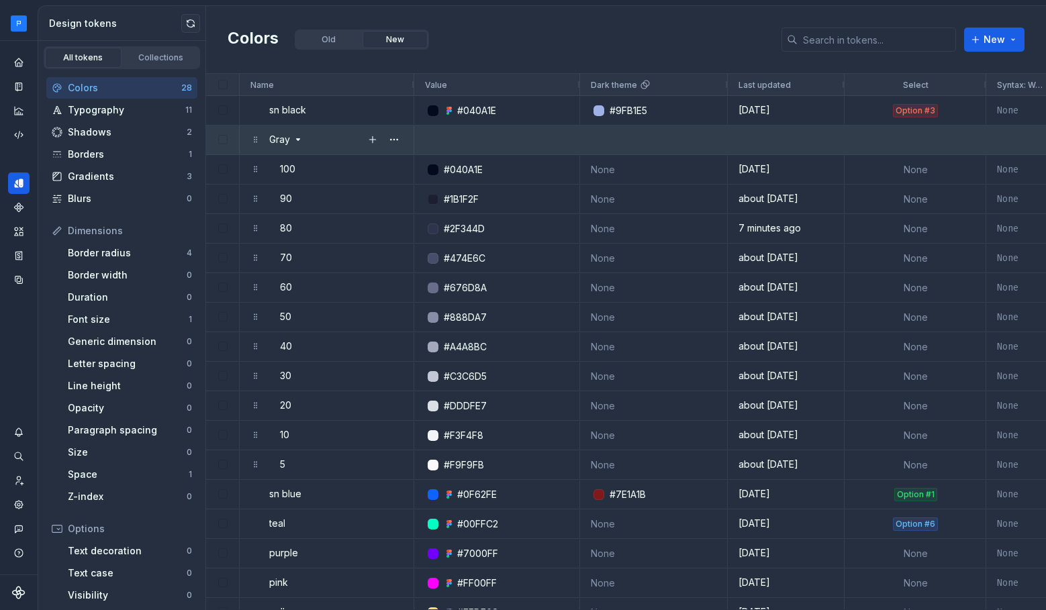
click at [299, 141] on icon at bounding box center [298, 139] width 11 height 11
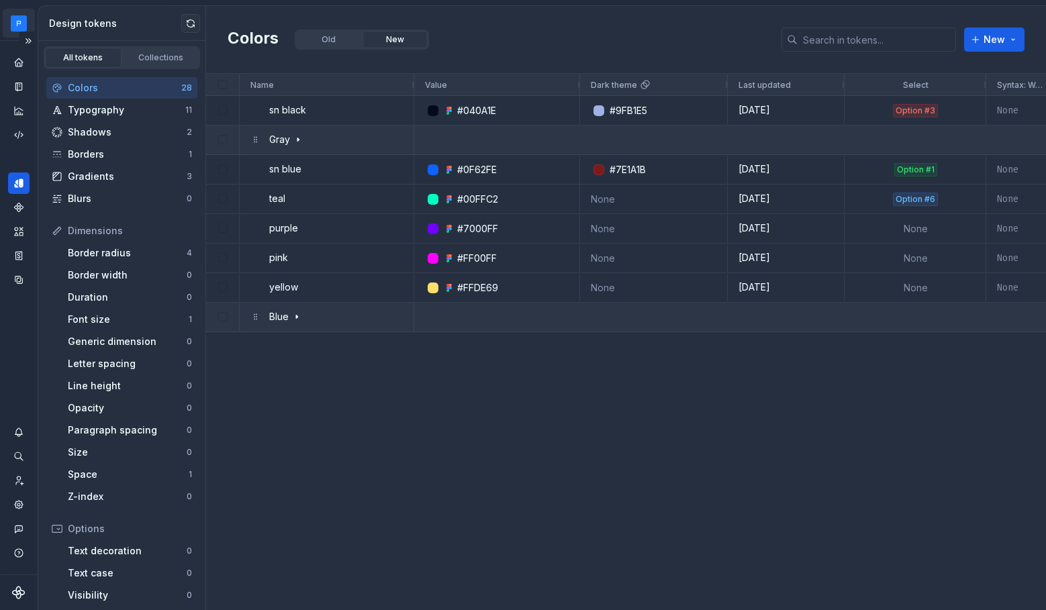
click at [21, 24] on html "Milky way MP Dataset Earth Design tokens All tokens Collections Colors 28 Typog…" at bounding box center [523, 305] width 1046 height 610
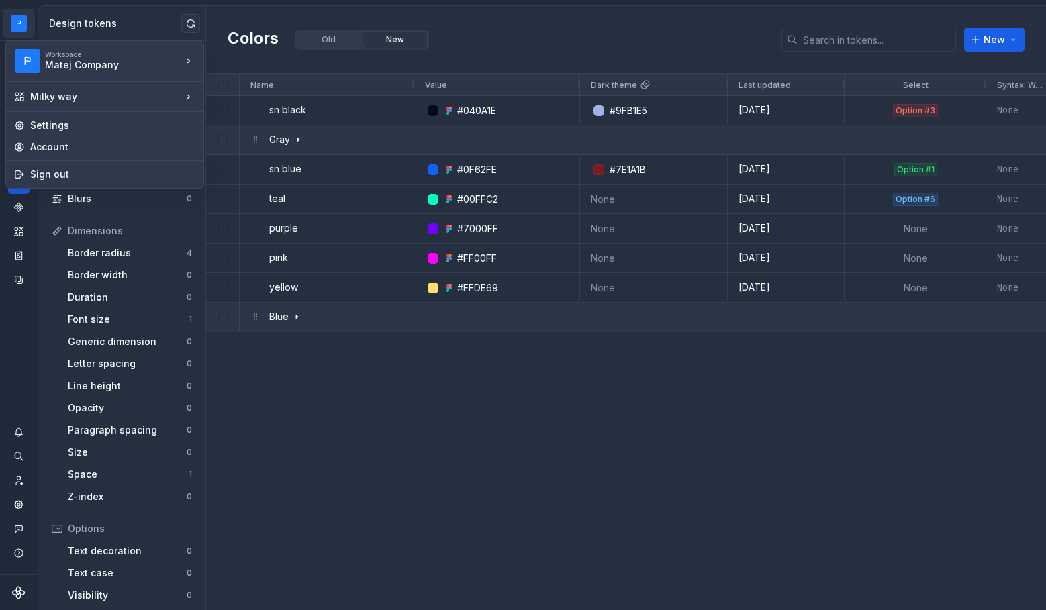
click at [346, 430] on html "Milky way MP Dataset Earth Design tokens All tokens Collections Colors 28 Typog…" at bounding box center [523, 305] width 1046 height 610
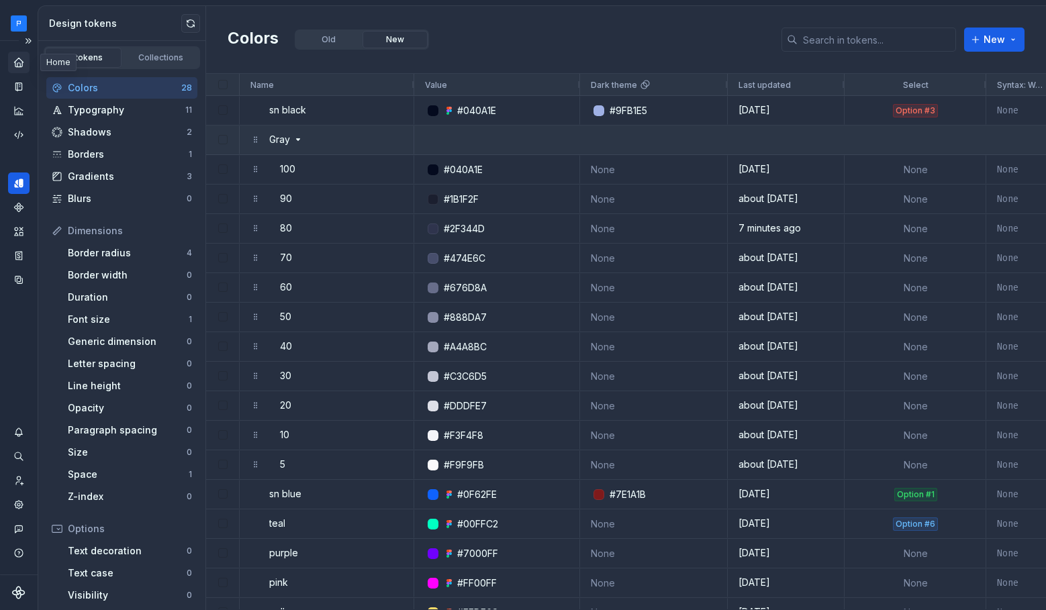
click at [22, 64] on icon "Home" at bounding box center [18, 62] width 9 height 9
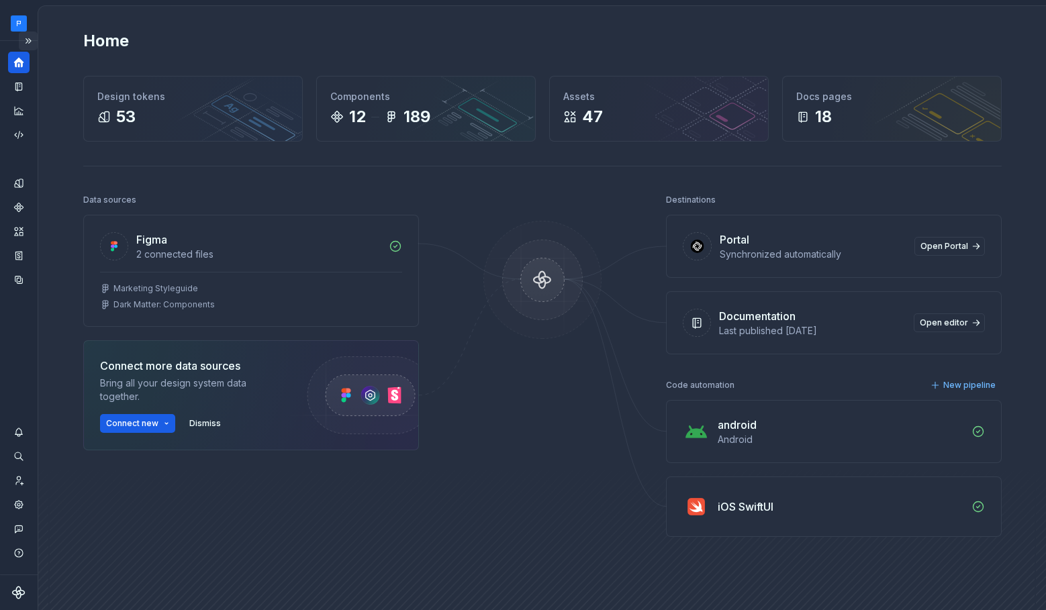
click at [31, 33] on button "Expand sidebar" at bounding box center [28, 41] width 19 height 19
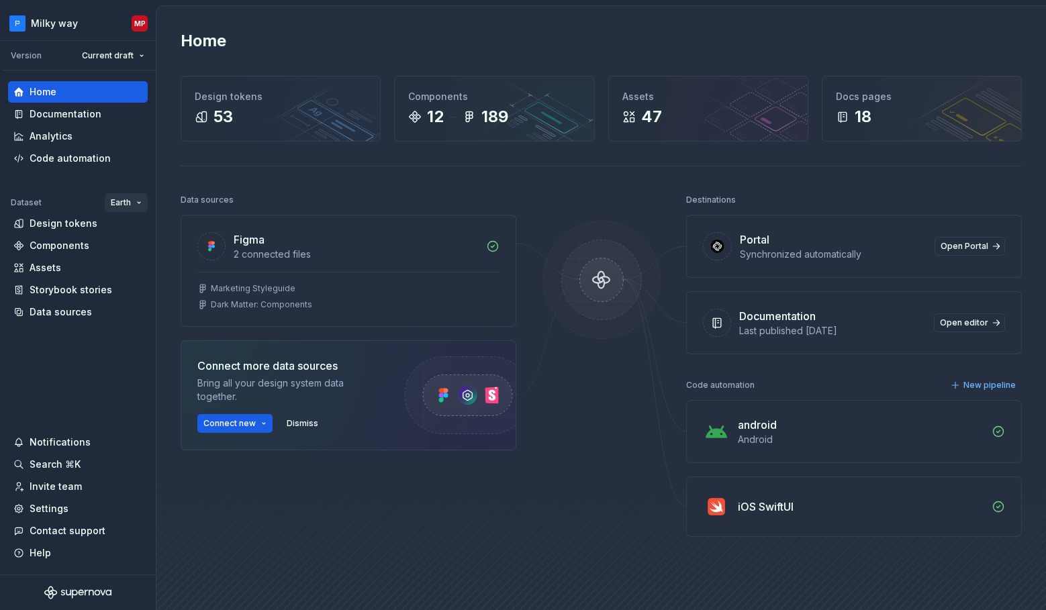
click at [128, 201] on html "Milky way MP Version Current draft Home Documentation Analytics Code automation…" at bounding box center [523, 305] width 1046 height 610
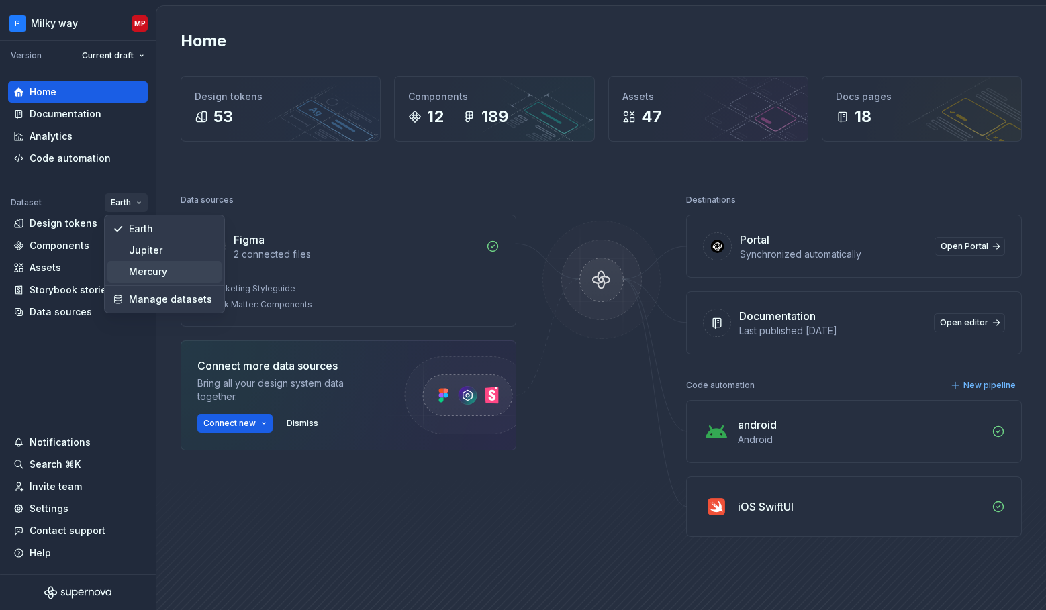
click at [167, 273] on div "Mercury" at bounding box center [172, 271] width 87 height 13
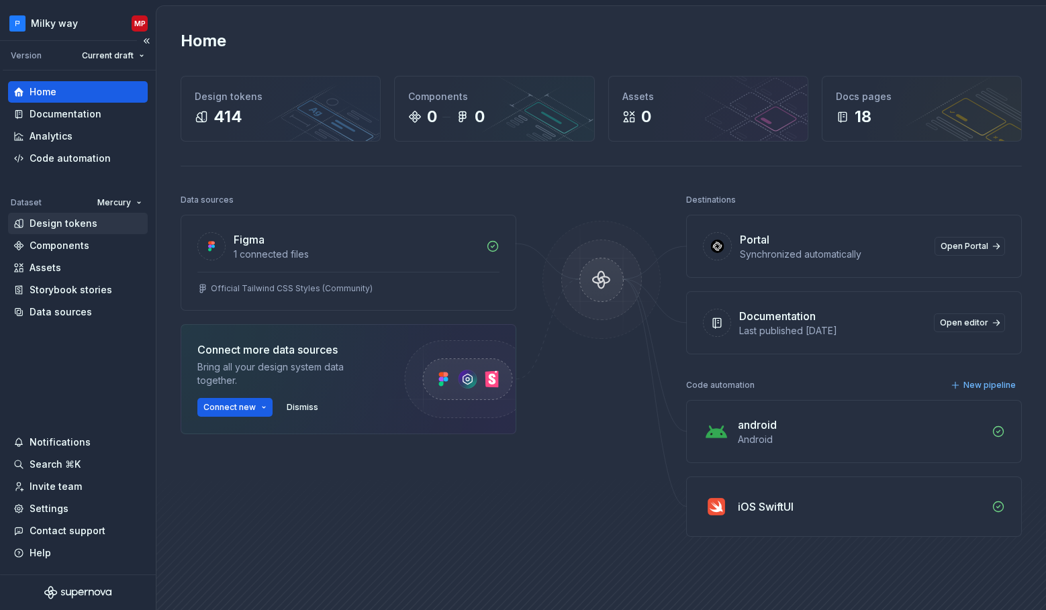
click at [79, 228] on div "Design tokens" at bounding box center [64, 223] width 68 height 13
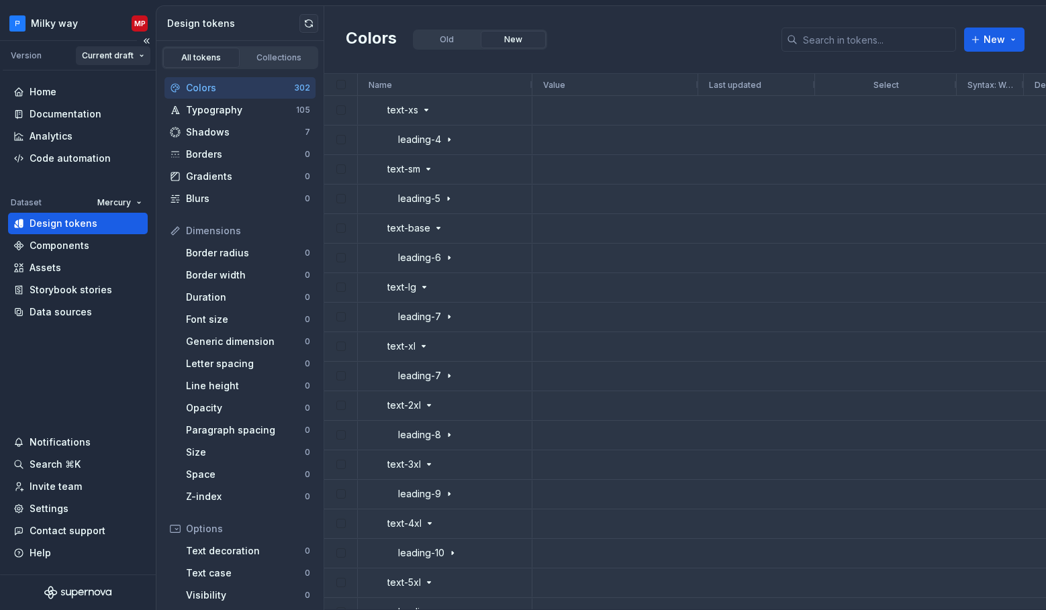
click at [146, 57] on html "Milky way MP Version Current draft Home Documentation Analytics Code automation…" at bounding box center [523, 305] width 1046 height 610
click at [144, 58] on html "Milky way MP Version Current draft Home Documentation Analytics Code automation…" at bounding box center [523, 305] width 1046 height 610
click at [283, 60] on div "Collections" at bounding box center [279, 57] width 67 height 11
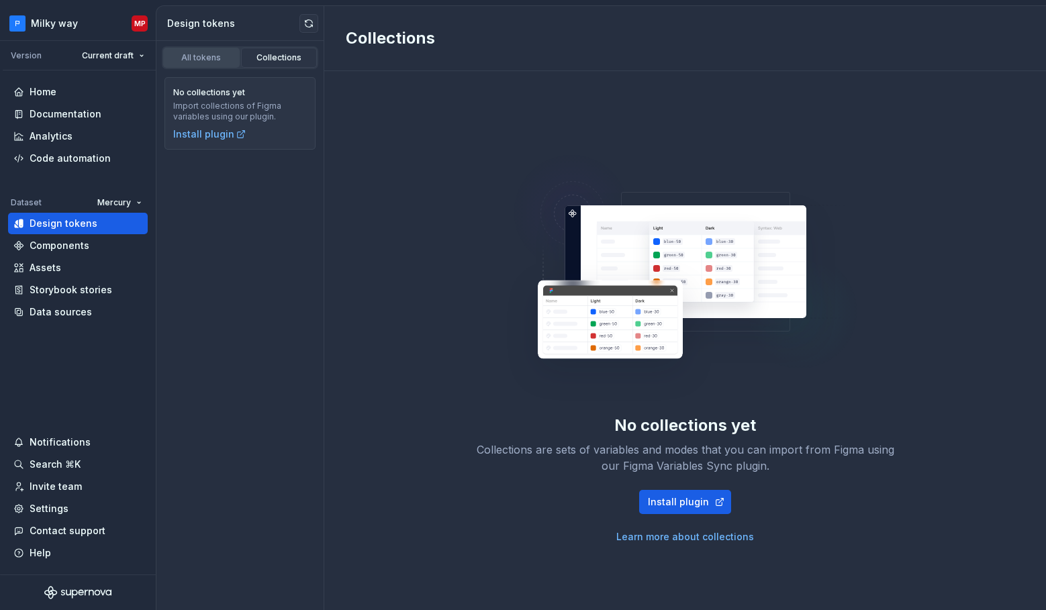
click at [194, 60] on div "All tokens" at bounding box center [201, 57] width 67 height 11
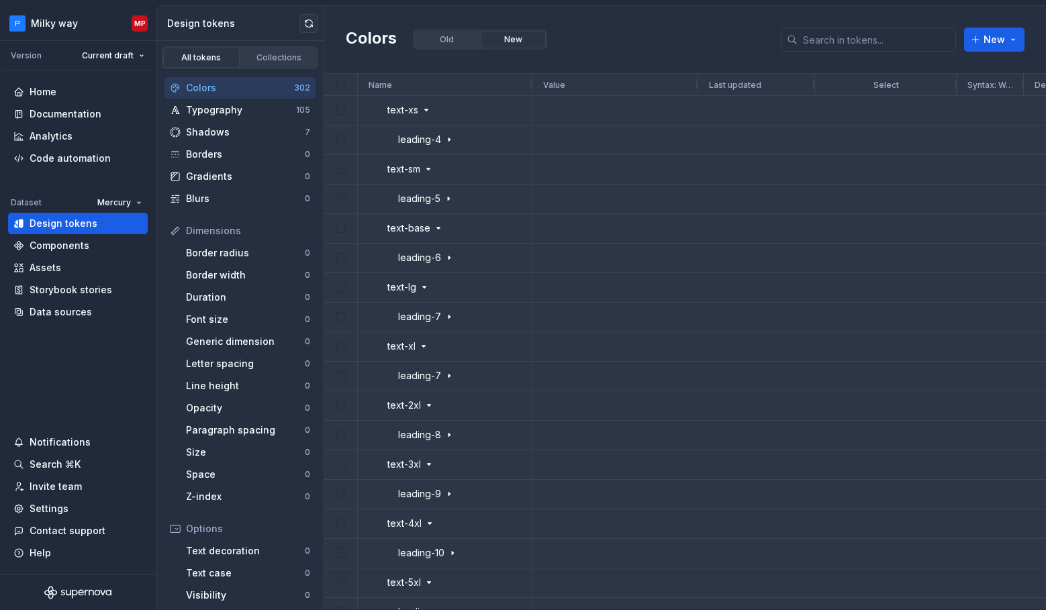
click at [221, 88] on div "Colors" at bounding box center [240, 87] width 108 height 13
click at [220, 111] on div "Typography" at bounding box center [241, 109] width 110 height 13
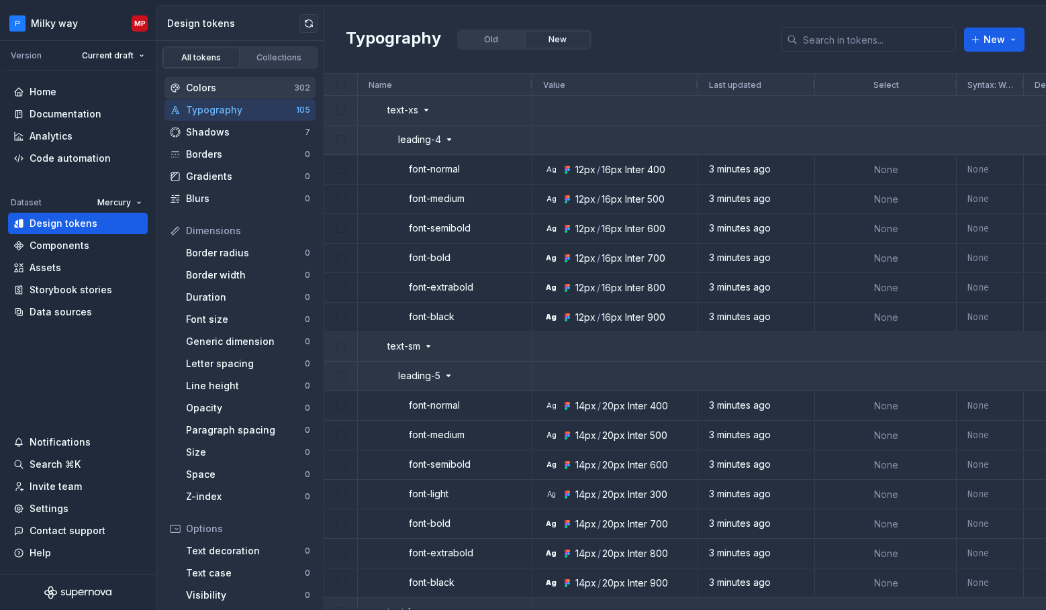
click at [226, 87] on div "Colors" at bounding box center [240, 87] width 108 height 13
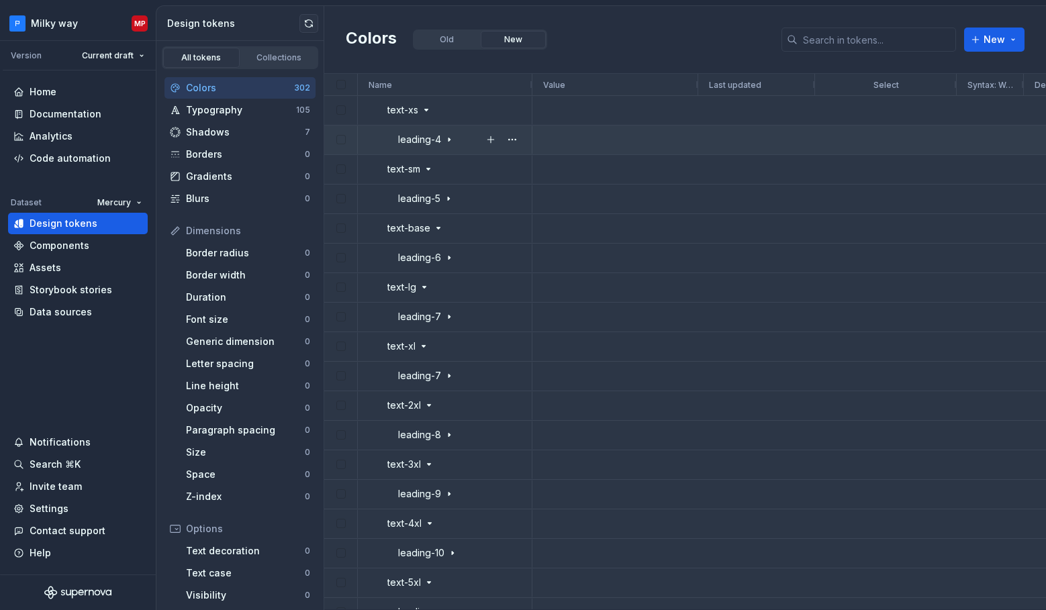
click at [449, 137] on icon at bounding box center [449, 139] width 11 height 11
click at [455, 142] on div "leading-4" at bounding box center [454, 139] width 134 height 26
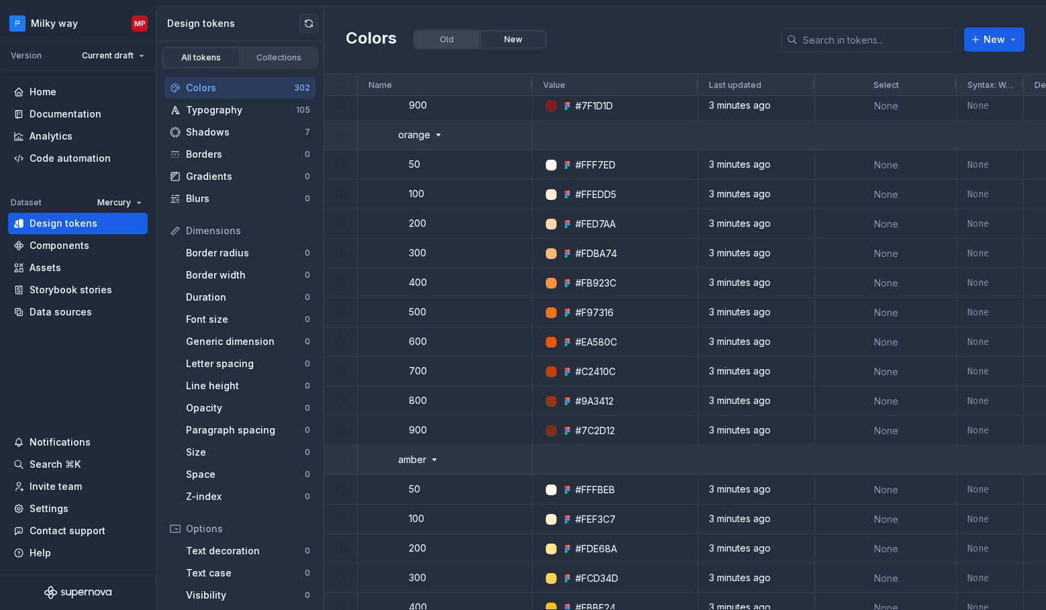
click at [444, 42] on button "Old" at bounding box center [446, 39] width 65 height 17
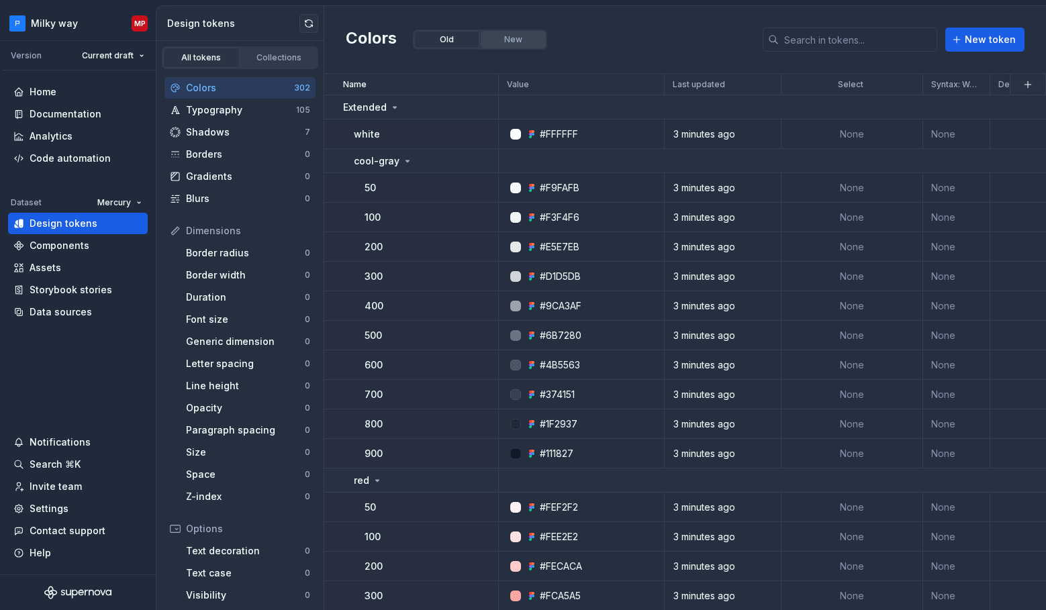
click at [511, 42] on button "New" at bounding box center [513, 39] width 65 height 17
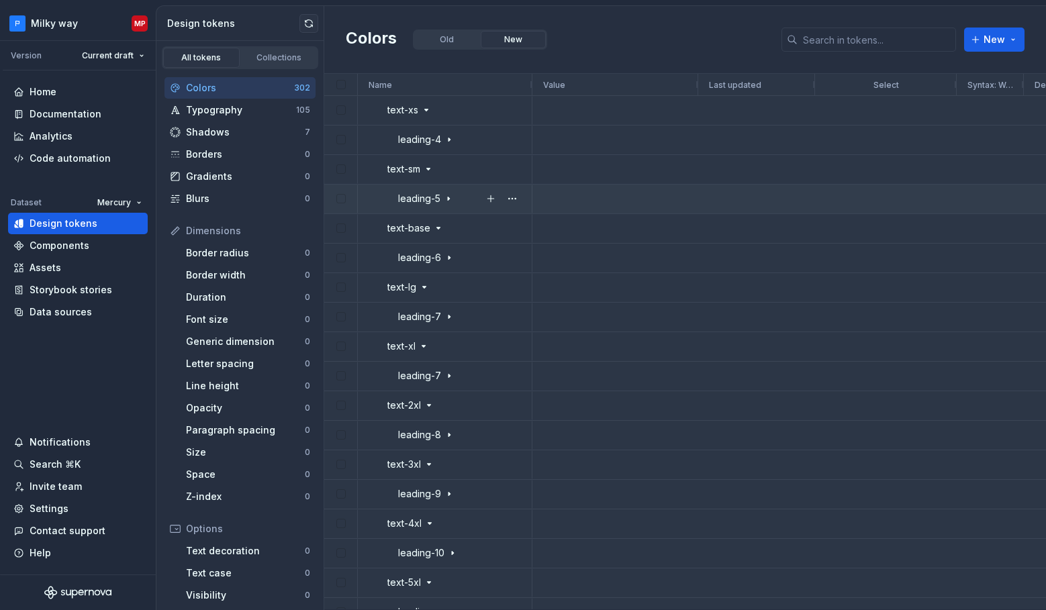
click at [451, 203] on icon at bounding box center [448, 198] width 11 height 11
click at [449, 201] on icon at bounding box center [448, 198] width 11 height 11
click at [515, 111] on button "button" at bounding box center [512, 110] width 19 height 19
click at [475, 107] on div "text-xs" at bounding box center [454, 110] width 134 height 26
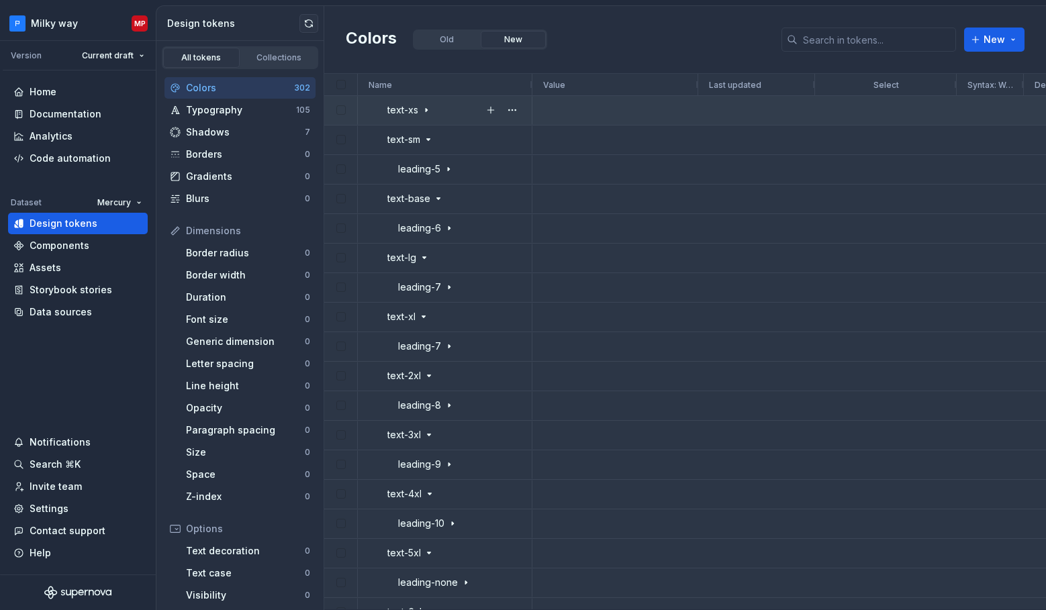
click at [425, 114] on icon at bounding box center [426, 110] width 11 height 11
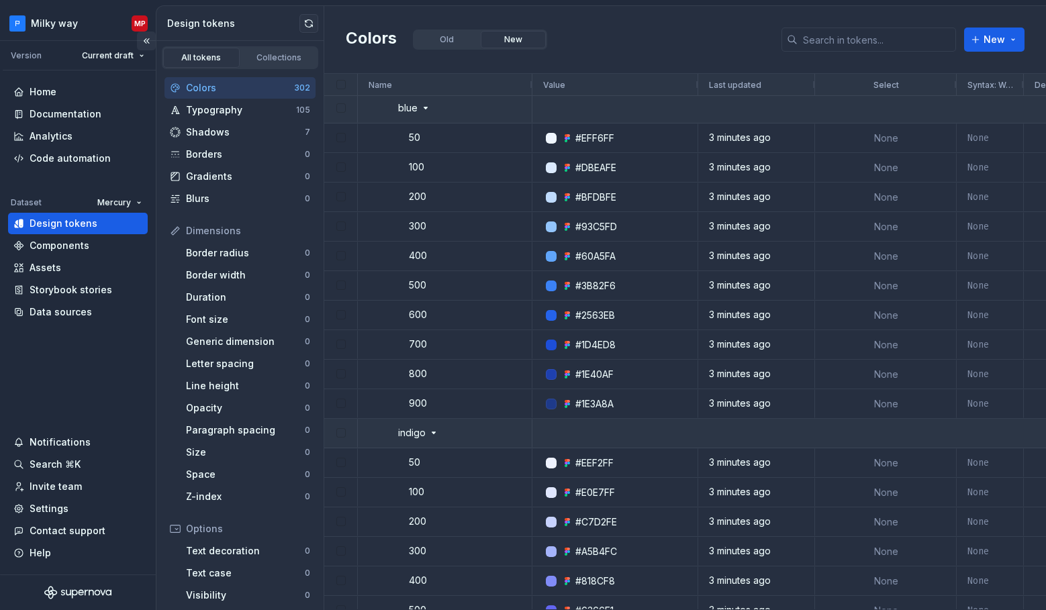
click at [146, 39] on button "Collapse sidebar" at bounding box center [146, 41] width 19 height 19
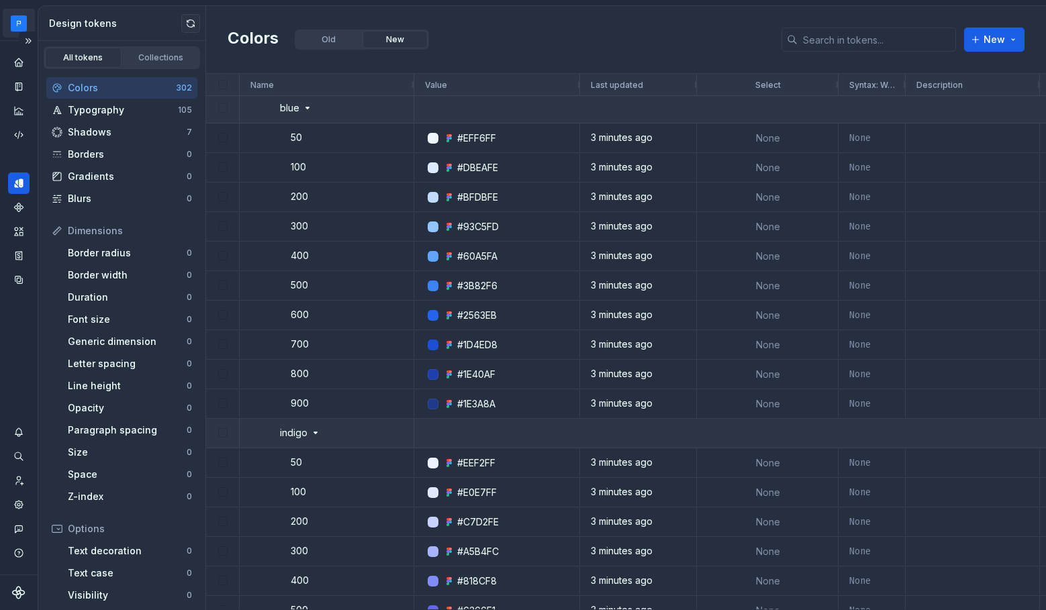
click at [14, 24] on html "Milky way MP Dataset Mercury Design tokens All tokens Collections Colors 302 Ty…" at bounding box center [523, 305] width 1046 height 610
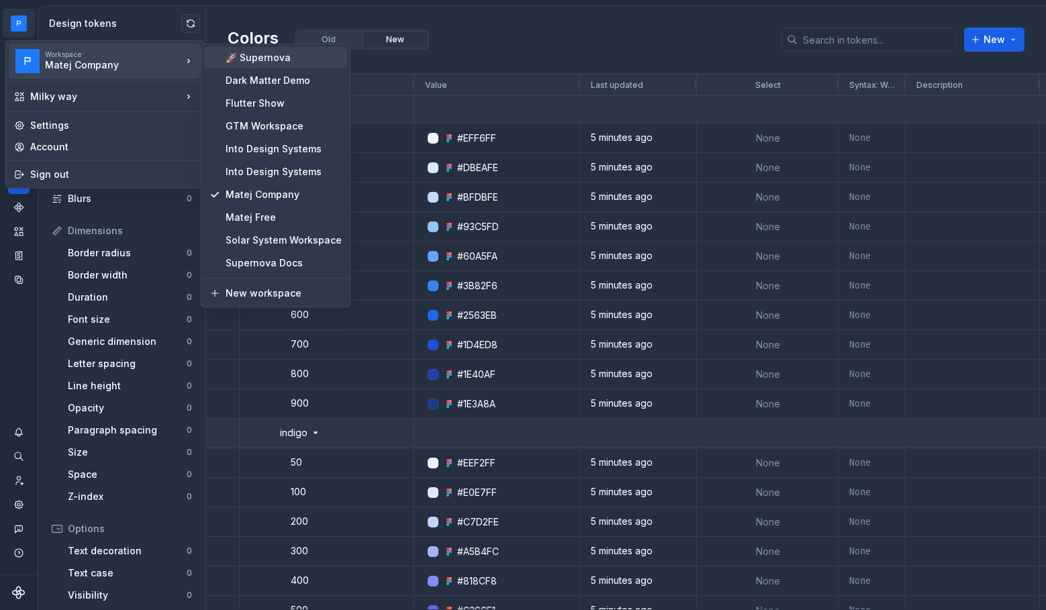
click at [254, 54] on div "🚀 Supernova" at bounding box center [284, 57] width 116 height 13
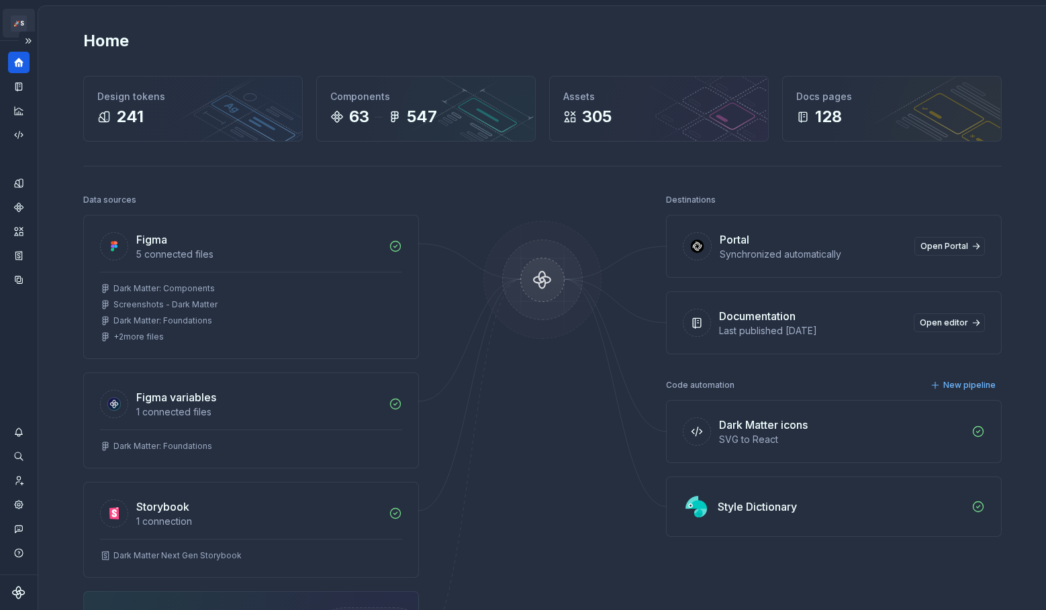
click at [19, 26] on html "🚀S Dark Matter Next Gen MP Design system data Home Design tokens 241 Components…" at bounding box center [523, 305] width 1046 height 610
click at [24, 30] on html "🚀S Dark Matter Next Gen MP Design system data Home Design tokens 241 Components…" at bounding box center [523, 305] width 1046 height 610
click at [20, 114] on icon "Analytics" at bounding box center [18, 110] width 9 height 9
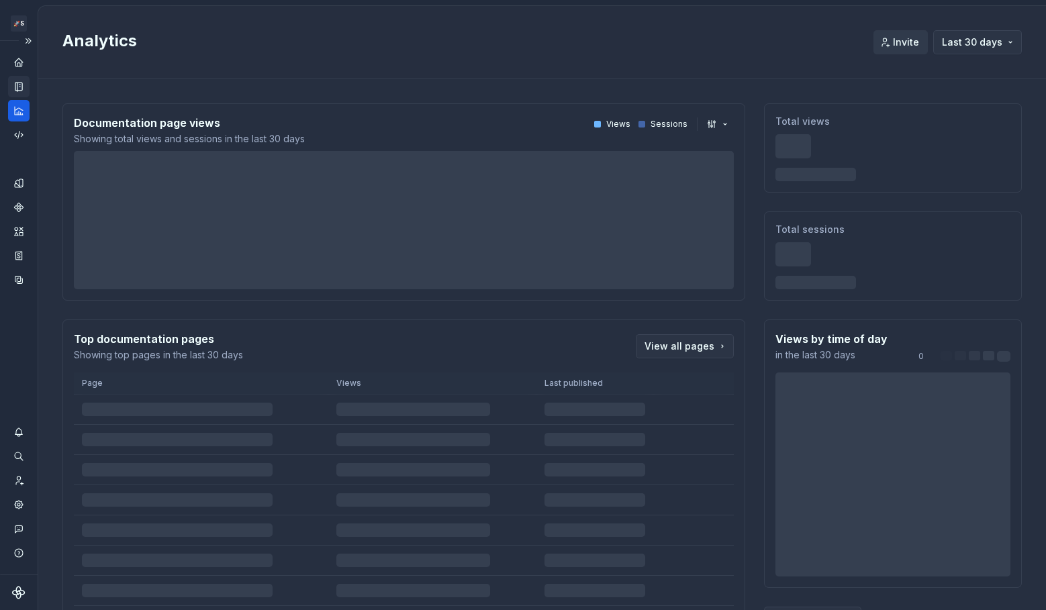
click at [16, 88] on icon "Documentation" at bounding box center [19, 87] width 12 height 12
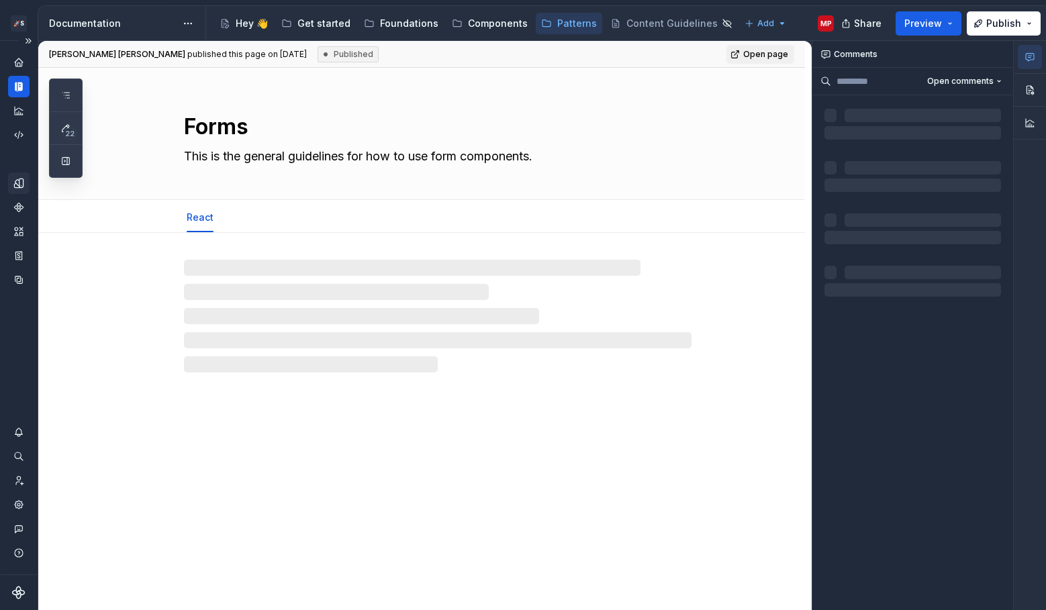
click at [21, 185] on icon "Design tokens" at bounding box center [19, 183] width 12 height 12
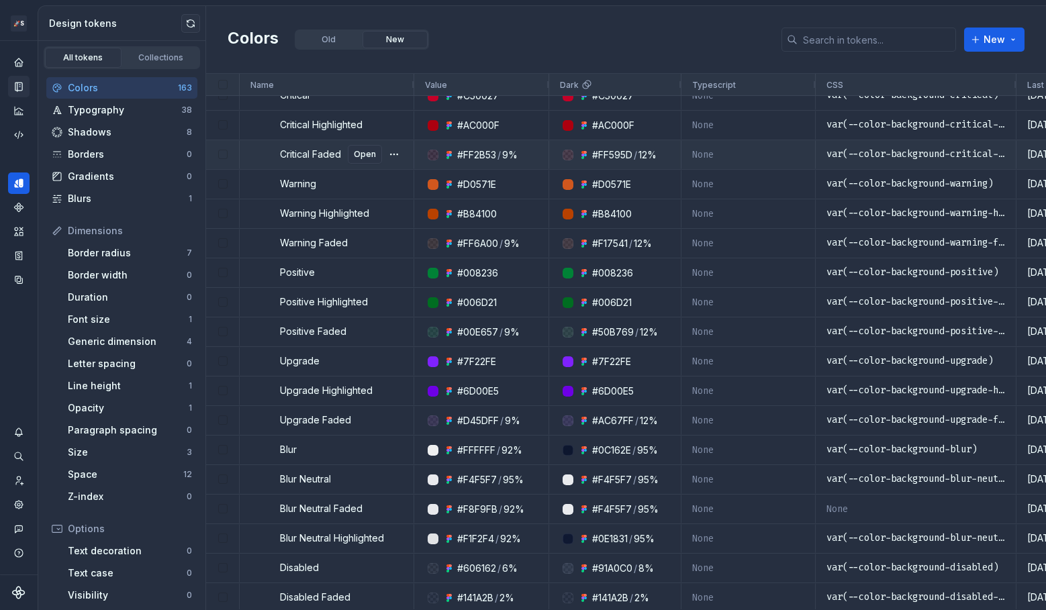
scroll to position [361, 0]
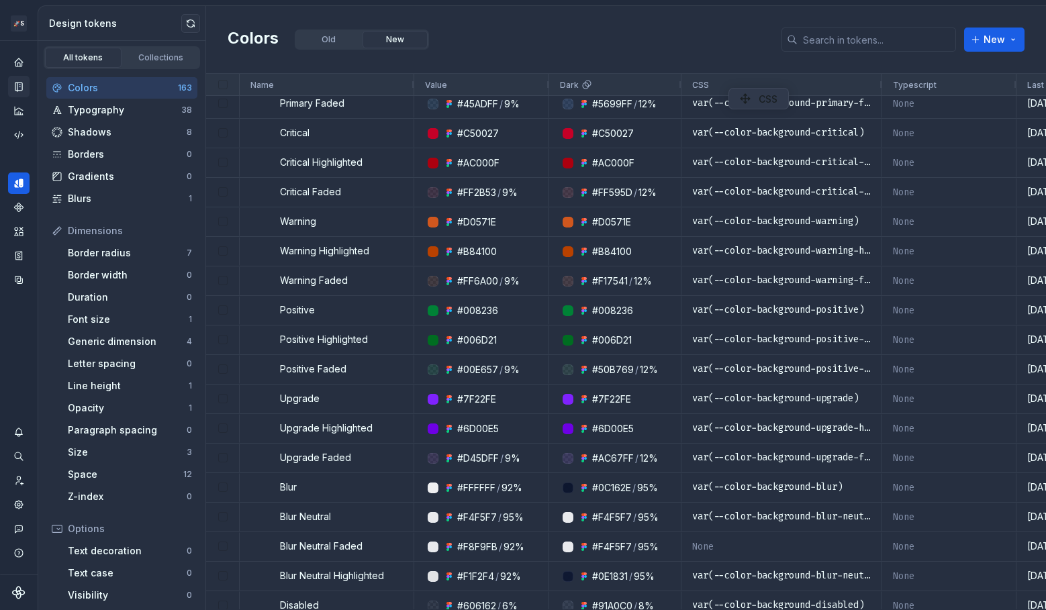
drag, startPoint x: 837, startPoint y: 87, endPoint x: 735, endPoint y: 88, distance: 102.1
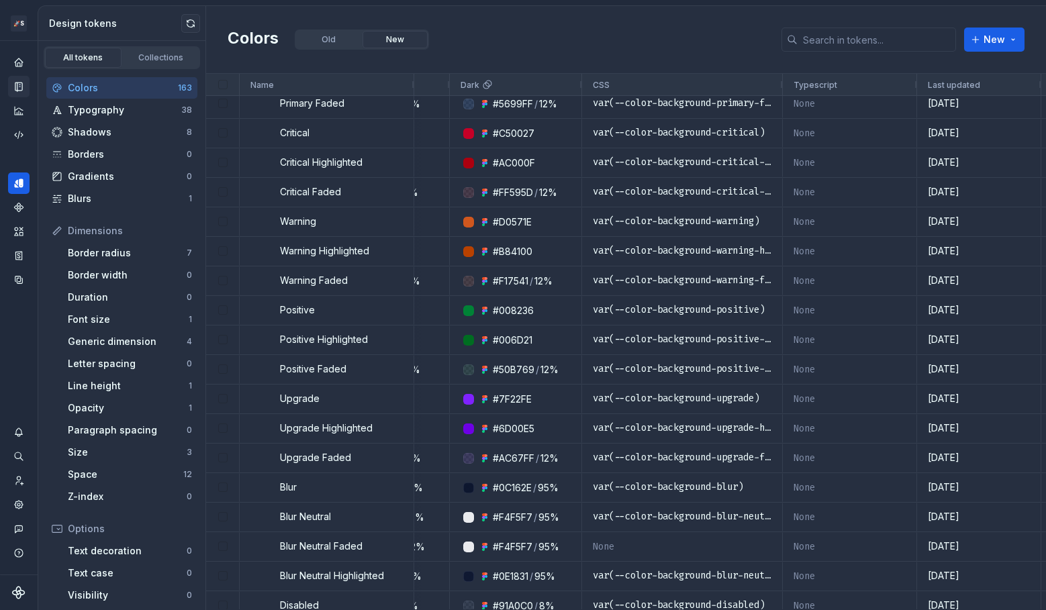
scroll to position [0, 306]
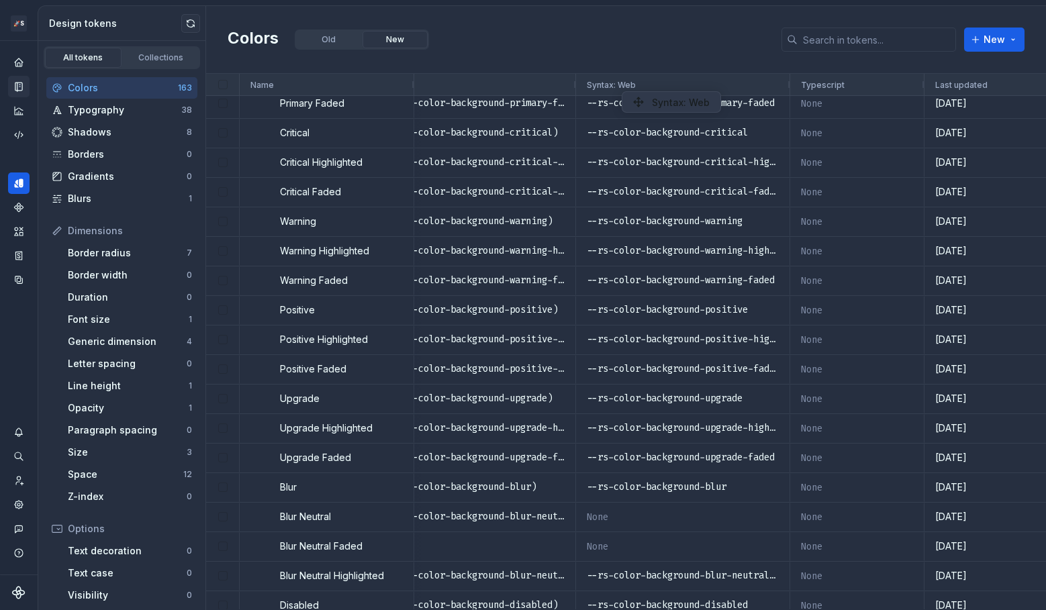
drag, startPoint x: 884, startPoint y: 91, endPoint x: 628, endPoint y: 91, distance: 255.1
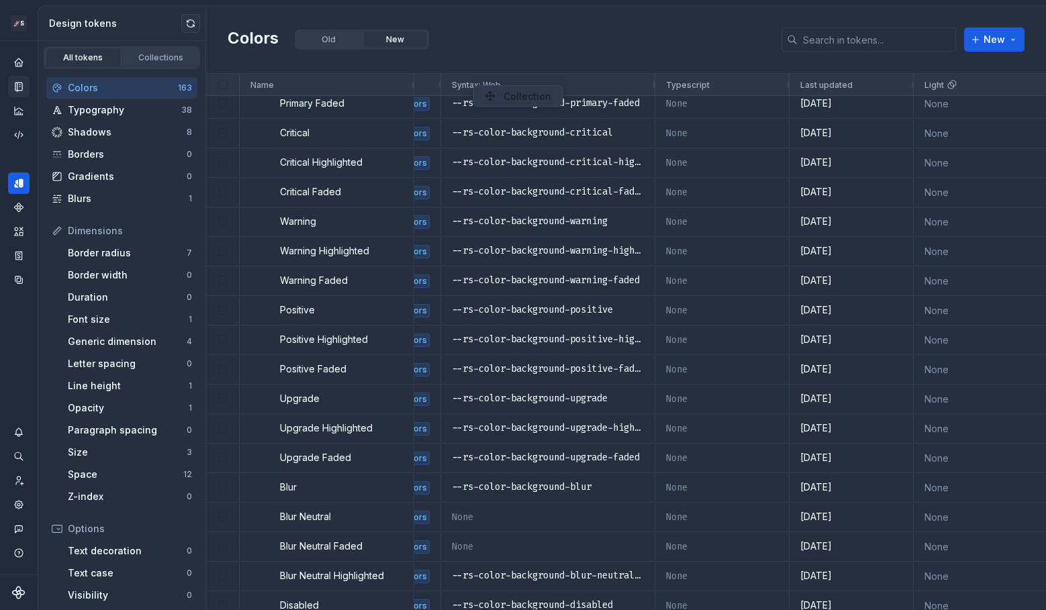
drag, startPoint x: 849, startPoint y: 85, endPoint x: 473, endPoint y: 85, distance: 376.0
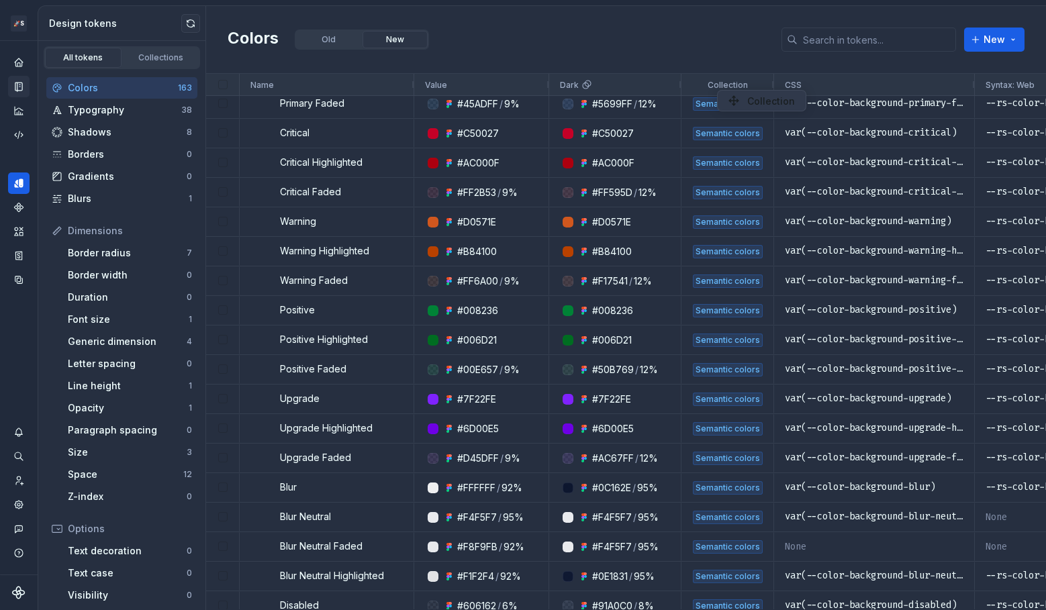
drag, startPoint x: 917, startPoint y: 90, endPoint x: 724, endPoint y: 90, distance: 193.4
click at [152, 64] on link "Collections" at bounding box center [161, 58] width 77 height 20
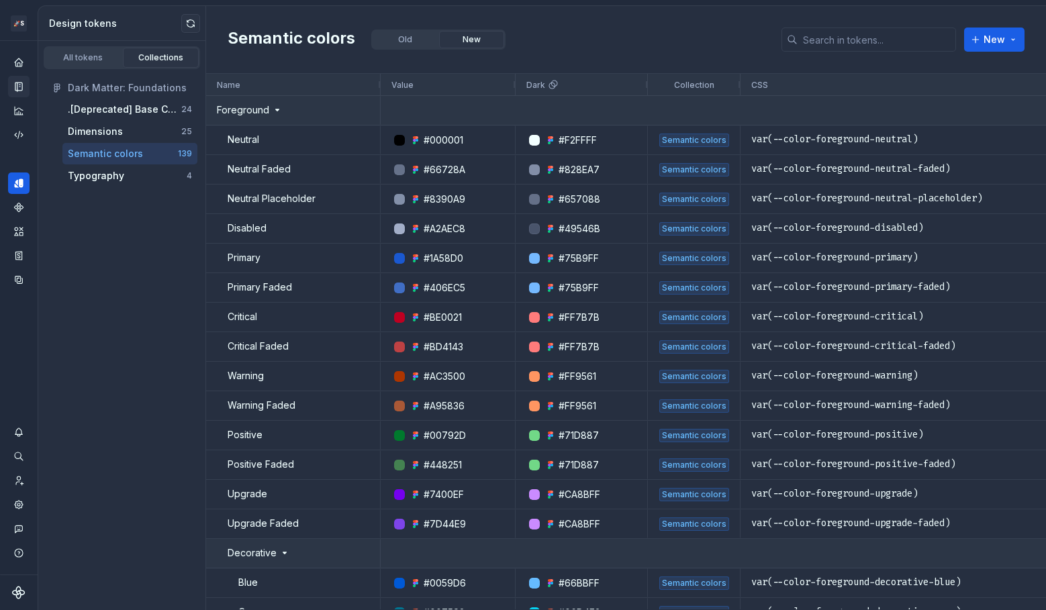
drag, startPoint x: 941, startPoint y: 86, endPoint x: 1054, endPoint y: 86, distance: 113.5
click at [1045, 86] on html "🚀S Dark Matter Next Gen MP Design system data Design tokens All tokens Collecti…" at bounding box center [523, 305] width 1046 height 610
click at [17, 69] on div "Home" at bounding box center [18, 62] width 21 height 21
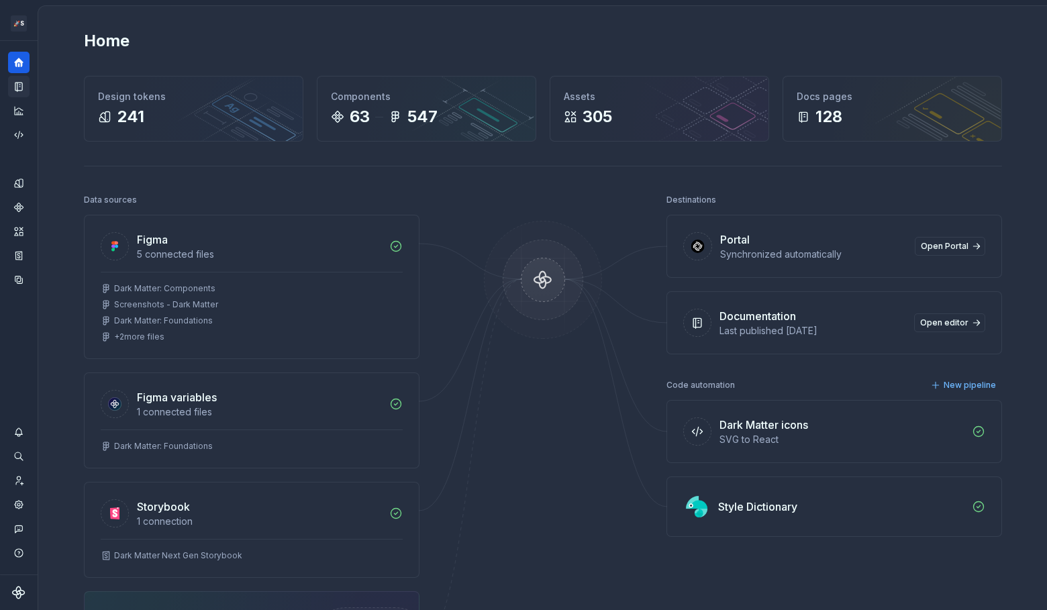
click at [512, 457] on div at bounding box center [543, 480] width 134 height 578
click at [23, 81] on icon "Documentation" at bounding box center [19, 87] width 12 height 12
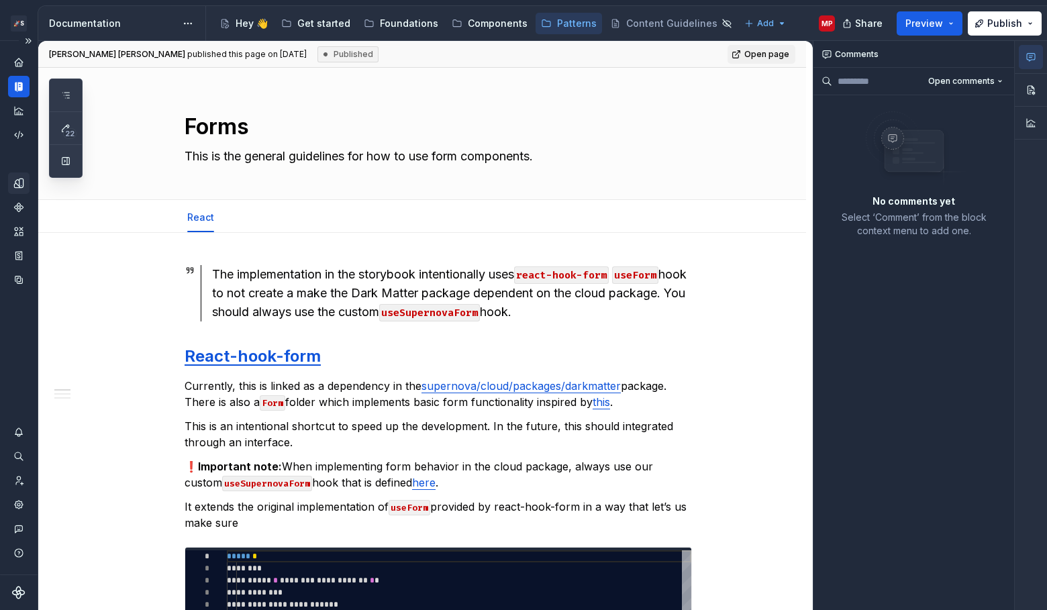
click at [16, 189] on div "Design tokens" at bounding box center [18, 183] width 21 height 21
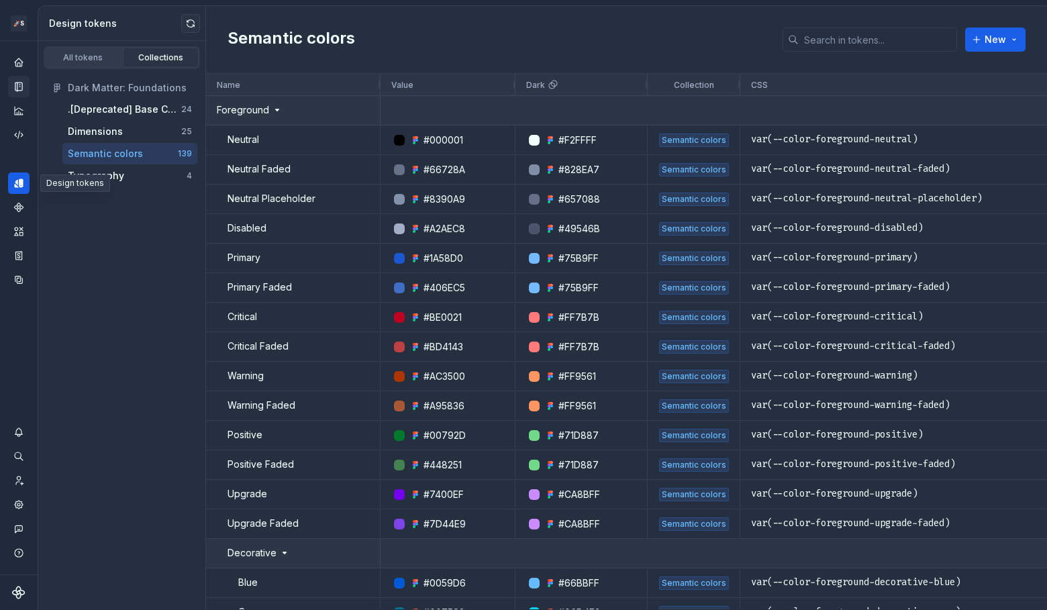
click at [102, 404] on div "All tokens Collections Dark Matter: Foundations .[Deprecated] Base Colors 24 Di…" at bounding box center [122, 325] width 168 height 569
click at [25, 137] on div "Code automation" at bounding box center [18, 134] width 21 height 21
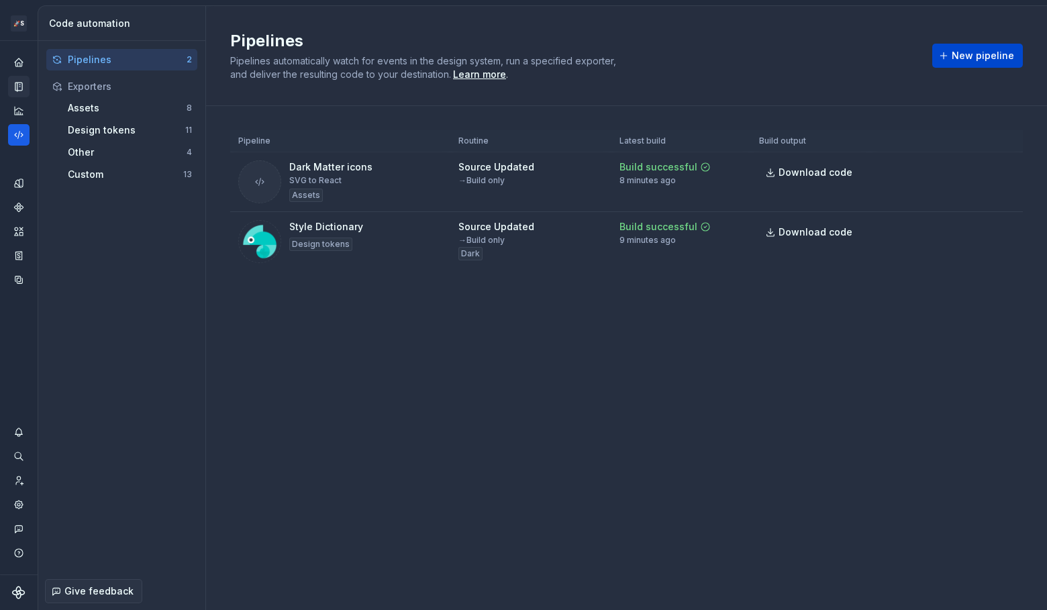
click at [987, 52] on span "New pipeline" at bounding box center [983, 55] width 62 height 13
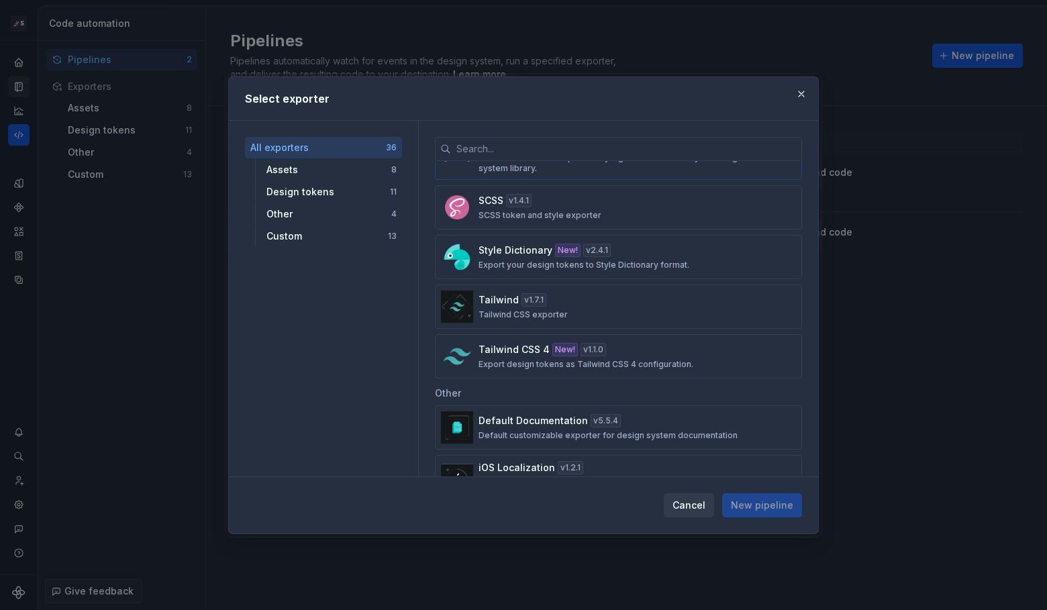
scroll to position [791, 0]
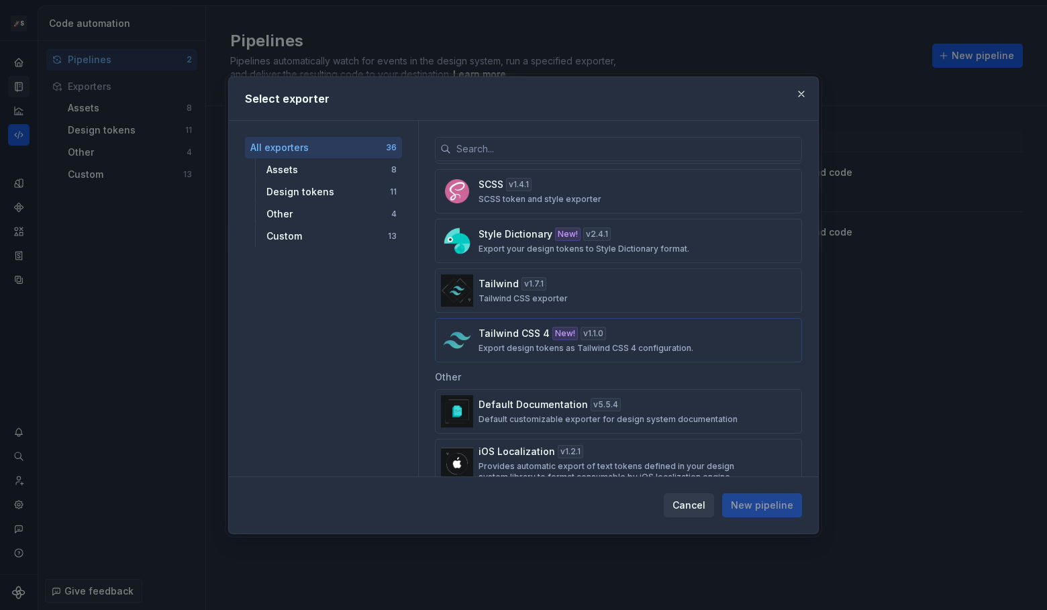
click at [641, 332] on div "Tailwind CSS 4 New! v 1.1.0 Export design tokens as Tailwind CSS 4 configuratio…" at bounding box center [615, 340] width 272 height 27
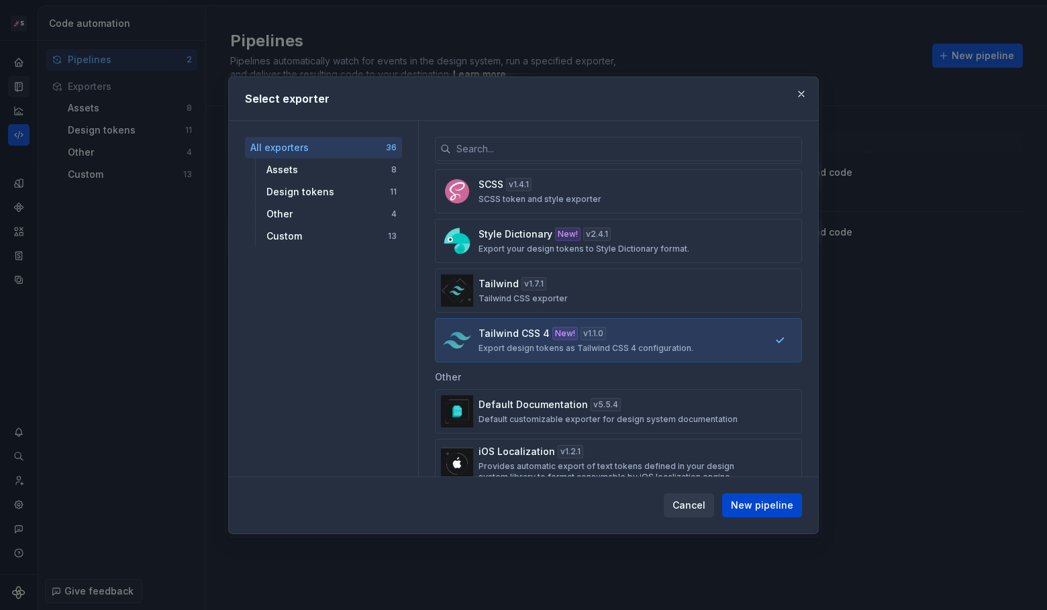
click at [777, 508] on span "New pipeline" at bounding box center [762, 505] width 62 height 13
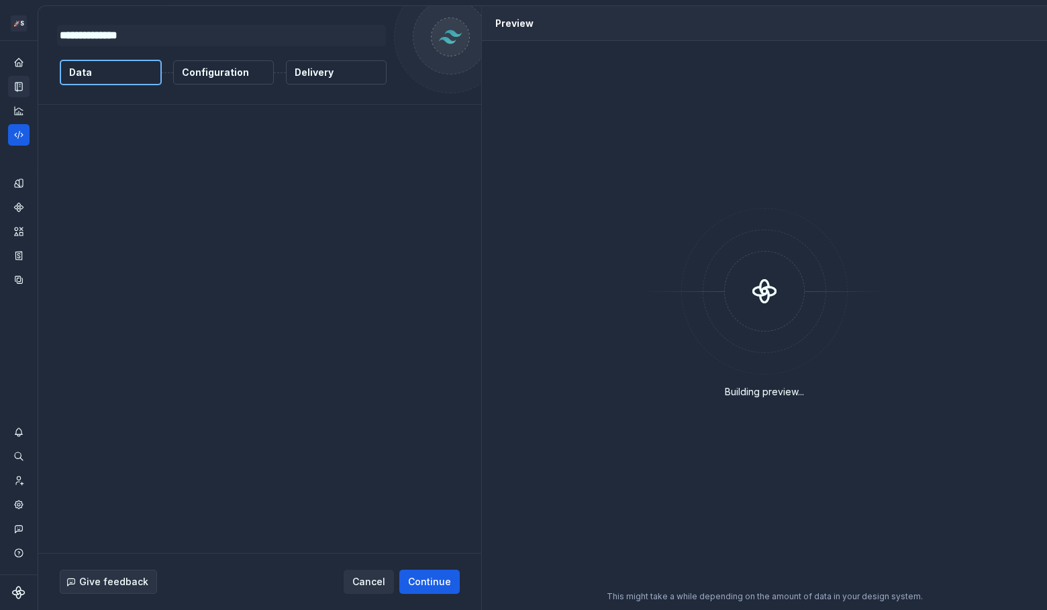
type textarea "*"
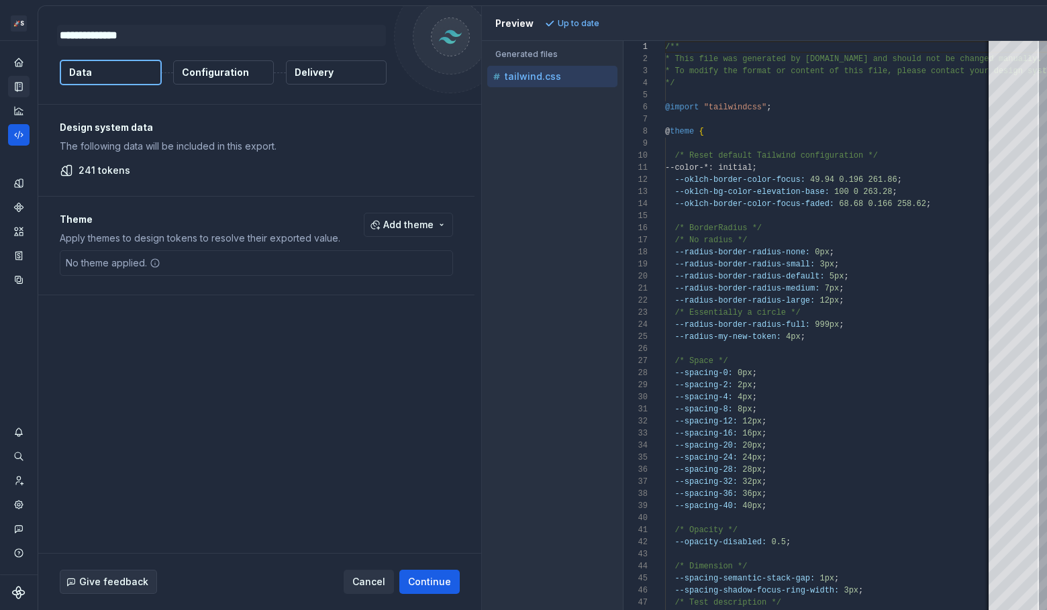
click at [234, 70] on p "Configuration" at bounding box center [215, 72] width 67 height 13
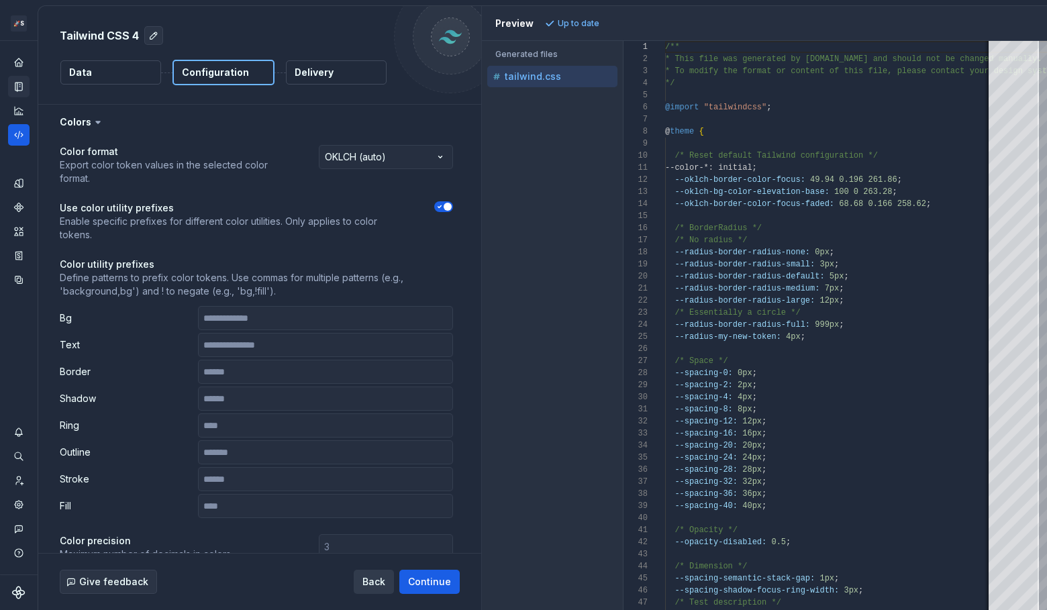
click at [380, 585] on span "Back" at bounding box center [374, 581] width 23 height 13
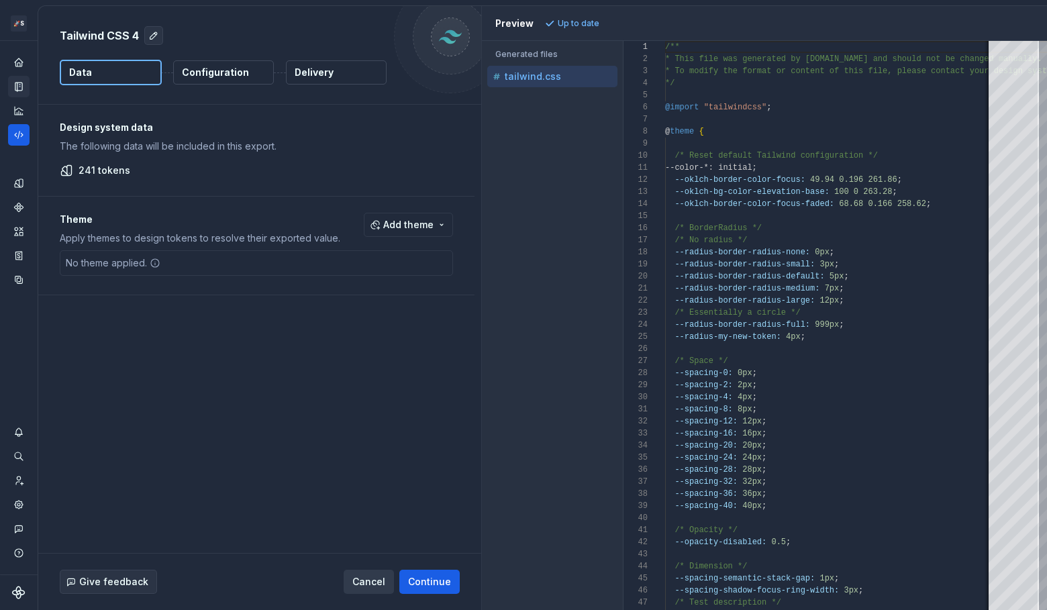
click at [370, 587] on span "Cancel" at bounding box center [368, 581] width 33 height 13
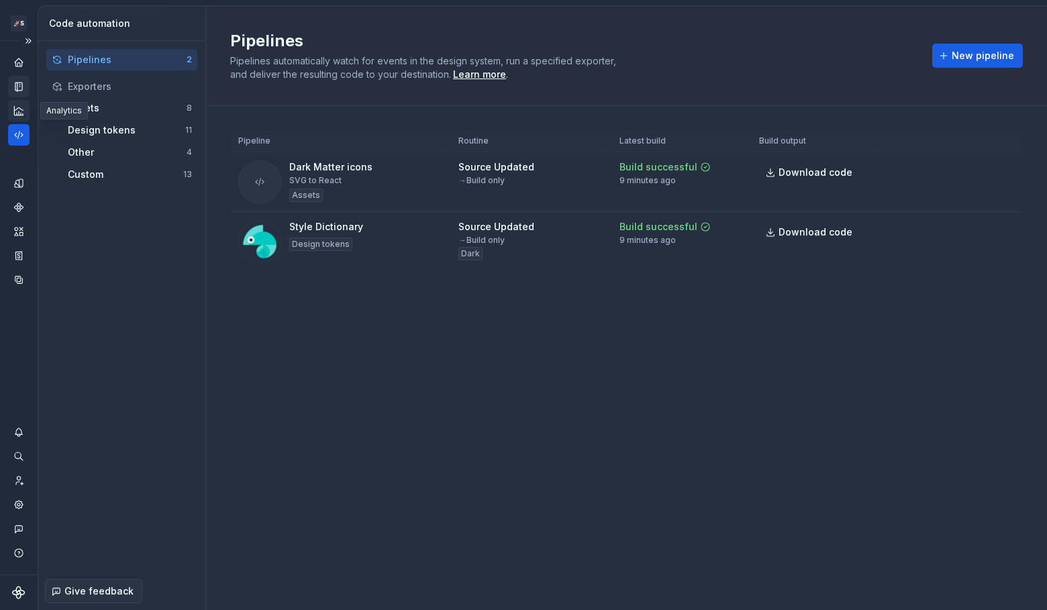
click at [19, 111] on icon "Analytics" at bounding box center [19, 111] width 12 height 12
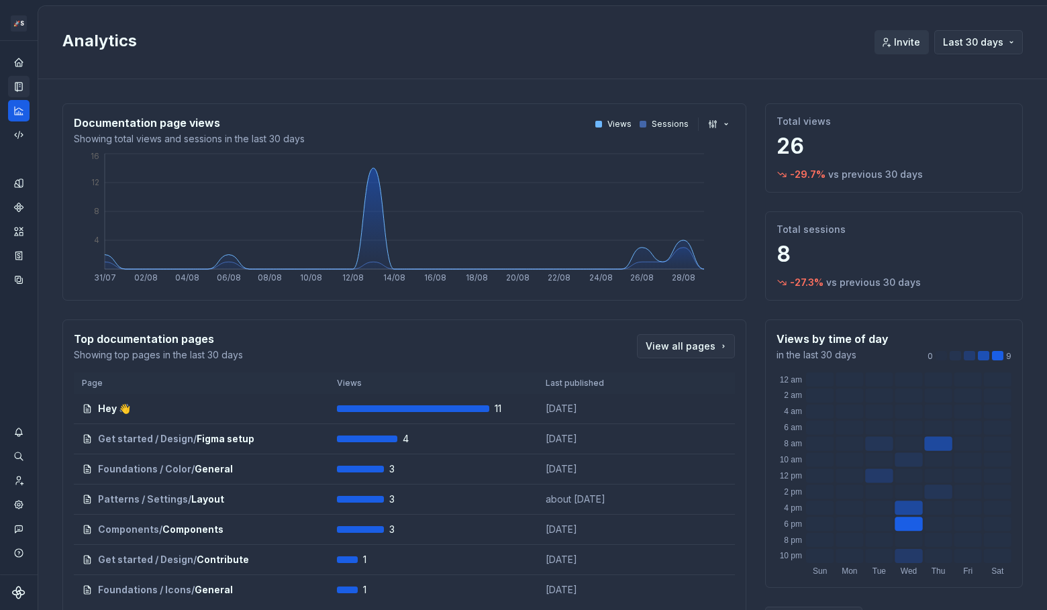
click at [22, 26] on html "🚀S Dark Matter Next Gen MP Design system data Analytics Invite Last 30 days Doc…" at bounding box center [523, 305] width 1047 height 610
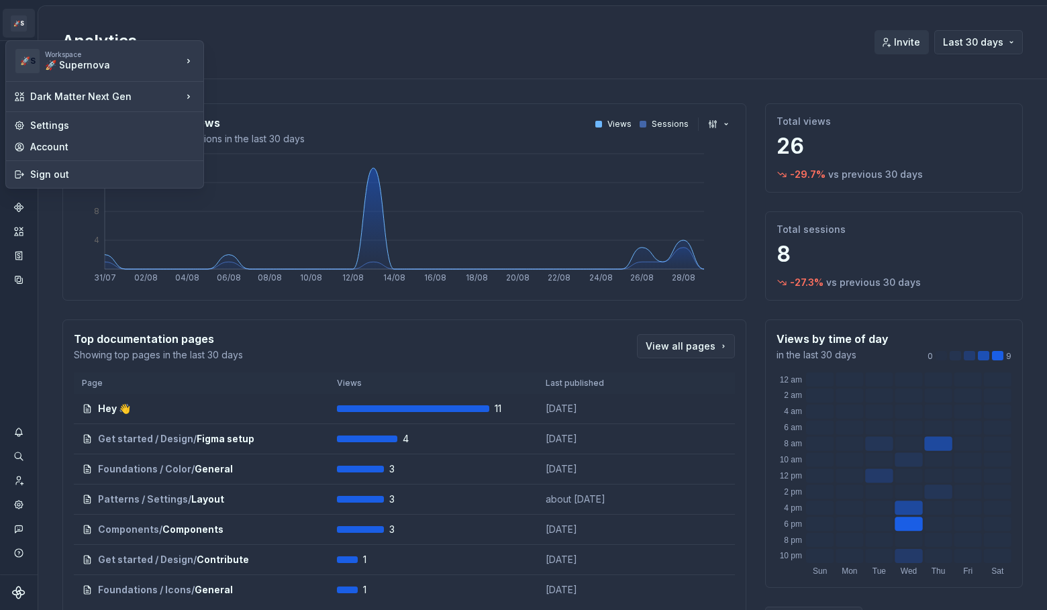
click at [26, 28] on html "🚀S Dark Matter Next Gen MP Design system data Analytics Invite Last 30 days Doc…" at bounding box center [523, 305] width 1047 height 610
click at [20, 28] on html "🚀S Dark Matter Next Gen MP Design system data Analytics Invite Last 30 days Doc…" at bounding box center [523, 305] width 1047 height 610
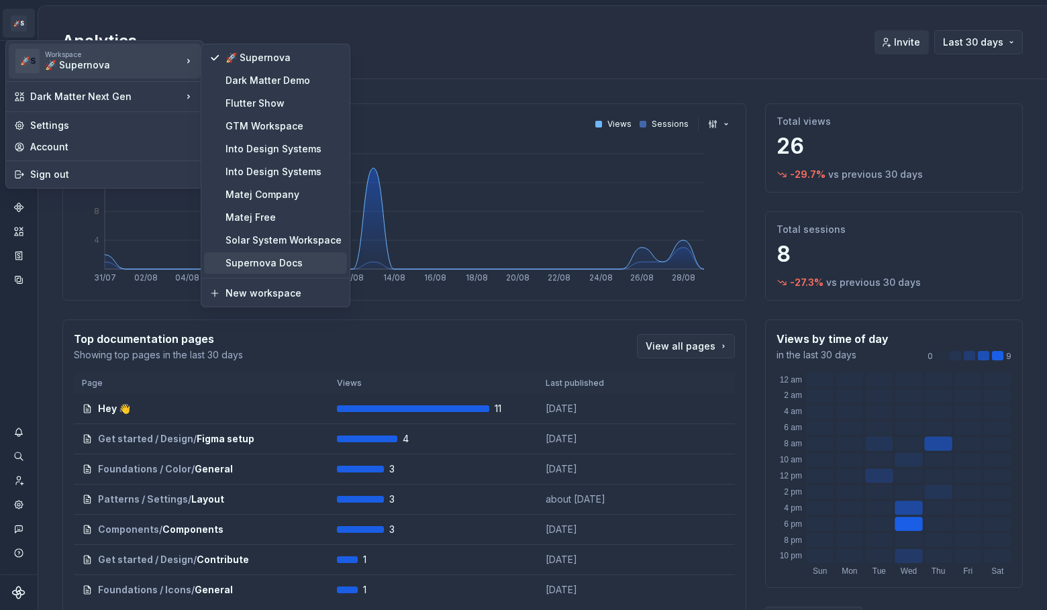
click at [316, 261] on div "Supernova Docs" at bounding box center [284, 262] width 116 height 13
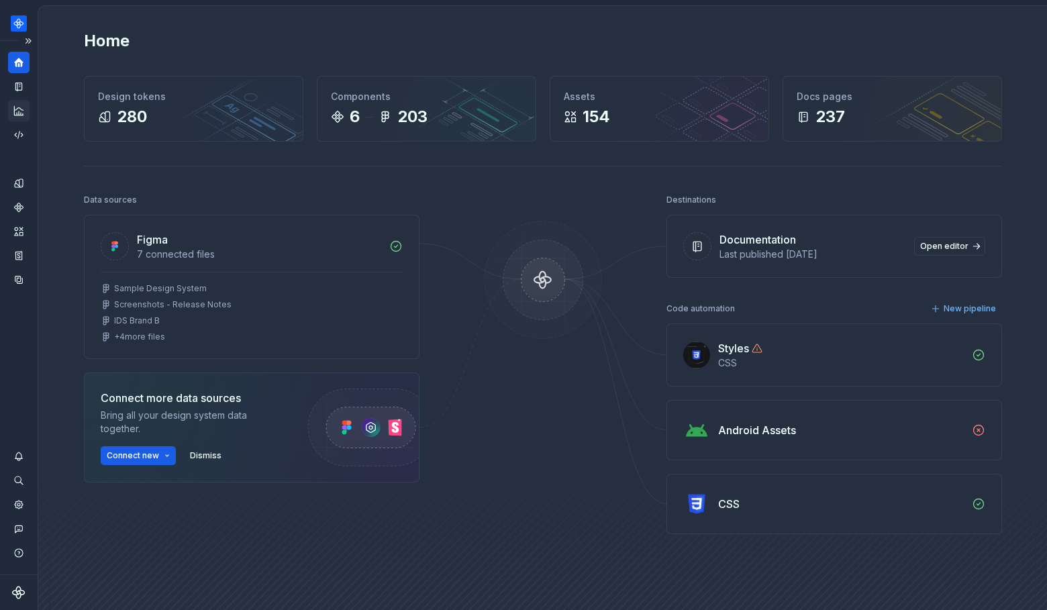
click at [18, 113] on icon "Analytics" at bounding box center [19, 111] width 12 height 12
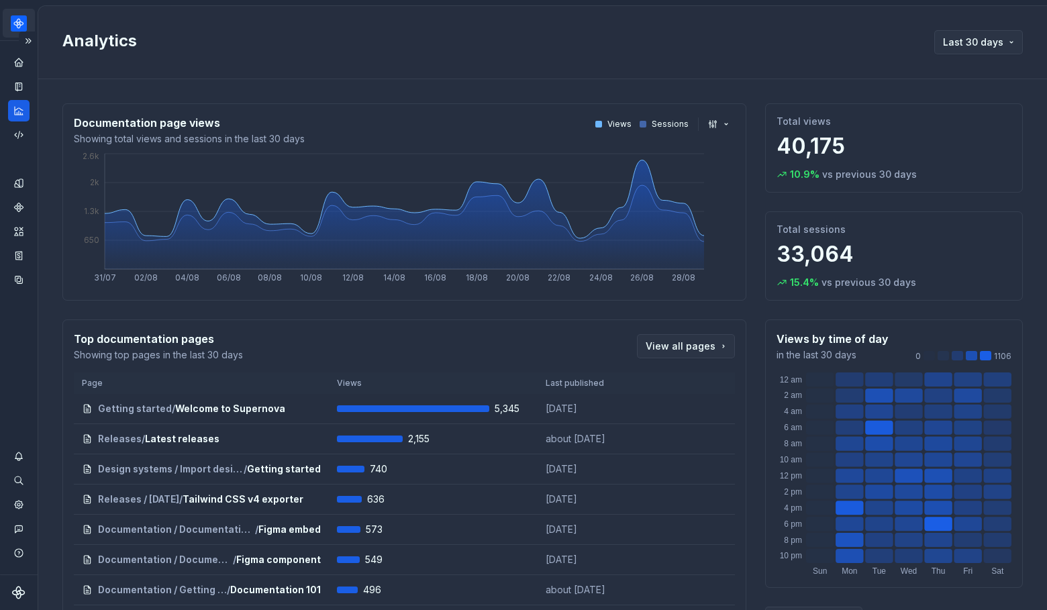
click at [21, 27] on html "Product documentation MP Dataset Default Analytics Last 30 days Documentation p…" at bounding box center [523, 305] width 1047 height 610
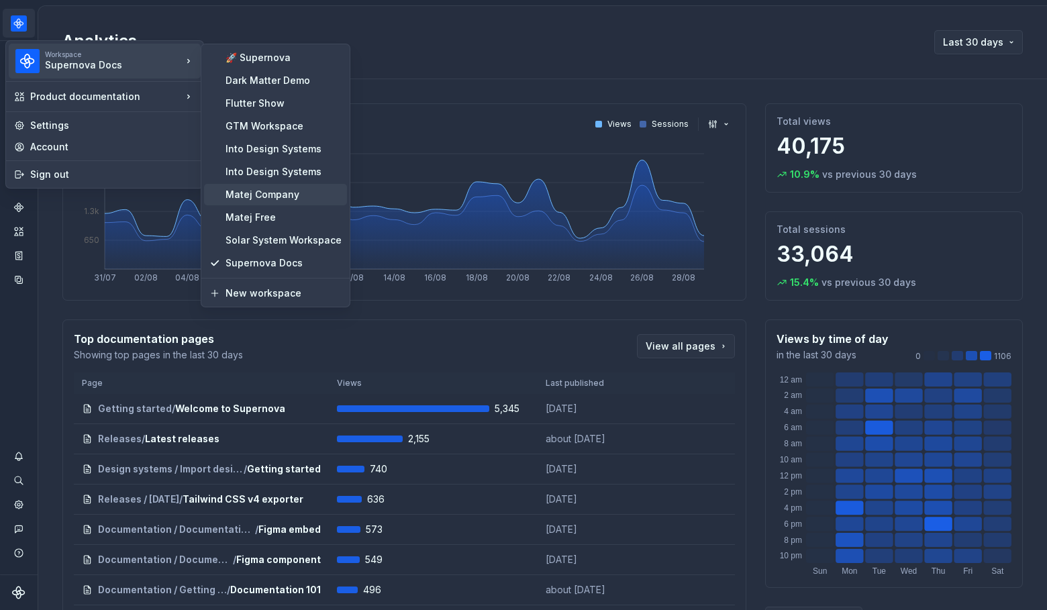
click at [276, 190] on div "Matej Company" at bounding box center [284, 194] width 116 height 13
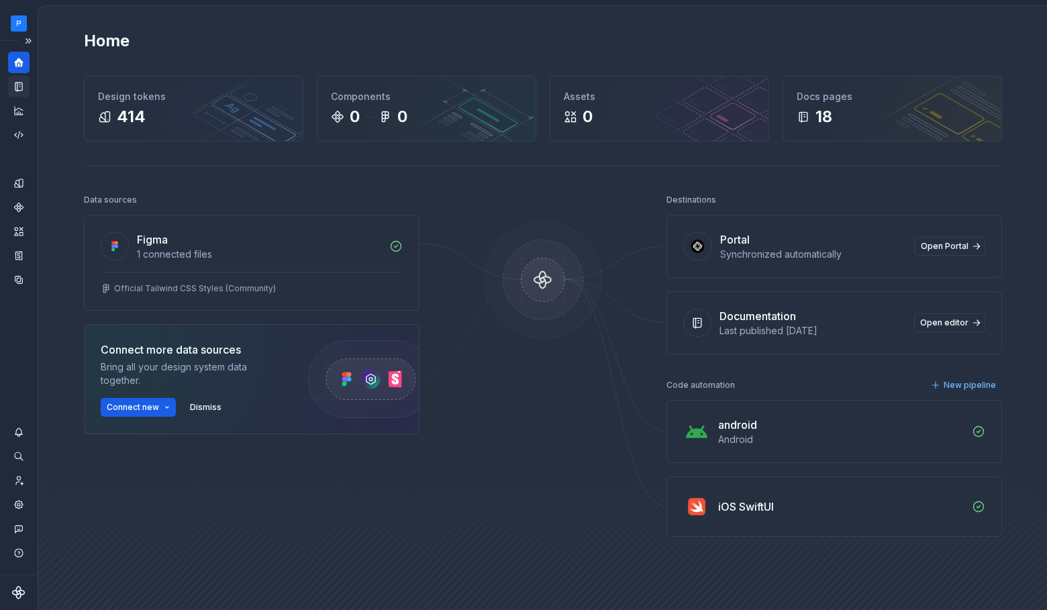
click at [19, 82] on icon "Documentation" at bounding box center [19, 87] width 12 height 12
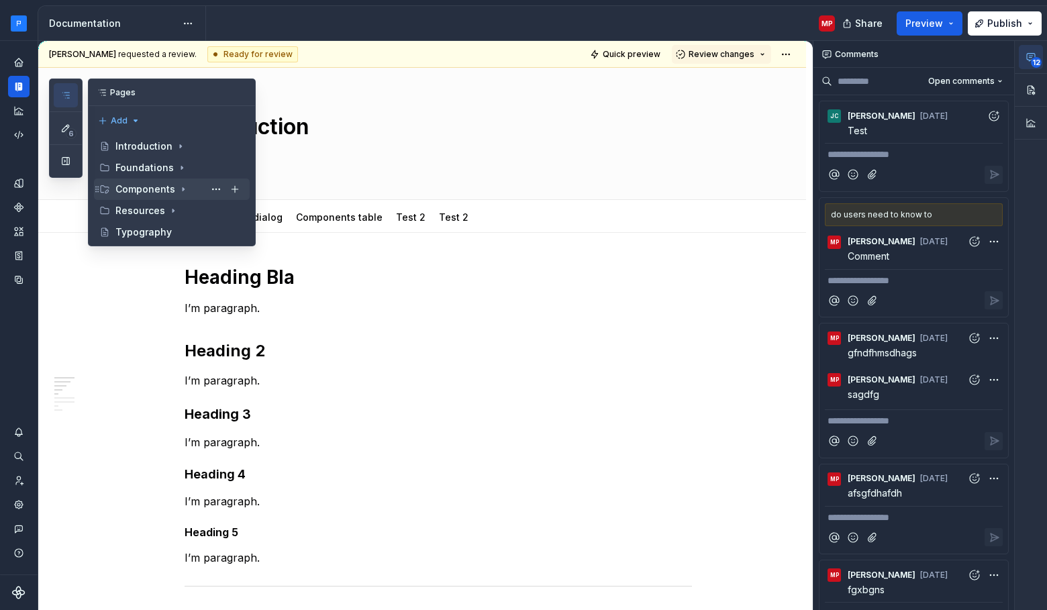
click at [179, 188] on icon "Page tree" at bounding box center [183, 189] width 11 height 11
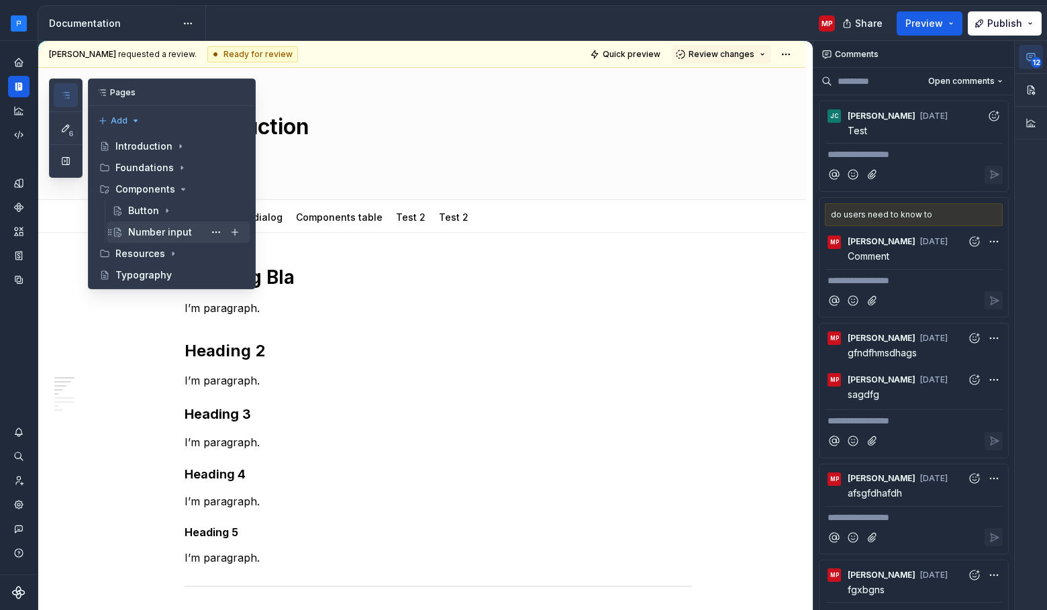
click at [158, 236] on div "Number input" at bounding box center [160, 232] width 64 height 13
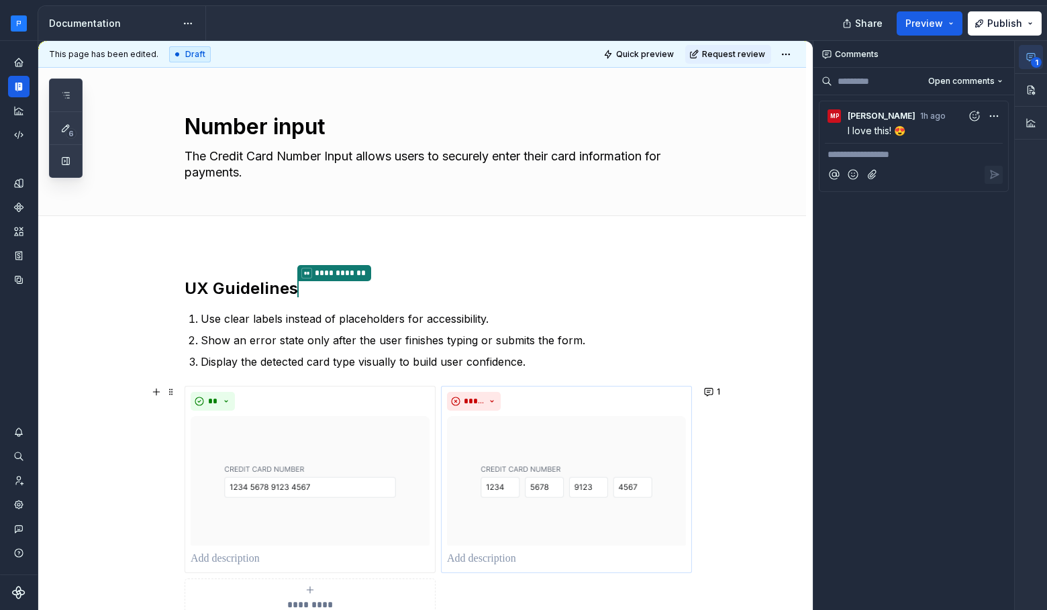
type textarea "*"
